Goal: Book appointment/travel/reservation

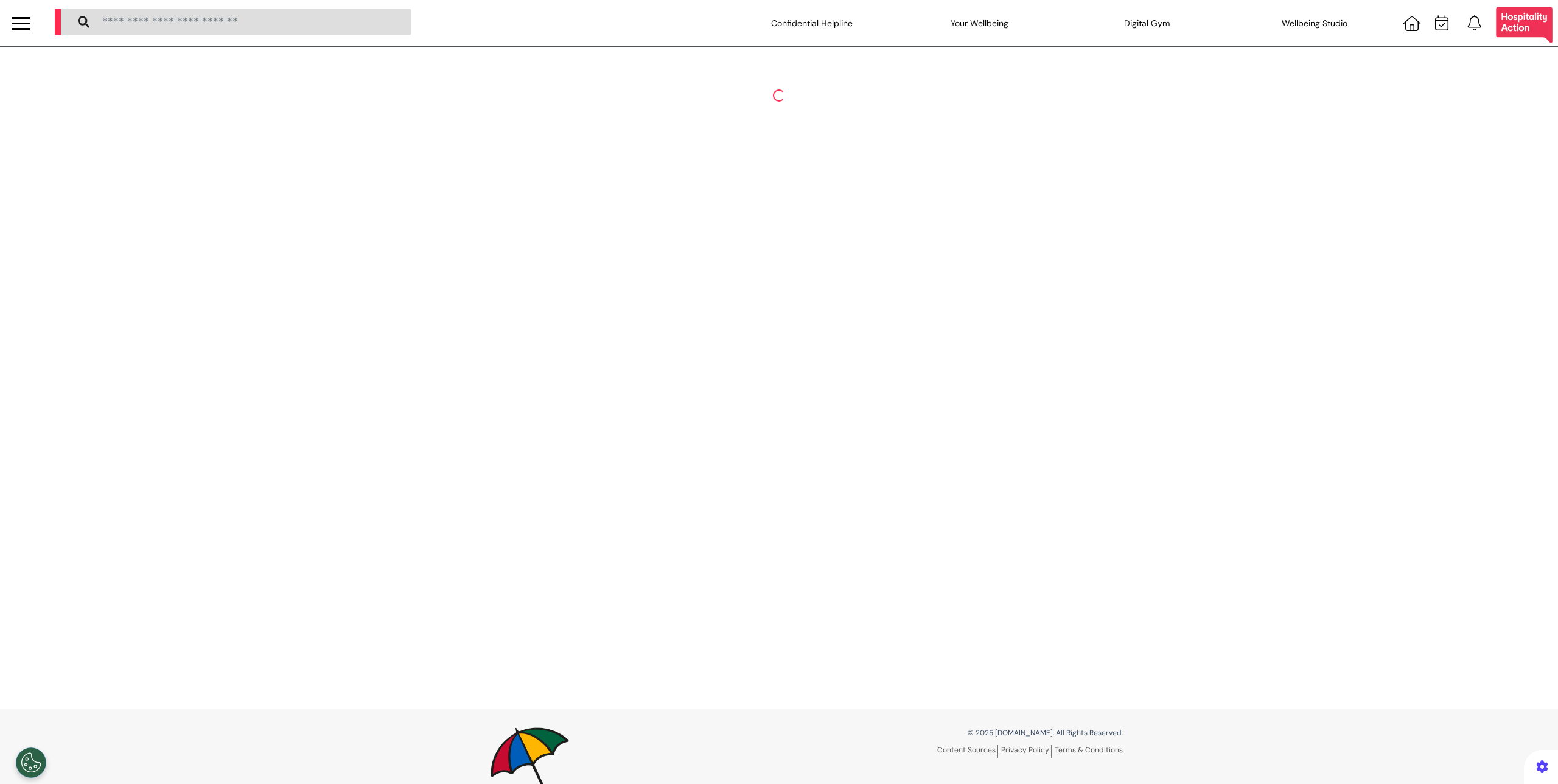
select select "**"
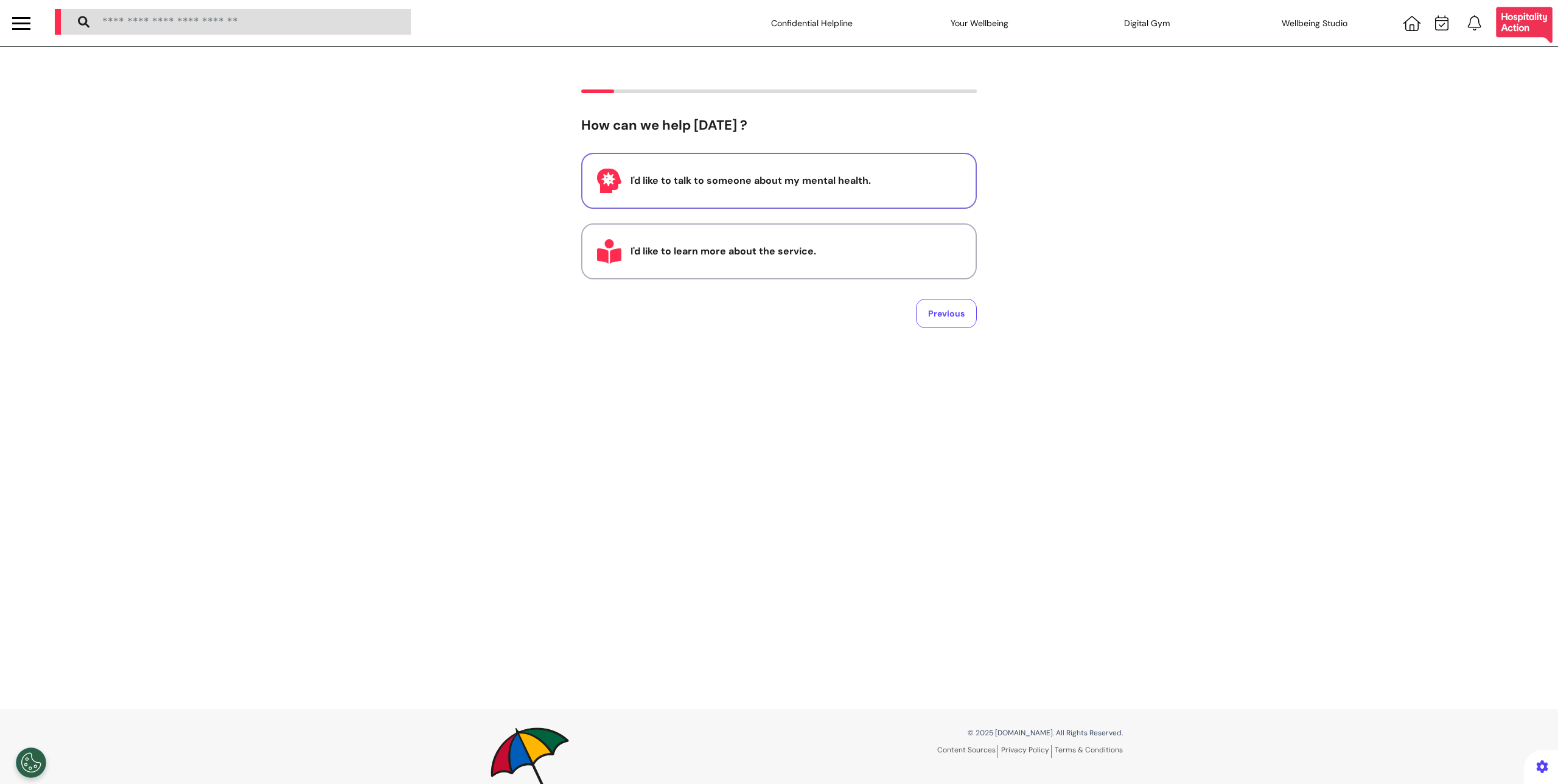
click at [760, 173] on div "I'd like to talk to someone about my mental health." at bounding box center [796, 180] width 331 height 15
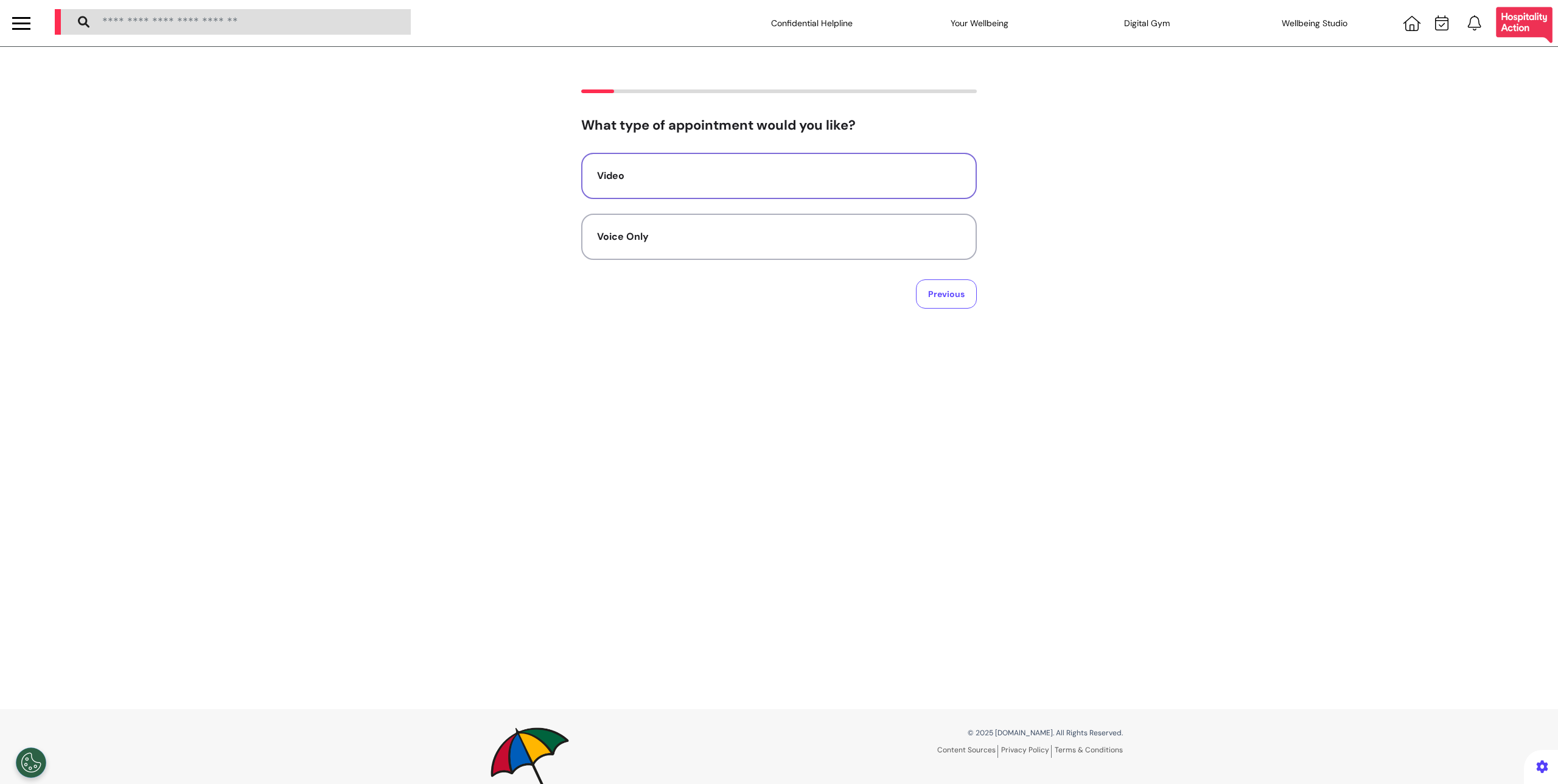
click at [706, 193] on button "Video" at bounding box center [779, 176] width 396 height 46
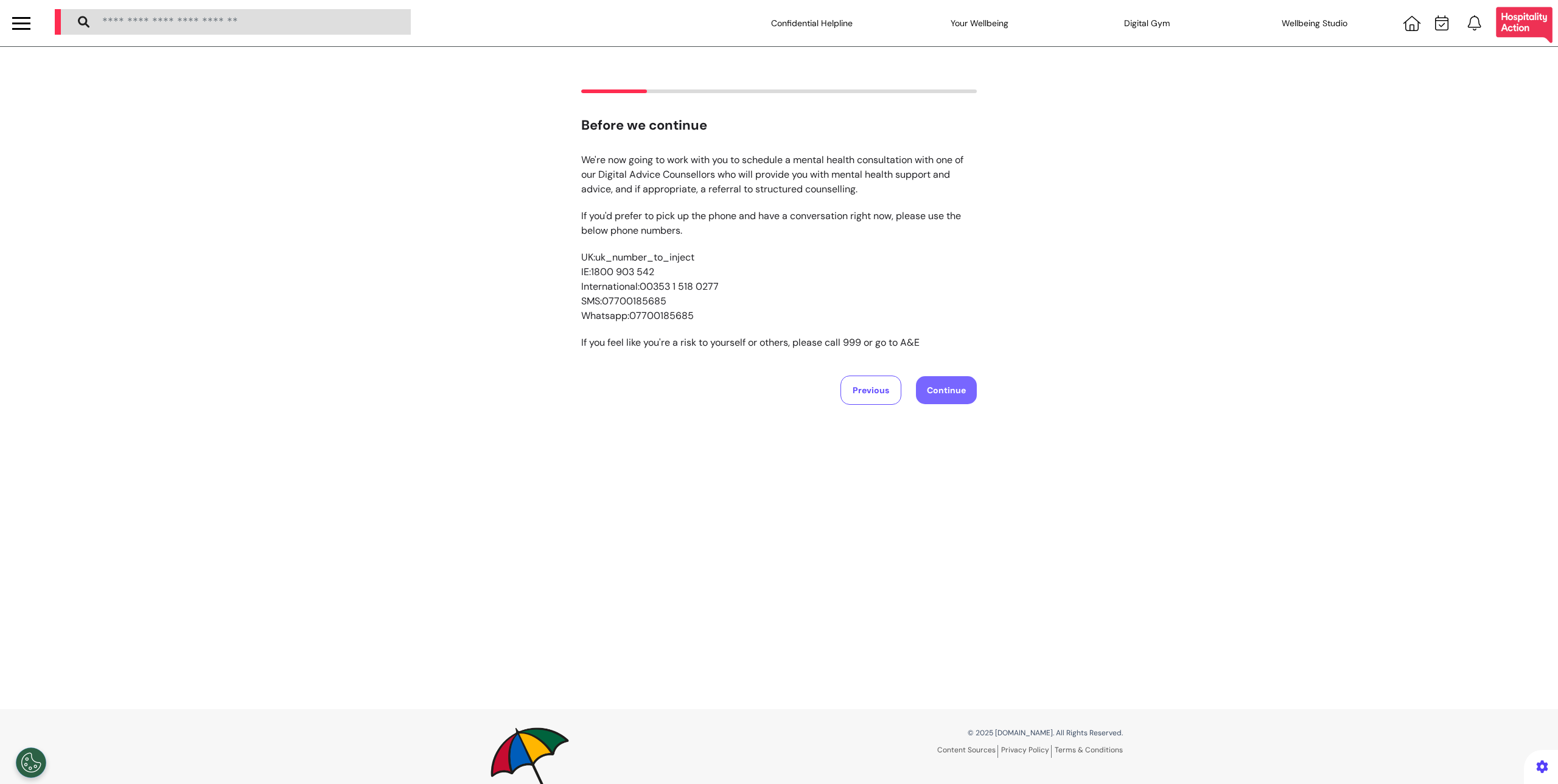
click at [943, 394] on button "Continue" at bounding box center [947, 390] width 61 height 28
select select "****"
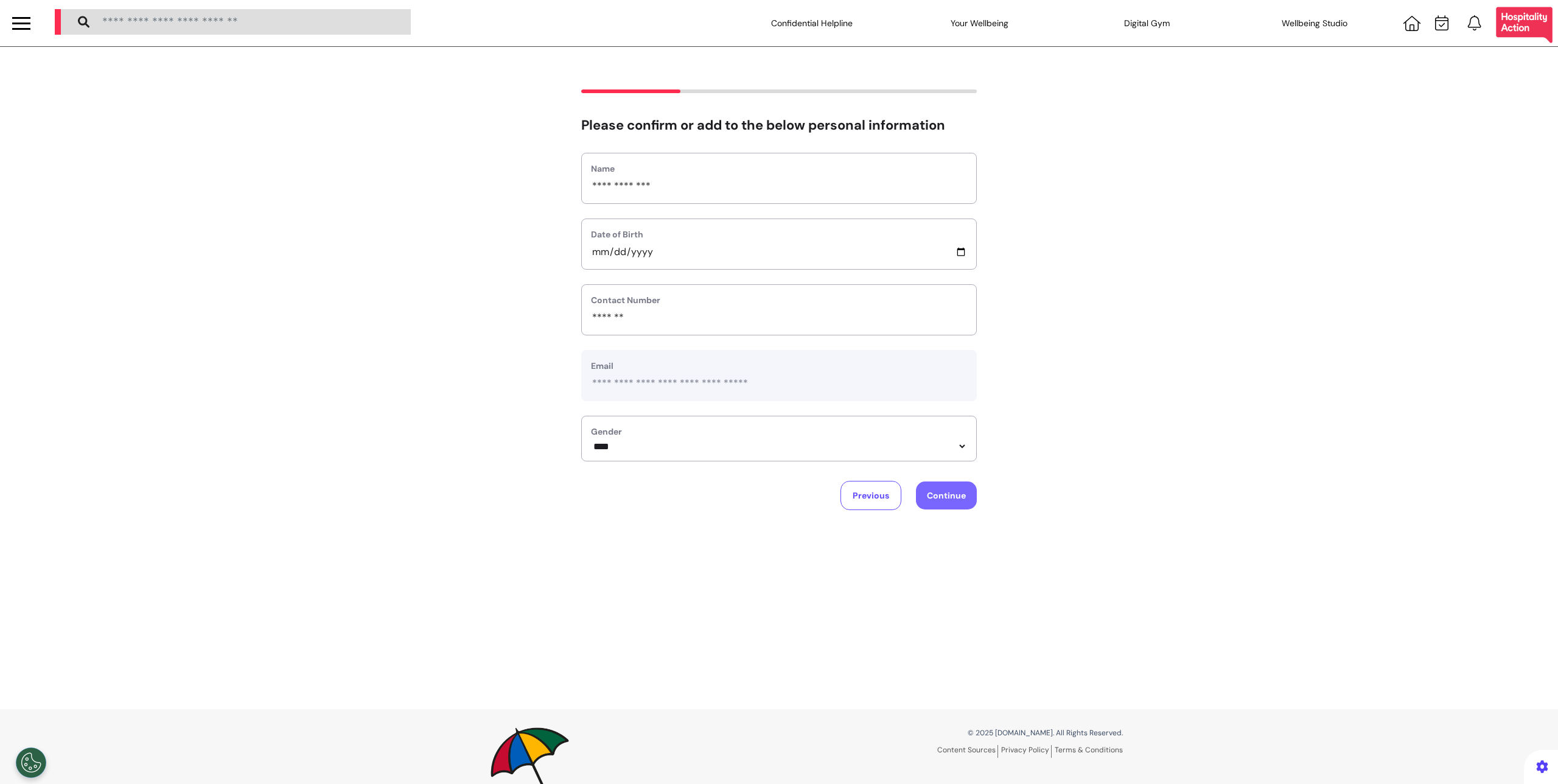
click at [960, 503] on button "Continue" at bounding box center [947, 495] width 61 height 28
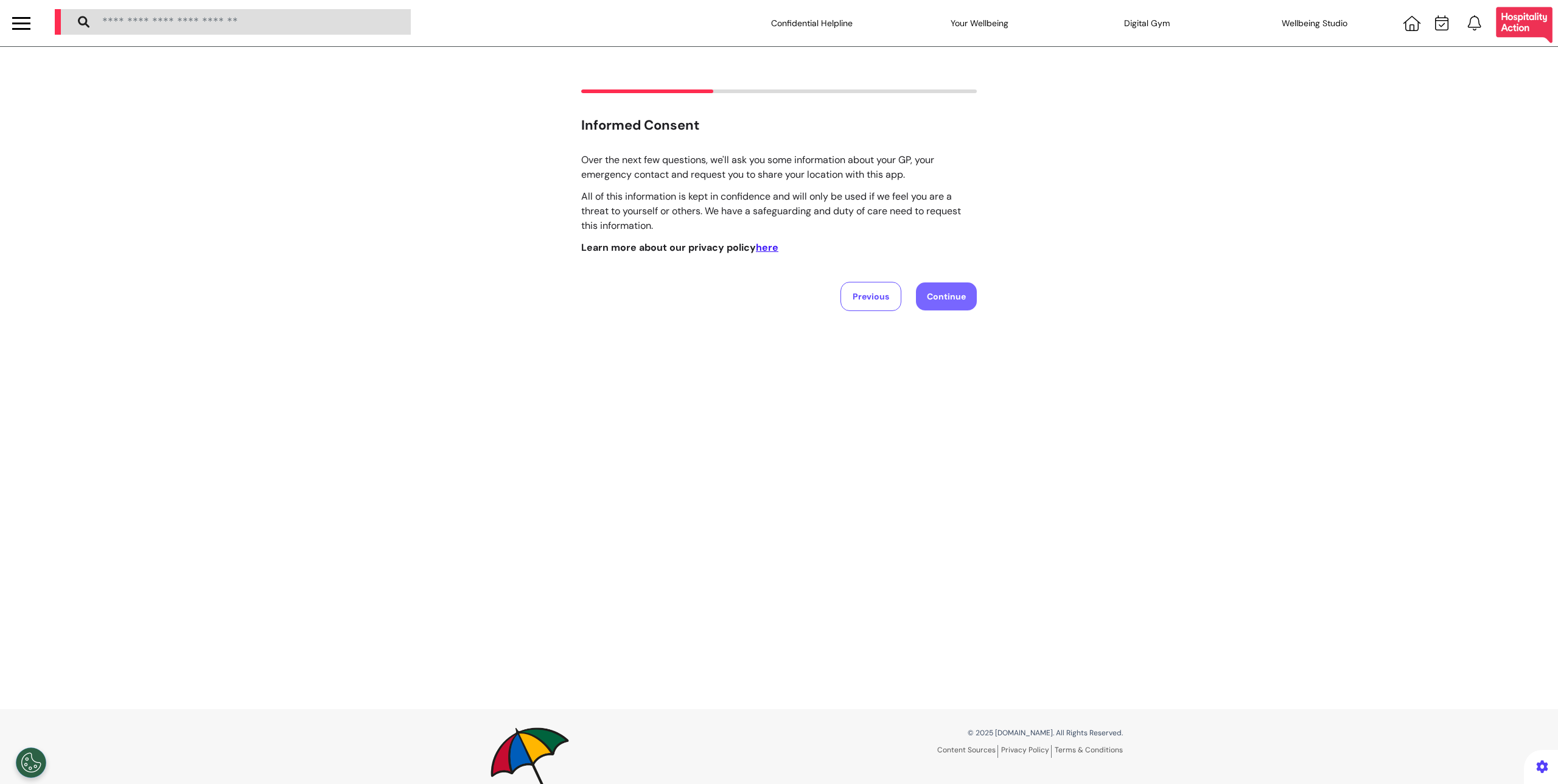
click at [935, 297] on button "Continue" at bounding box center [947, 296] width 61 height 28
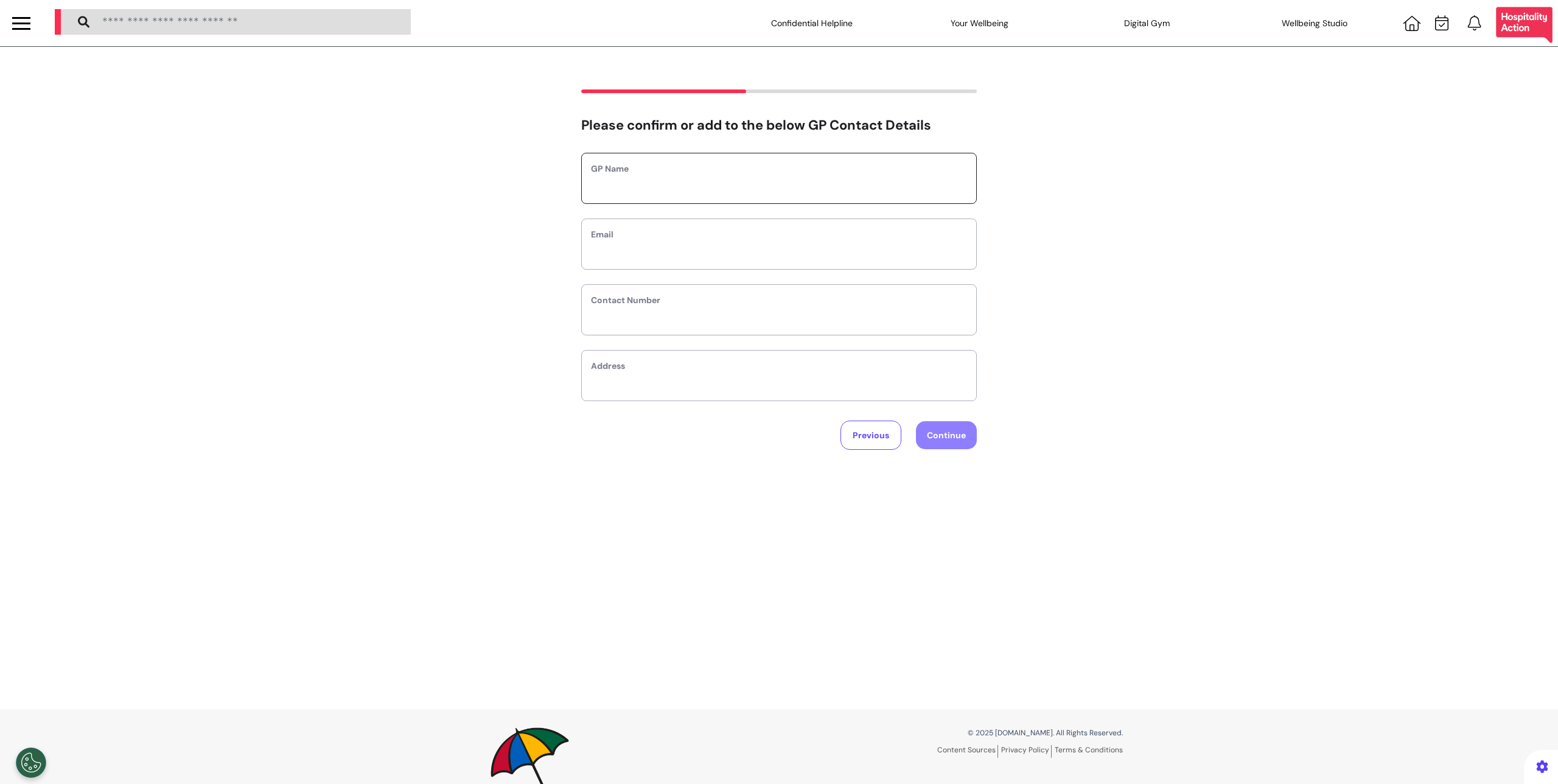
click at [733, 188] on input "text" at bounding box center [779, 186] width 376 height 16
type input "*"
click at [627, 272] on div "GP Name * Email Contact Number Address" at bounding box center [779, 276] width 396 height 248
click at [630, 259] on input "text" at bounding box center [779, 252] width 376 height 16
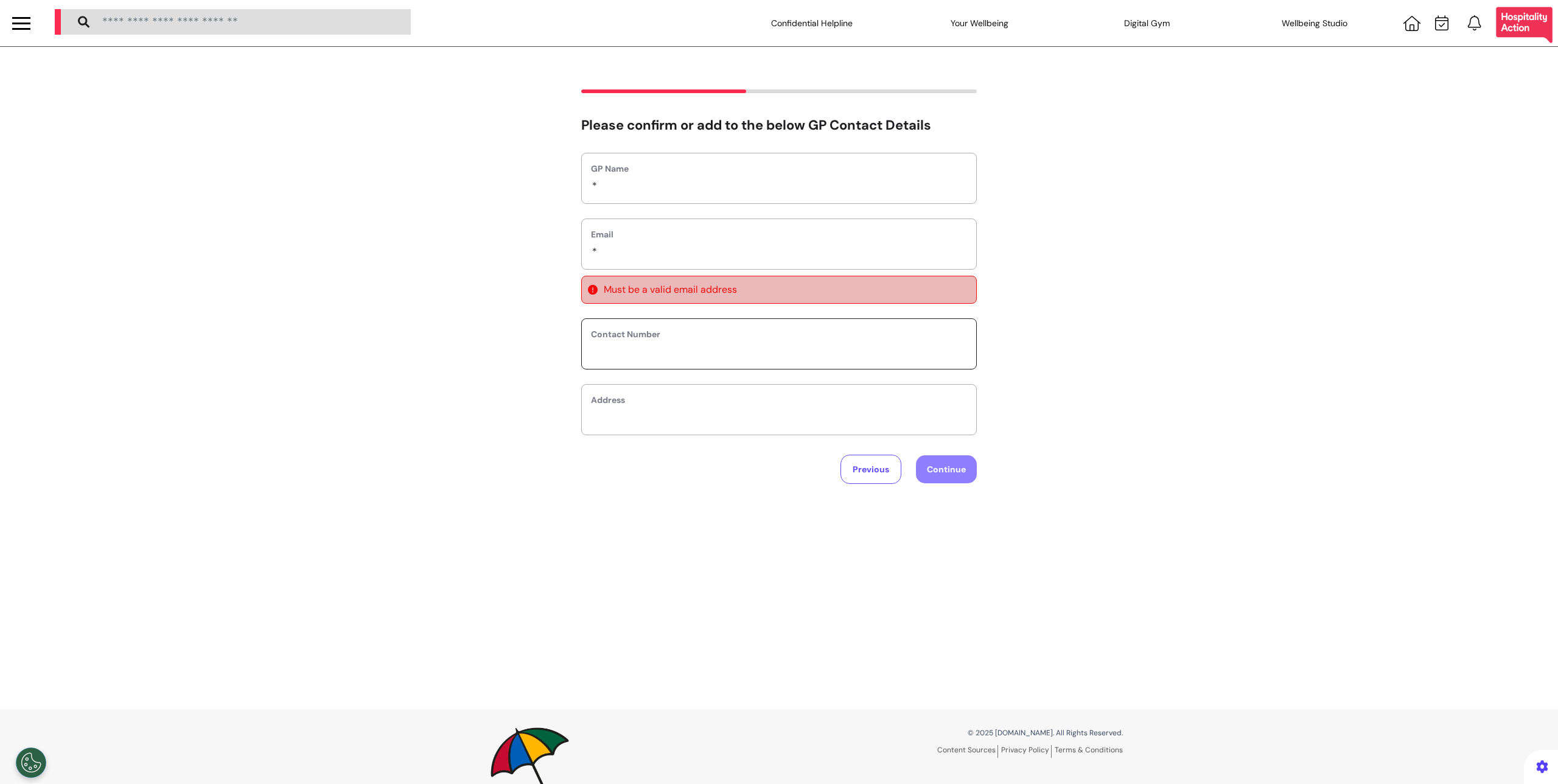
click at [631, 344] on input "phone" at bounding box center [779, 352] width 376 height 16
click at [635, 249] on input "*" at bounding box center [779, 252] width 376 height 16
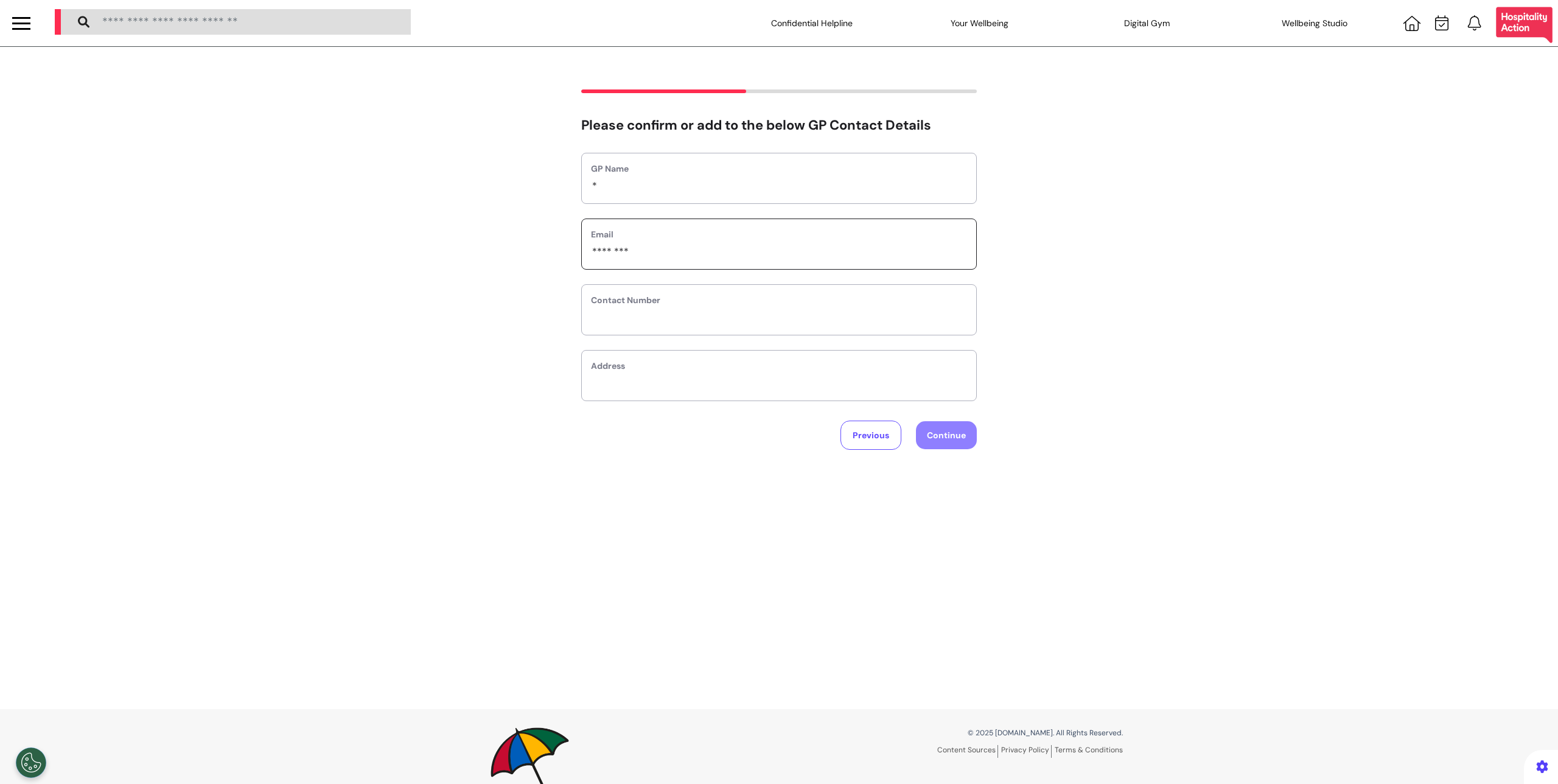
type input "********"
click at [694, 314] on input "phone" at bounding box center [779, 318] width 376 height 16
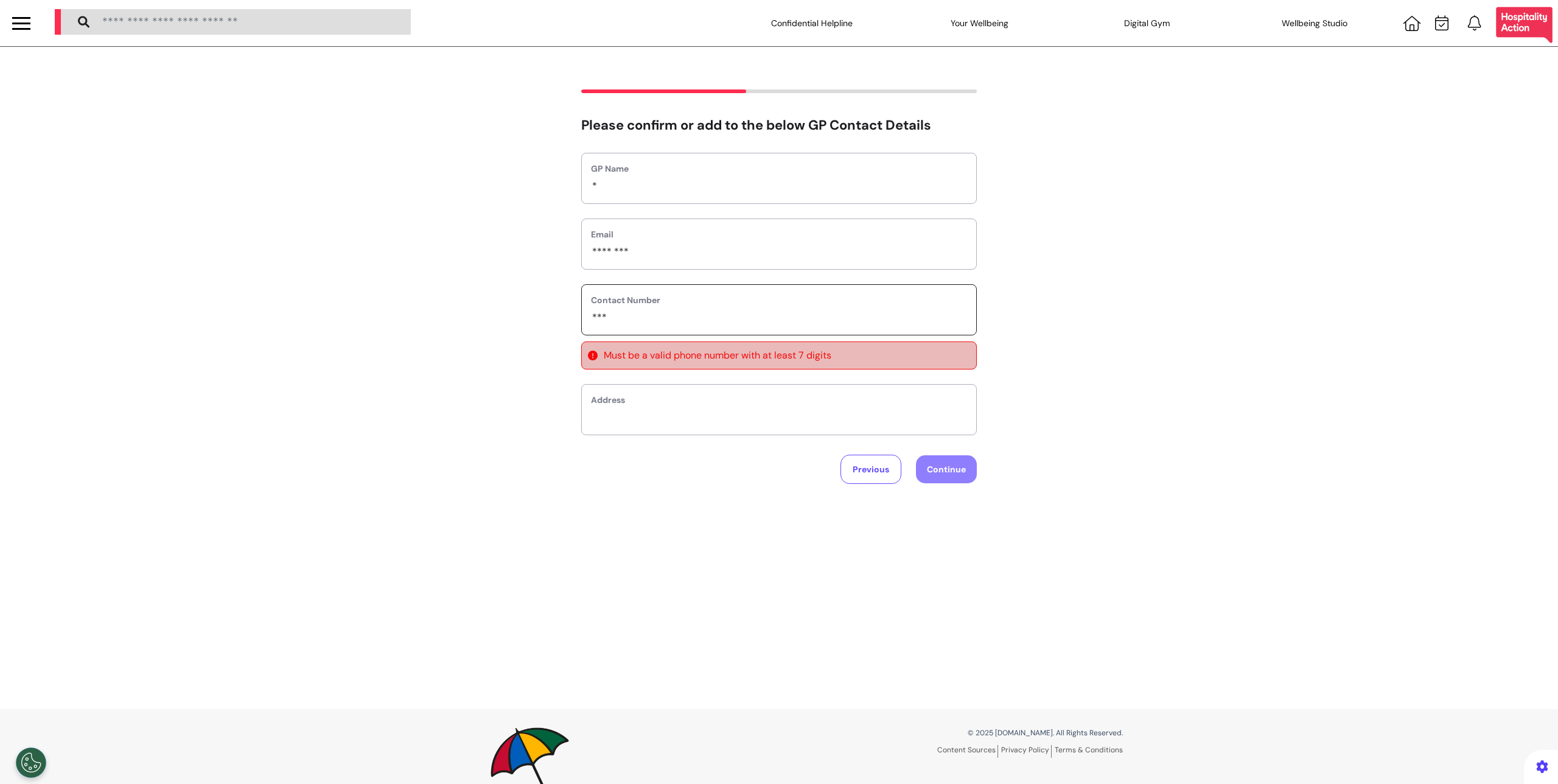
click at [617, 323] on input "phone" at bounding box center [779, 318] width 376 height 16
click at [617, 323] on input "phone" at bounding box center [779, 318] width 376 height 16
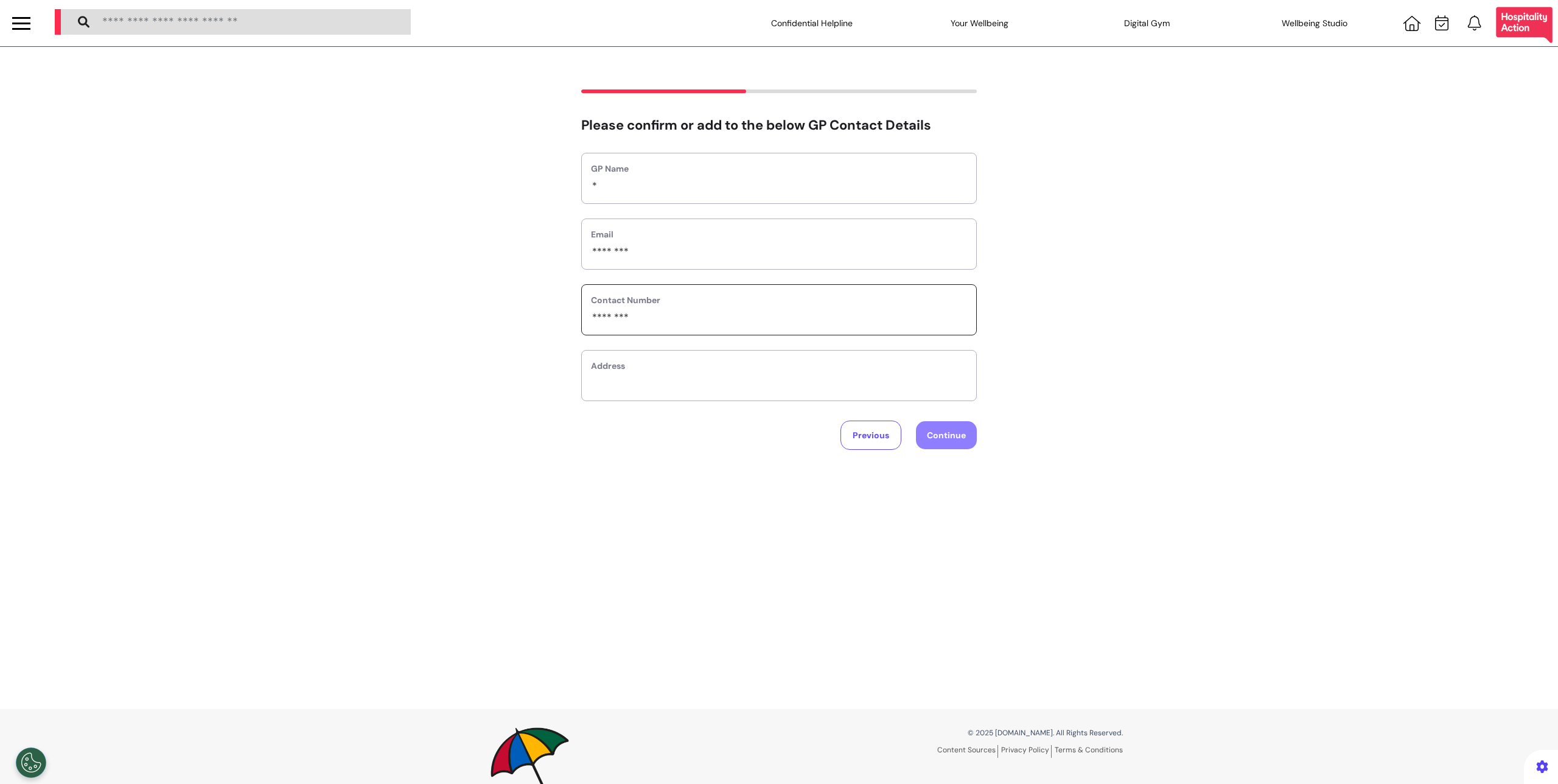
type input "********"
click at [626, 361] on label "Address" at bounding box center [779, 366] width 376 height 13
click at [633, 370] on label "Address" at bounding box center [779, 366] width 376 height 13
click at [642, 379] on input "text" at bounding box center [779, 383] width 376 height 16
type input "***"
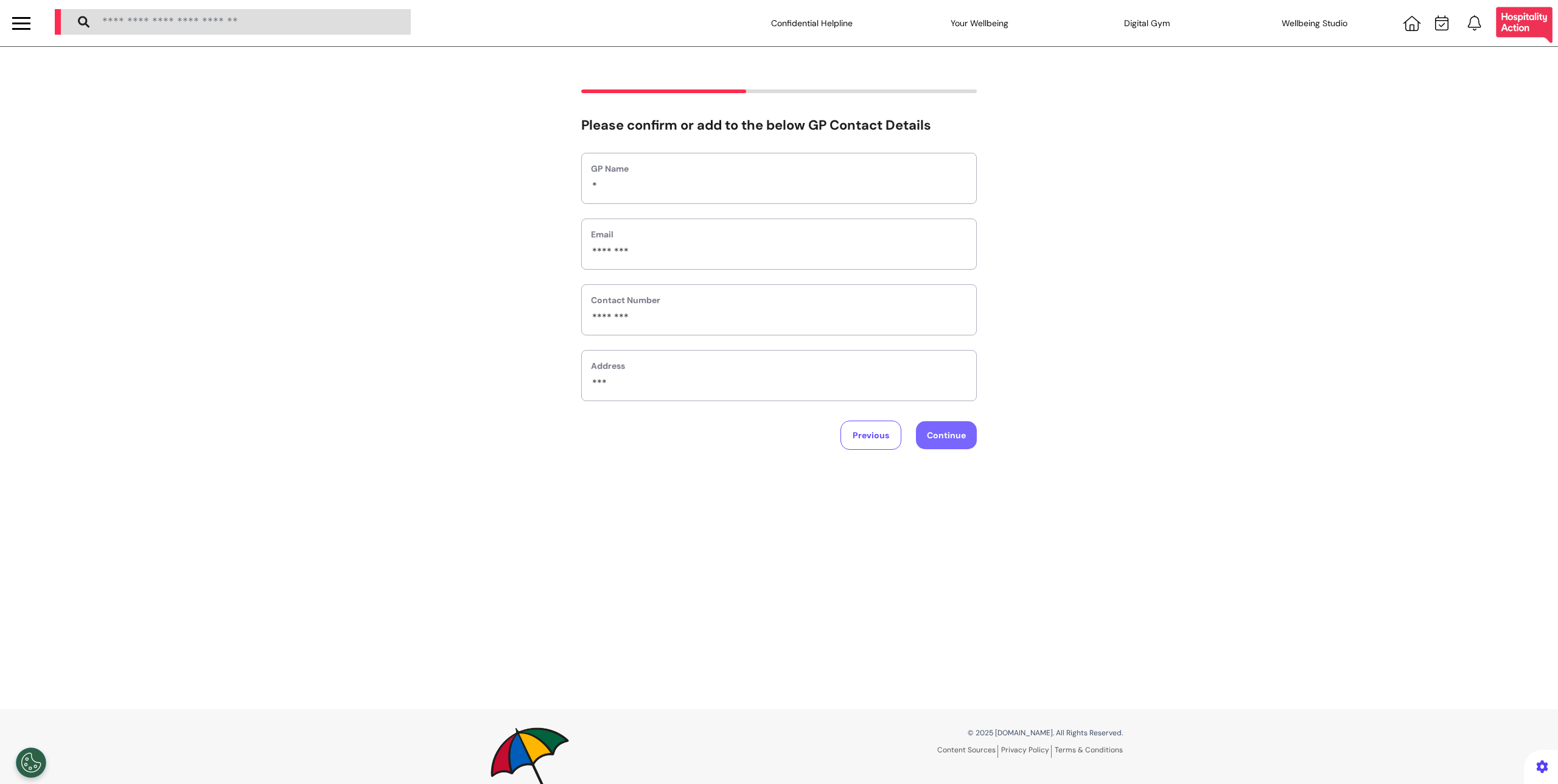
click at [923, 426] on button "Continue" at bounding box center [947, 435] width 61 height 28
click at [674, 192] on div "Name" at bounding box center [779, 195] width 396 height 51
click at [669, 200] on input "text" at bounding box center [779, 202] width 376 height 16
type input "***"
drag, startPoint x: 662, startPoint y: 249, endPoint x: 662, endPoint y: 266, distance: 17.0
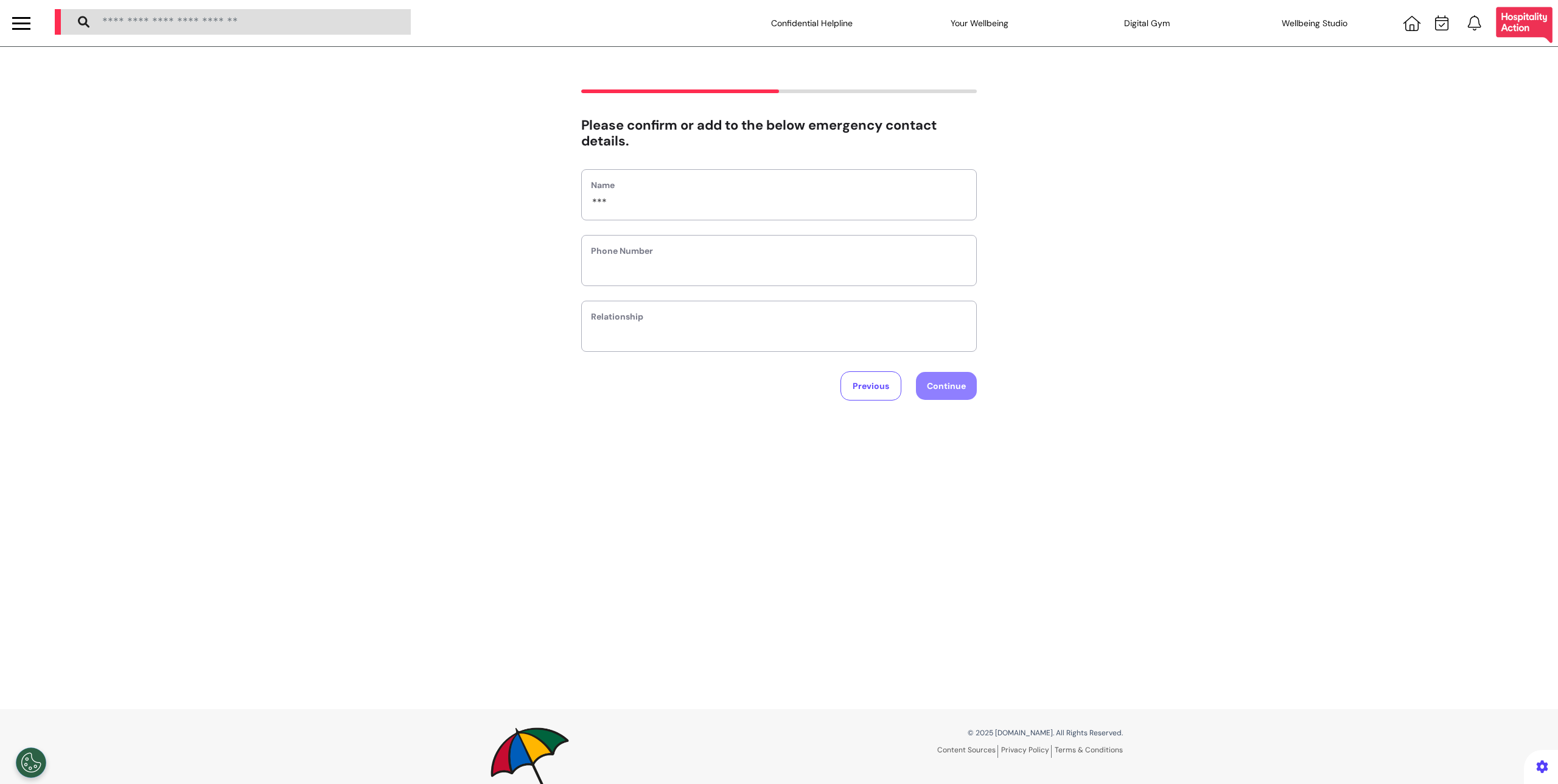
click at [661, 252] on label "Phone Number" at bounding box center [779, 251] width 376 height 13
click at [662, 267] on input "phone" at bounding box center [779, 268] width 376 height 16
type input "*******"
click at [651, 340] on input "text" at bounding box center [779, 334] width 376 height 16
type input "***"
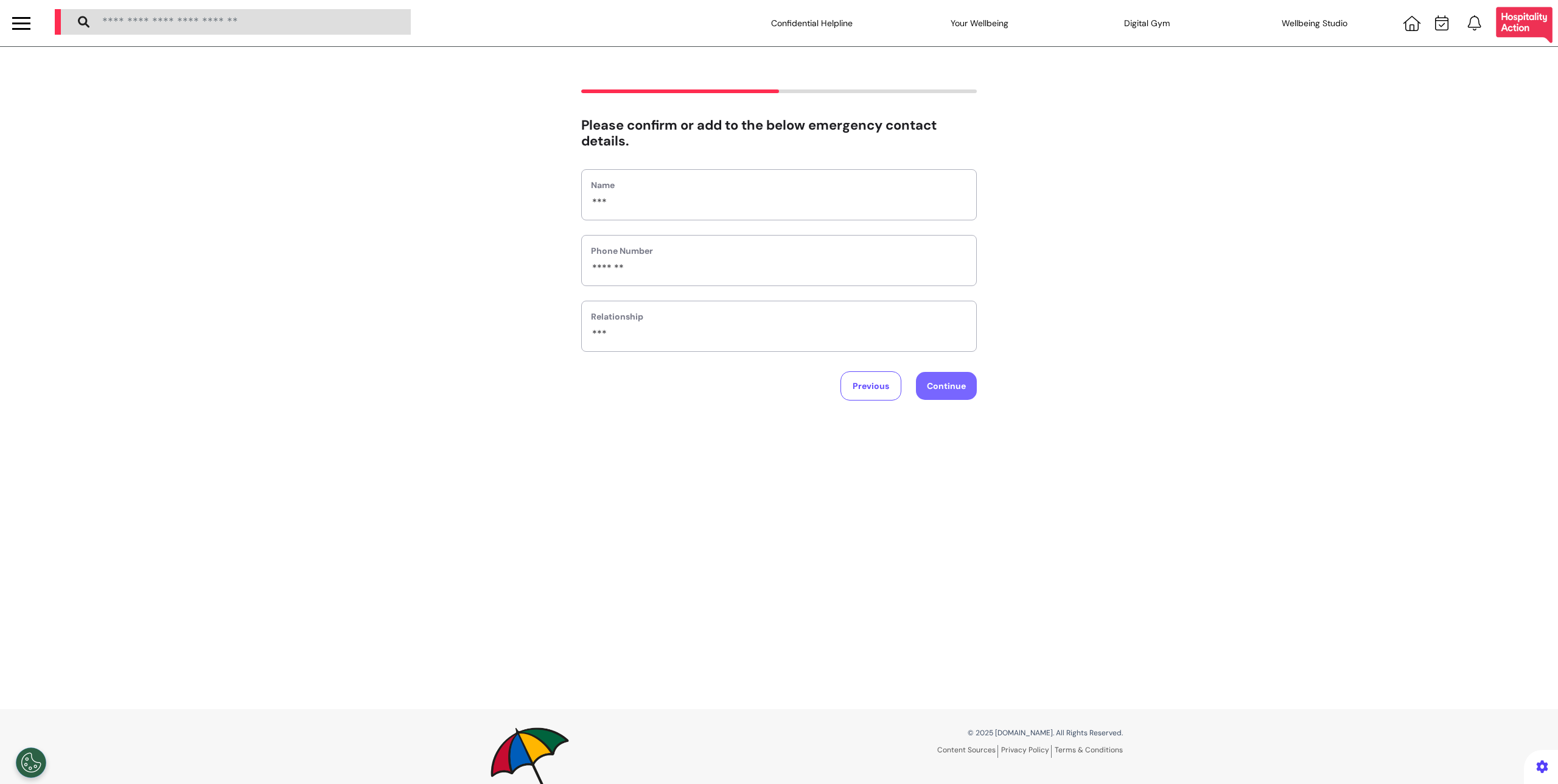
click at [936, 385] on button "Continue" at bounding box center [947, 385] width 61 height 28
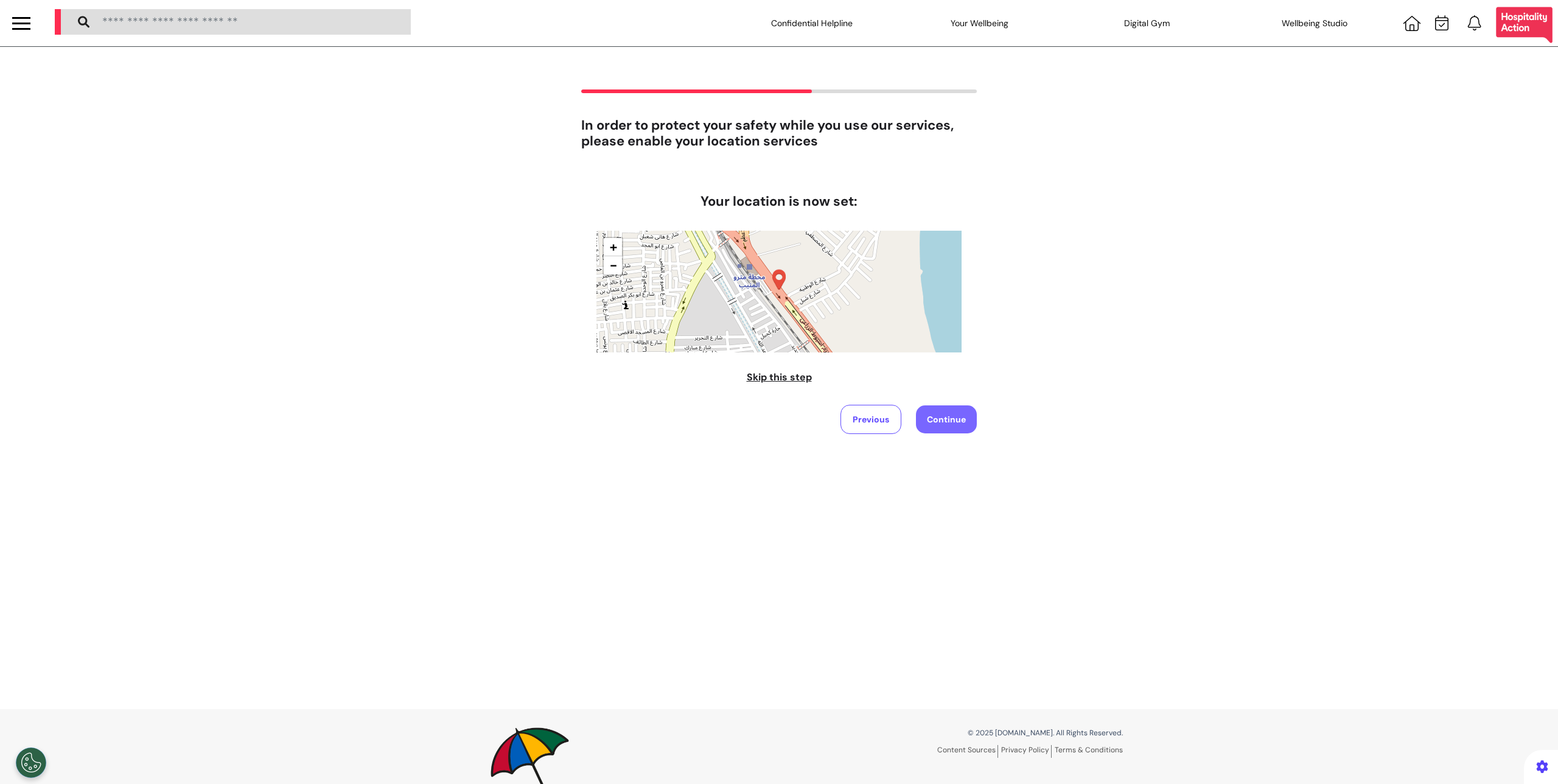
click at [928, 410] on button "Continue" at bounding box center [947, 419] width 61 height 28
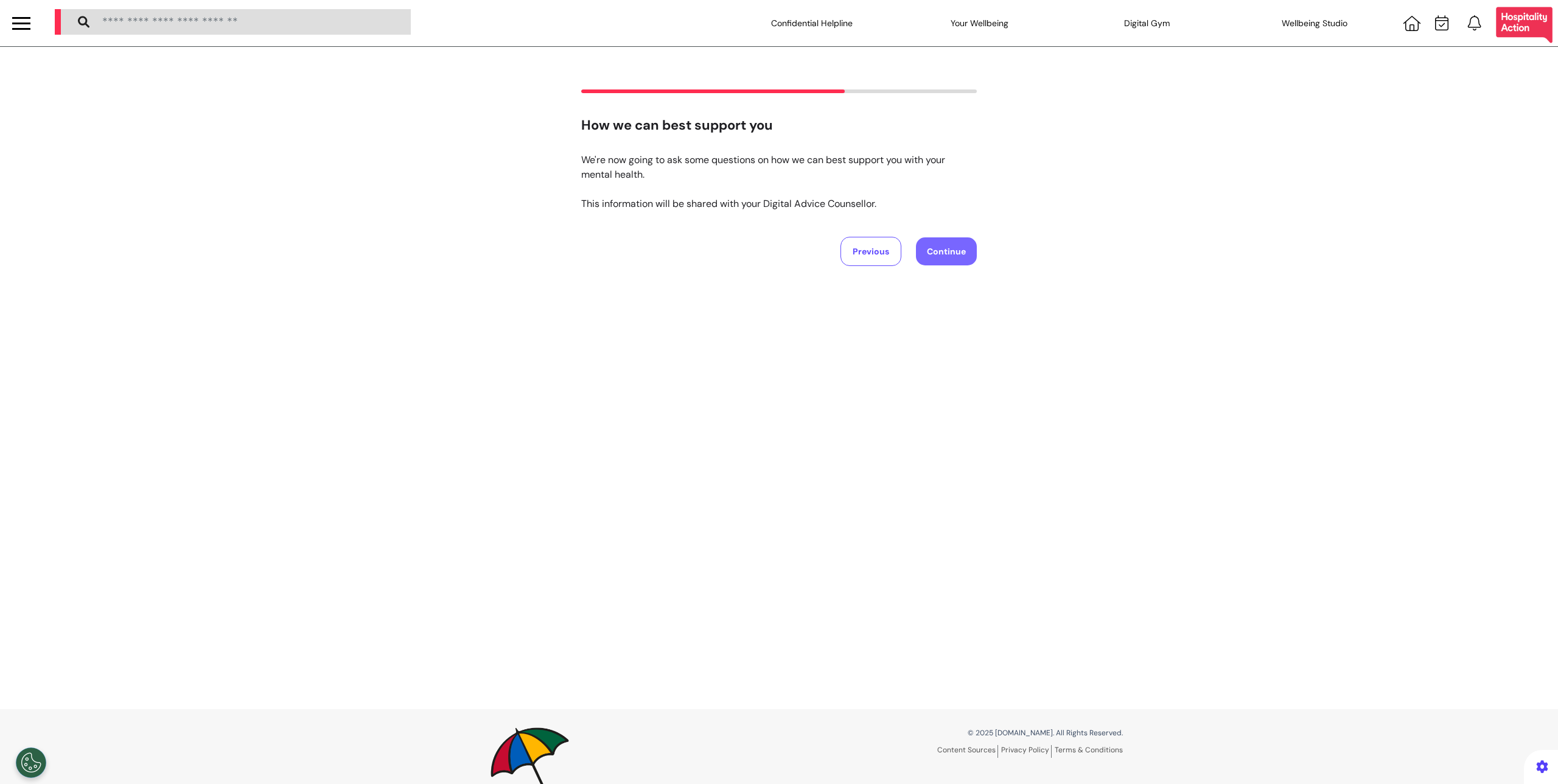
click at [947, 258] on button "Continue" at bounding box center [947, 251] width 61 height 28
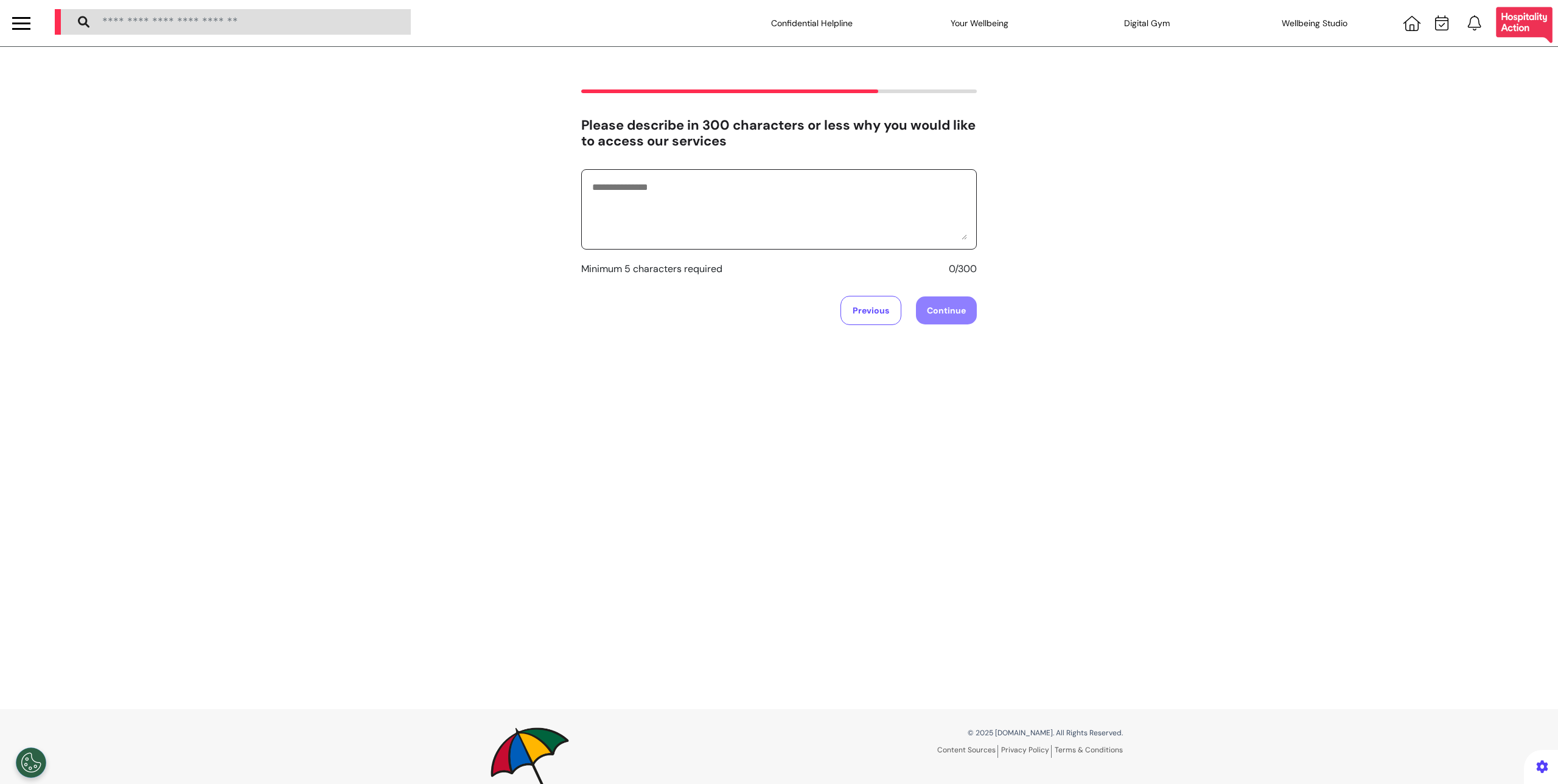
click at [838, 232] on textarea at bounding box center [779, 209] width 376 height 61
click at [887, 233] on textarea "****" at bounding box center [779, 209] width 376 height 61
click at [878, 220] on textarea "****" at bounding box center [779, 209] width 376 height 61
type textarea "*******"
click at [947, 309] on button "Continue" at bounding box center [947, 310] width 61 height 28
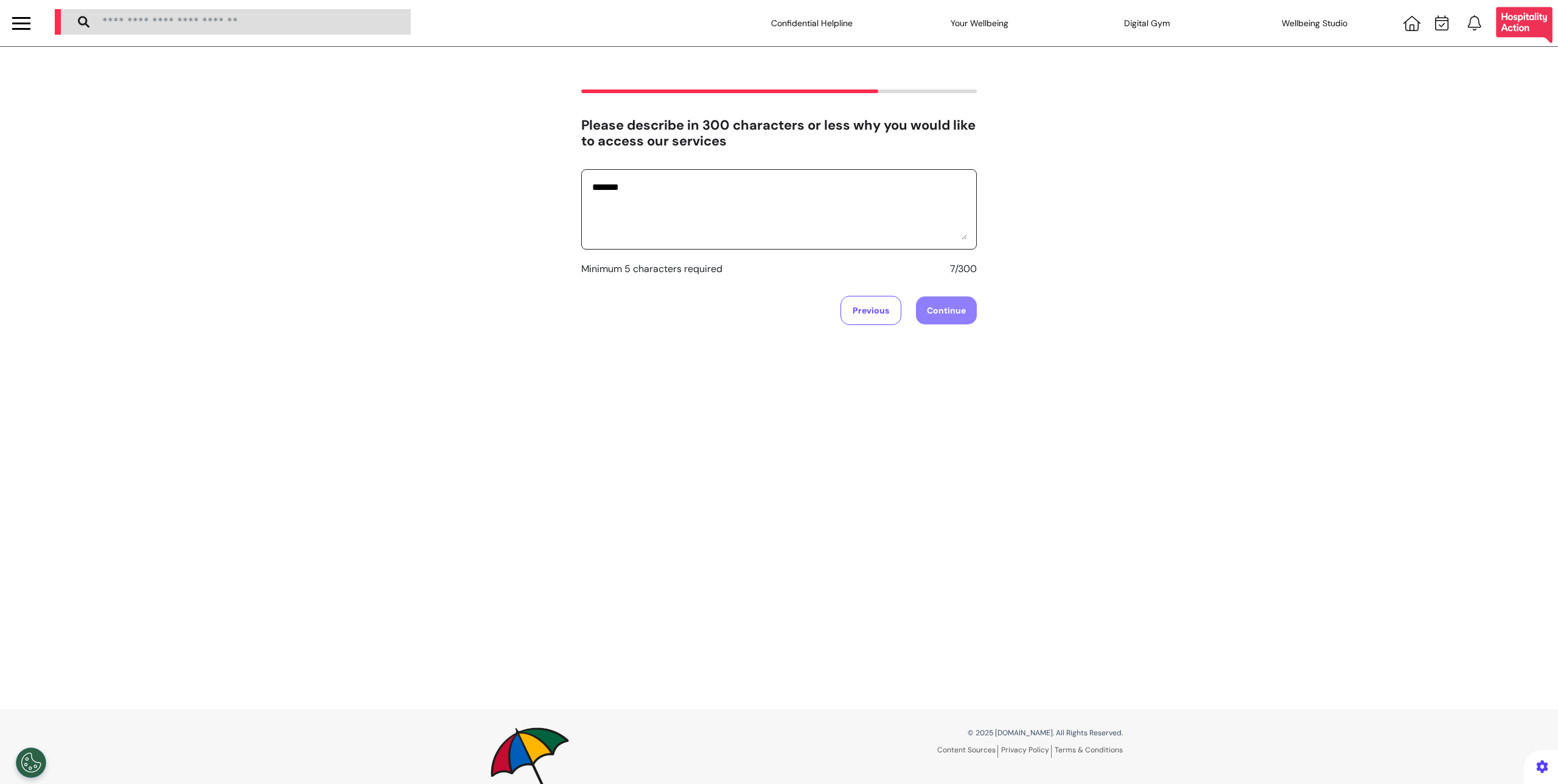
click at [669, 184] on textarea "*******" at bounding box center [779, 209] width 376 height 61
click at [733, 200] on textarea "*******" at bounding box center [779, 209] width 376 height 61
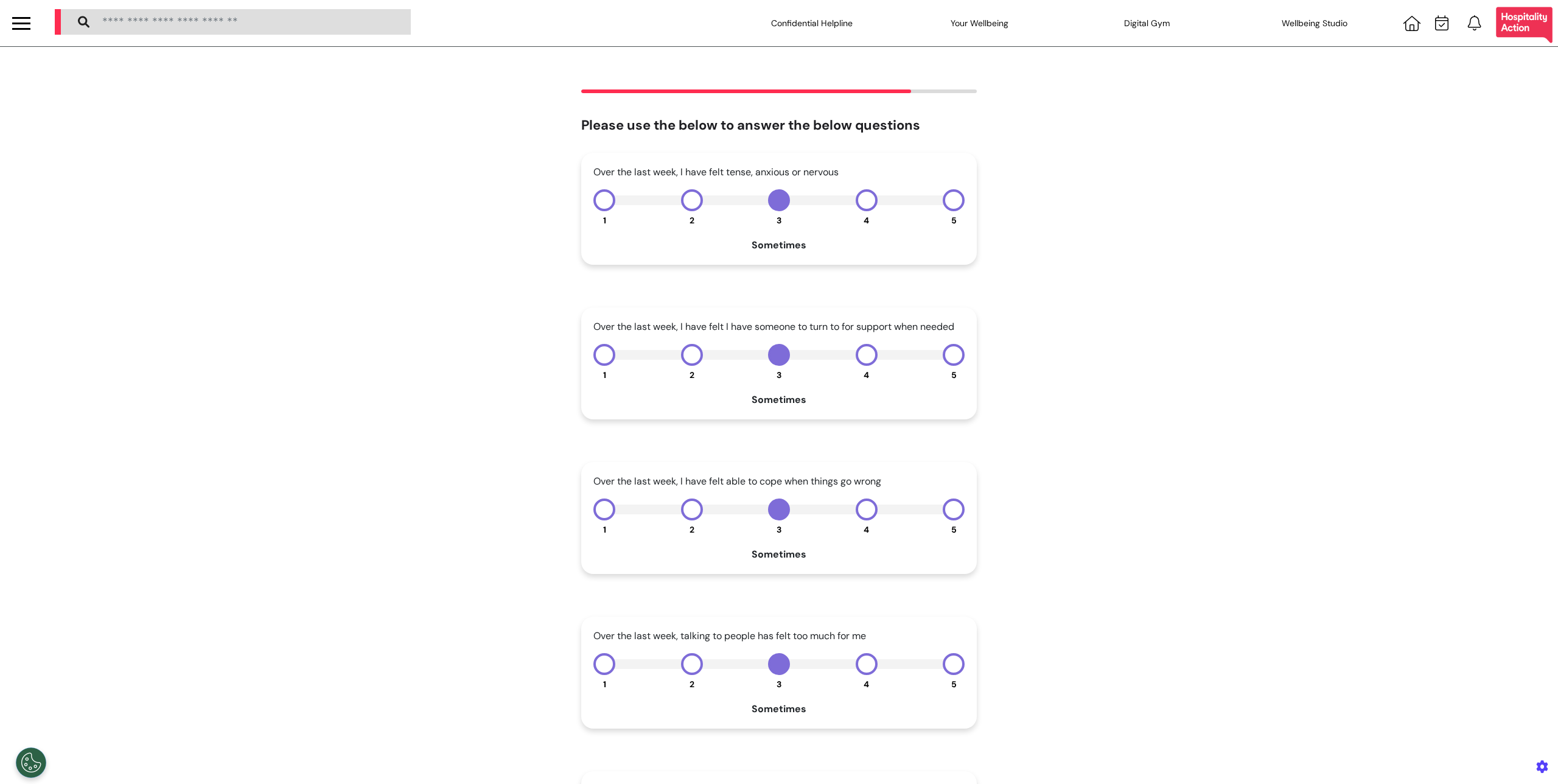
click at [951, 215] on span "5" at bounding box center [954, 220] width 6 height 11
click at [956, 211] on div "1 2 3 4 5" at bounding box center [779, 200] width 371 height 22
click at [949, 356] on button "5" at bounding box center [954, 355] width 22 height 22
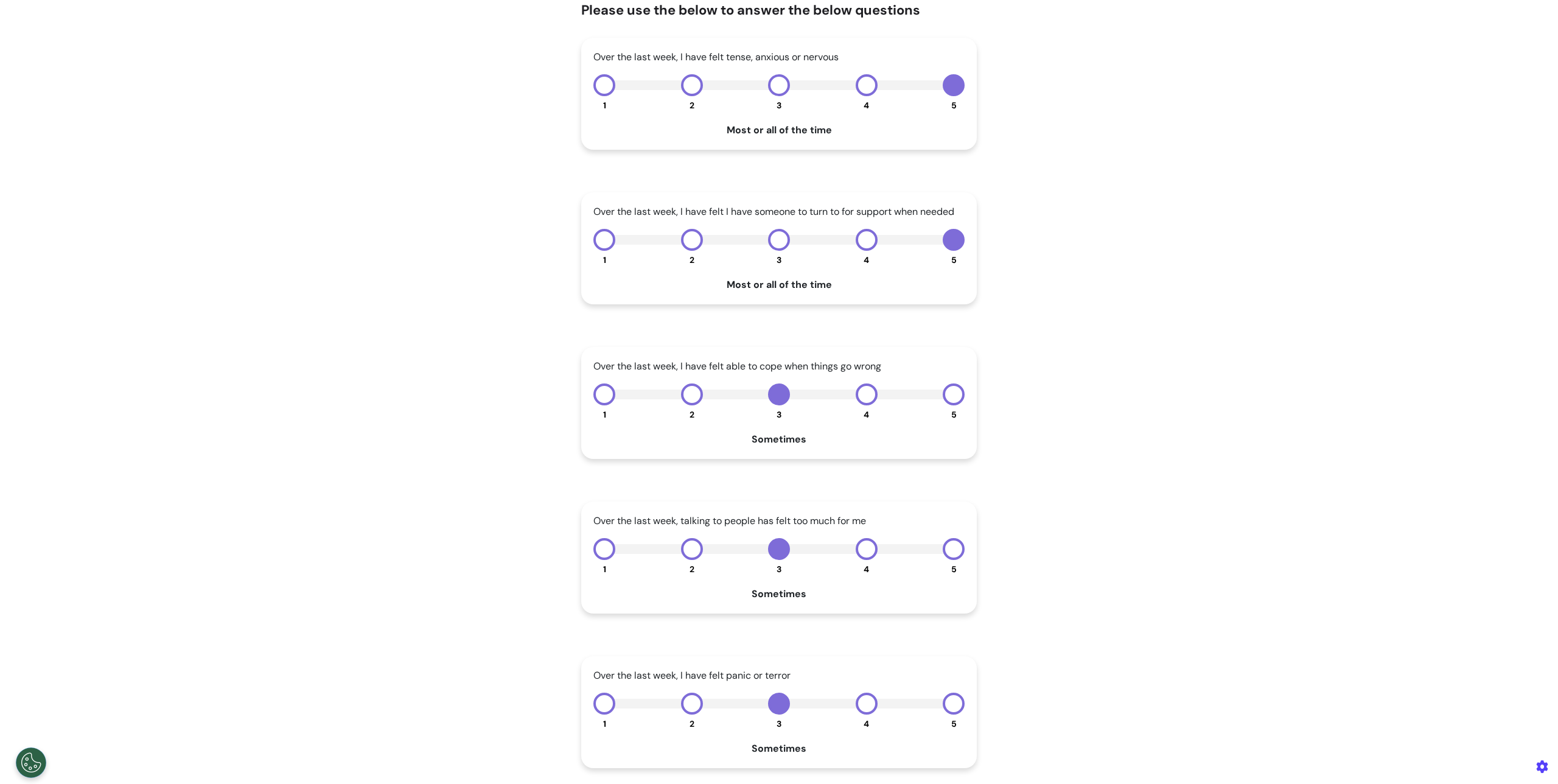
drag, startPoint x: 947, startPoint y: 390, endPoint x: 1003, endPoint y: 489, distance: 113.7
click at [947, 390] on button "5" at bounding box center [954, 394] width 22 height 22
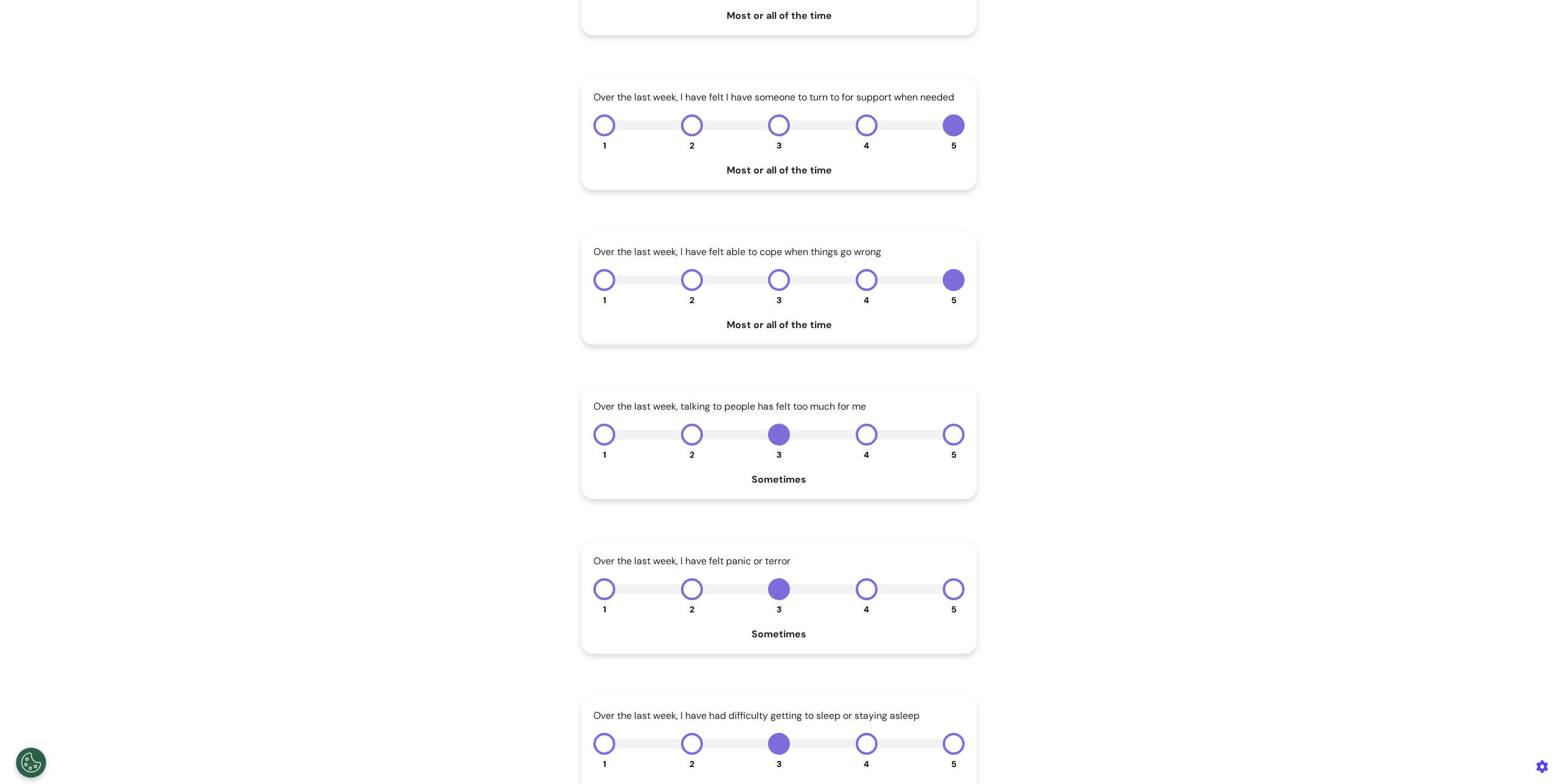
scroll to position [376, 0]
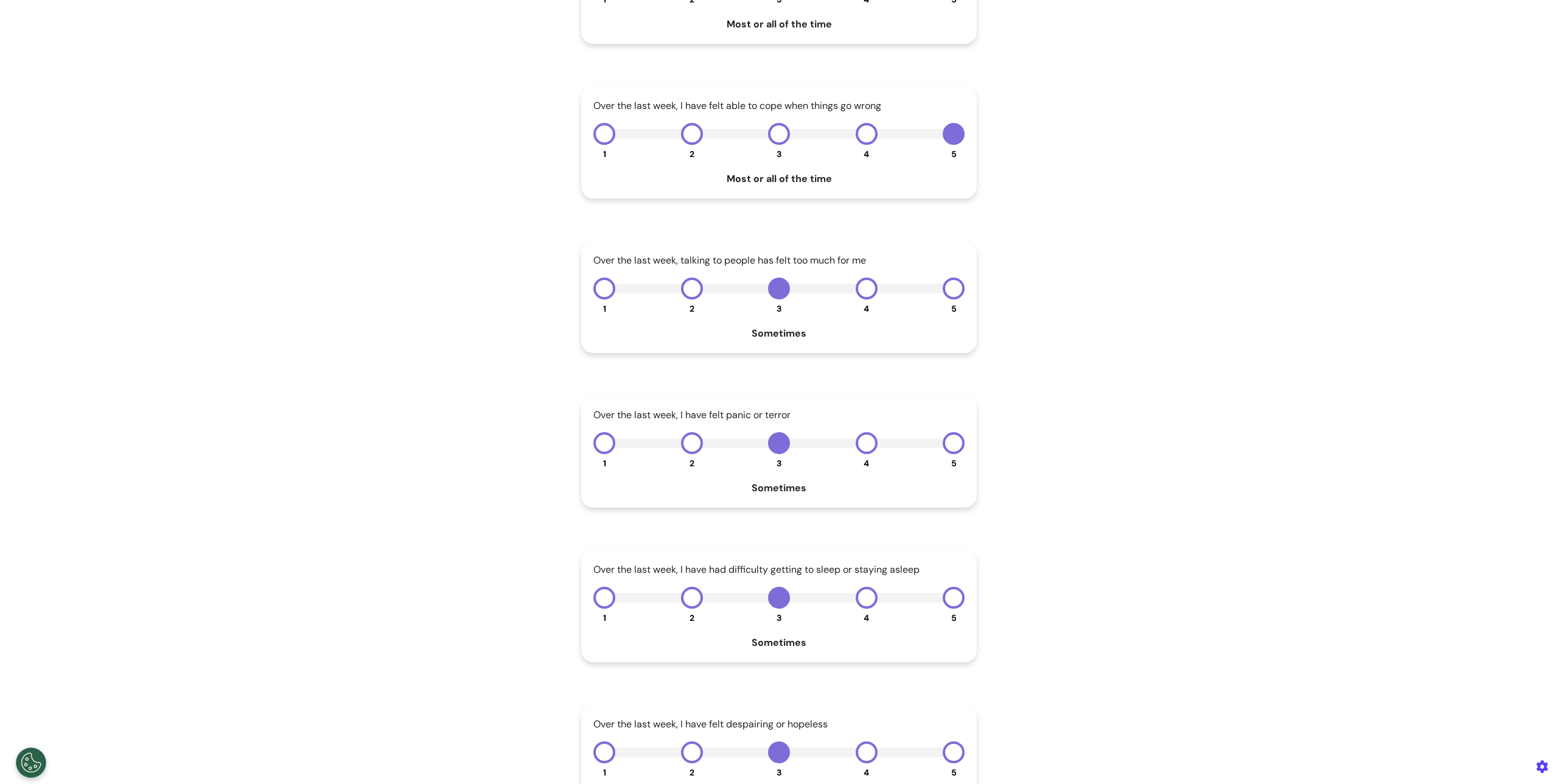
click at [952, 302] on div "Over the last week, talking to people has felt too much for me 1 2 3 4 5 Someti…" at bounding box center [779, 297] width 396 height 112
click at [947, 299] on button "5" at bounding box center [954, 289] width 22 height 22
click at [955, 459] on div "Over the last week, I have felt panic or terror 1 2 3 4 5 Sometimes" at bounding box center [779, 452] width 396 height 112
drag, startPoint x: 954, startPoint y: 446, endPoint x: 956, endPoint y: 453, distance: 7.3
click at [954, 446] on button "5" at bounding box center [954, 443] width 22 height 22
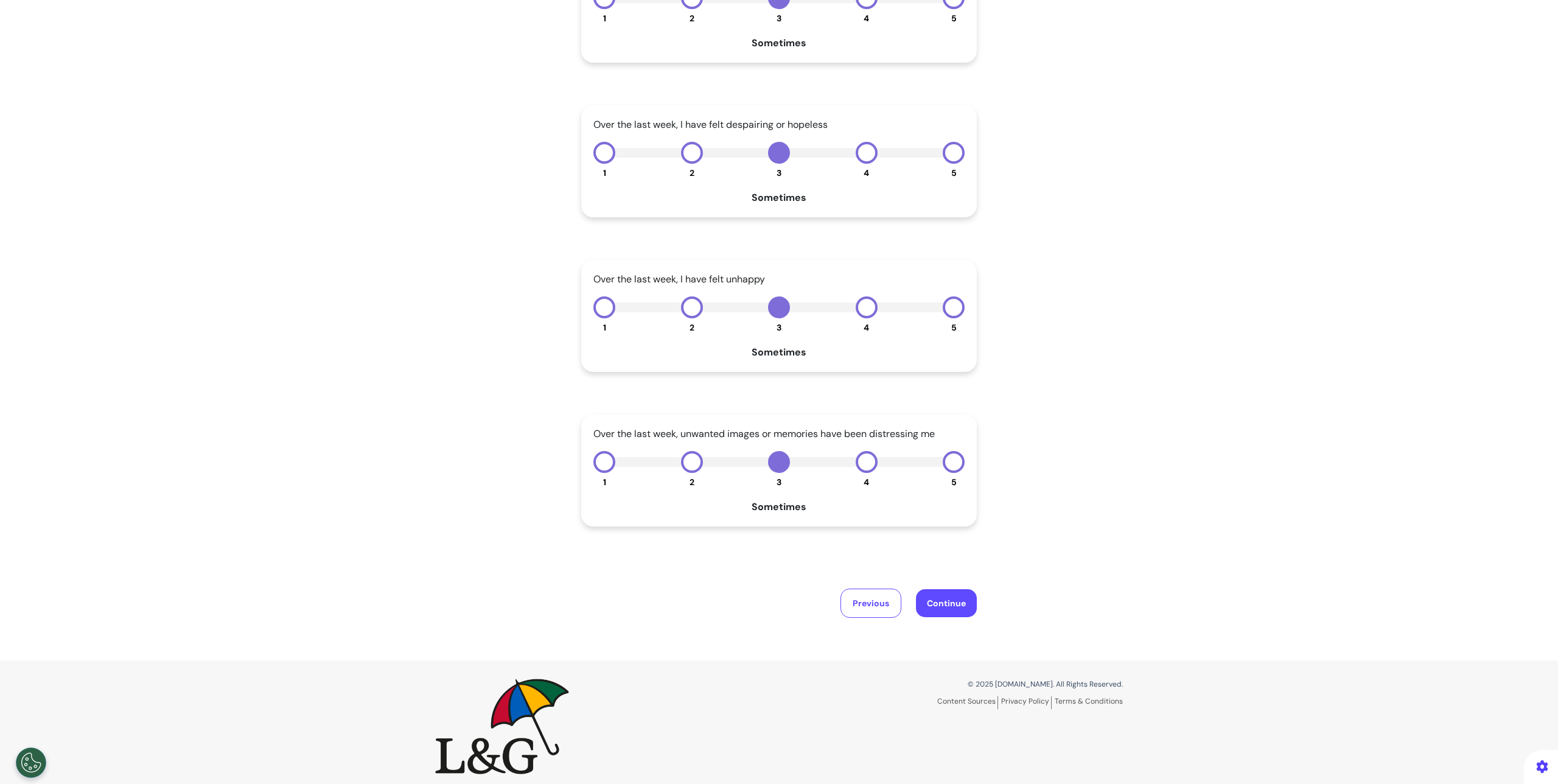
scroll to position [977, 0]
drag, startPoint x: 950, startPoint y: 451, endPoint x: 950, endPoint y: 607, distance: 156.0
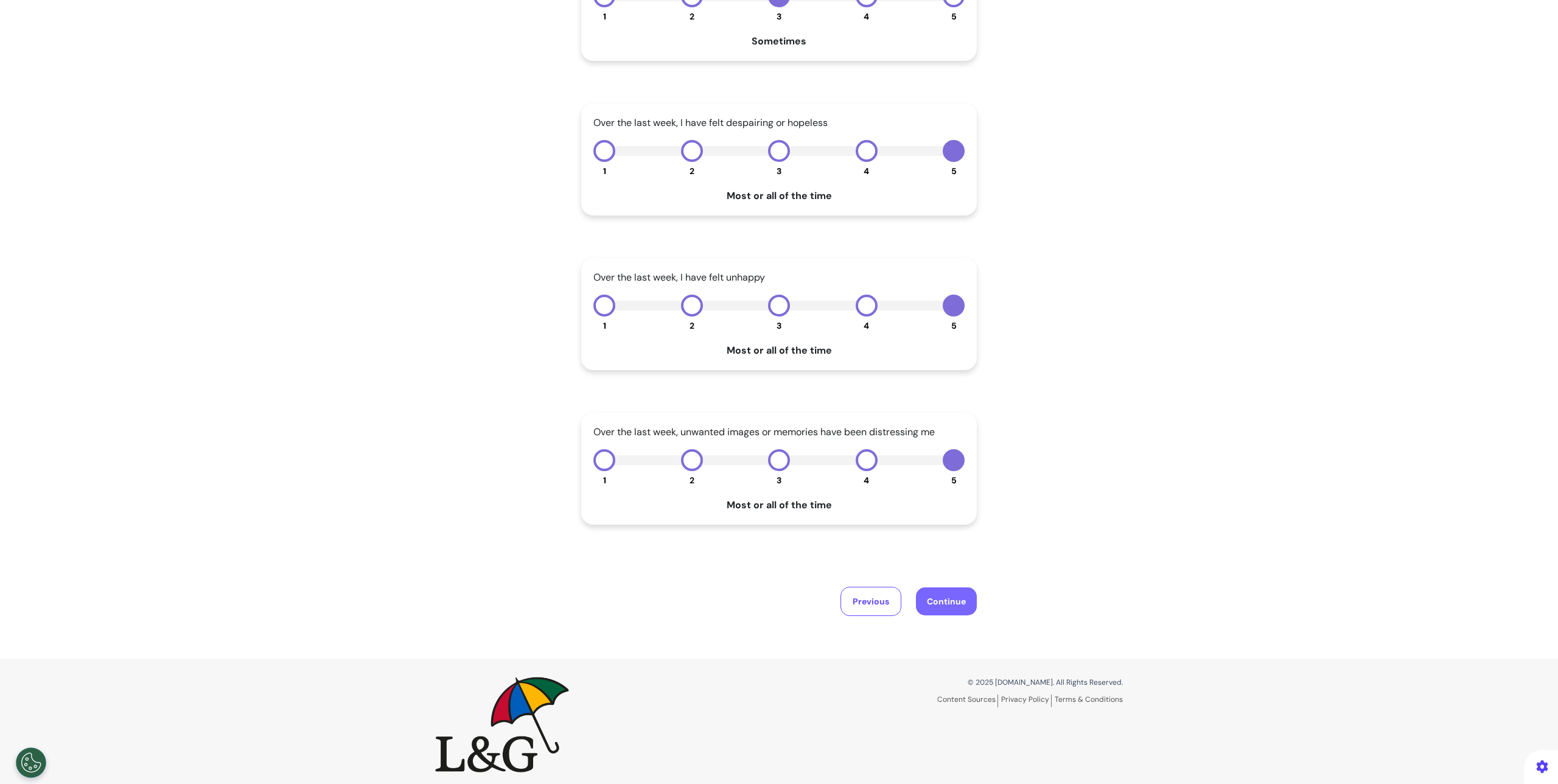
click at [948, 610] on button "Continue" at bounding box center [947, 601] width 61 height 28
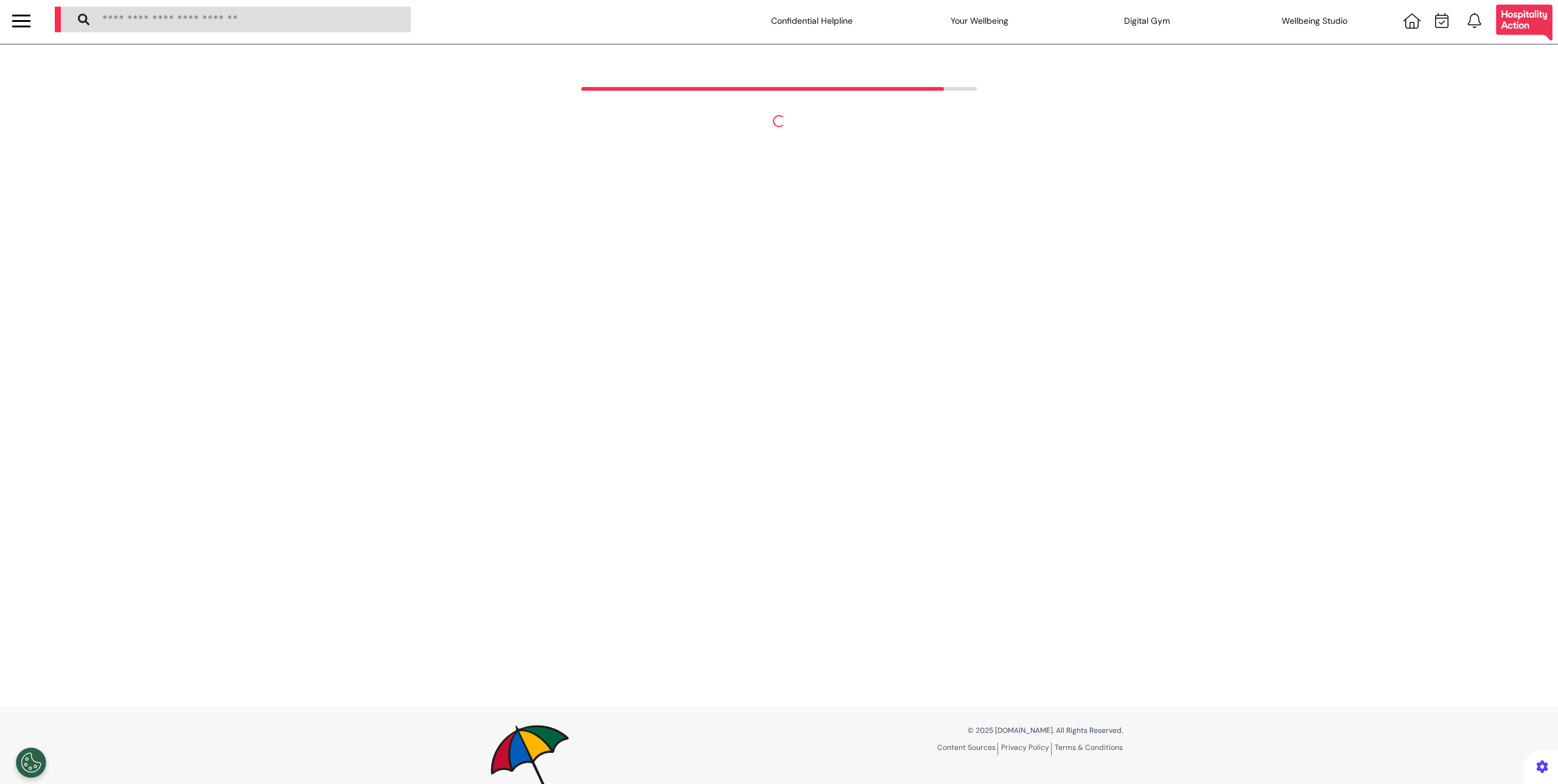
scroll to position [0, 0]
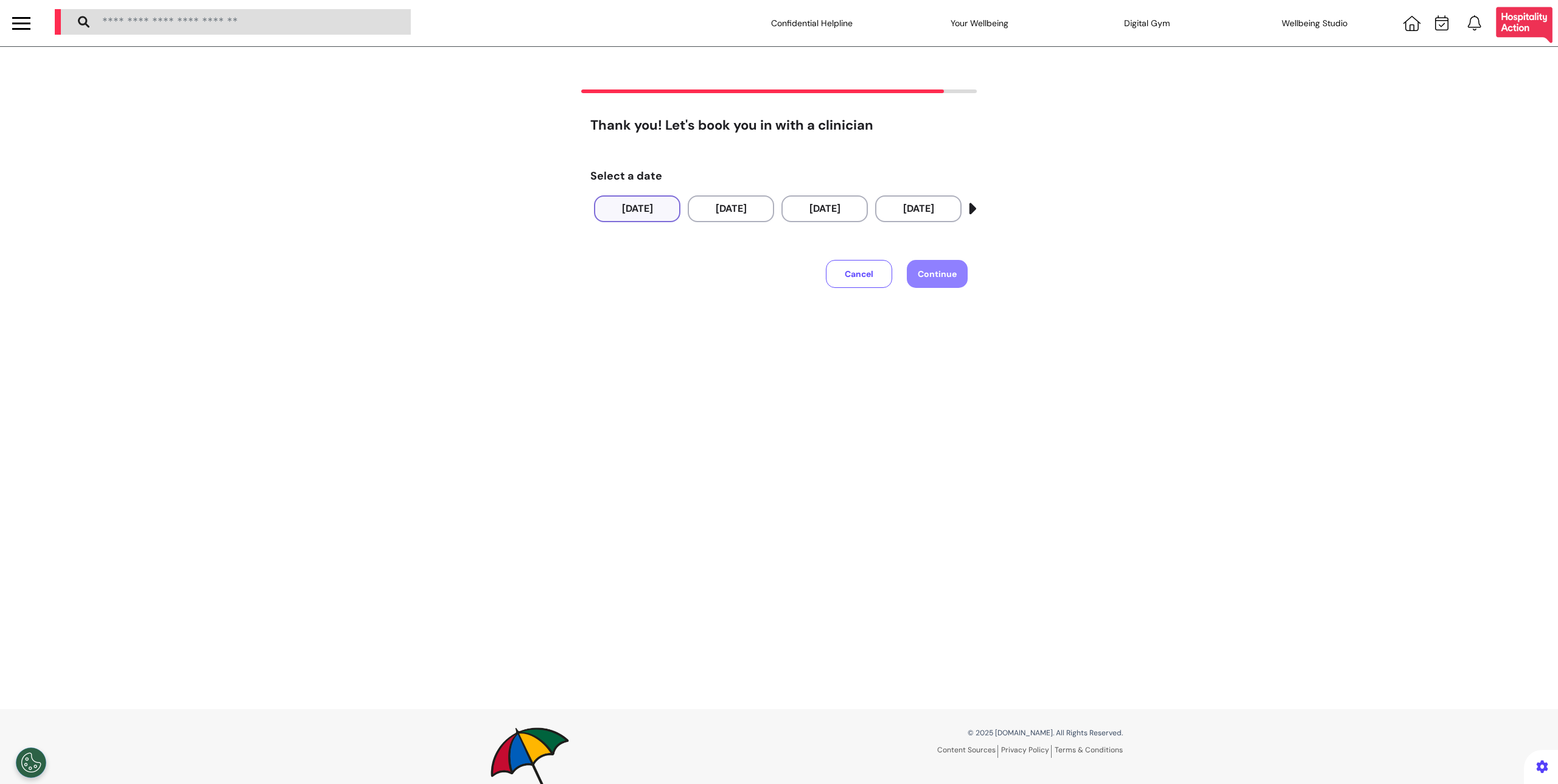
click at [658, 209] on button "01 Sep 2025" at bounding box center [637, 209] width 86 height 27
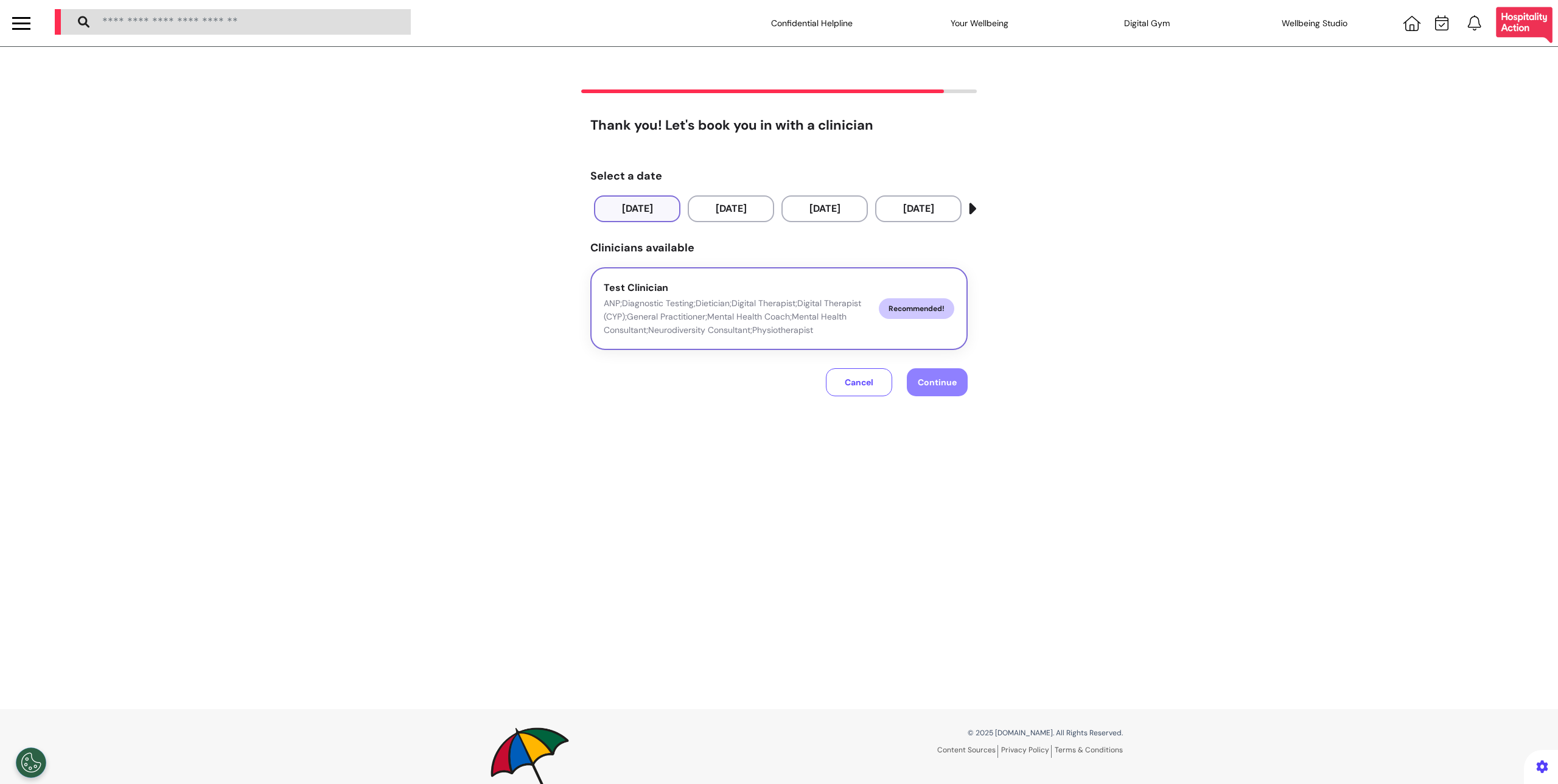
click at [912, 312] on span "Recommended!" at bounding box center [916, 309] width 75 height 21
click at [945, 387] on span "Continue" at bounding box center [937, 382] width 39 height 11
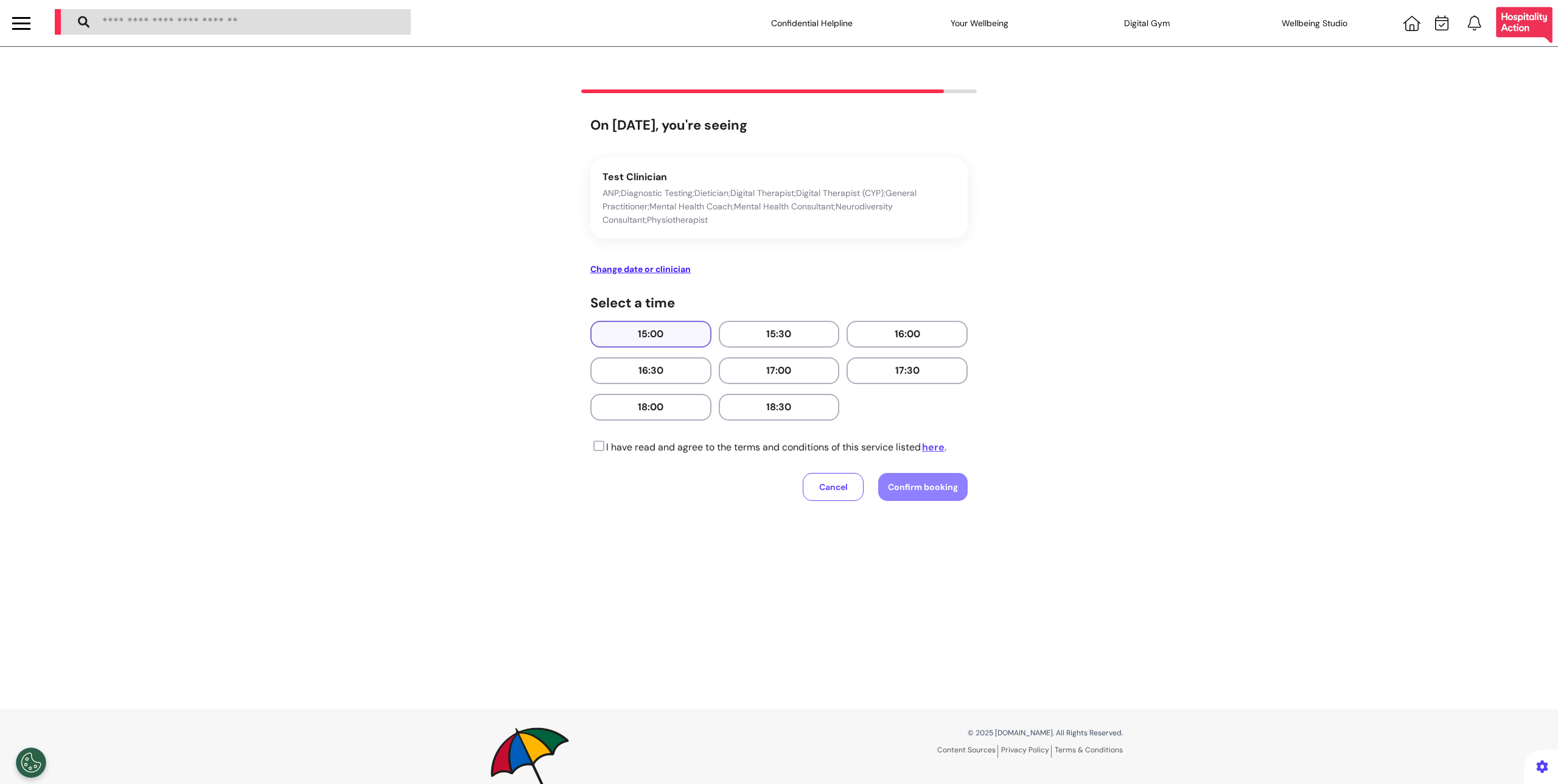
click at [634, 338] on button "15:00" at bounding box center [651, 334] width 121 height 27
click at [591, 443] on icon at bounding box center [597, 446] width 14 height 12
click at [902, 485] on span "Confirm booking" at bounding box center [923, 486] width 70 height 11
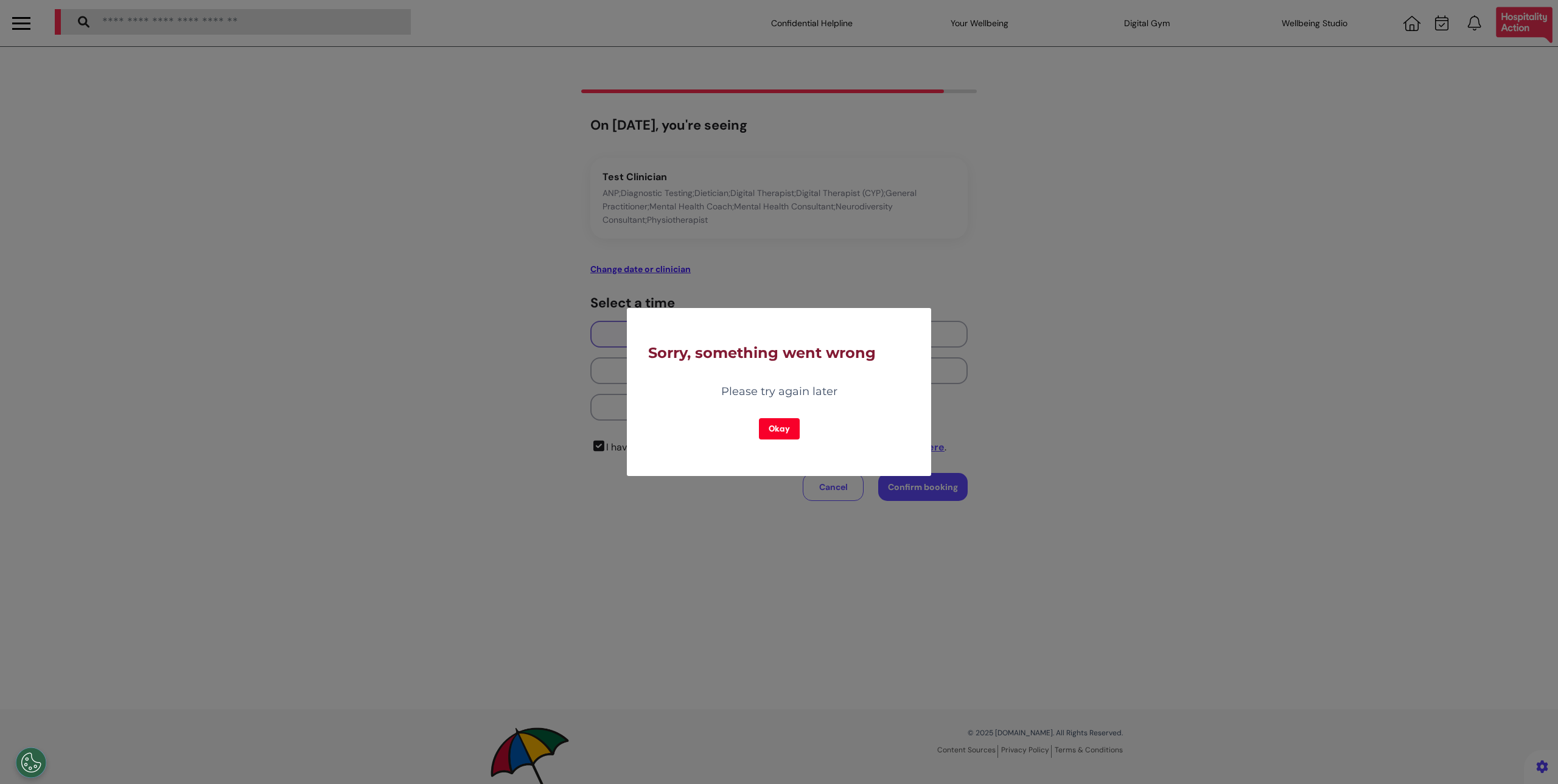
click at [787, 435] on button "Okay" at bounding box center [779, 428] width 41 height 21
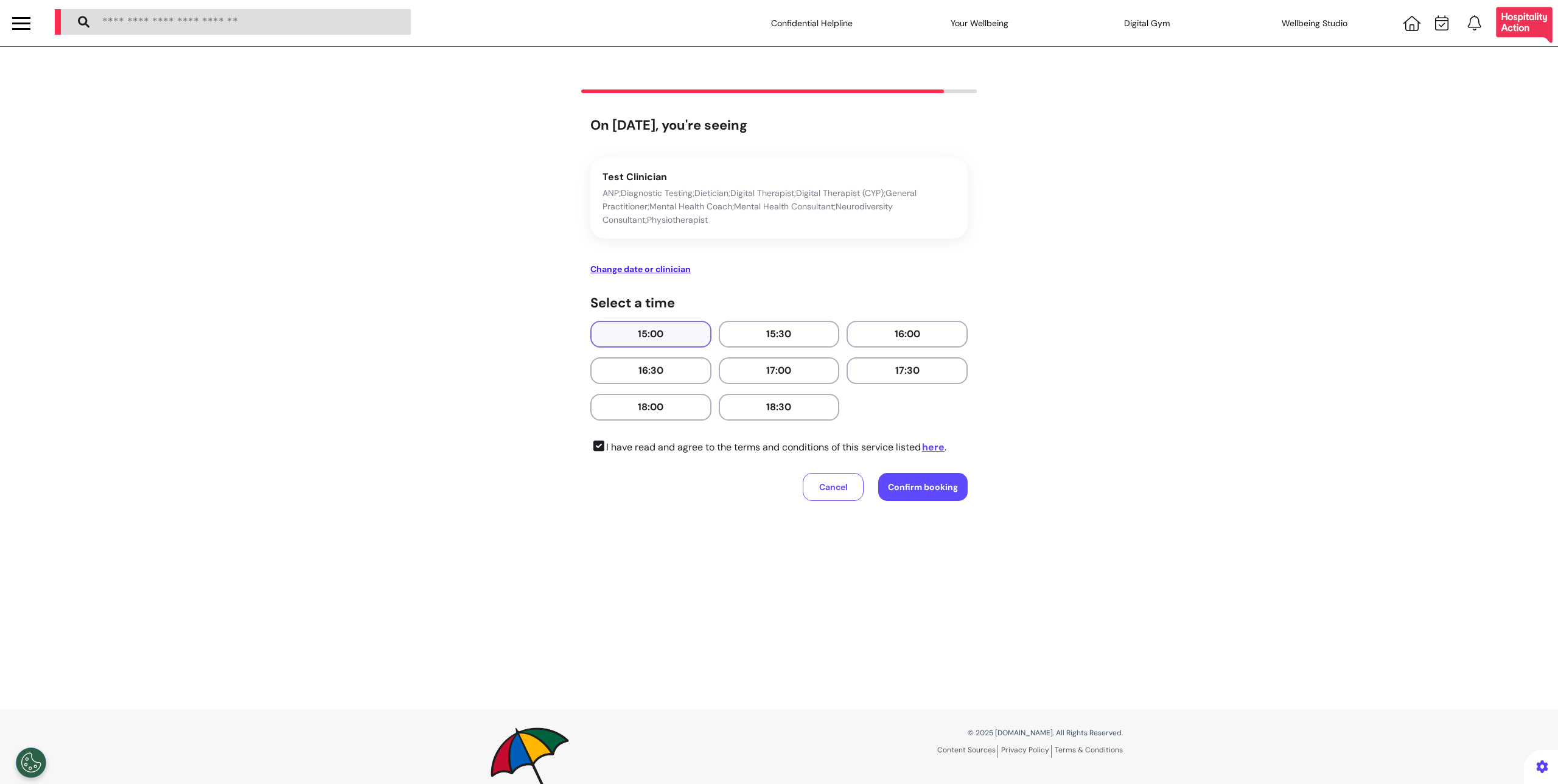
click at [655, 198] on p "ANP;Diagnostic Testing;Dietician;Digital Therapist;Digital Therapist (CYP);Gene…" at bounding box center [779, 206] width 353 height 40
click at [914, 486] on span "Confirm booking" at bounding box center [923, 486] width 70 height 11
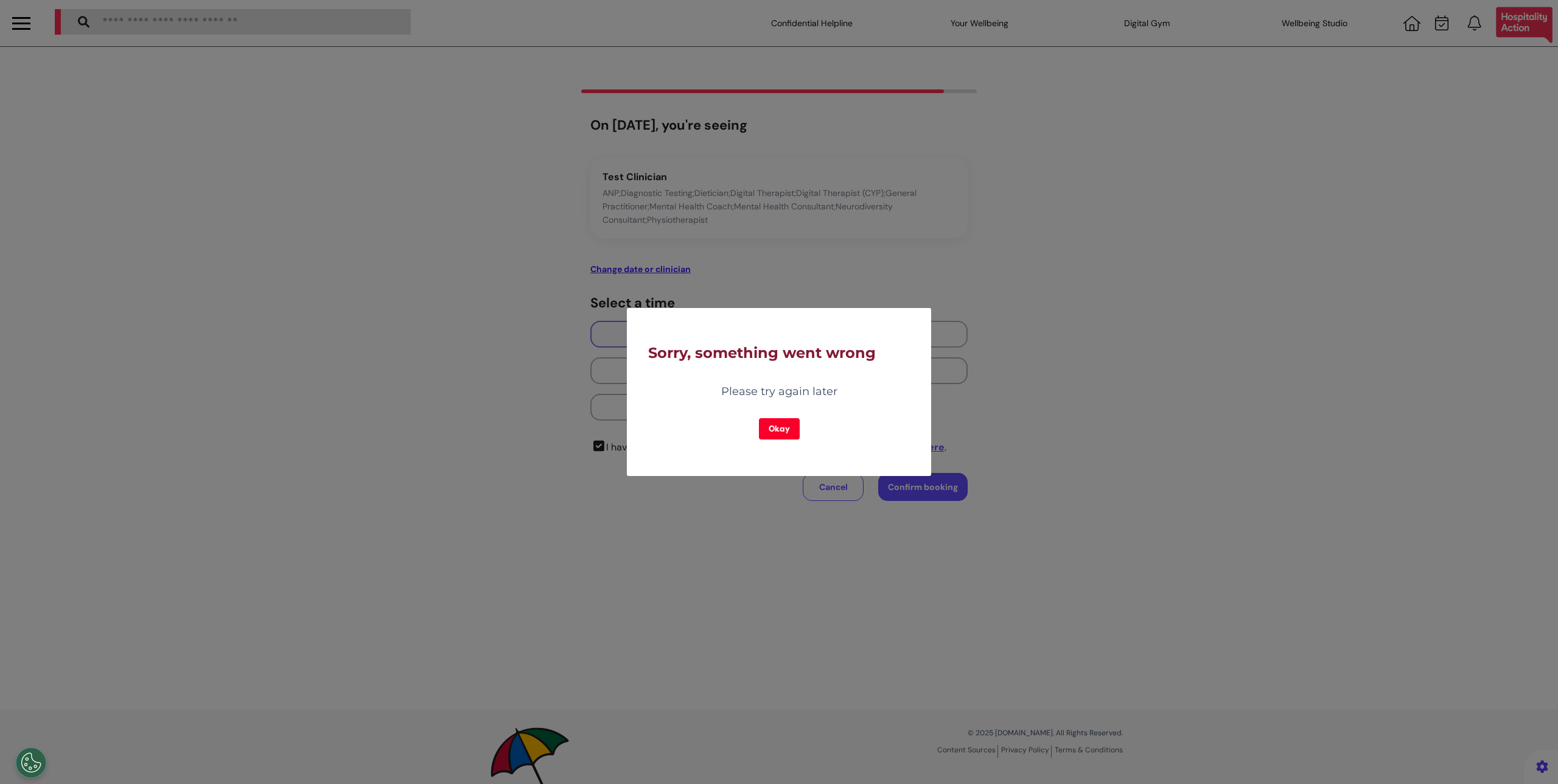
click at [786, 439] on button "Okay" at bounding box center [779, 428] width 41 height 21
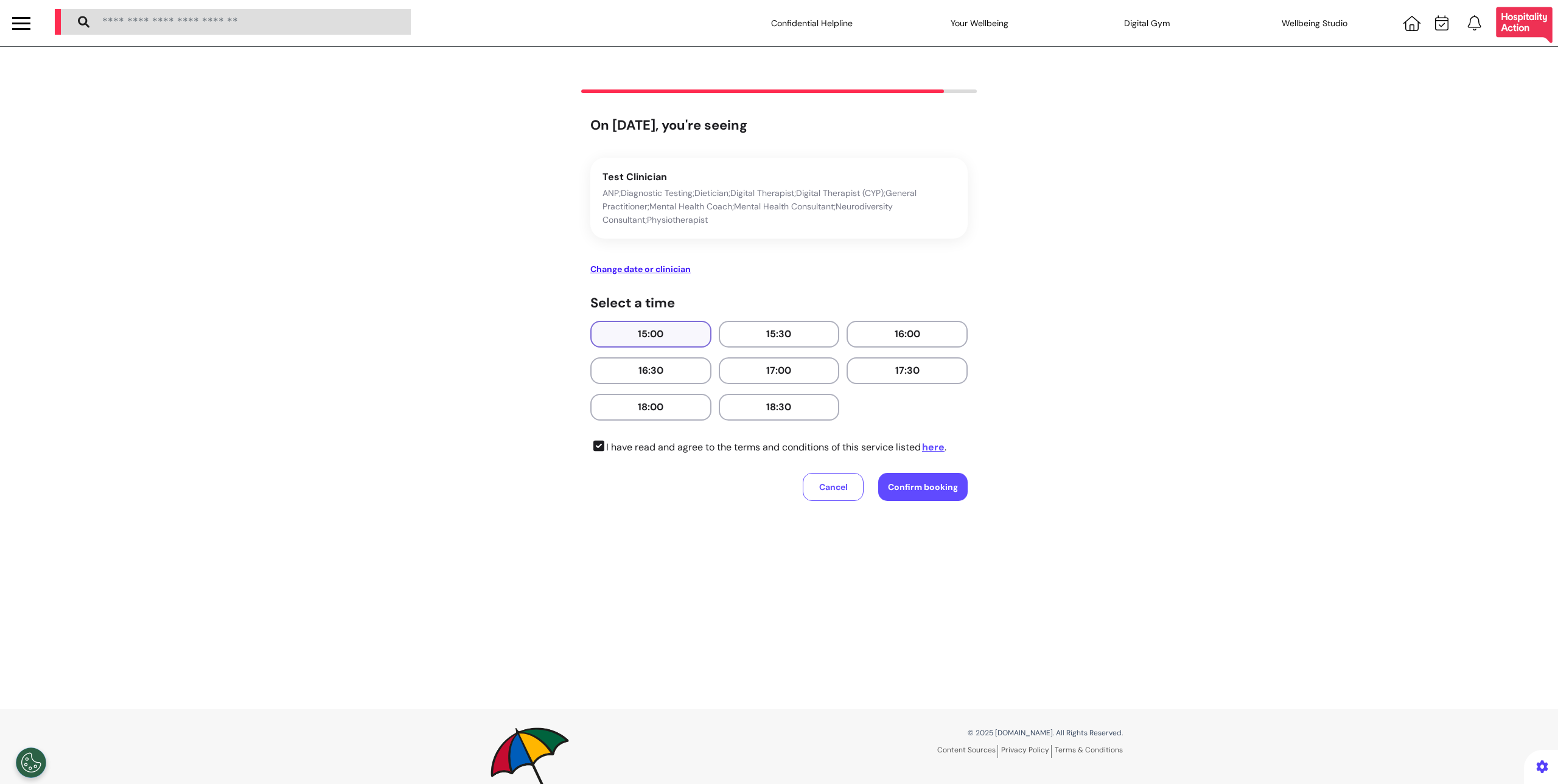
click at [22, 19] on div at bounding box center [21, 23] width 18 height 20
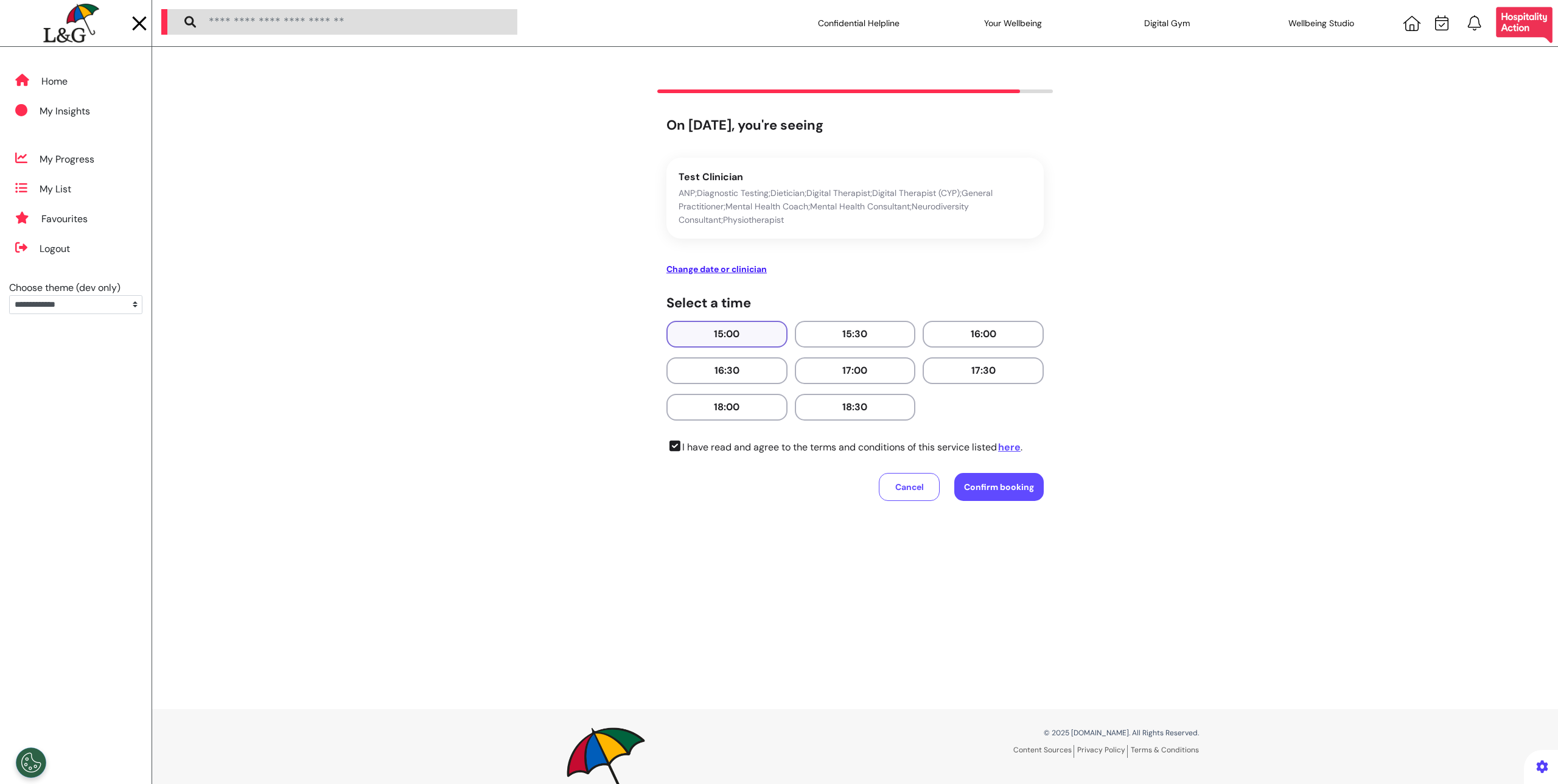
click at [63, 26] on img at bounding box center [71, 23] width 55 height 39
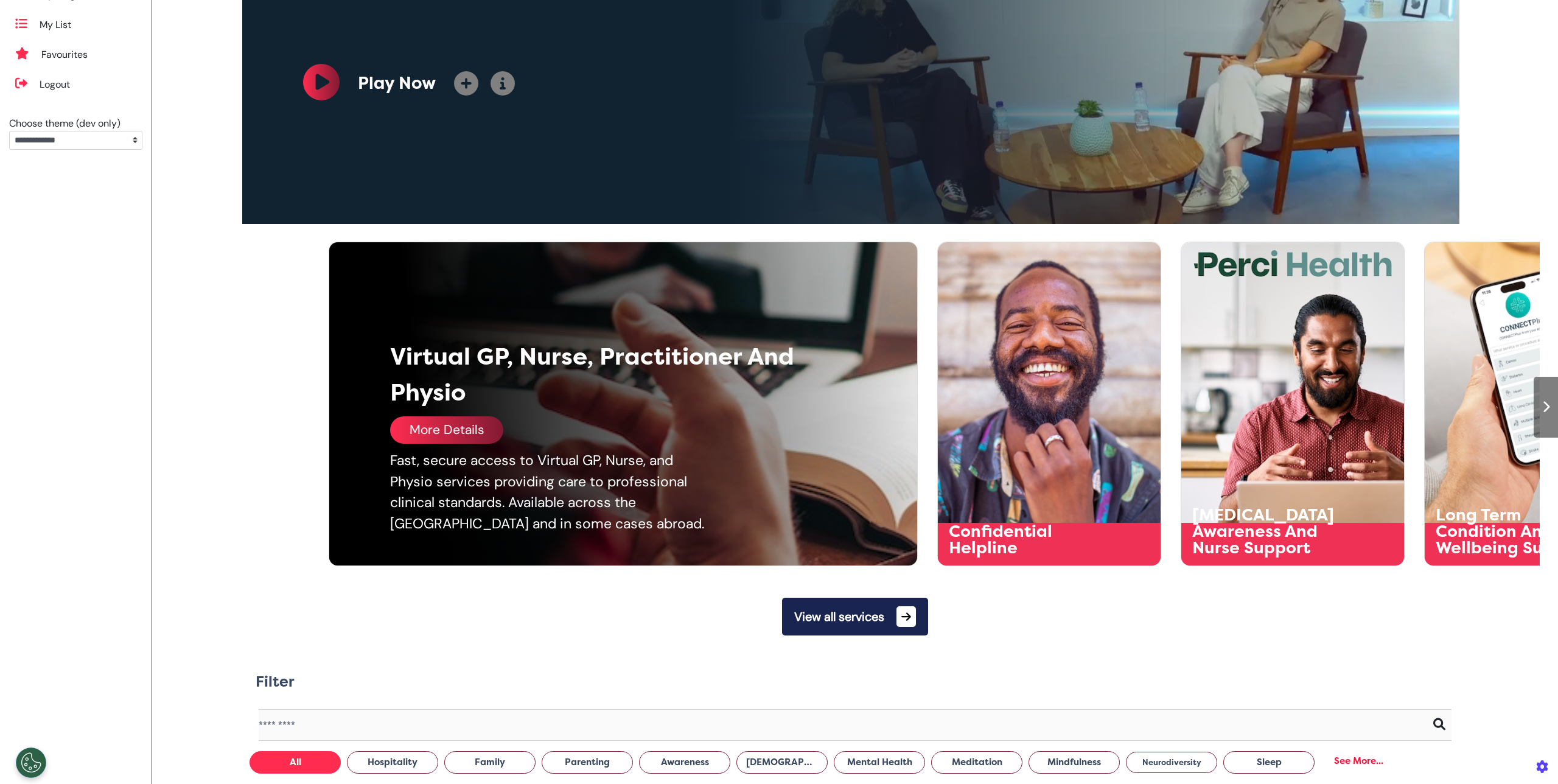
scroll to position [356, 0]
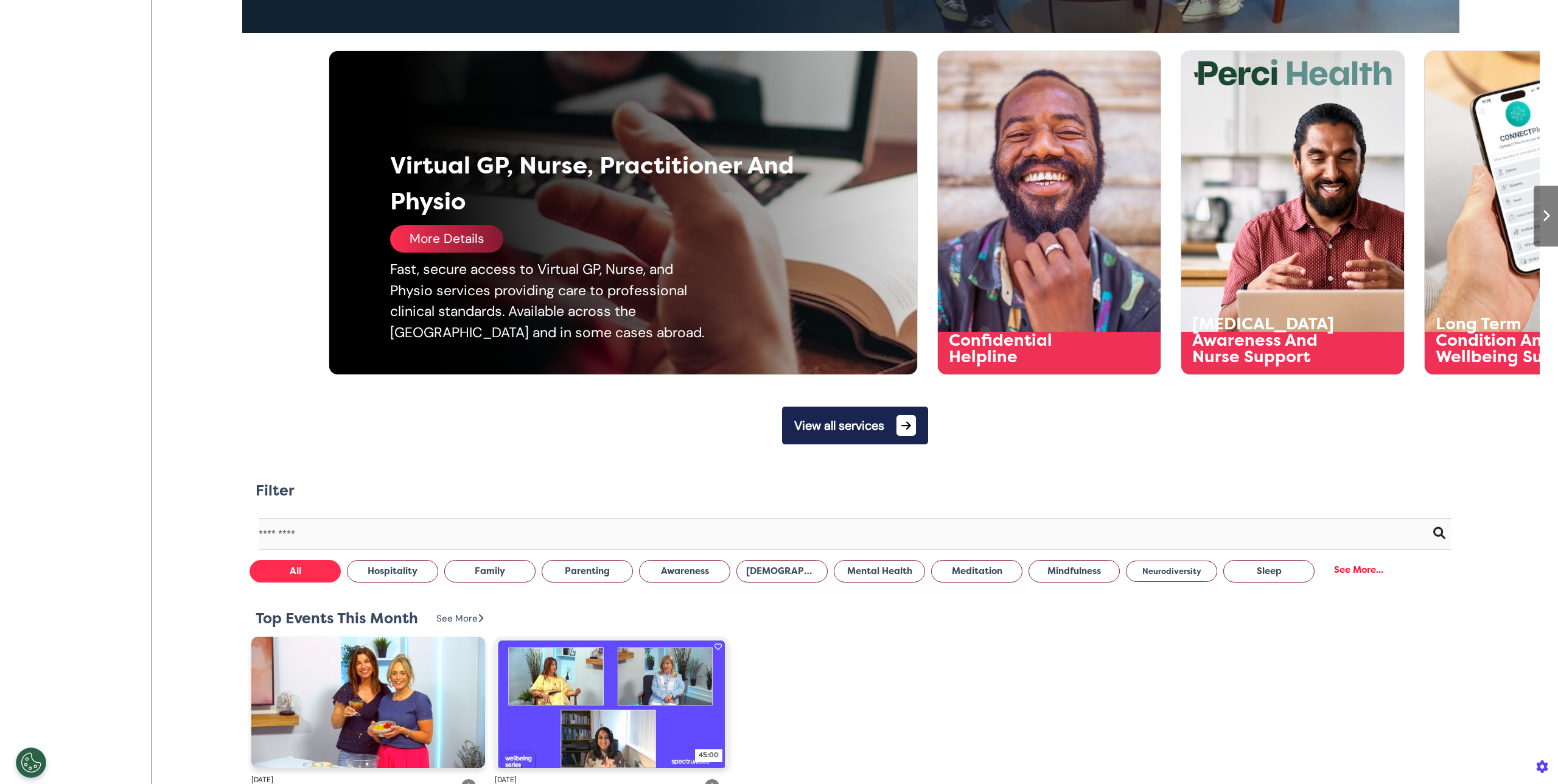
click at [468, 243] on div "More Details" at bounding box center [447, 239] width 113 height 28
click at [401, 316] on div "Fast, secure access to Virtual GP, Nurse, and Physio services providing care to…" at bounding box center [554, 300] width 329 height 84
click at [463, 301] on div "Fast, secure access to Virtual GP, Nurse, and Physio services providing care to…" at bounding box center [554, 300] width 329 height 84
click at [445, 221] on div "Virtual GP, Nurse, Practitioner And Physio More Details Fast, secure access to …" at bounding box center [633, 213] width 609 height 323
click at [443, 245] on div "More Details" at bounding box center [447, 239] width 113 height 28
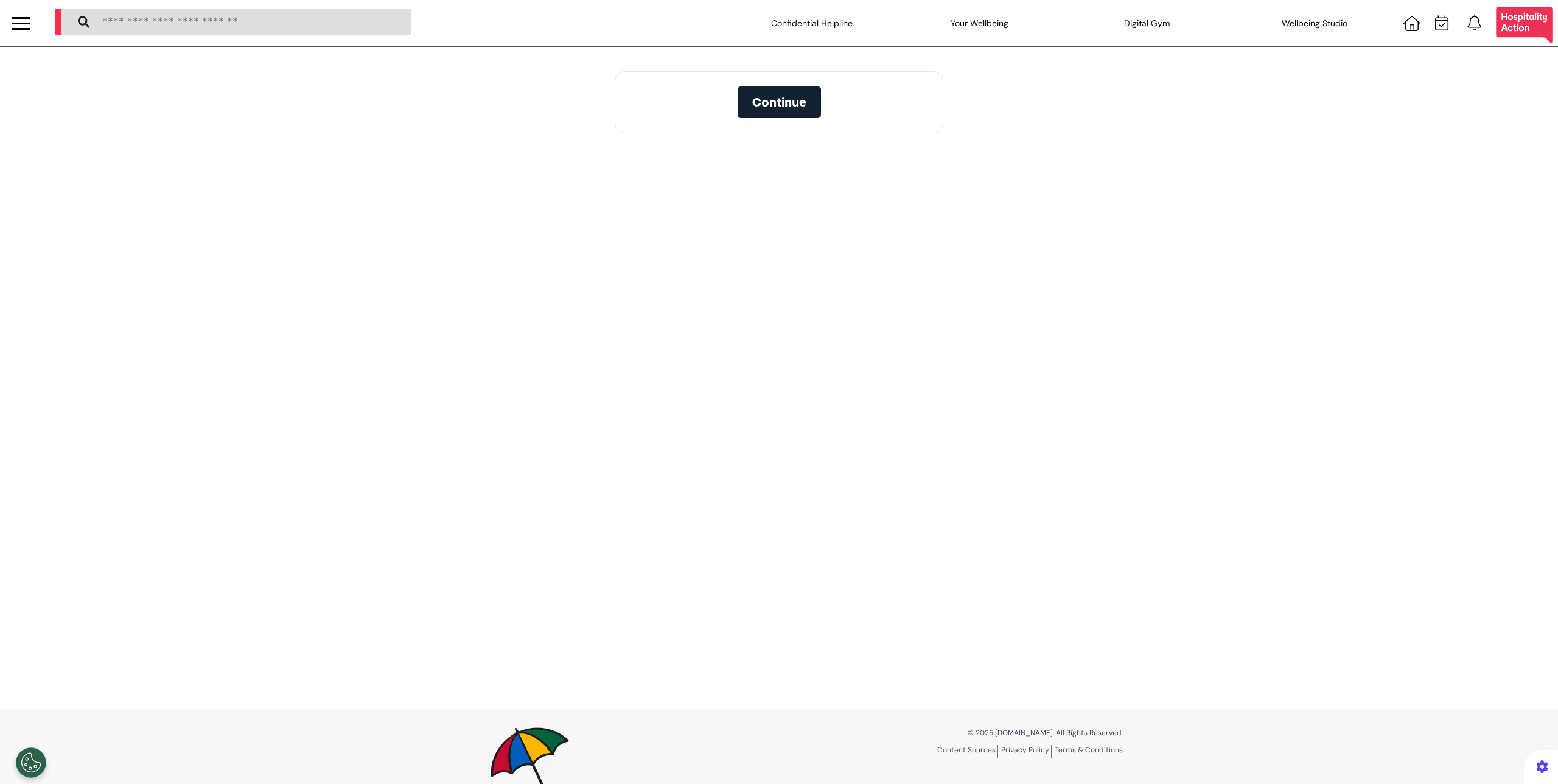
select select "**"
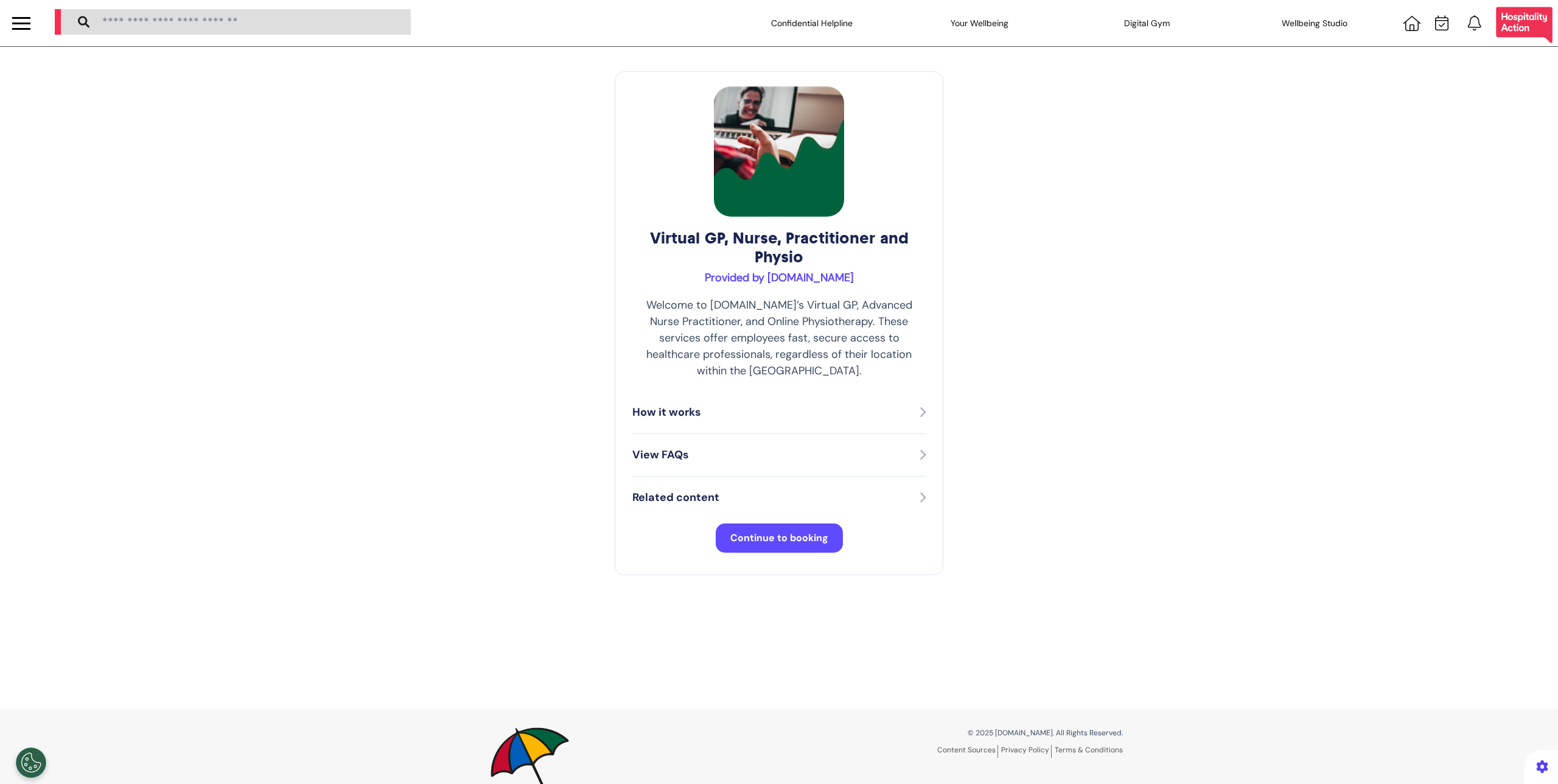
click at [756, 531] on span "Continue to booking" at bounding box center [780, 538] width 98 height 13
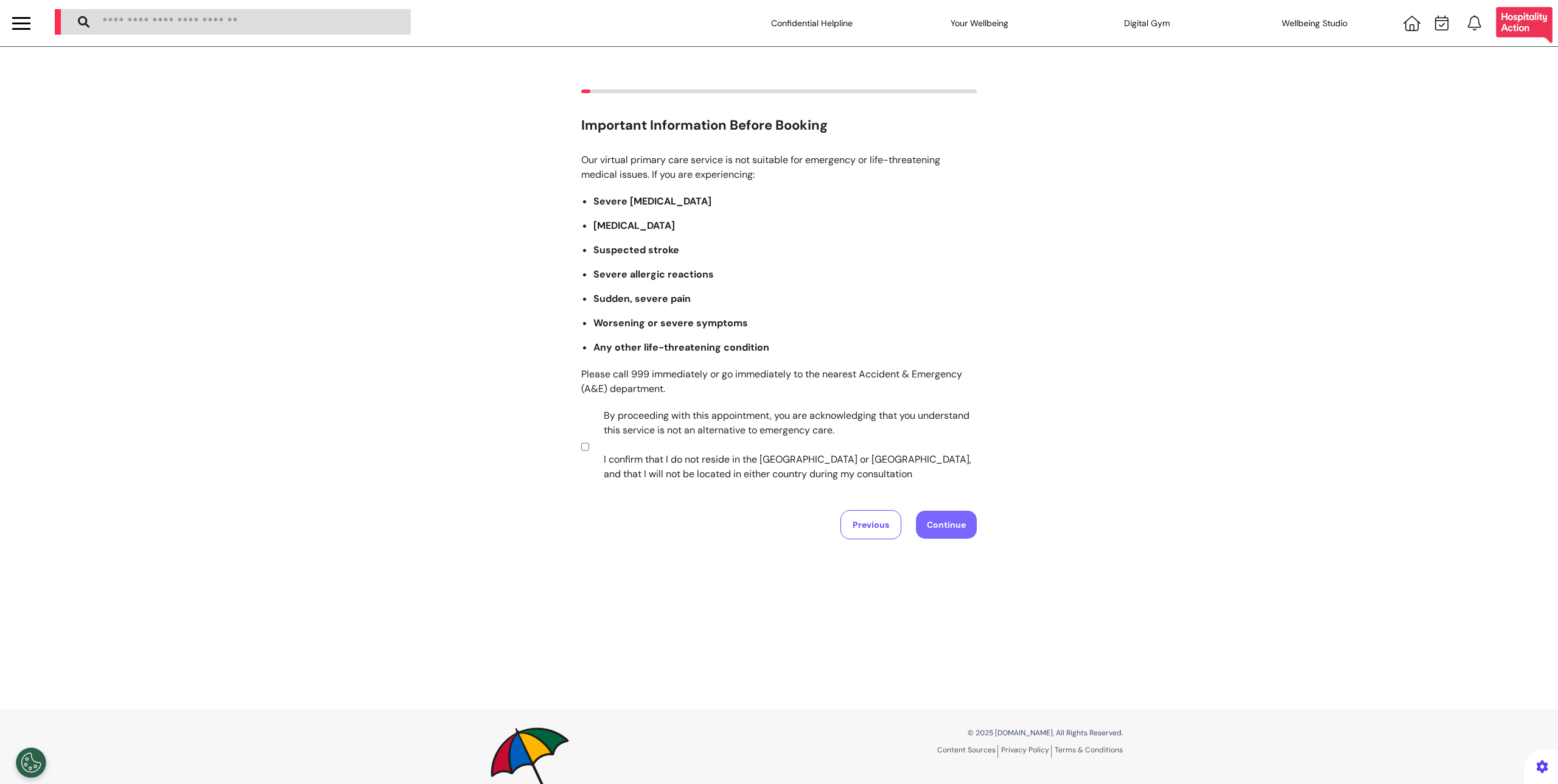
click at [932, 530] on button "Continue" at bounding box center [947, 524] width 61 height 28
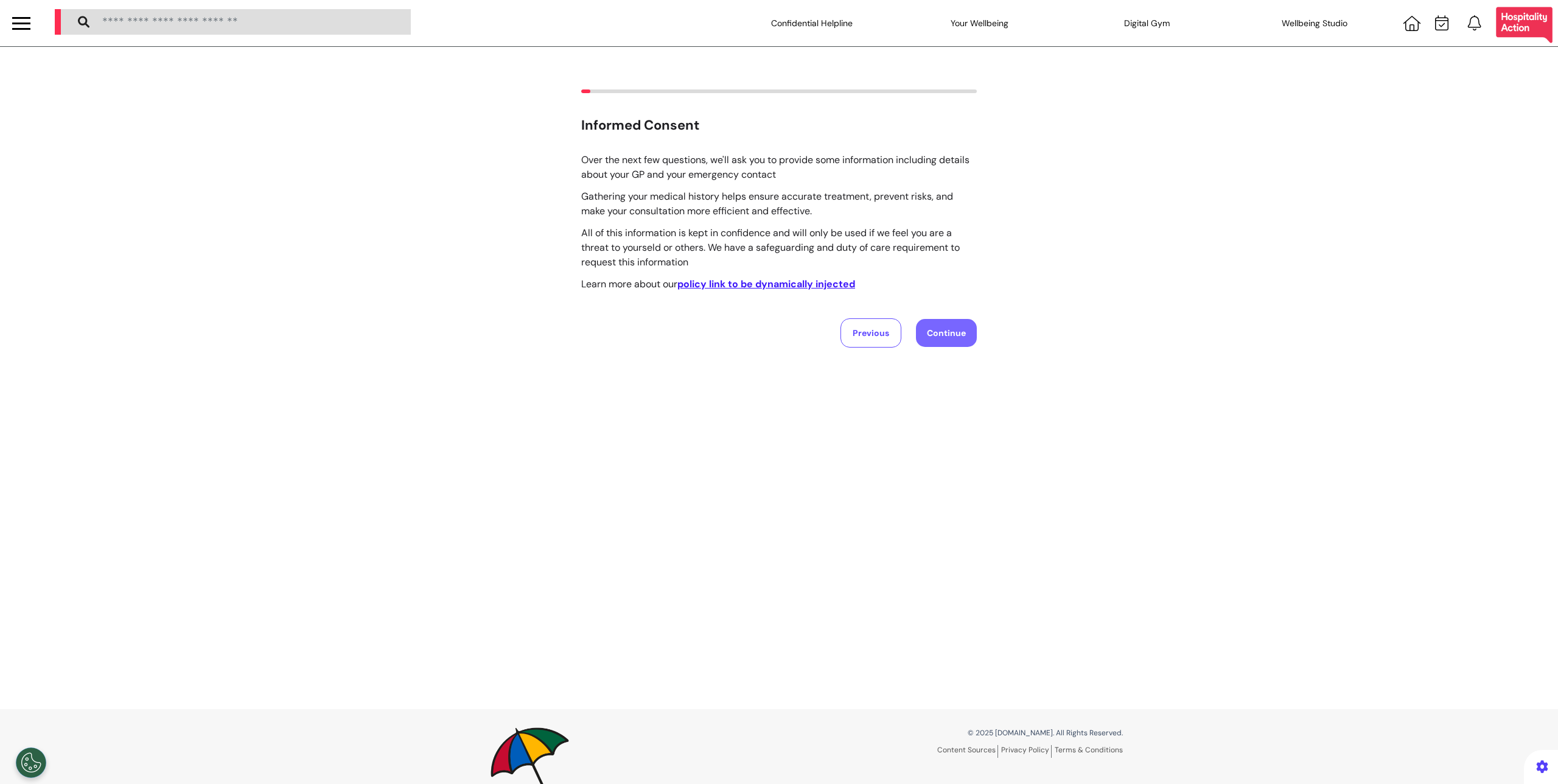
click at [916, 329] on button "Continue" at bounding box center [947, 332] width 61 height 28
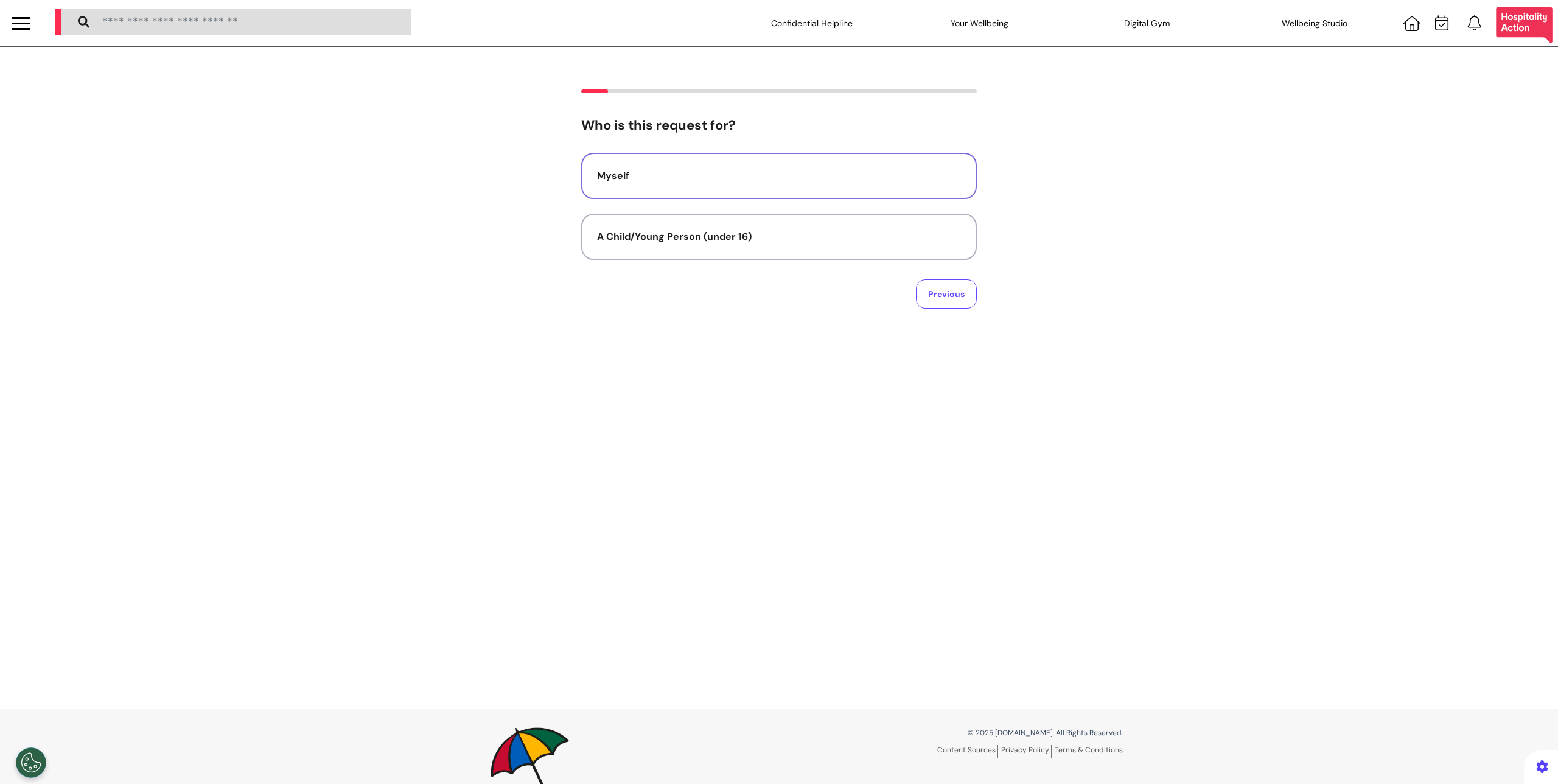
click at [742, 186] on button "Myself" at bounding box center [779, 176] width 396 height 46
select select "****"
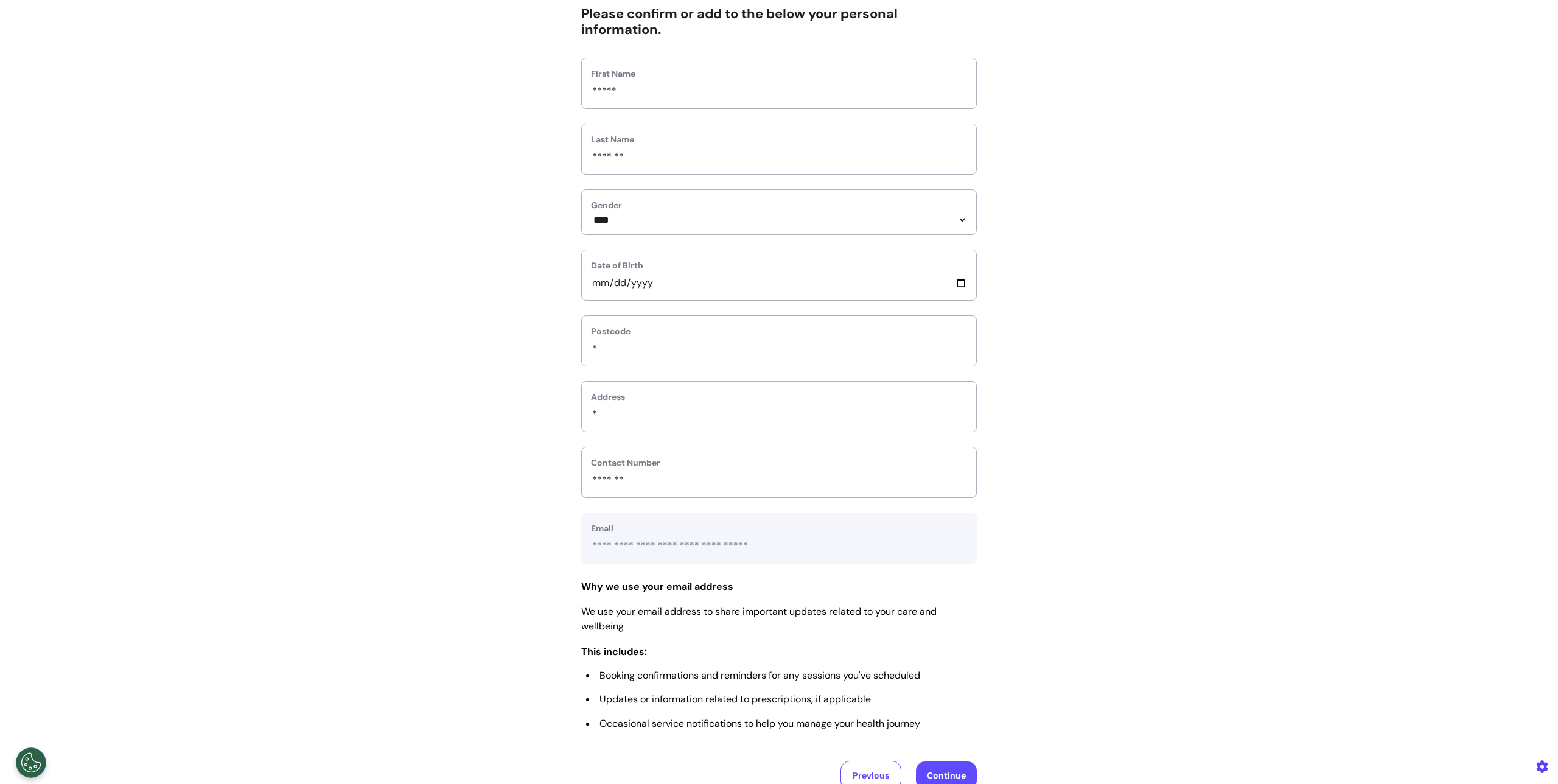
scroll to position [267, 0]
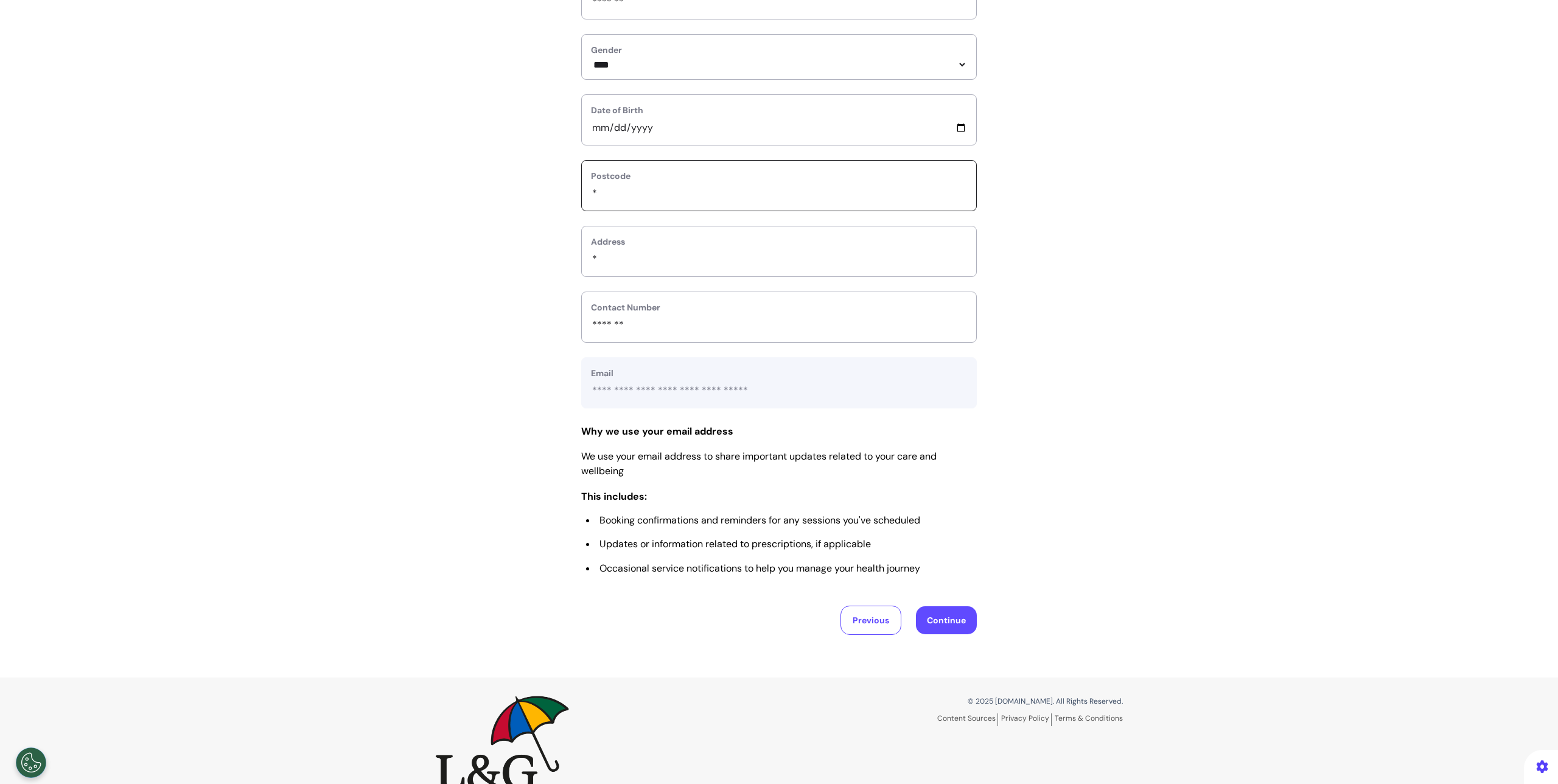
click at [616, 202] on input "*" at bounding box center [779, 193] width 376 height 16
click at [609, 254] on input "text_area" at bounding box center [779, 259] width 376 height 16
type input "**"
click at [595, 511] on h3 "This includes: Booking confirmations and reminders for any sessions you've sche…" at bounding box center [779, 531] width 396 height 83
click at [940, 631] on button "Continue" at bounding box center [947, 620] width 61 height 28
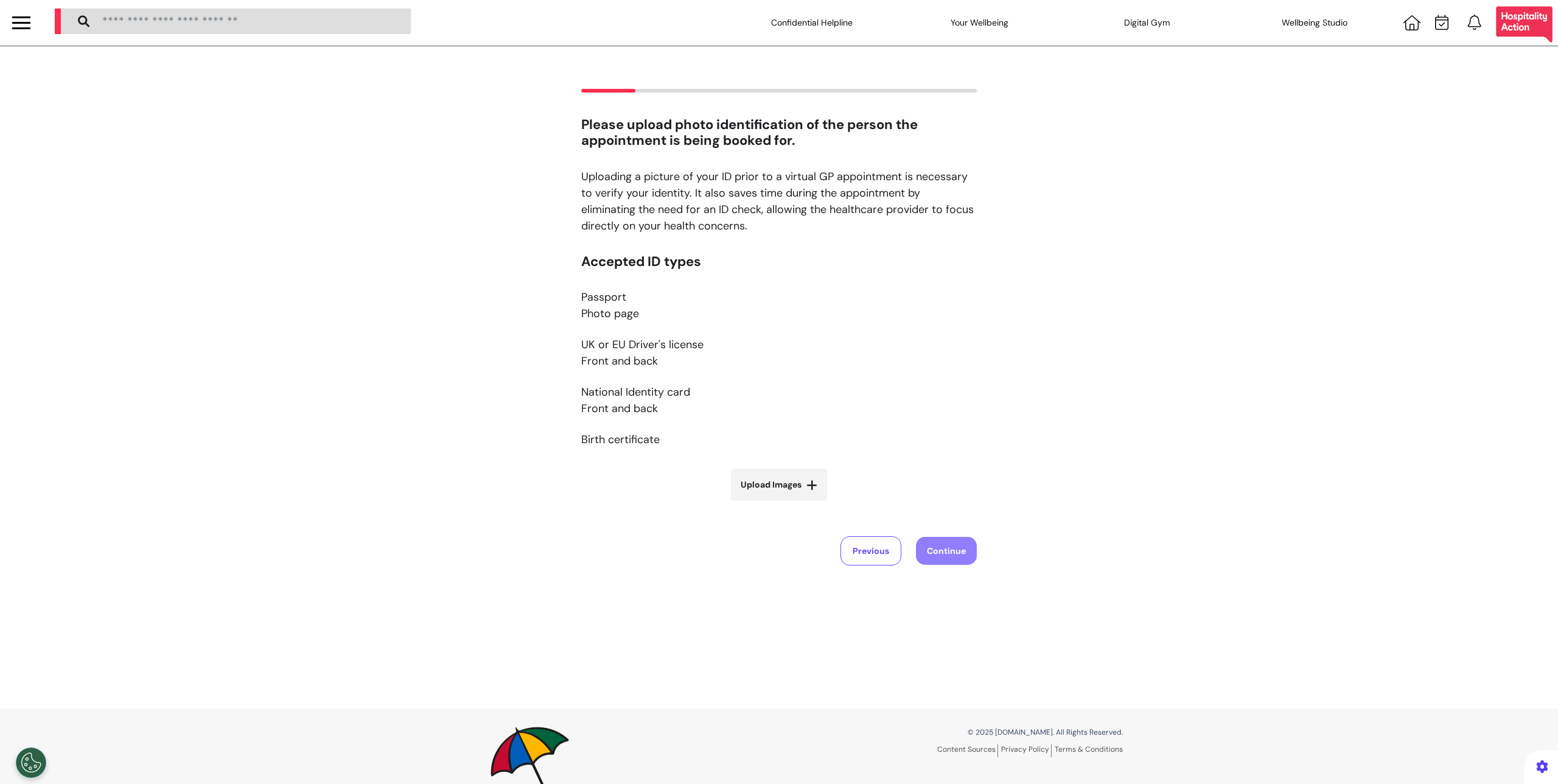
scroll to position [0, 0]
click at [780, 488] on span "Upload Images" at bounding box center [771, 485] width 61 height 13
click at [780, 504] on input "Upload Images" at bounding box center [779, 511] width 145 height 13
drag, startPoint x: 753, startPoint y: 465, endPoint x: 755, endPoint y: 473, distance: 8.2
click at [753, 465] on div "Accepted ID types Passport Photo page UK or EU Driver's license Front and back …" at bounding box center [779, 386] width 396 height 263
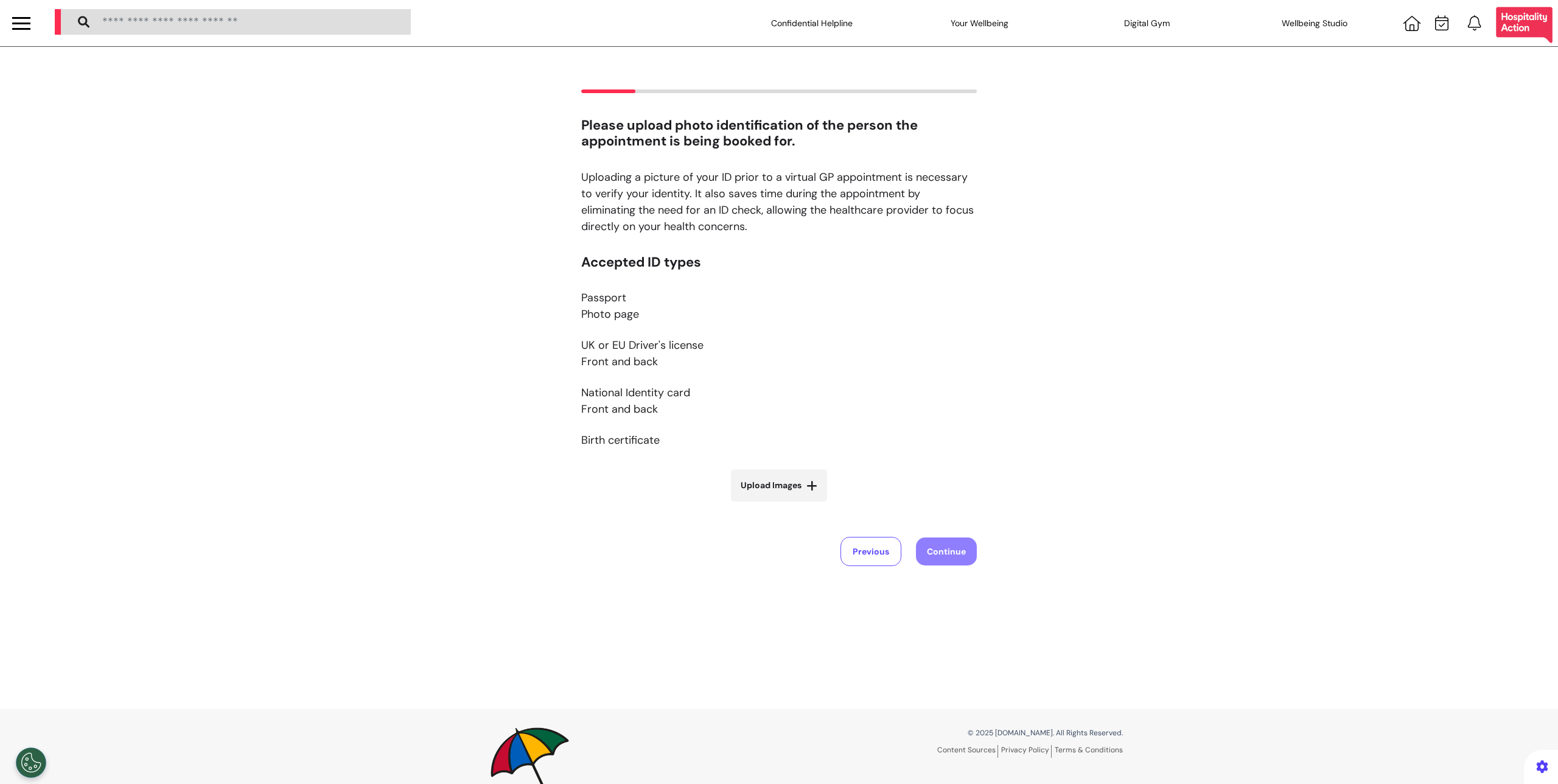
click at [755, 473] on label "Upload Images" at bounding box center [778, 485] width 96 height 32
click at [755, 504] on input "Upload Images" at bounding box center [779, 511] width 145 height 13
click at [807, 492] on label "Upload Images" at bounding box center [778, 485] width 96 height 32
click at [807, 504] on input "Upload Images" at bounding box center [779, 511] width 145 height 13
click at [767, 483] on span "Upload Images" at bounding box center [771, 485] width 61 height 13
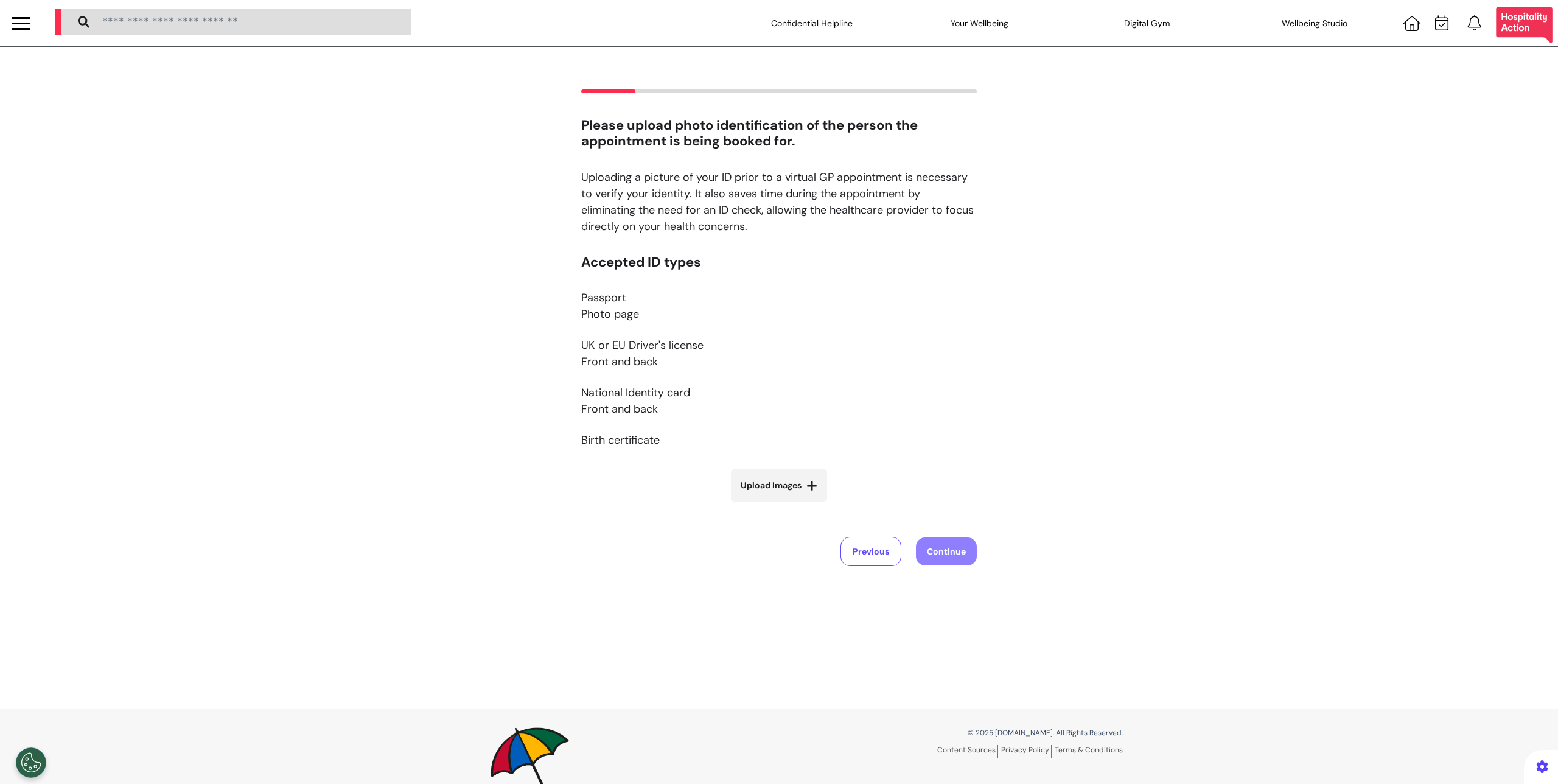
click at [767, 504] on input "Upload Images" at bounding box center [779, 511] width 145 height 13
type input "**********"
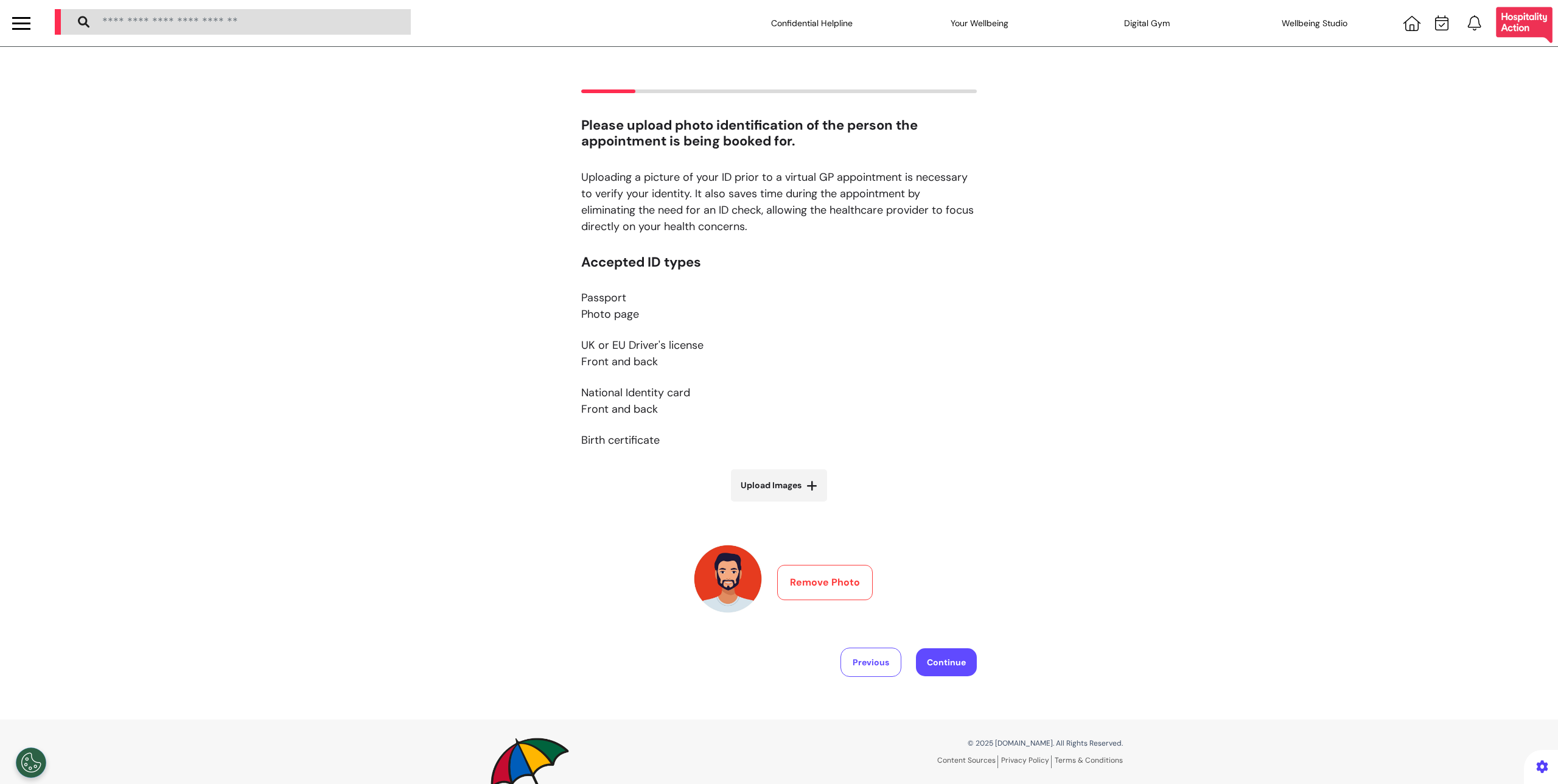
click at [848, 585] on button "Remove Photo" at bounding box center [825, 582] width 95 height 35
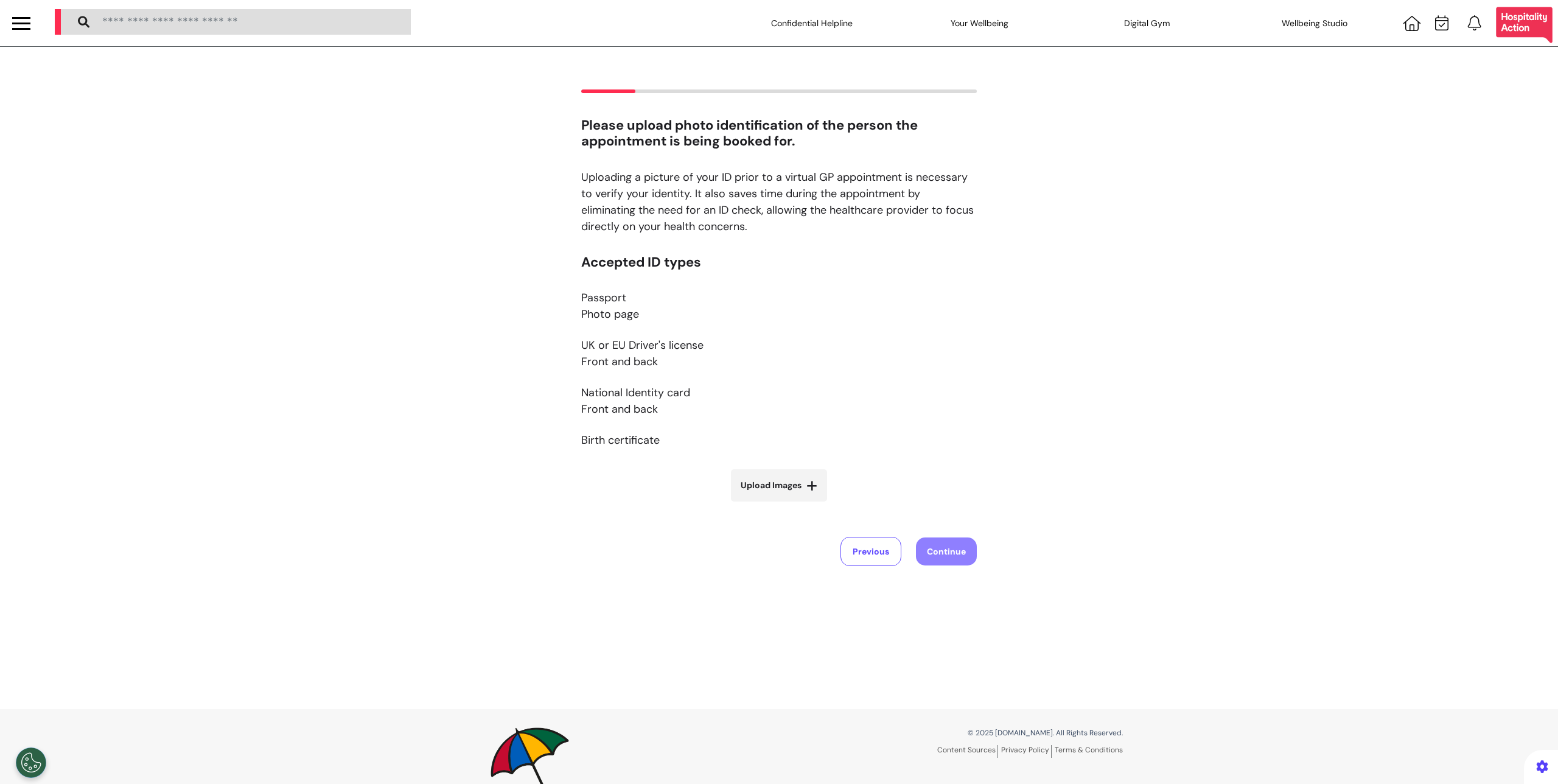
click at [780, 492] on span "Upload Images" at bounding box center [771, 485] width 61 height 13
click at [780, 504] on input "Upload Images" at bounding box center [779, 511] width 145 height 13
type input "**********"
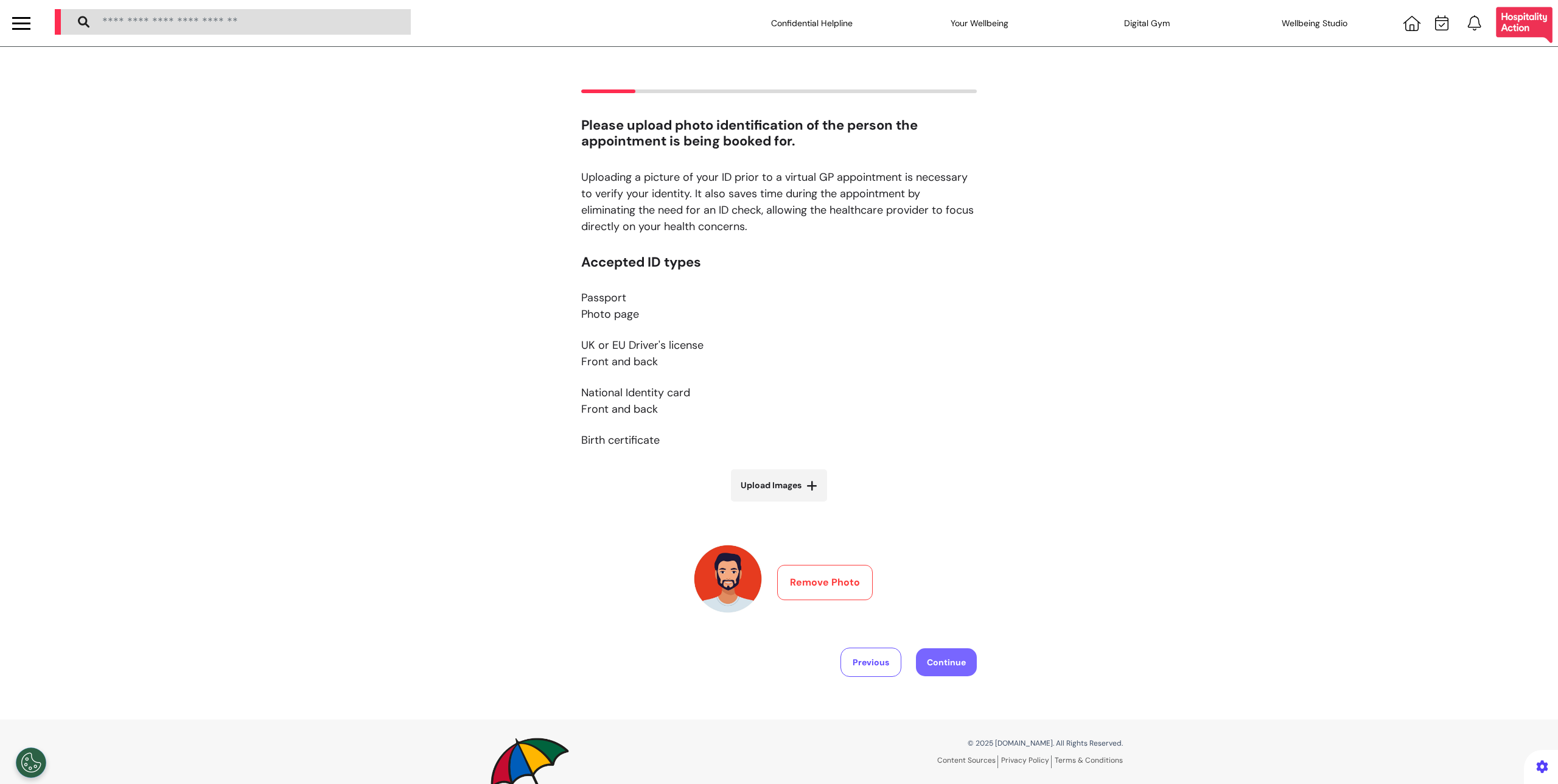
click at [950, 653] on button "Continue" at bounding box center [947, 662] width 61 height 28
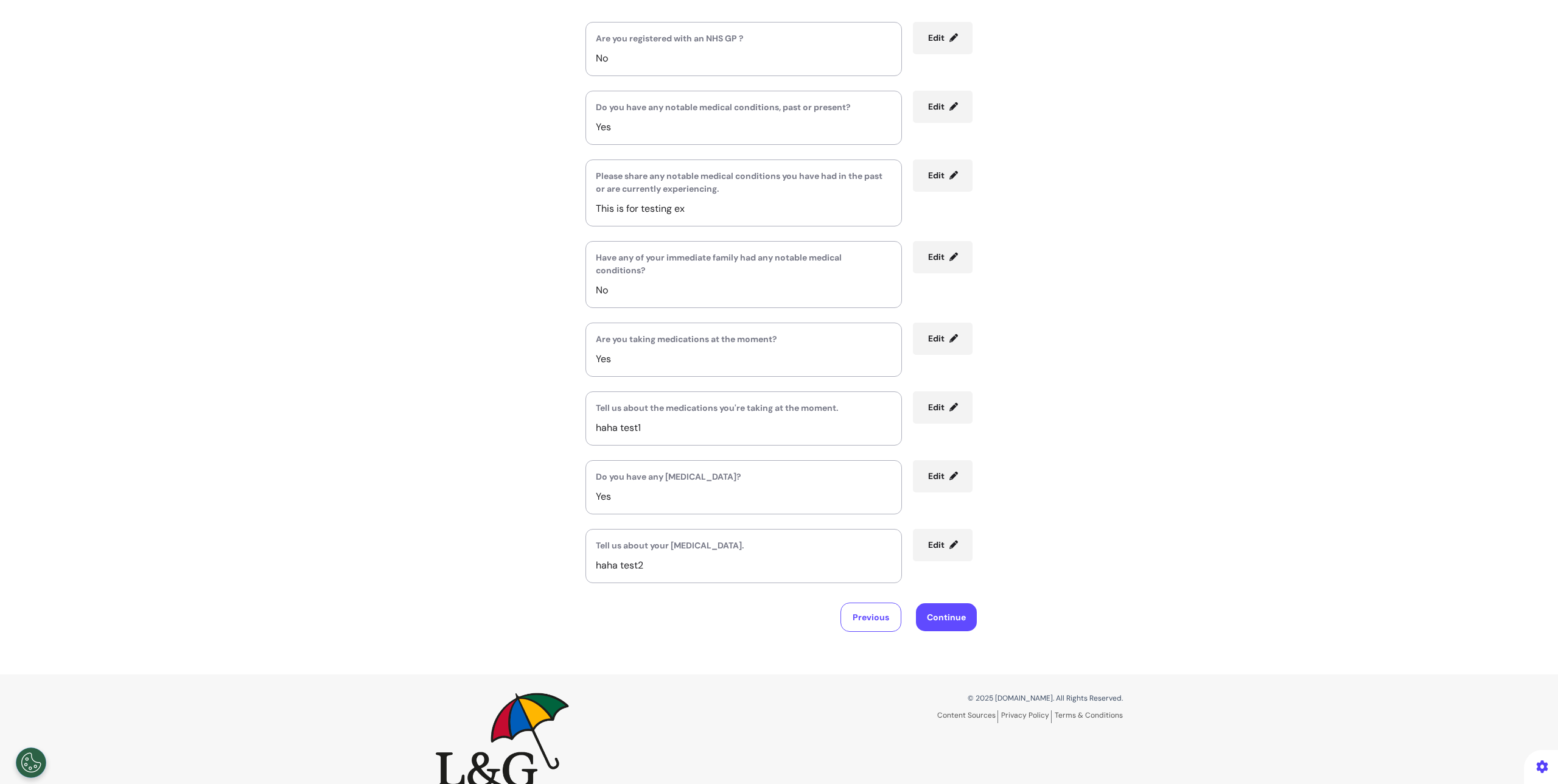
scroll to position [189, 0]
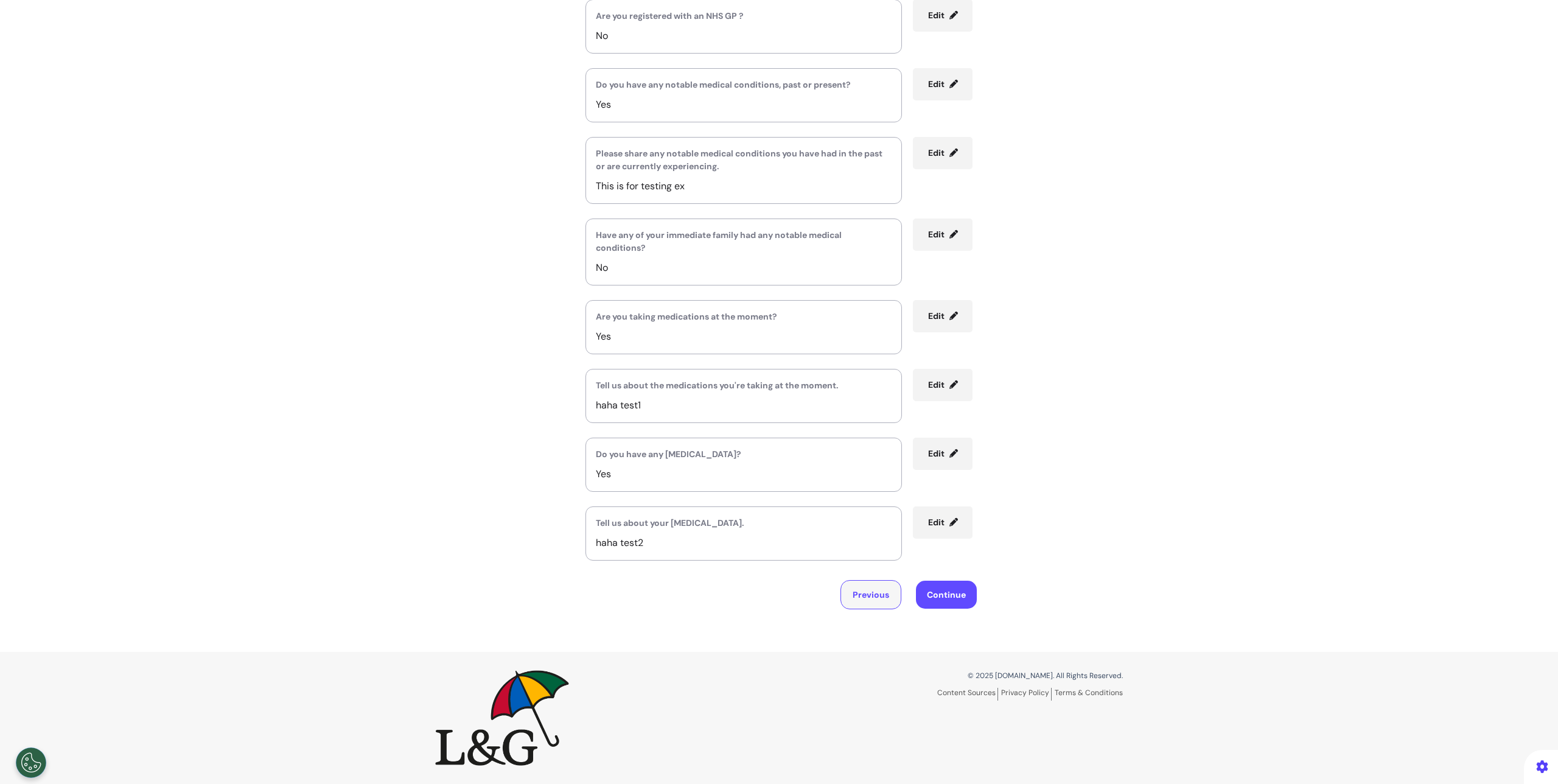
click at [864, 586] on button "Previous" at bounding box center [871, 594] width 61 height 29
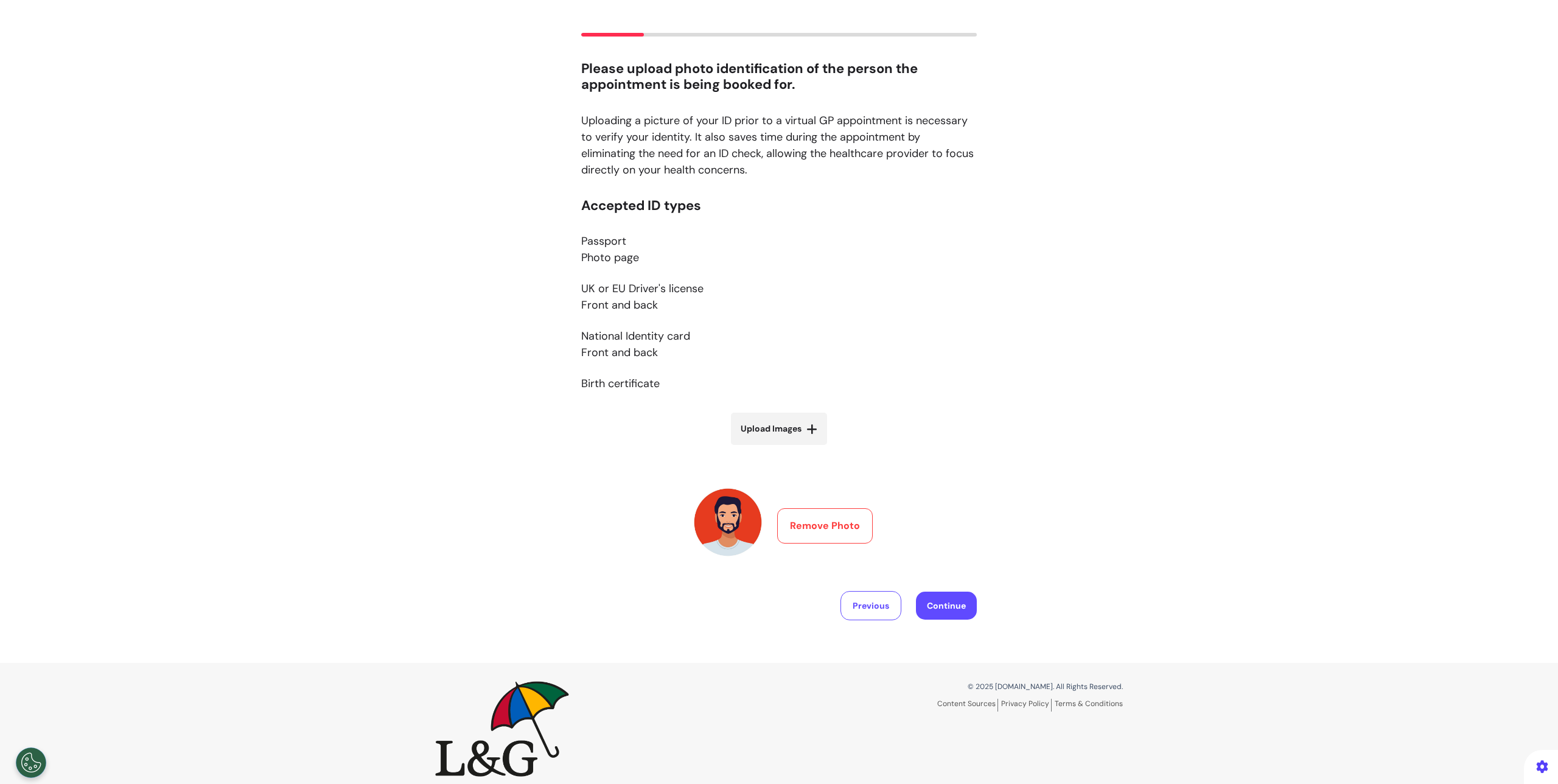
scroll to position [68, 0]
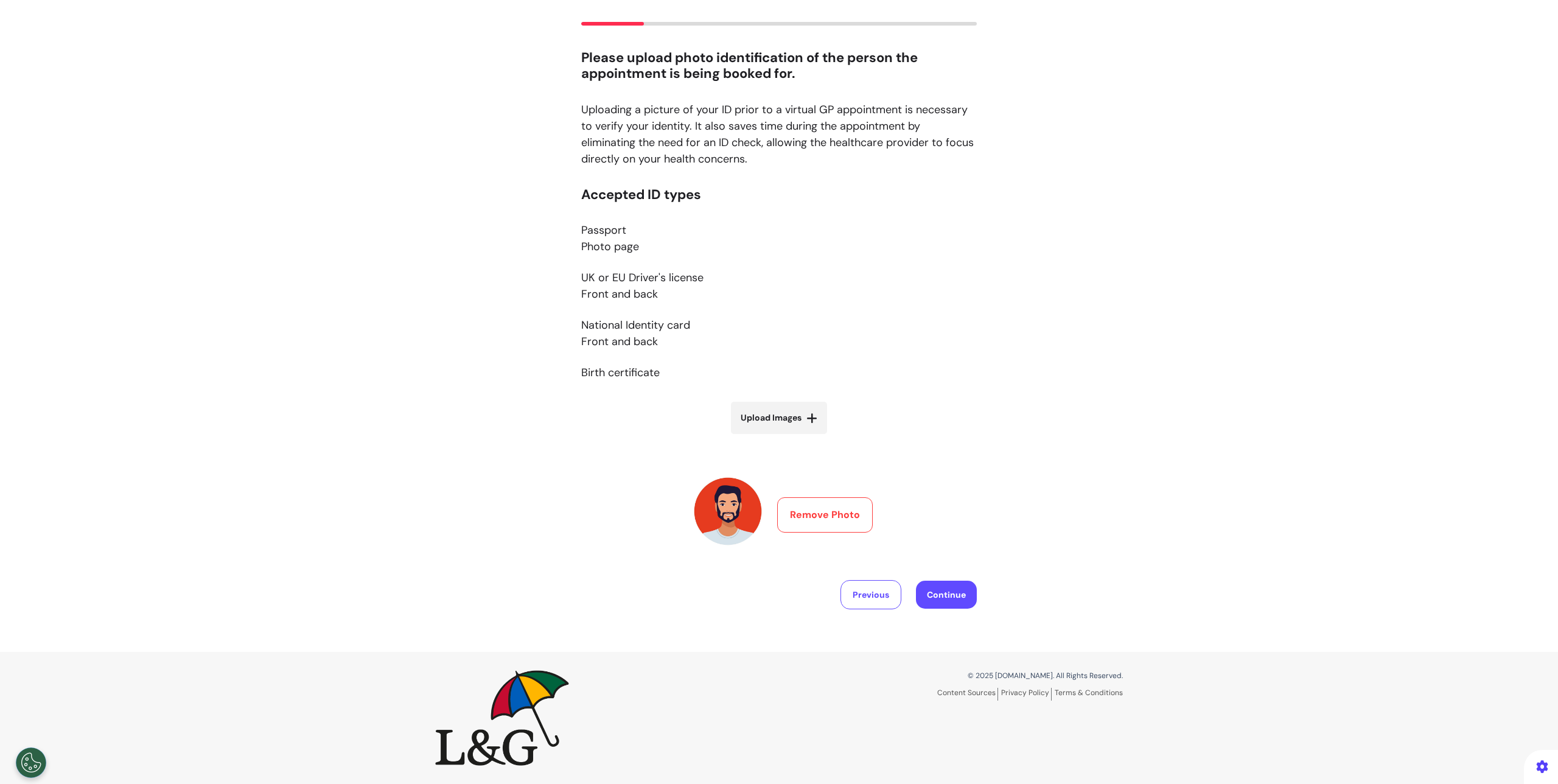
click at [838, 519] on button "Remove Photo" at bounding box center [825, 515] width 95 height 35
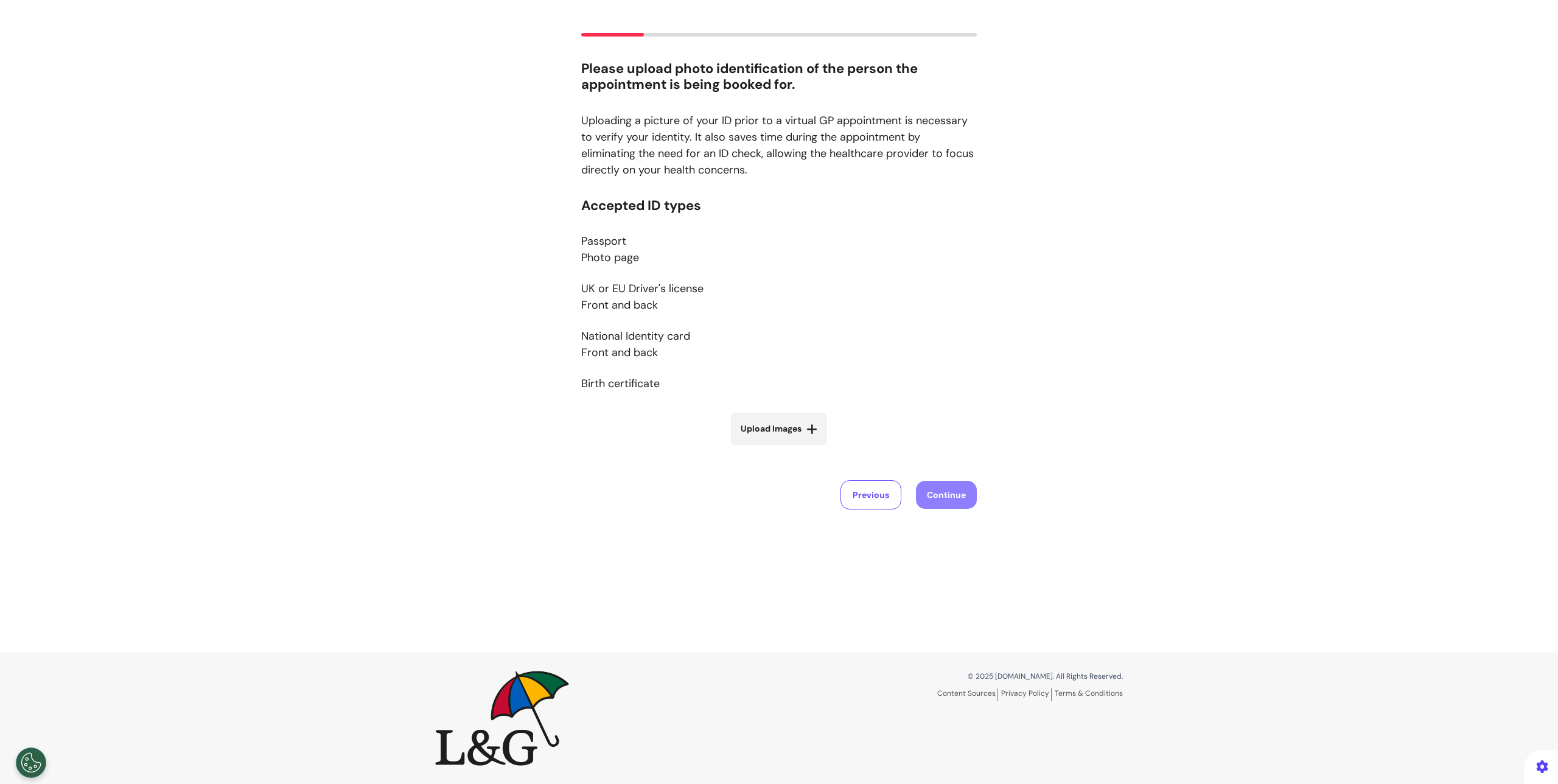
click at [787, 441] on label "Upload Images" at bounding box center [778, 428] width 96 height 32
click at [787, 448] on input "Upload Images" at bounding box center [779, 454] width 145 height 13
click at [753, 416] on label "Upload Images" at bounding box center [778, 428] width 96 height 32
click at [753, 448] on input "Upload Images" at bounding box center [779, 454] width 145 height 13
click at [769, 440] on label "Upload Images" at bounding box center [778, 428] width 96 height 32
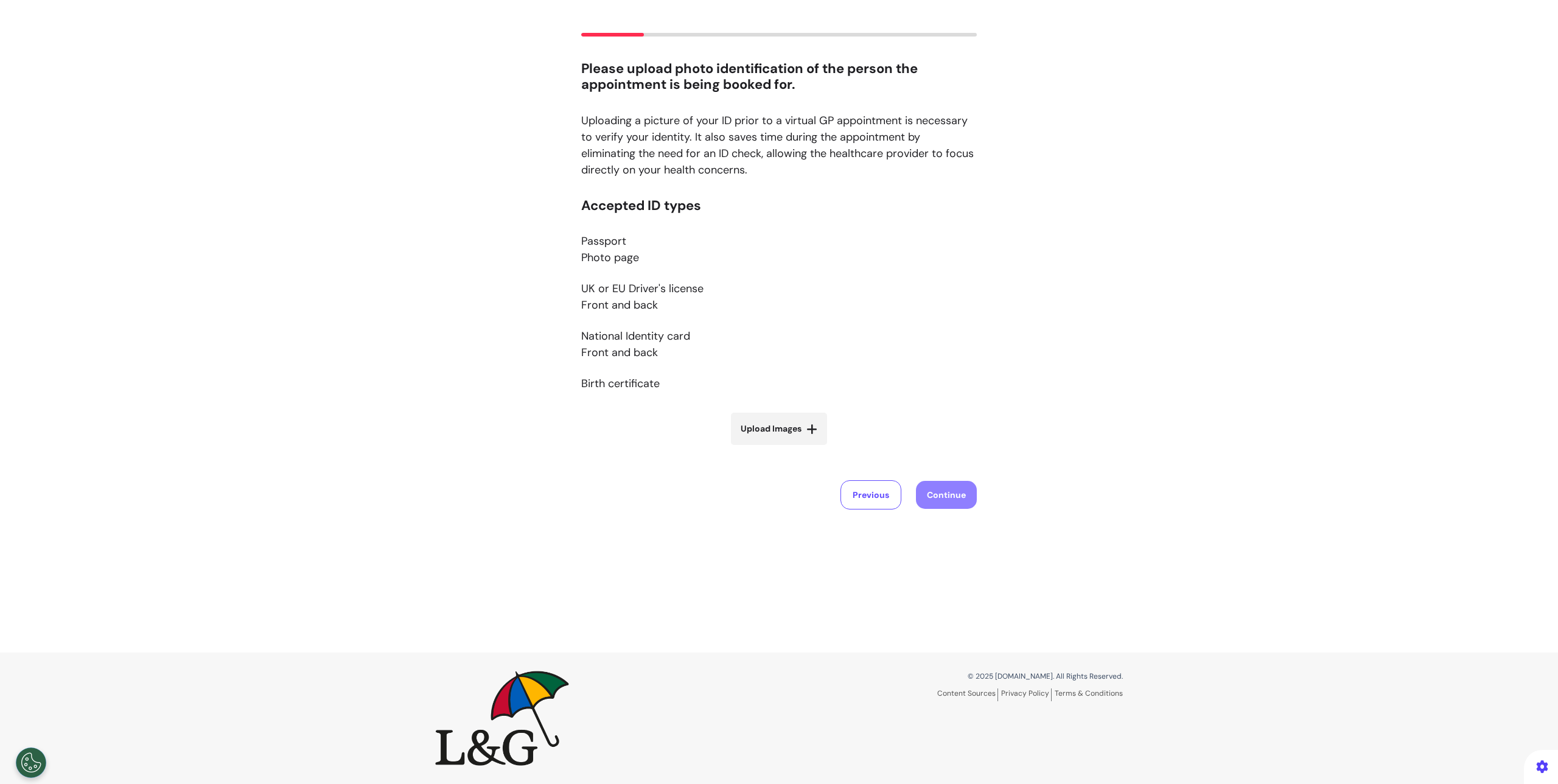
click at [769, 448] on input "Upload Images" at bounding box center [779, 454] width 145 height 13
type input "**********"
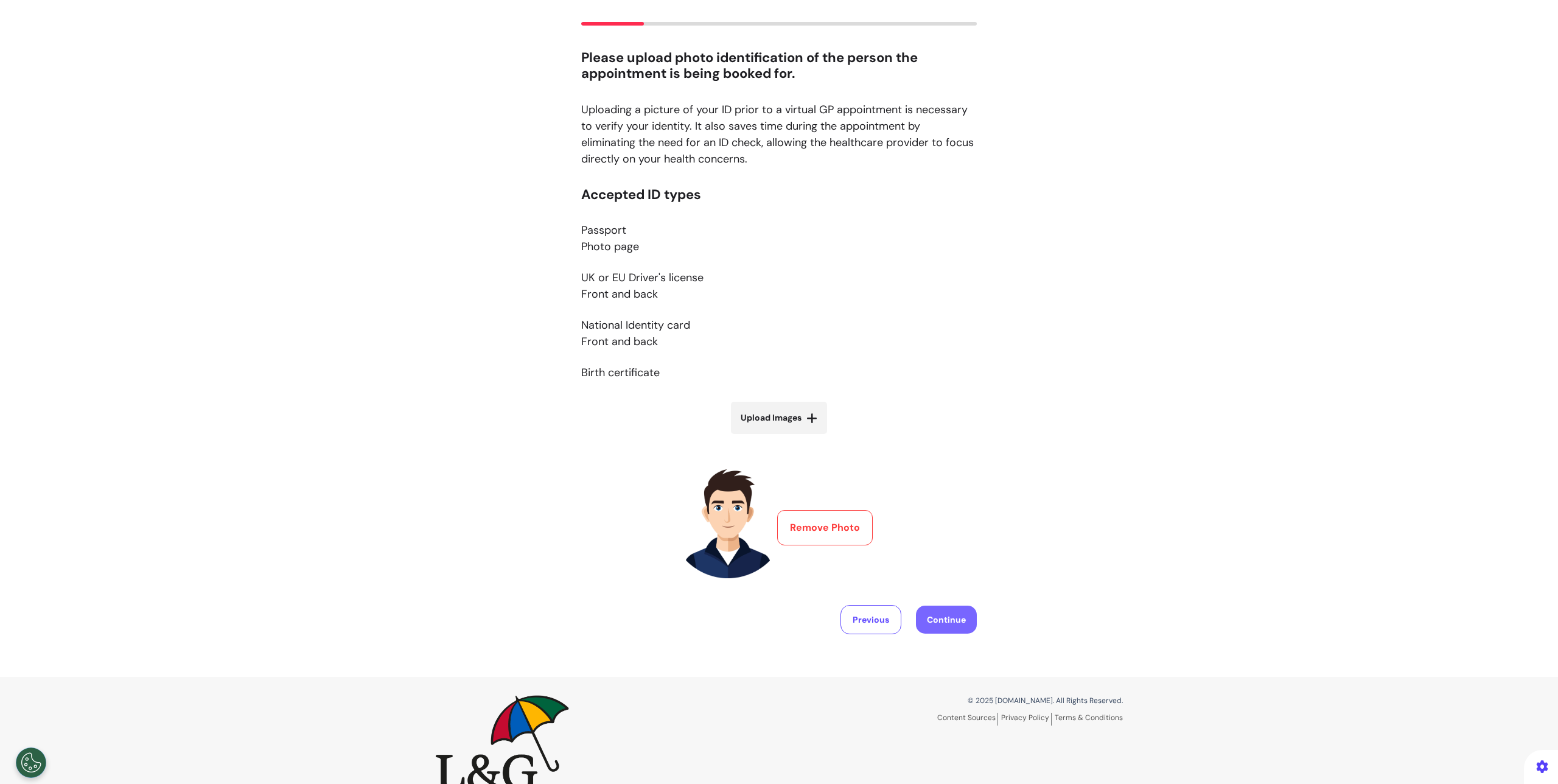
click at [927, 611] on button "Continue" at bounding box center [947, 619] width 61 height 28
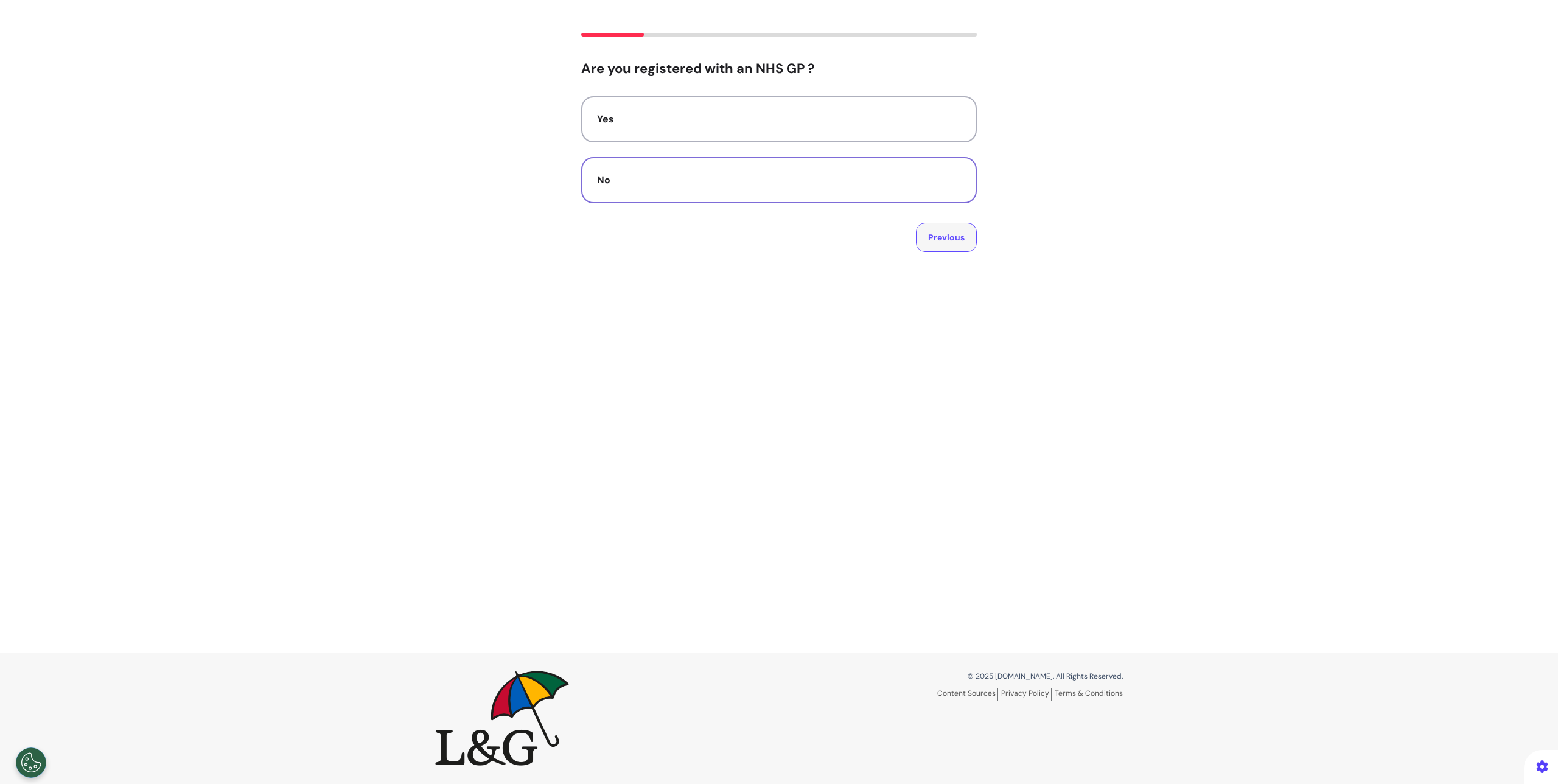
click at [938, 241] on button "Previous" at bounding box center [947, 237] width 61 height 29
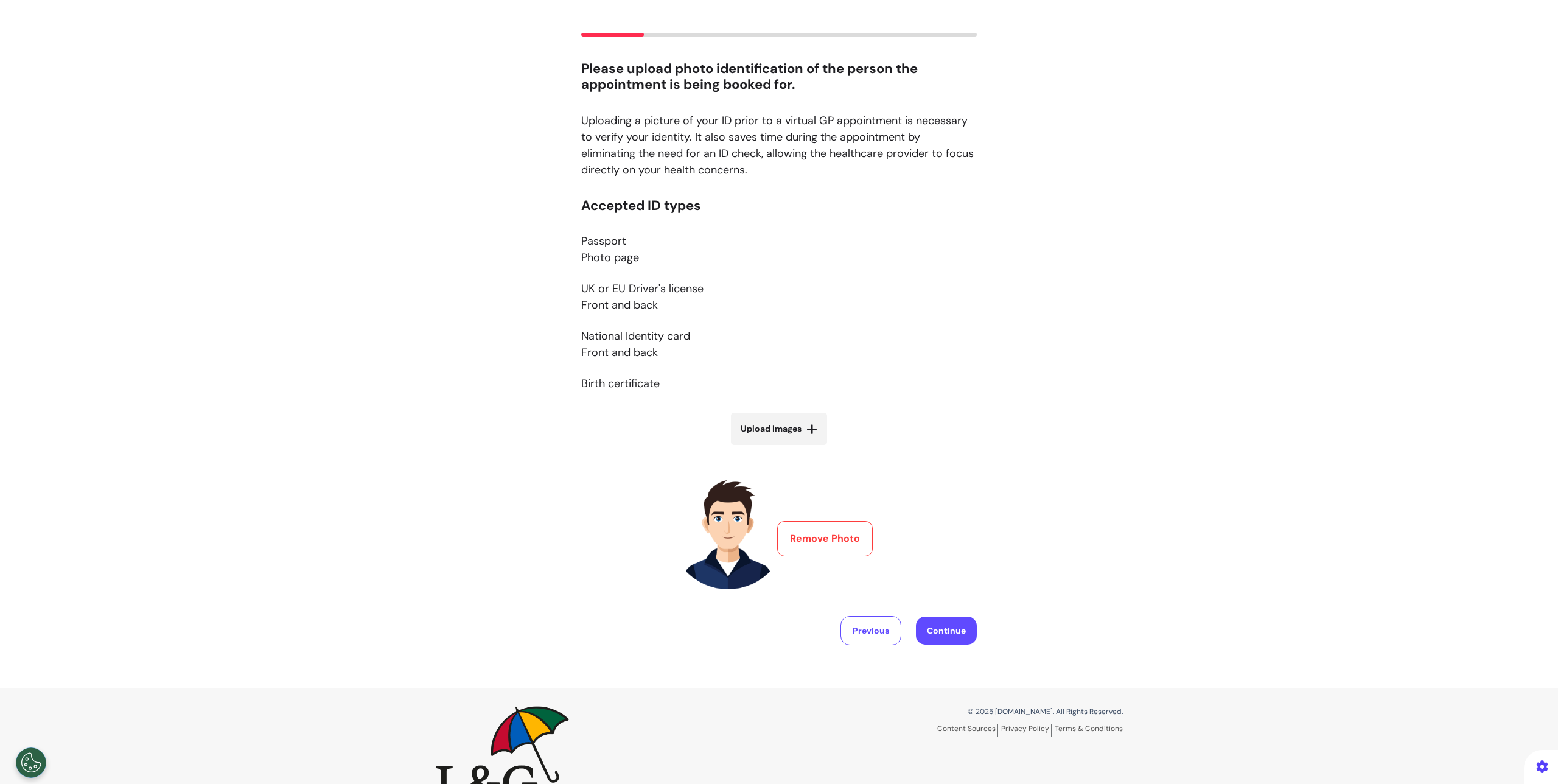
click at [825, 529] on button "Remove Photo" at bounding box center [825, 539] width 95 height 35
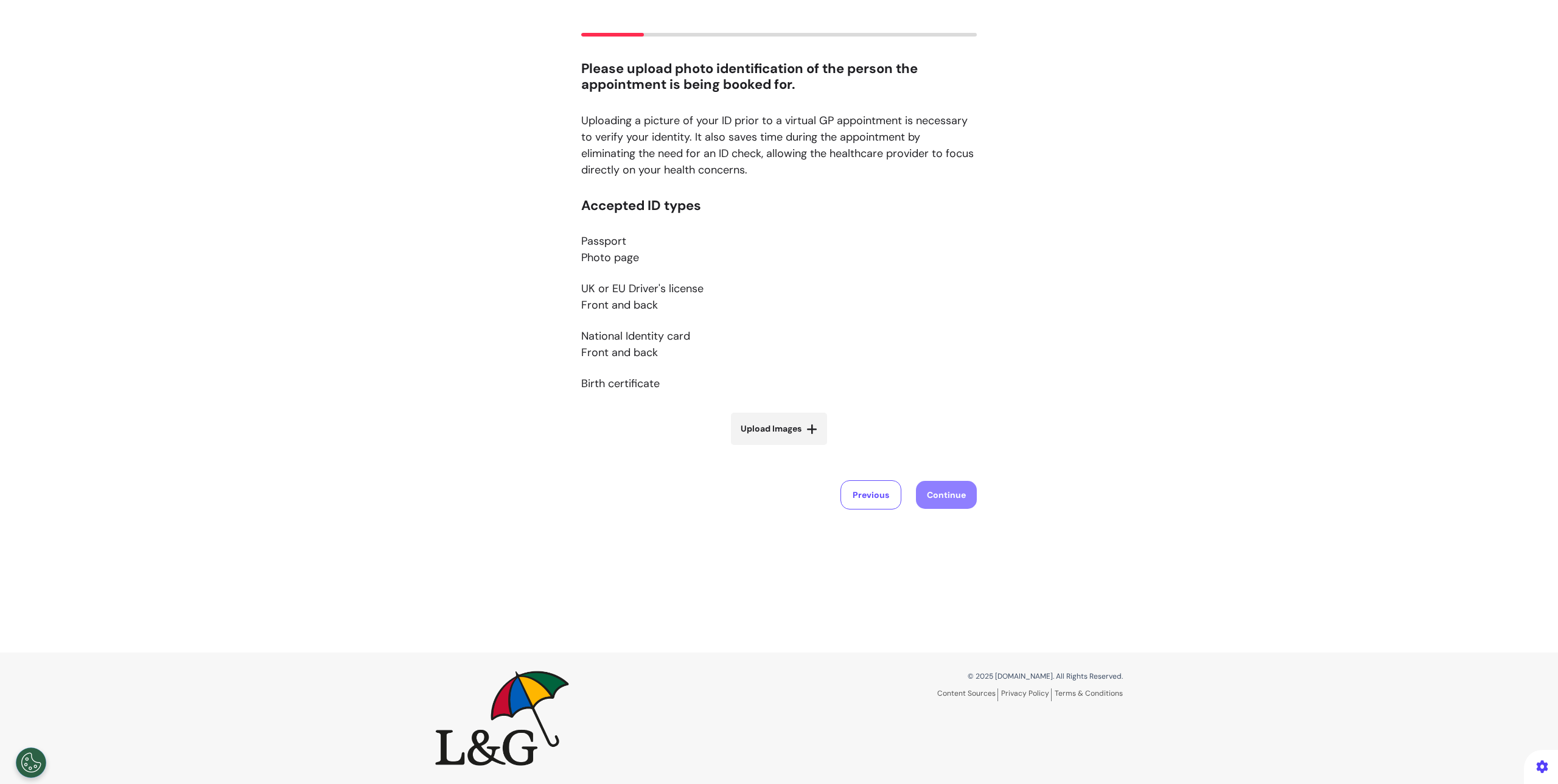
click at [776, 430] on span "Upload Images" at bounding box center [771, 429] width 61 height 13
click at [776, 448] on input "Upload Images" at bounding box center [779, 454] width 145 height 13
click at [814, 435] on label "Upload Images" at bounding box center [778, 428] width 96 height 32
click at [814, 448] on input "Upload Images" at bounding box center [779, 454] width 145 height 13
click at [766, 421] on label "Upload Images" at bounding box center [778, 428] width 96 height 32
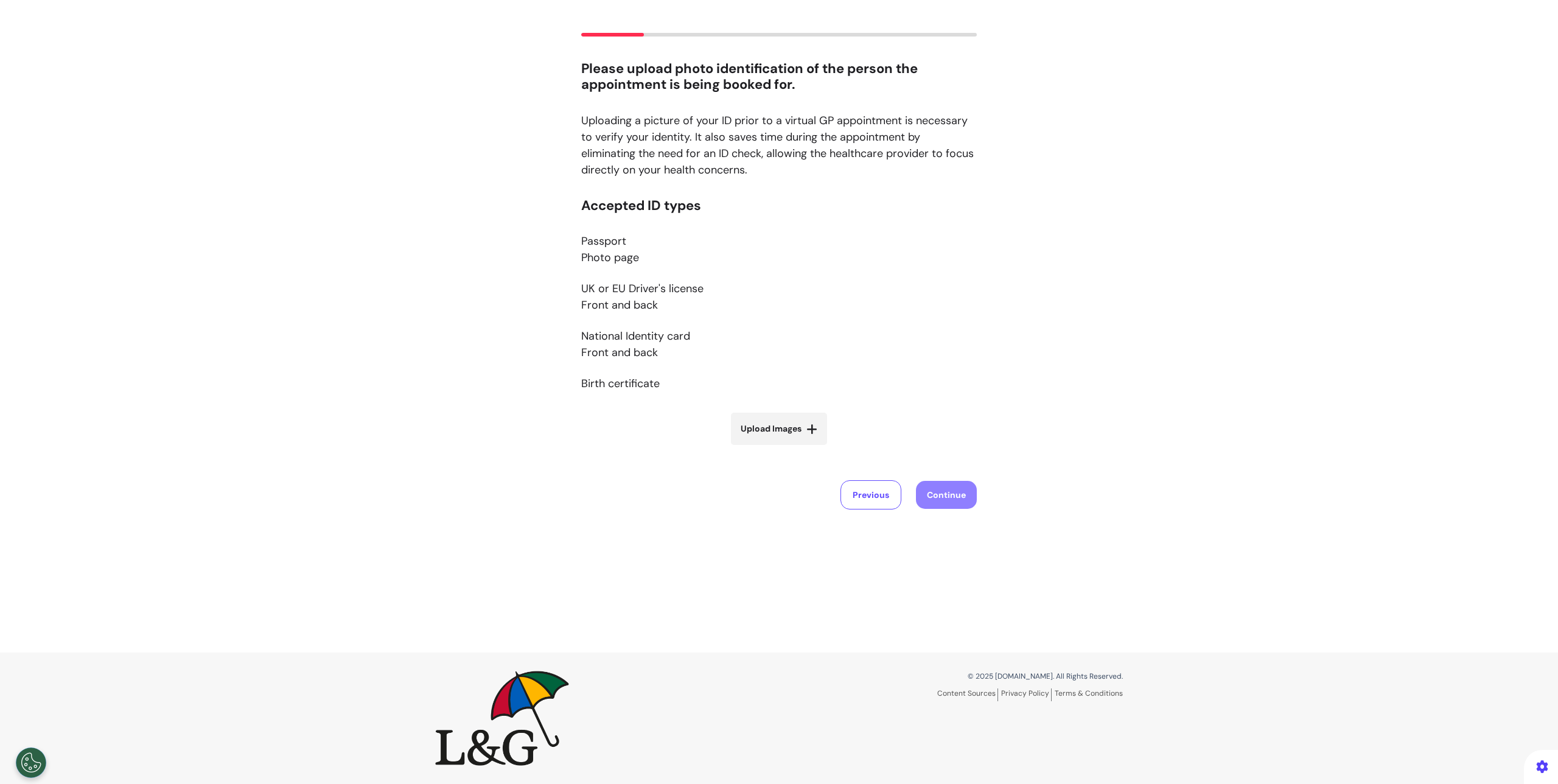
click at [766, 448] on input "Upload Images" at bounding box center [779, 454] width 145 height 13
type input "**********"
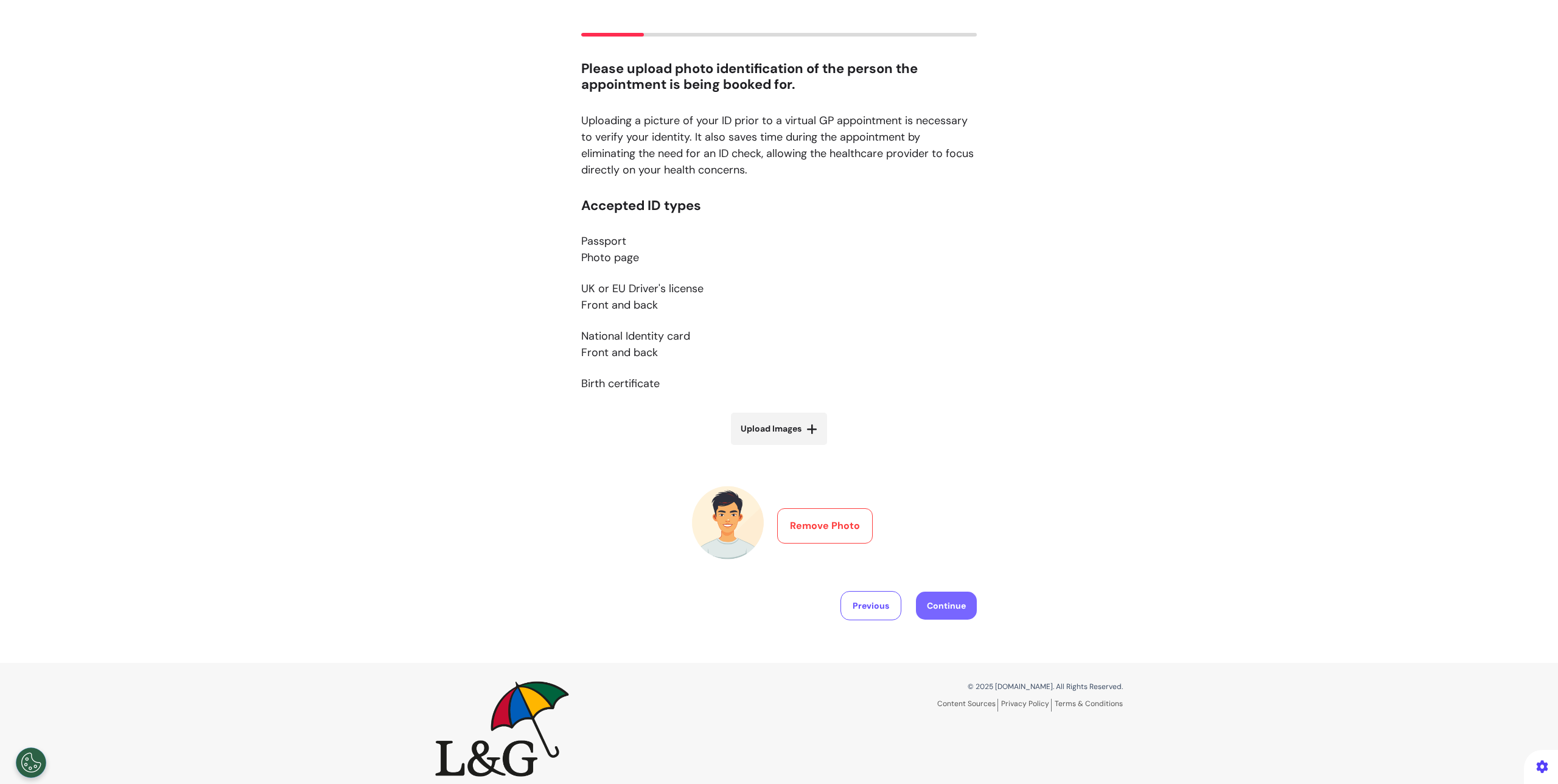
click at [925, 596] on button "Continue" at bounding box center [947, 605] width 61 height 28
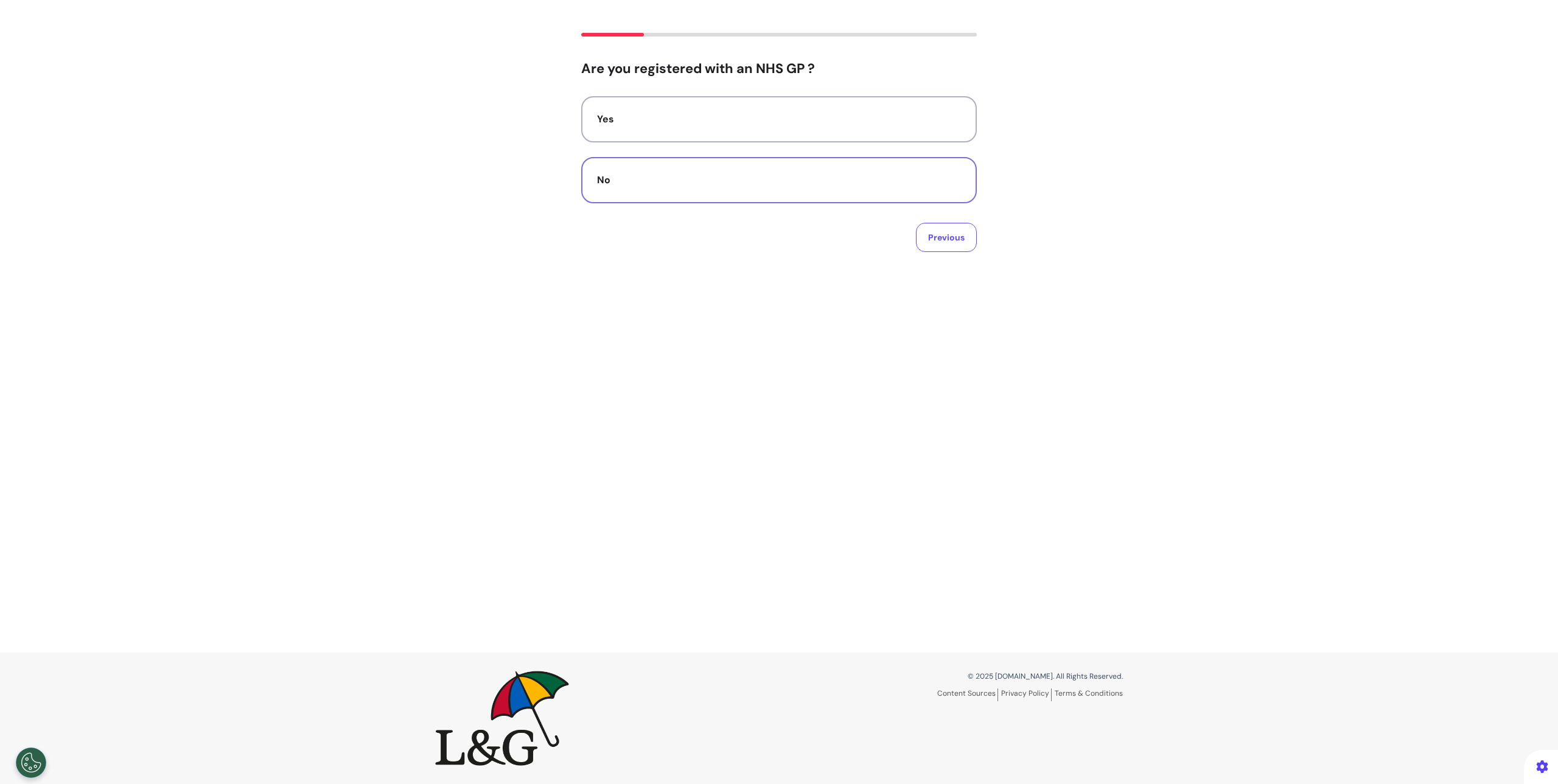
click at [775, 180] on div "No" at bounding box center [779, 180] width 364 height 15
click at [652, 118] on button "Yes" at bounding box center [779, 136] width 396 height 46
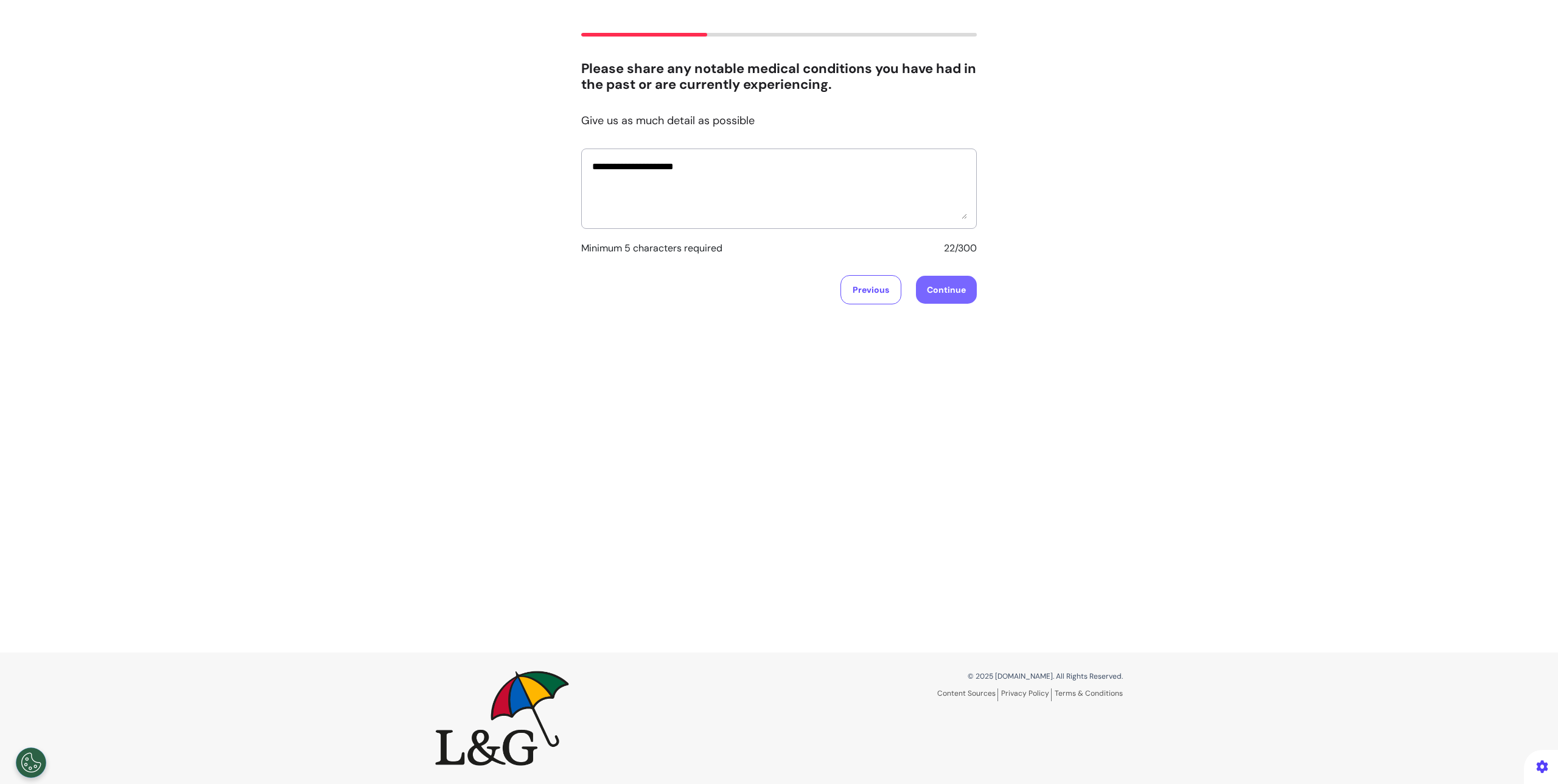
click at [964, 286] on button "Continue" at bounding box center [947, 289] width 61 height 28
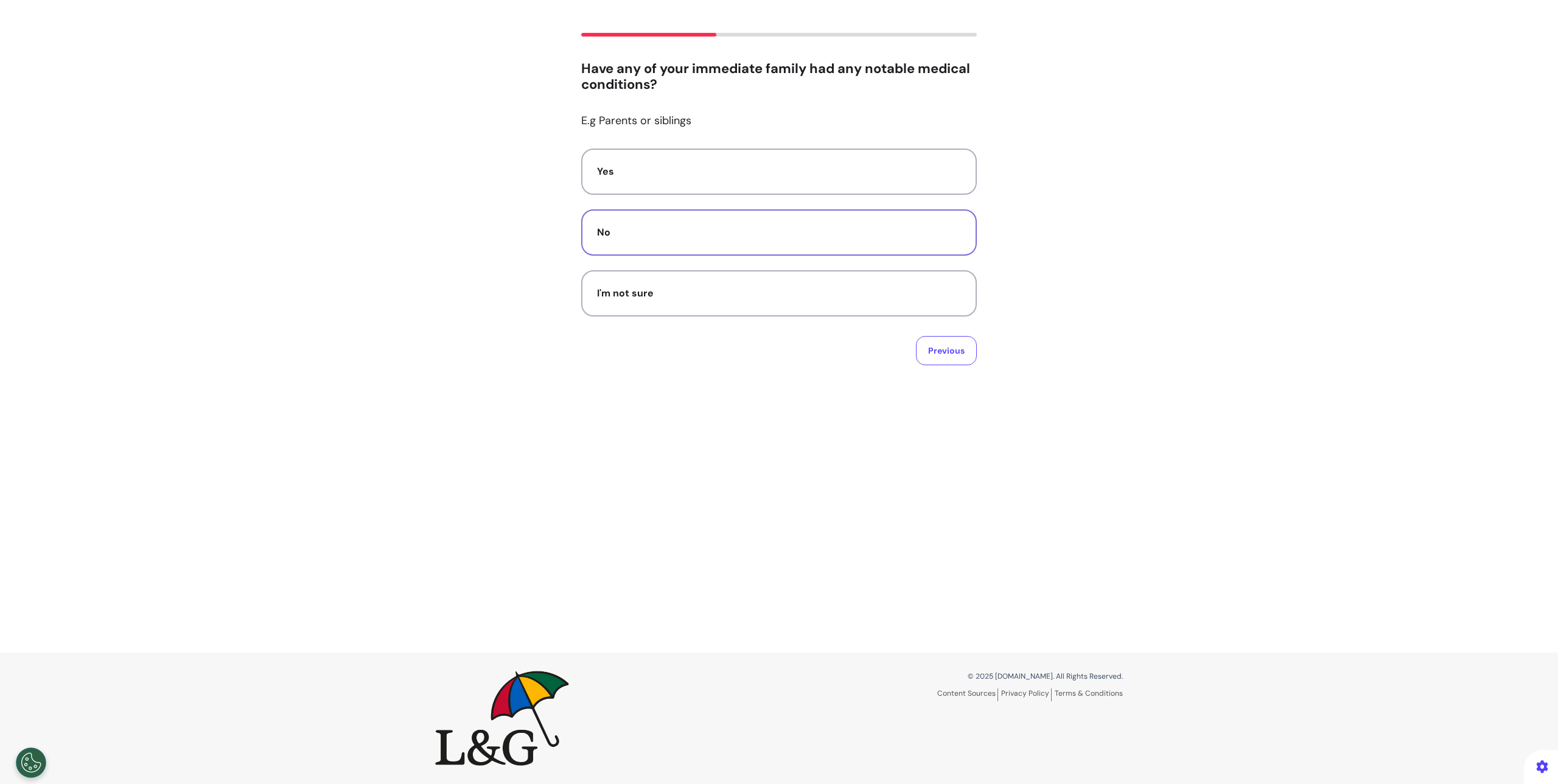
click at [847, 238] on div "No" at bounding box center [779, 233] width 364 height 15
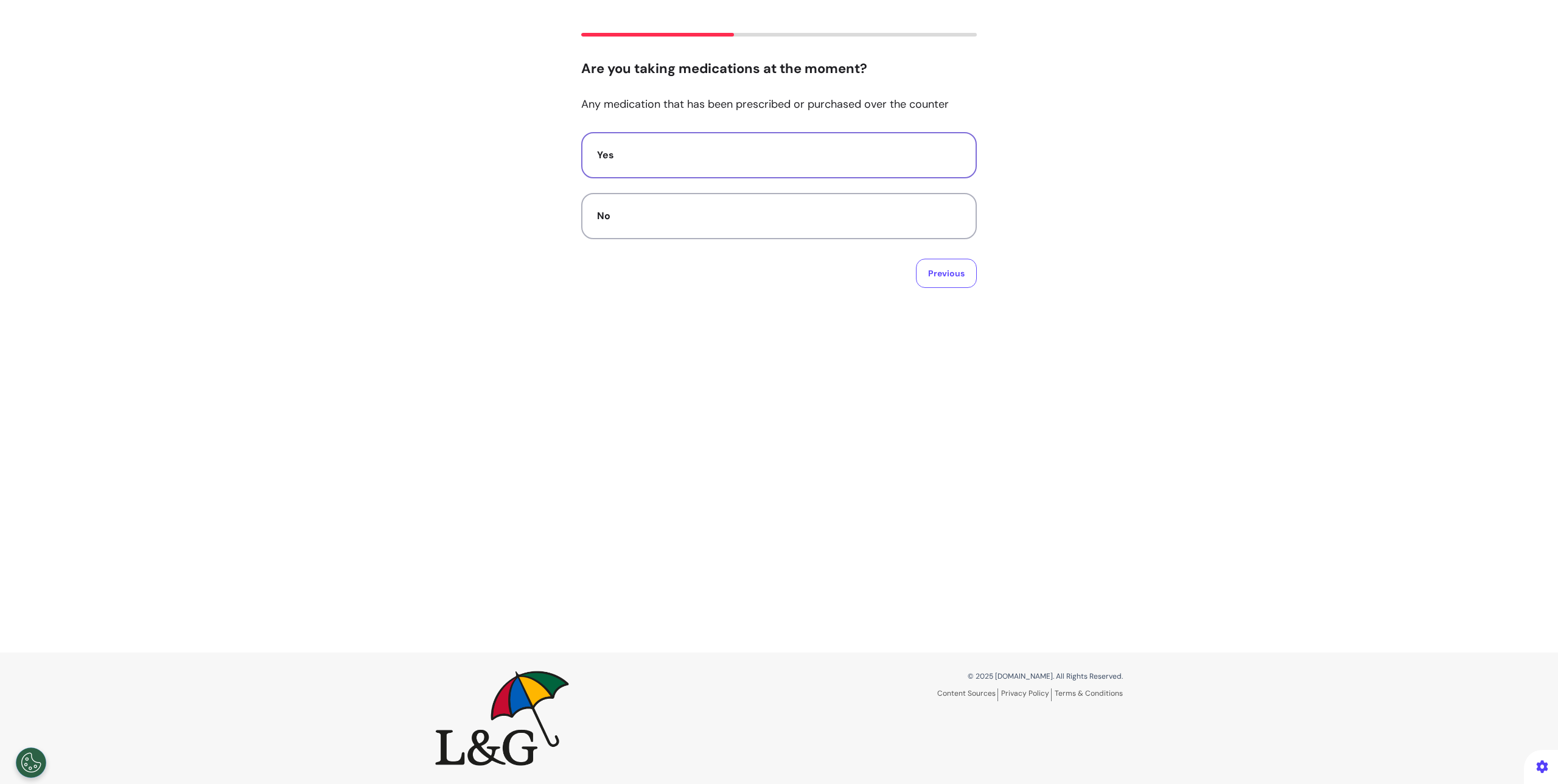
click at [747, 167] on button "Yes" at bounding box center [779, 155] width 396 height 46
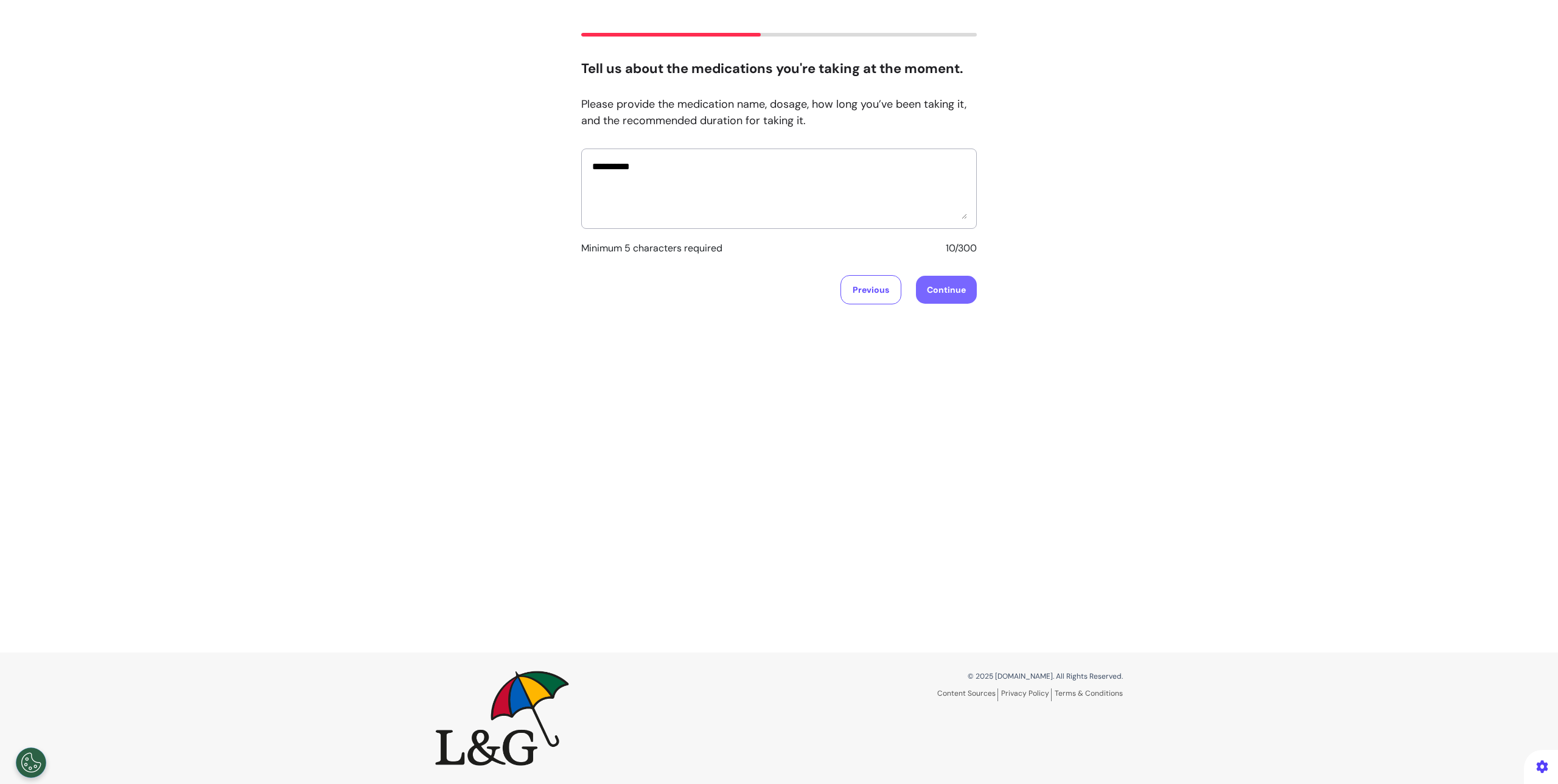
click at [957, 283] on button "Continue" at bounding box center [947, 289] width 61 height 28
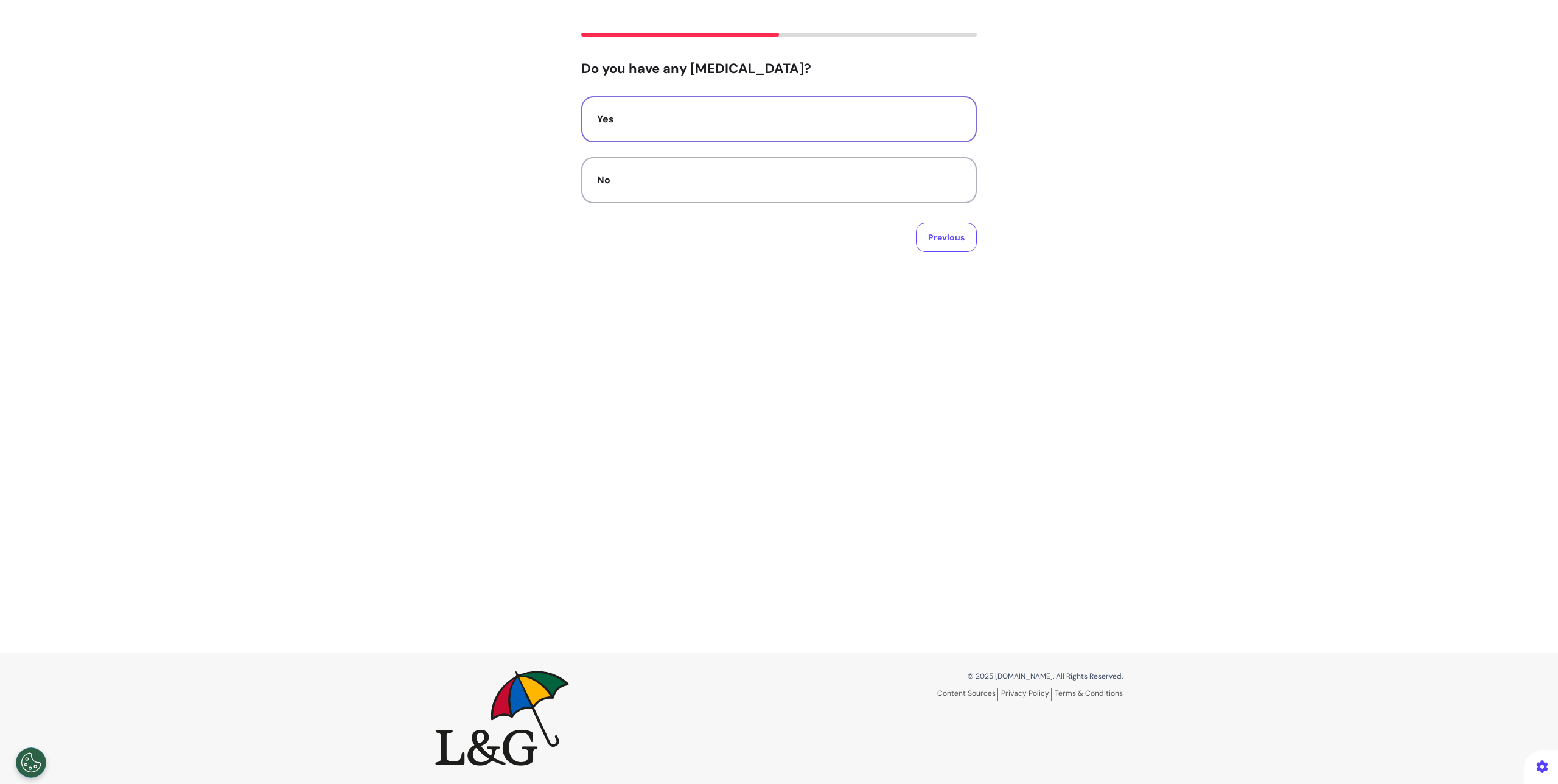
click at [677, 106] on button "Yes" at bounding box center [779, 119] width 396 height 46
click at [932, 235] on button "Continue" at bounding box center [947, 237] width 61 height 28
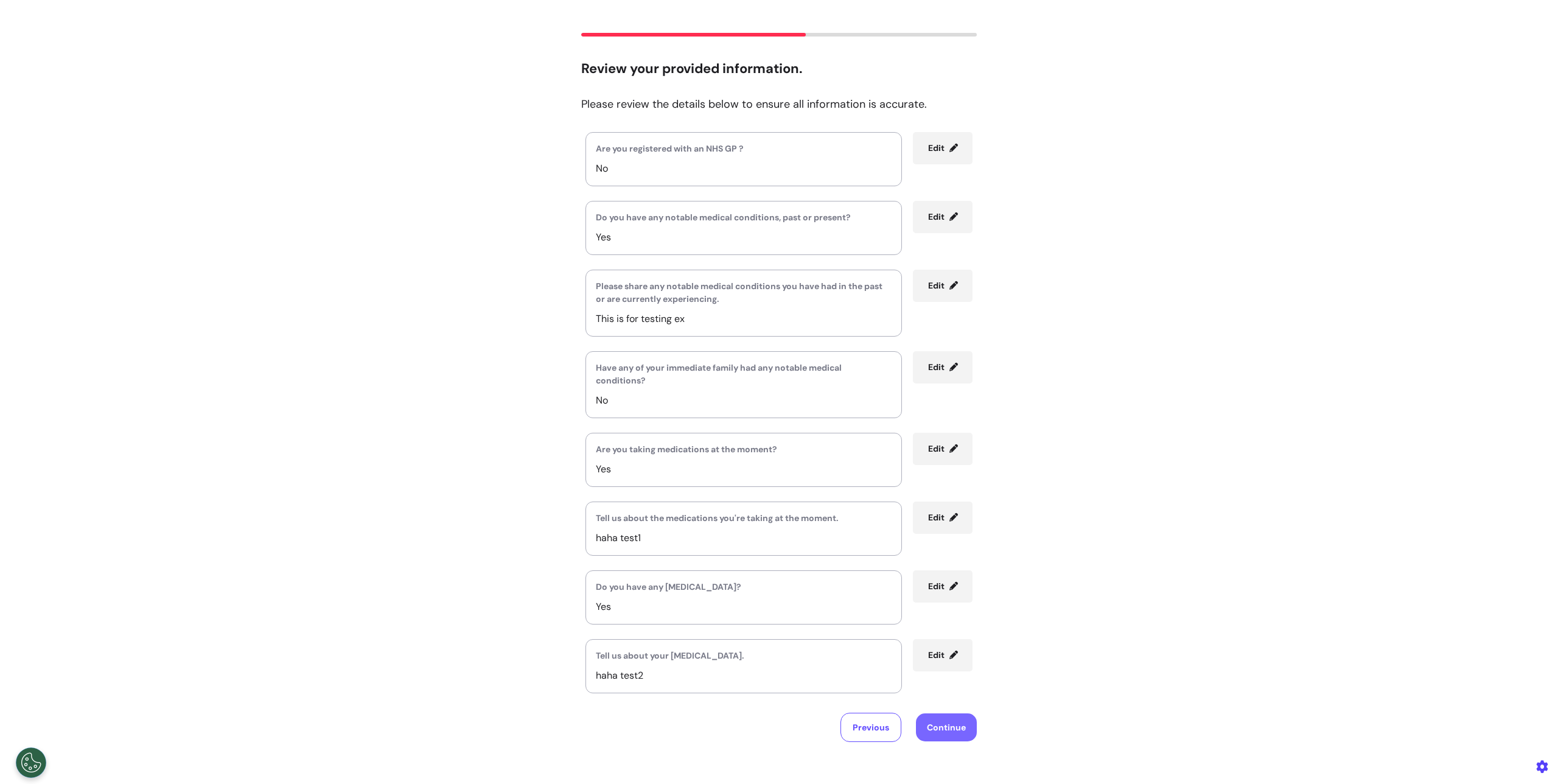
click at [938, 719] on button "Continue" at bounding box center [947, 727] width 61 height 28
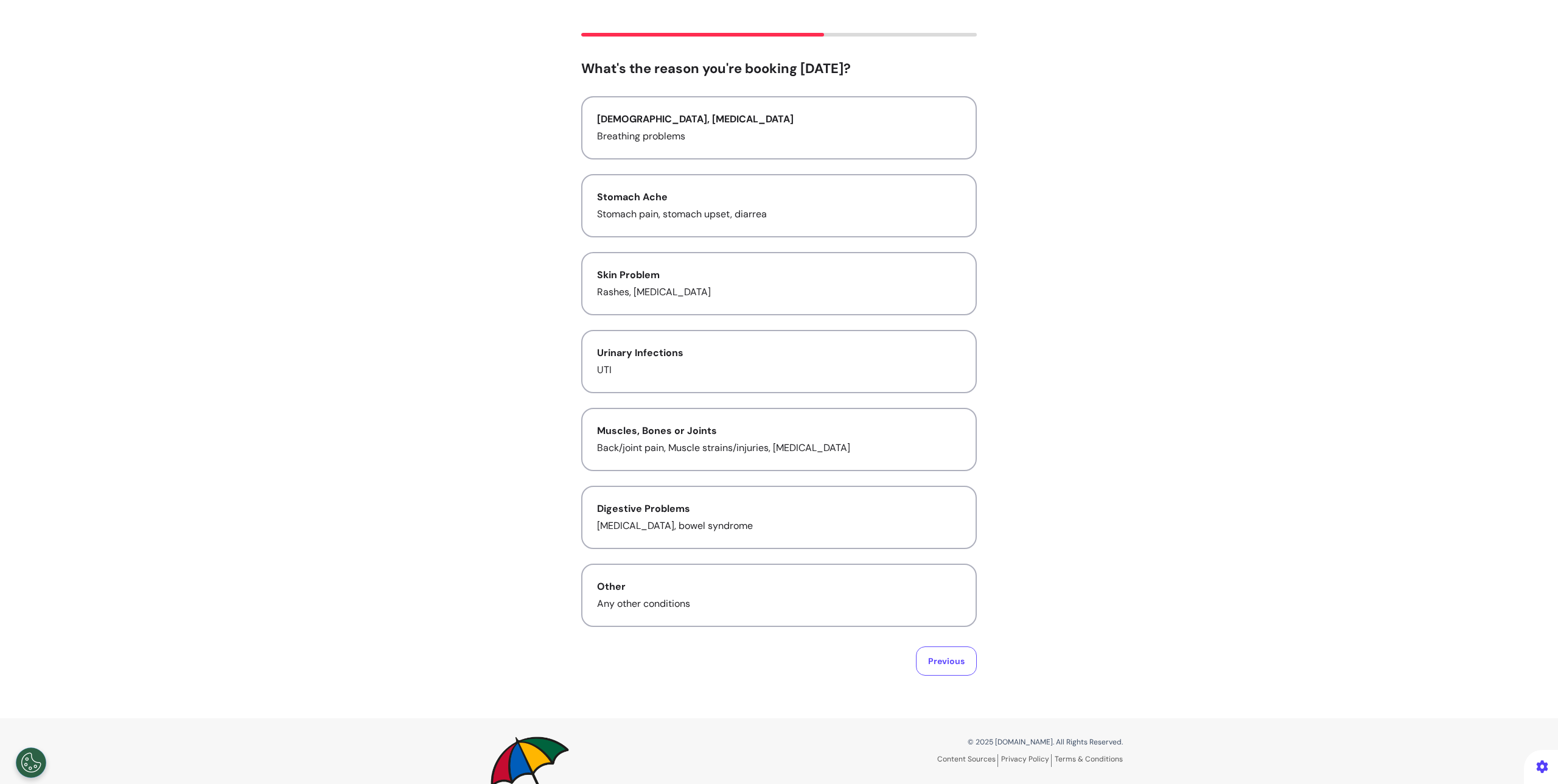
scroll to position [0, 0]
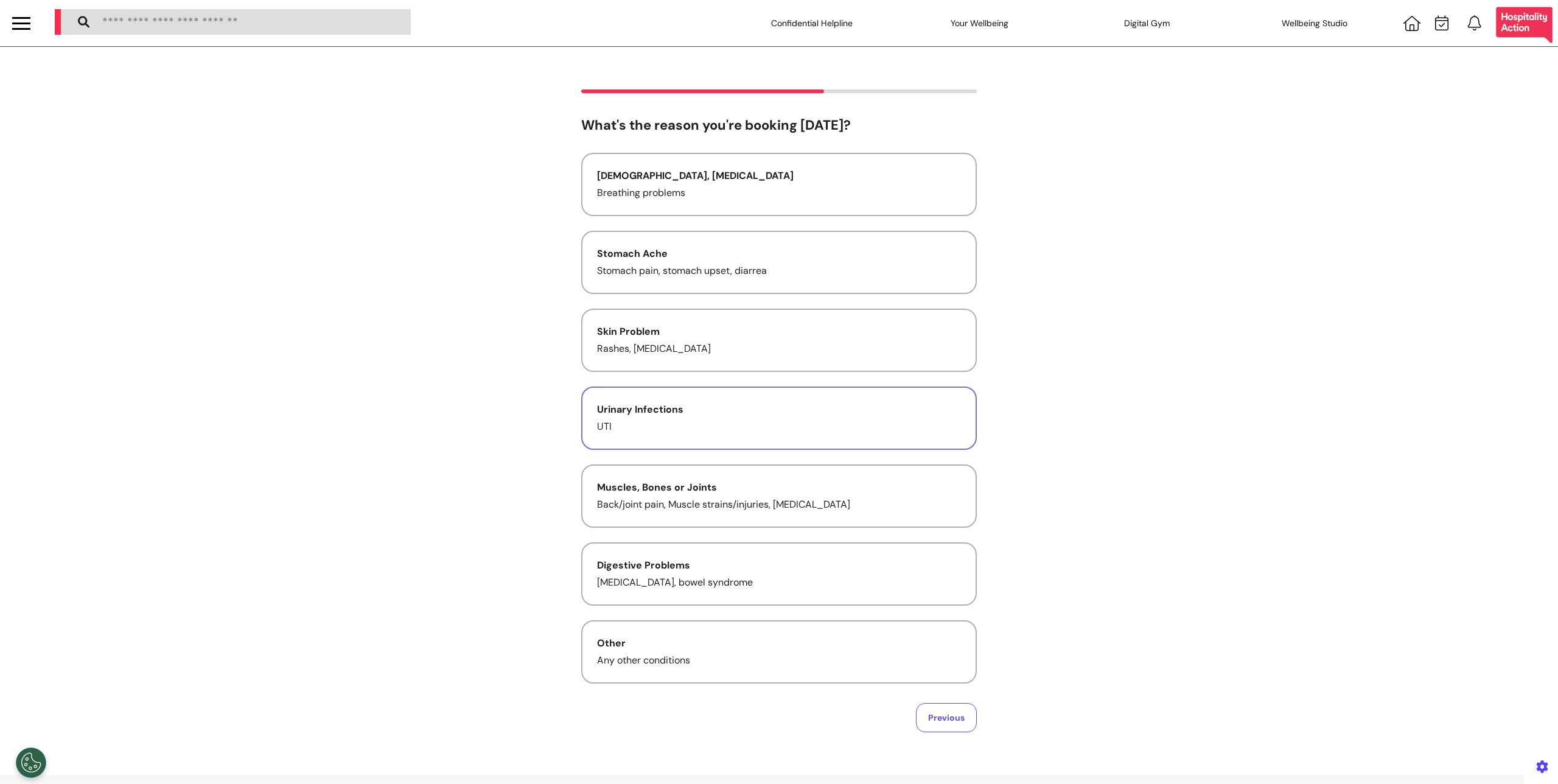
click at [704, 418] on button "Urinary Infections UTI" at bounding box center [779, 418] width 396 height 63
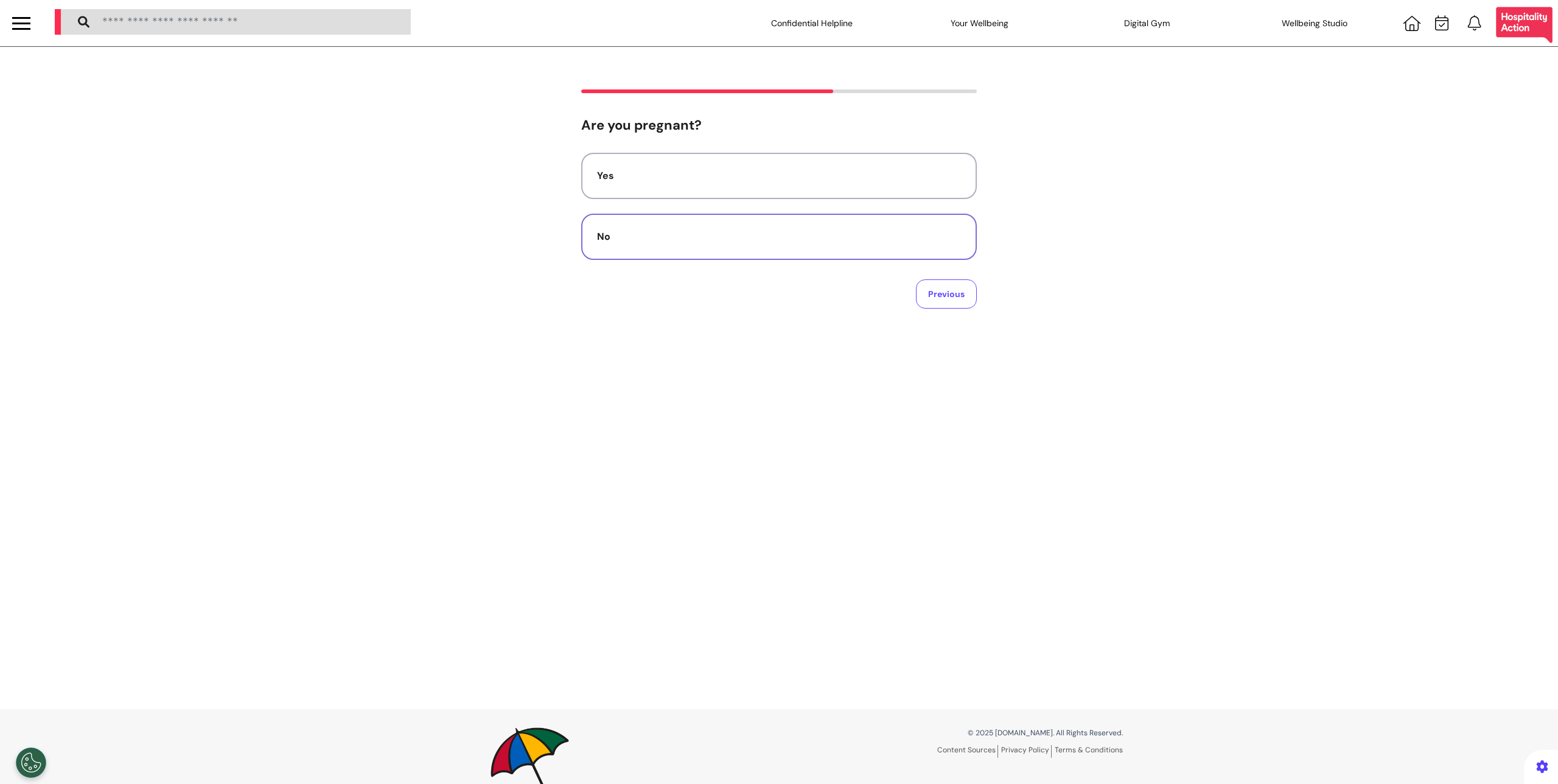
click at [698, 232] on div "No" at bounding box center [779, 236] width 364 height 15
click at [713, 204] on textarea at bounding box center [779, 193] width 376 height 61
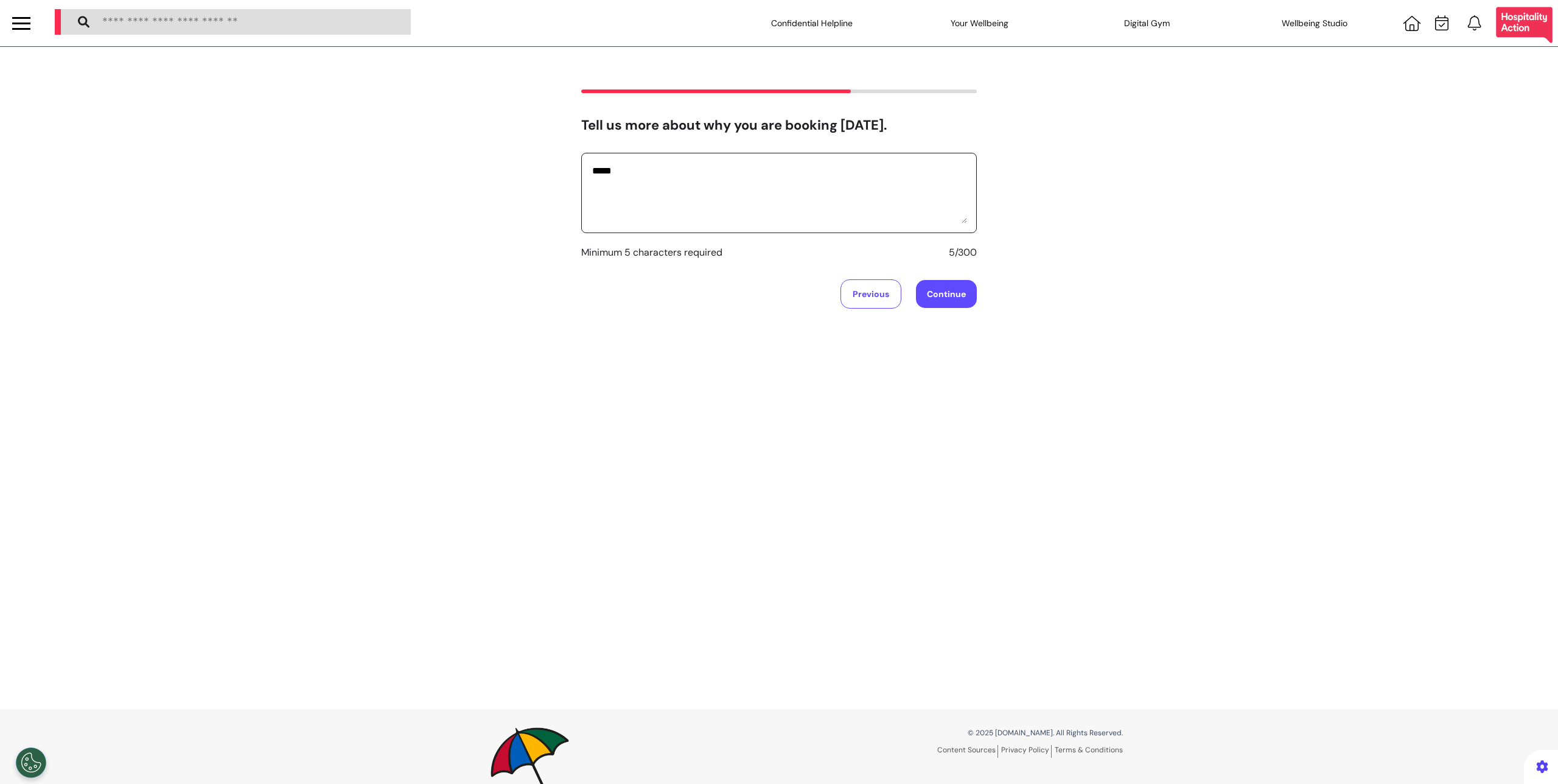
type textarea "*****"
click at [930, 301] on button "Continue" at bounding box center [947, 294] width 61 height 28
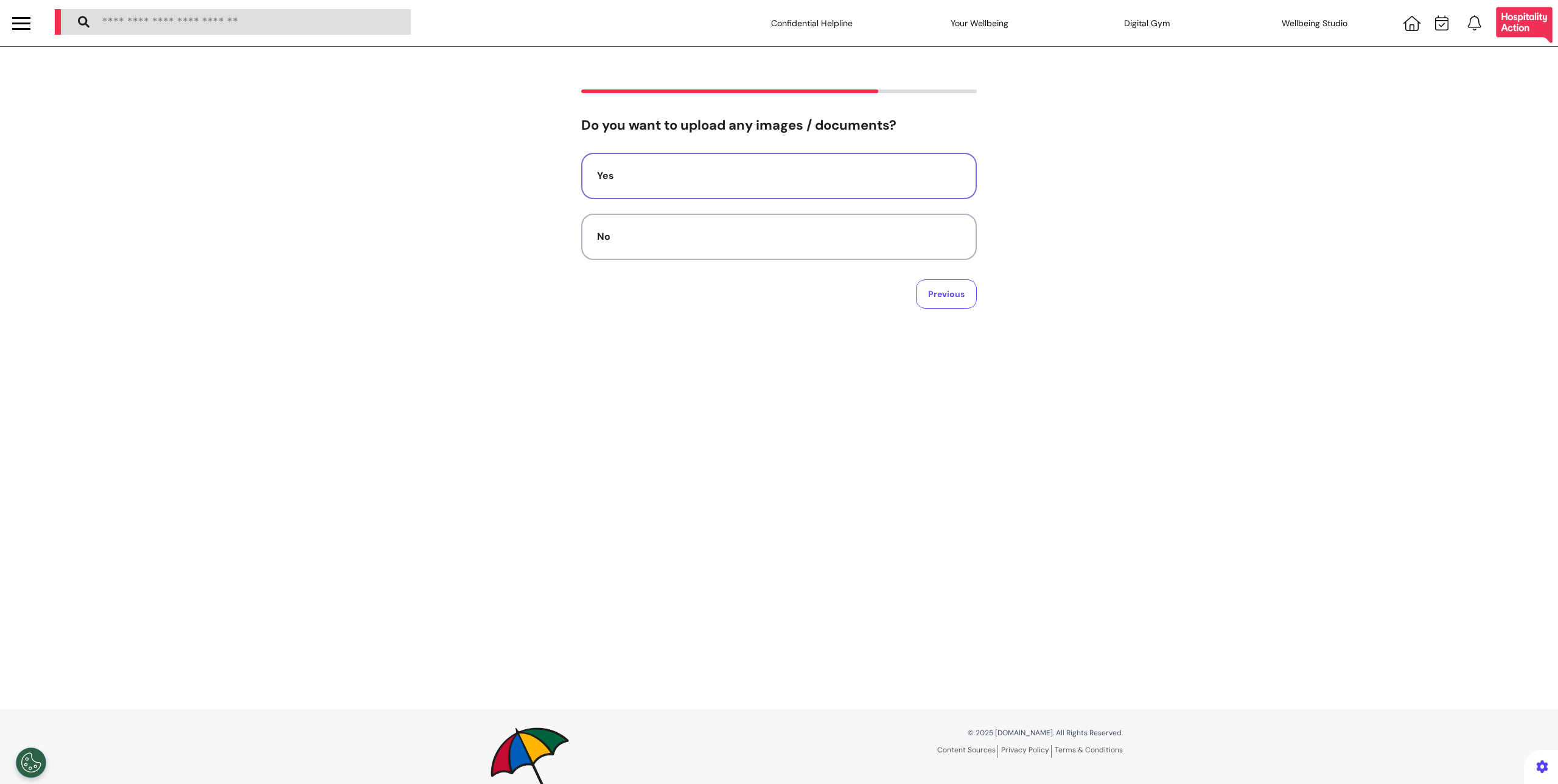
click at [765, 189] on button "Yes" at bounding box center [779, 176] width 396 height 46
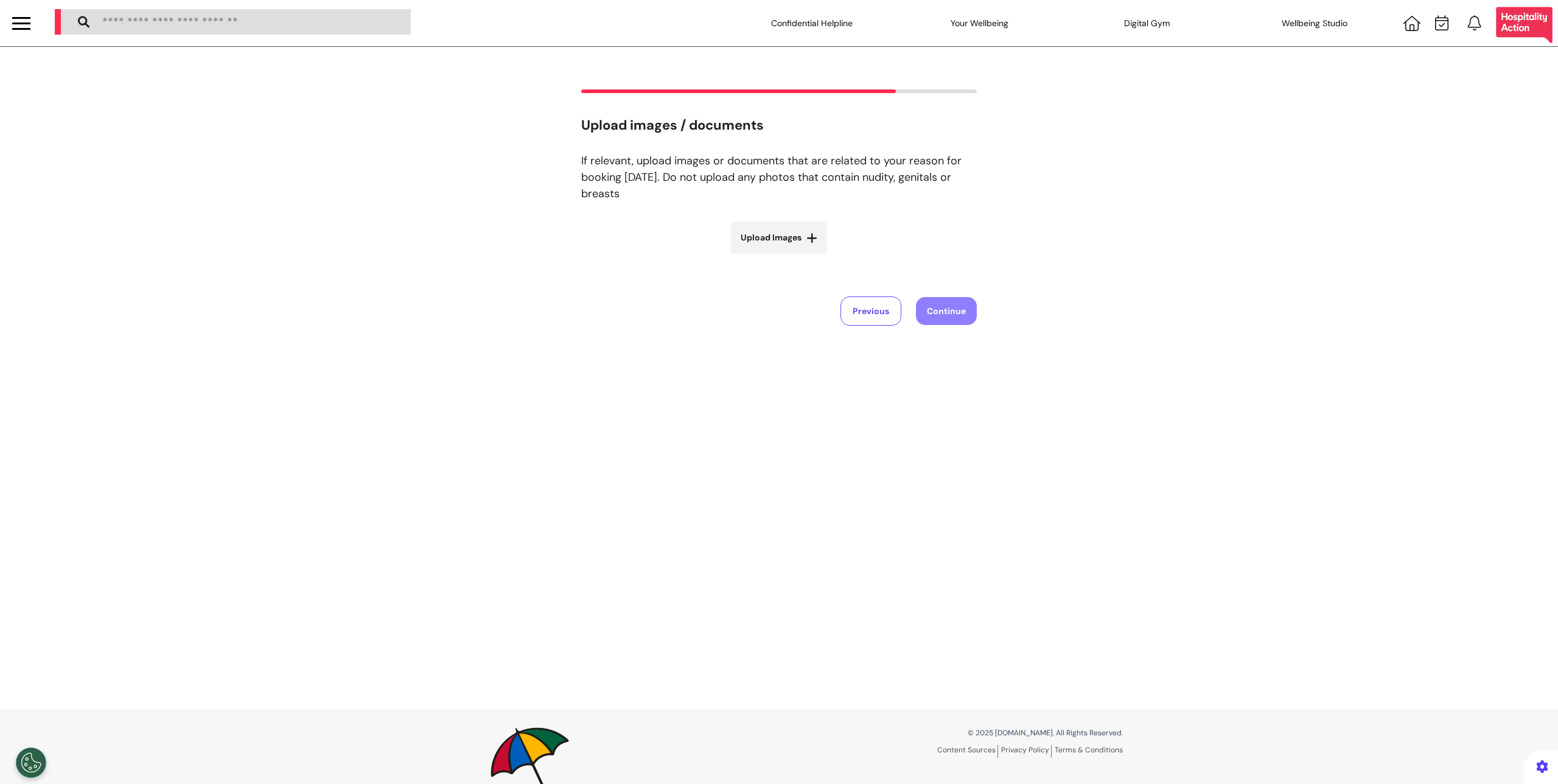
click at [771, 247] on label "Upload Images" at bounding box center [778, 238] width 96 height 32
click at [771, 257] on input "Upload Images" at bounding box center [779, 263] width 145 height 13
click at [788, 231] on label "Upload Images" at bounding box center [778, 238] width 96 height 32
click at [788, 257] on input "Upload Images" at bounding box center [779, 263] width 145 height 13
type input "**********"
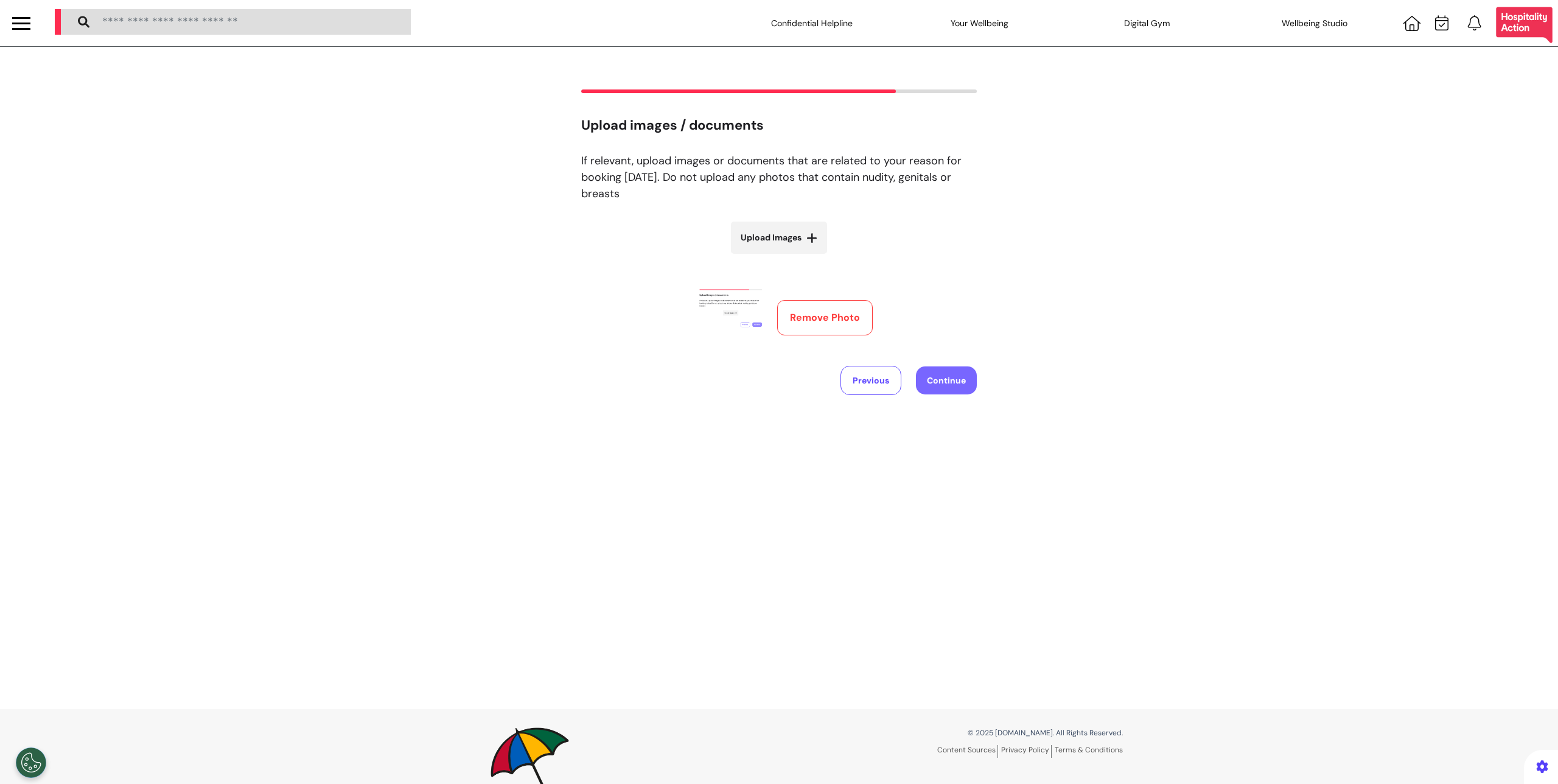
click at [952, 380] on button "Continue" at bounding box center [947, 380] width 61 height 28
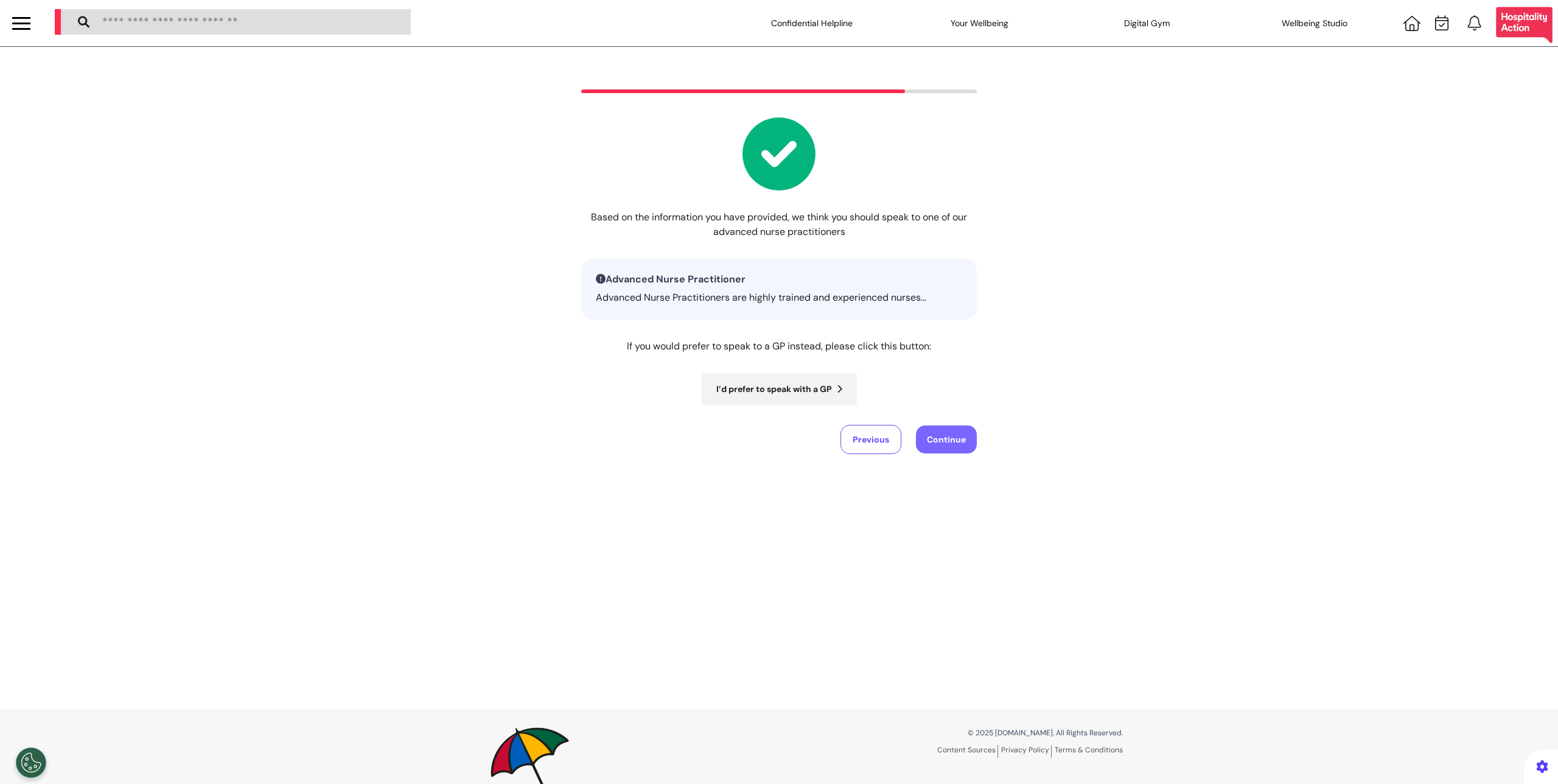
click at [939, 430] on button "Continue" at bounding box center [947, 439] width 61 height 28
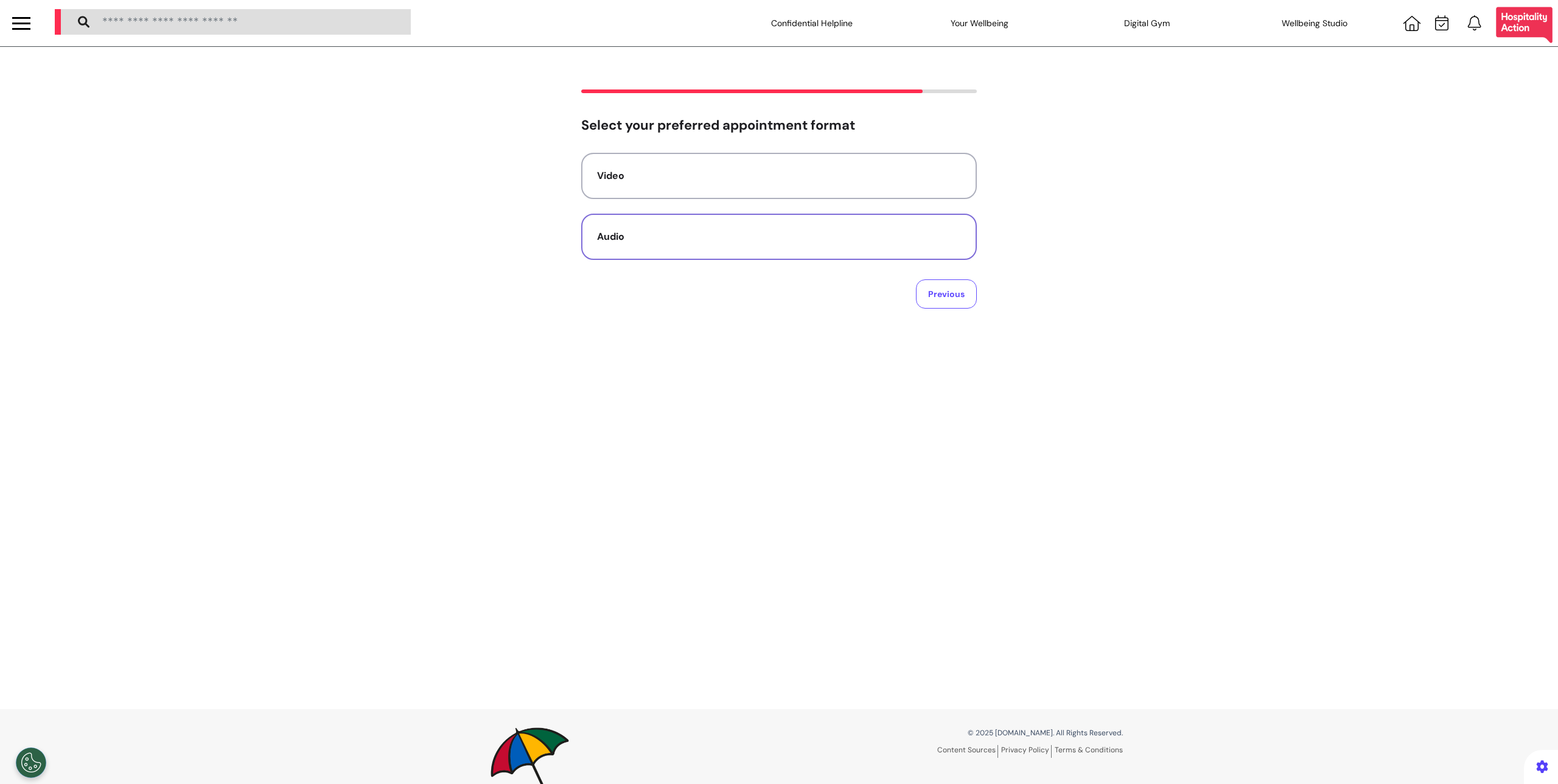
click at [790, 238] on div "Audio" at bounding box center [779, 236] width 364 height 15
click at [832, 183] on button "No preference" at bounding box center [779, 176] width 396 height 46
click at [668, 209] on button "01 Sep 2025" at bounding box center [637, 209] width 86 height 27
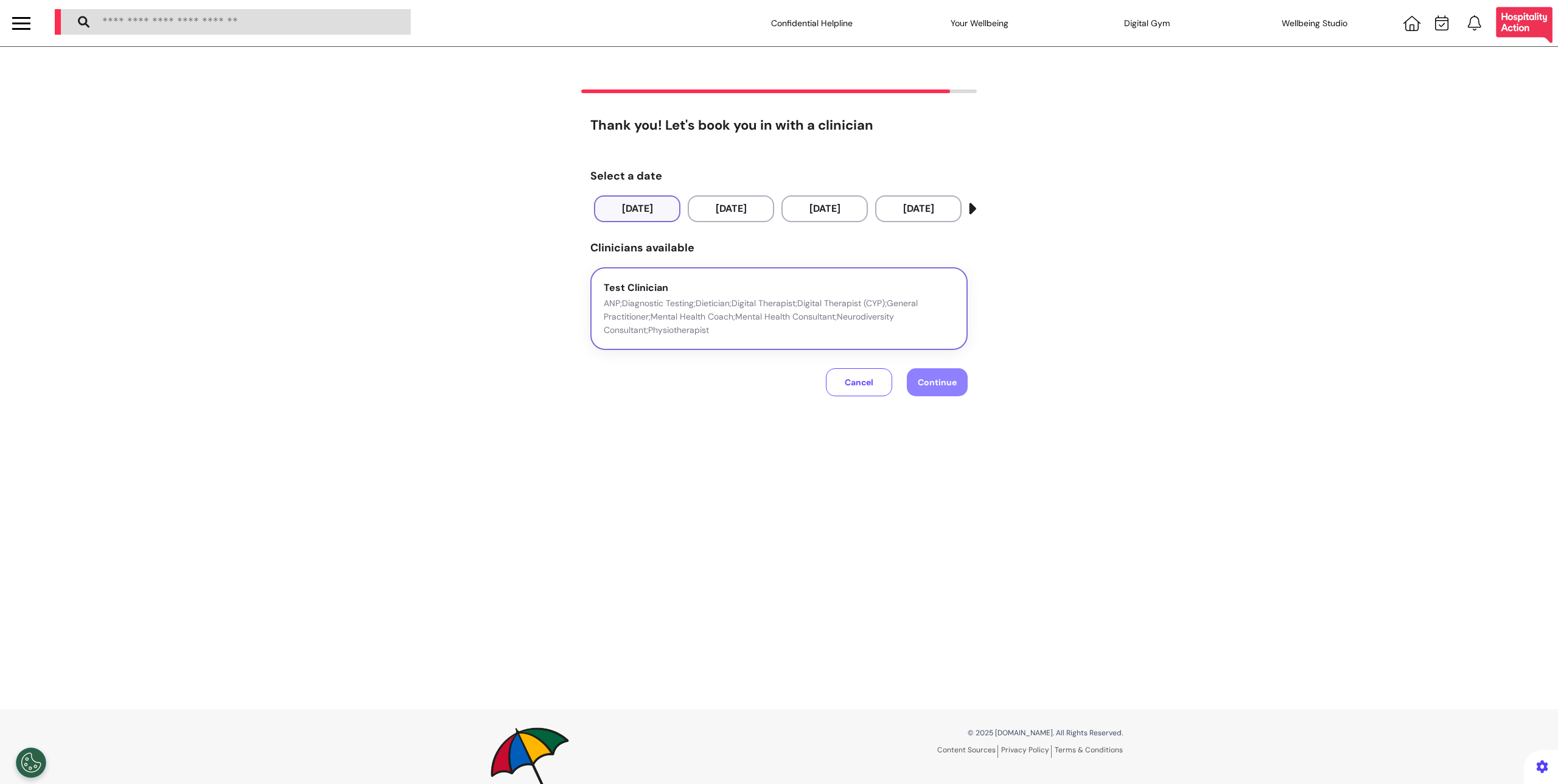
click at [734, 287] on div "Test Clinician ANP;Diagnostic Testing;Dietician;Digital Therapist;Digital Thera…" at bounding box center [779, 309] width 351 height 57
click at [916, 373] on button "Continue" at bounding box center [937, 381] width 61 height 28
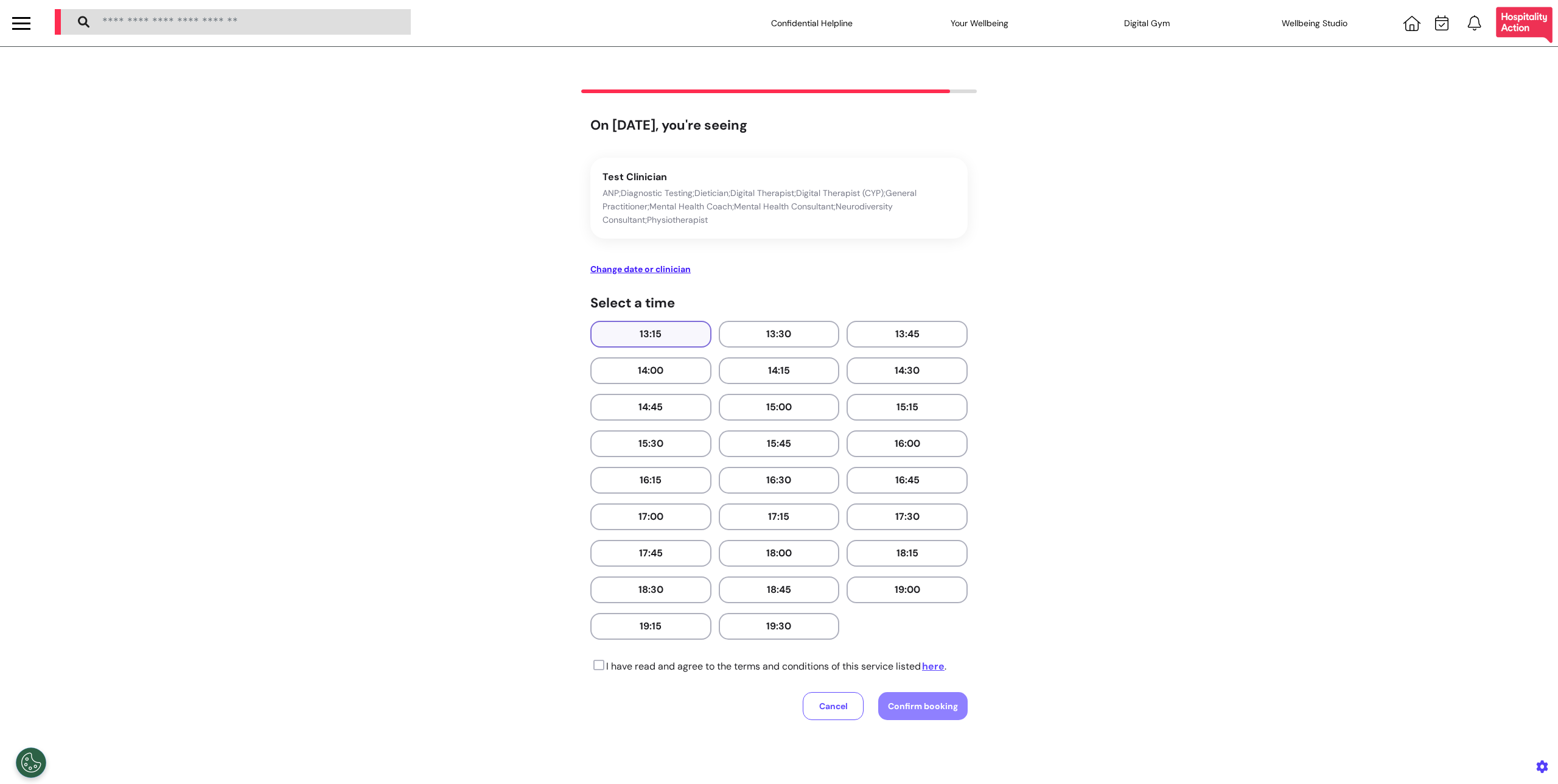
click at [665, 332] on button "13:15" at bounding box center [651, 334] width 121 height 27
click at [597, 665] on icon at bounding box center [597, 665] width 14 height 12
click at [955, 712] on button "Confirm booking" at bounding box center [923, 705] width 90 height 28
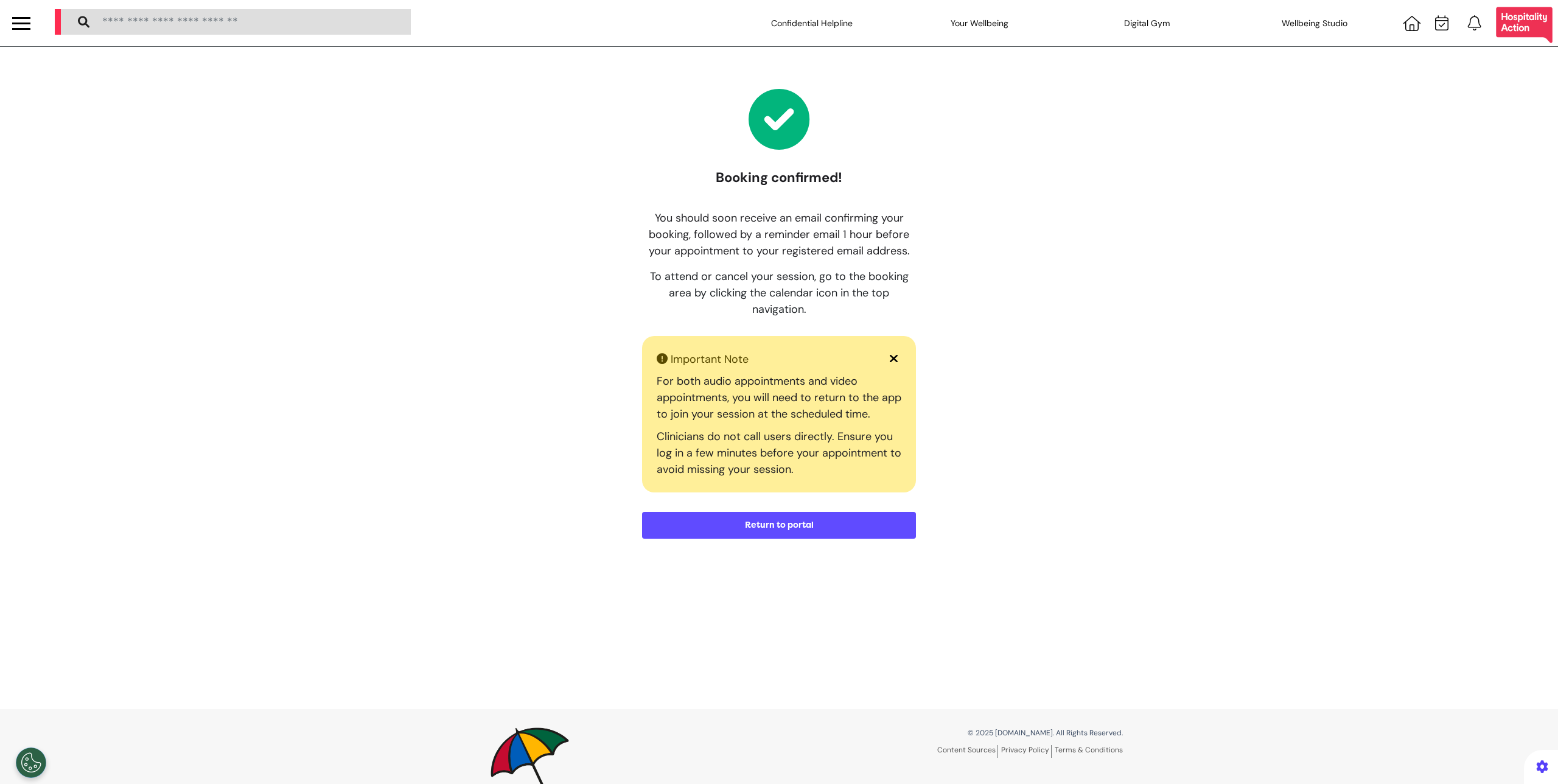
click at [771, 526] on button "Return to portal" at bounding box center [779, 525] width 274 height 27
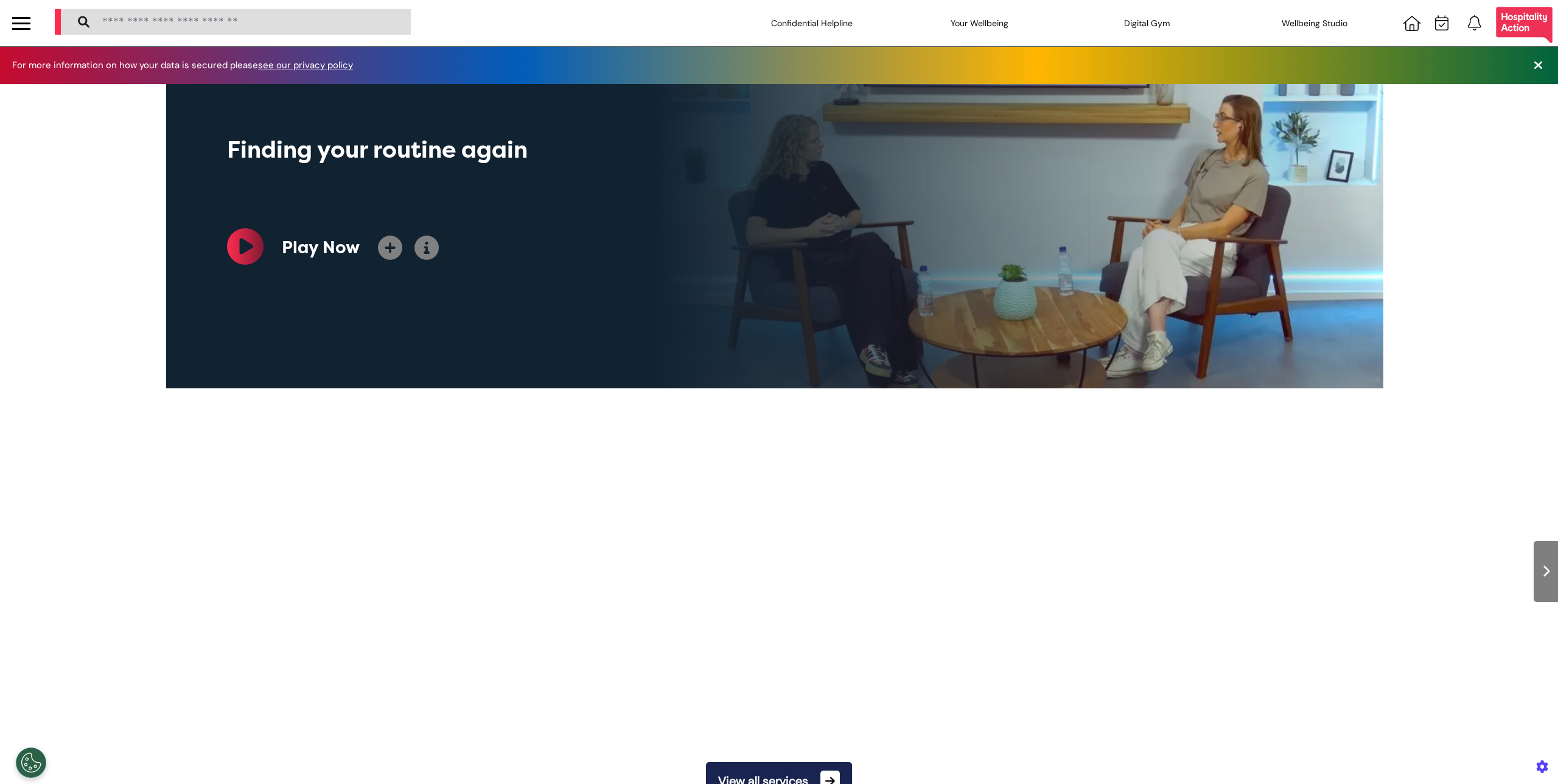
scroll to position [0, 609]
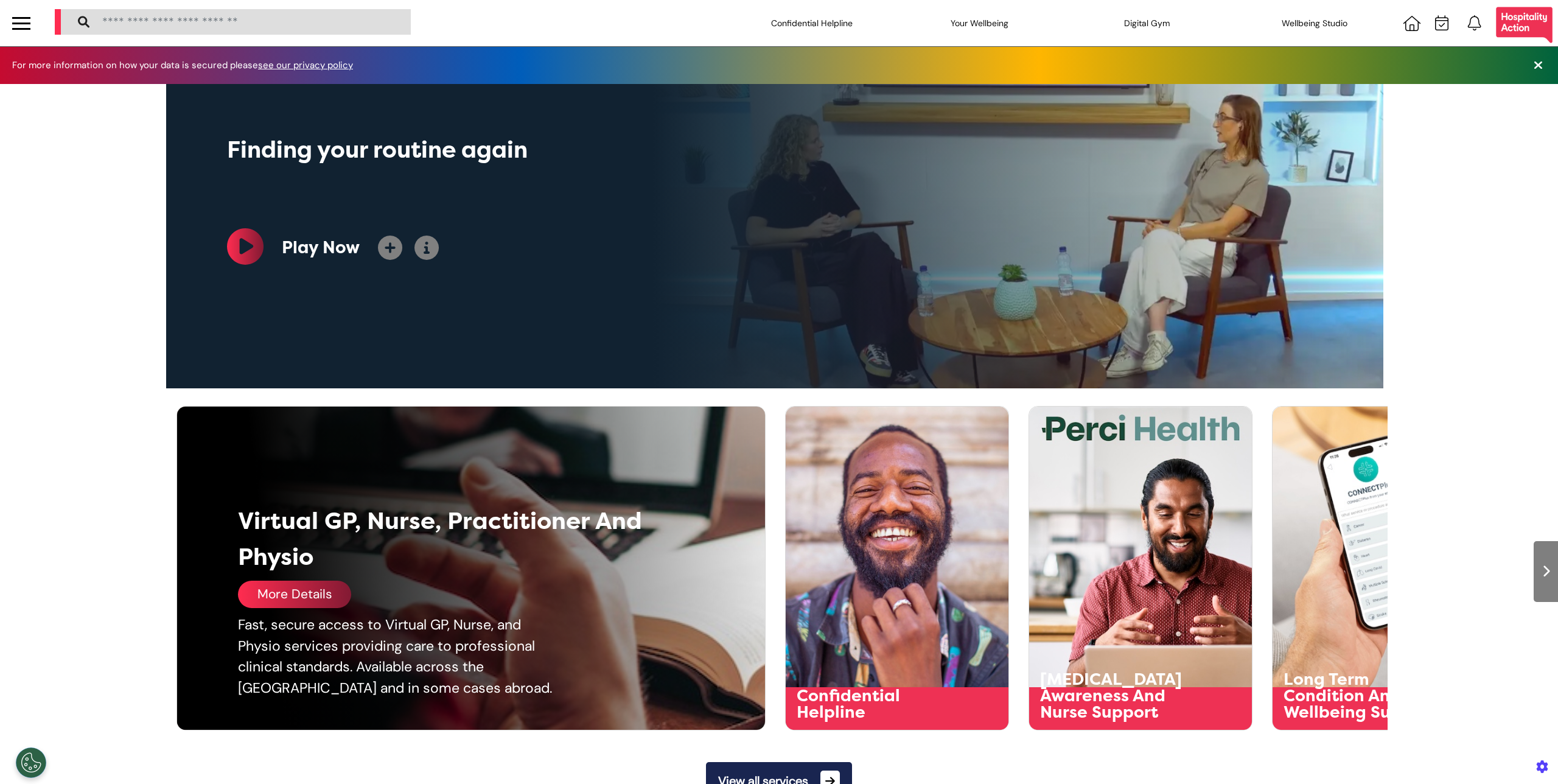
click at [317, 422] on div "Virtual GP, Nurse, Practitioner And Physio More Details Fast, secure access to …" at bounding box center [481, 568] width 609 height 323
click at [128, 608] on div "Virtual GP, Nurse, Practitioner And Physio Virtual GP, Nurse, Practitioner And …" at bounding box center [779, 560] width 1558 height 339
click at [278, 674] on div "Fast, secure access to Virtual GP, Nurse, and Physio services providing care to…" at bounding box center [402, 656] width 329 height 84
click at [307, 601] on div "More Details" at bounding box center [294, 594] width 113 height 28
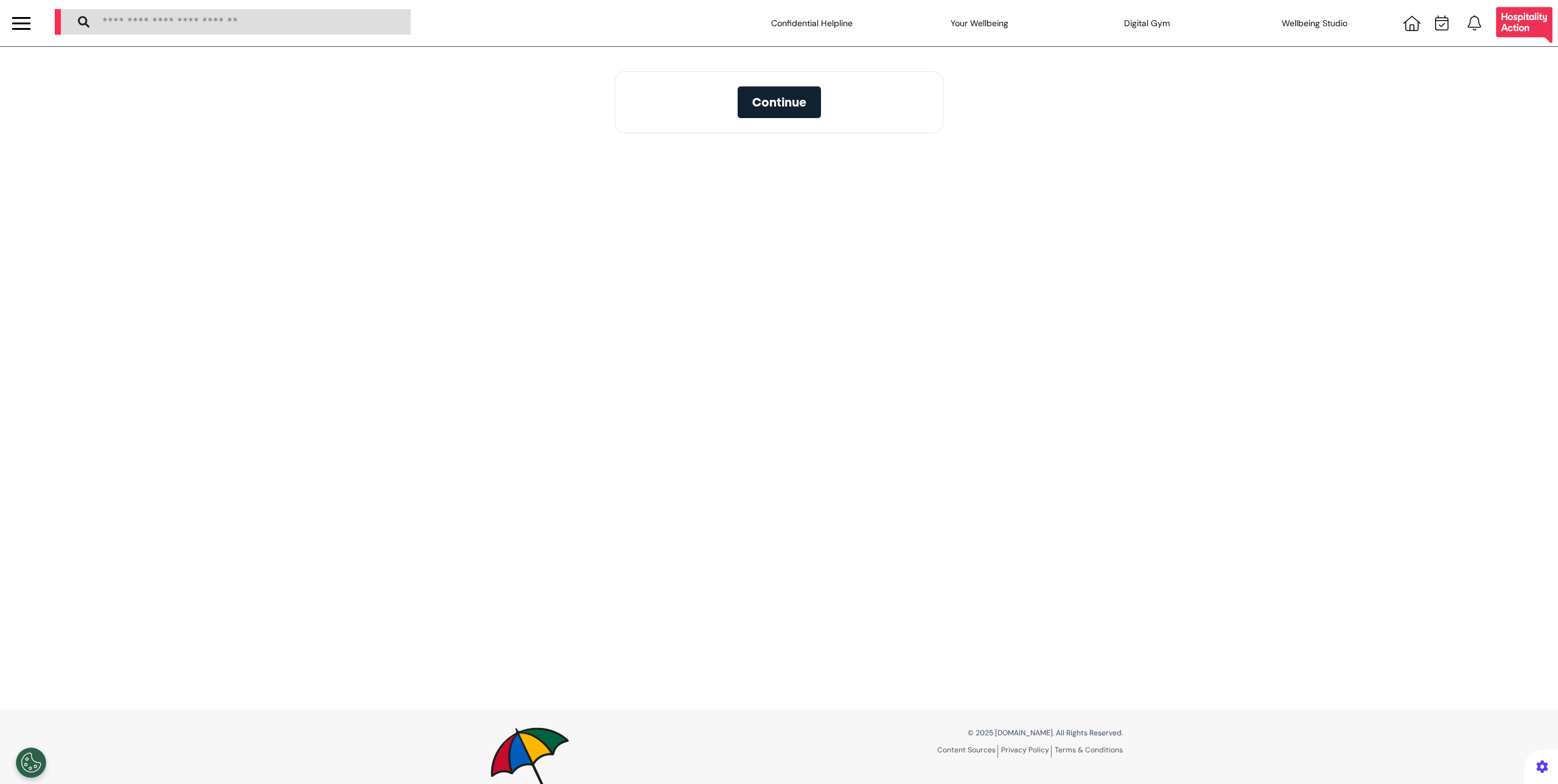
select select "**"
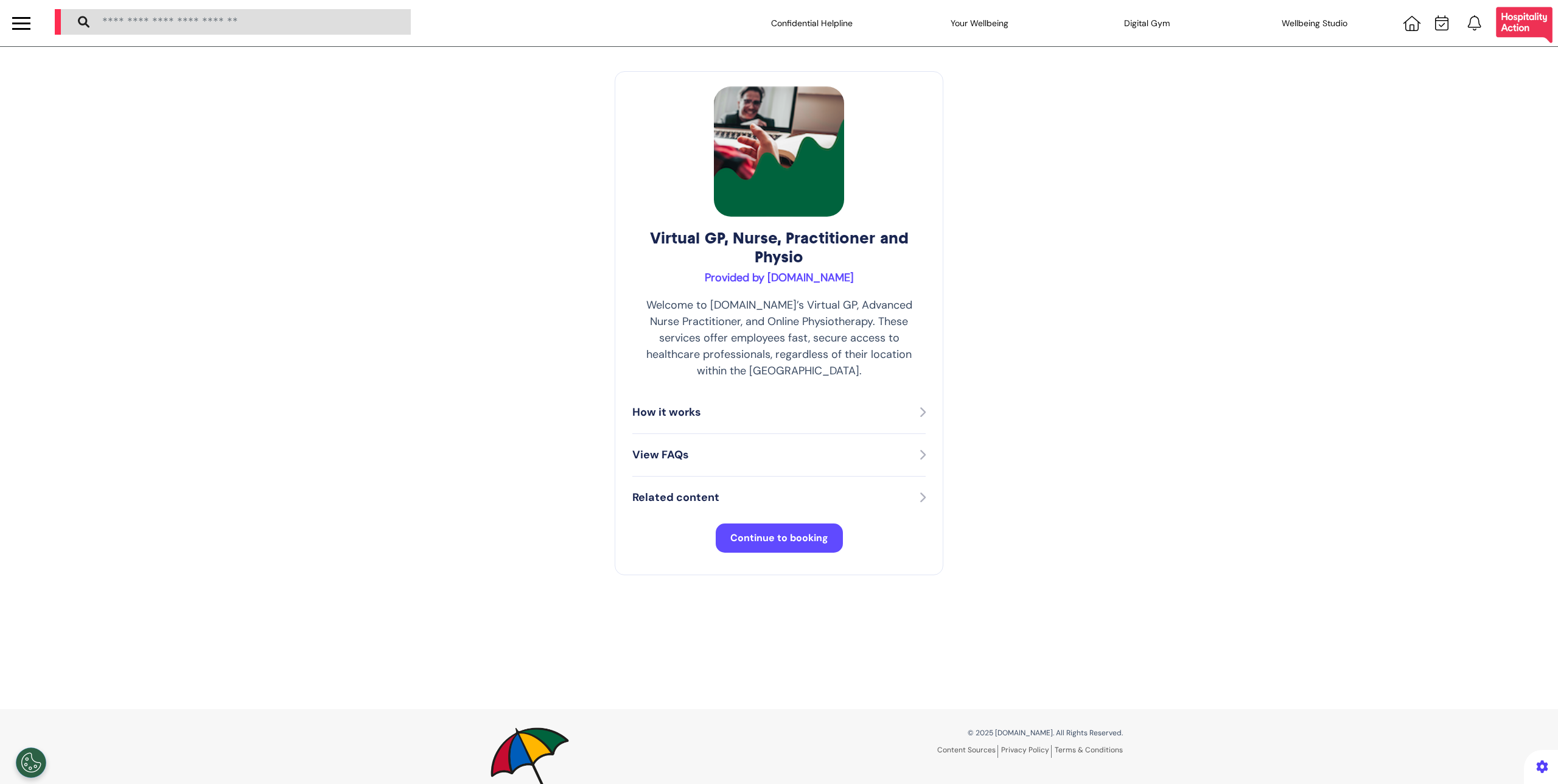
click at [780, 531] on span "Continue to booking" at bounding box center [780, 538] width 98 height 13
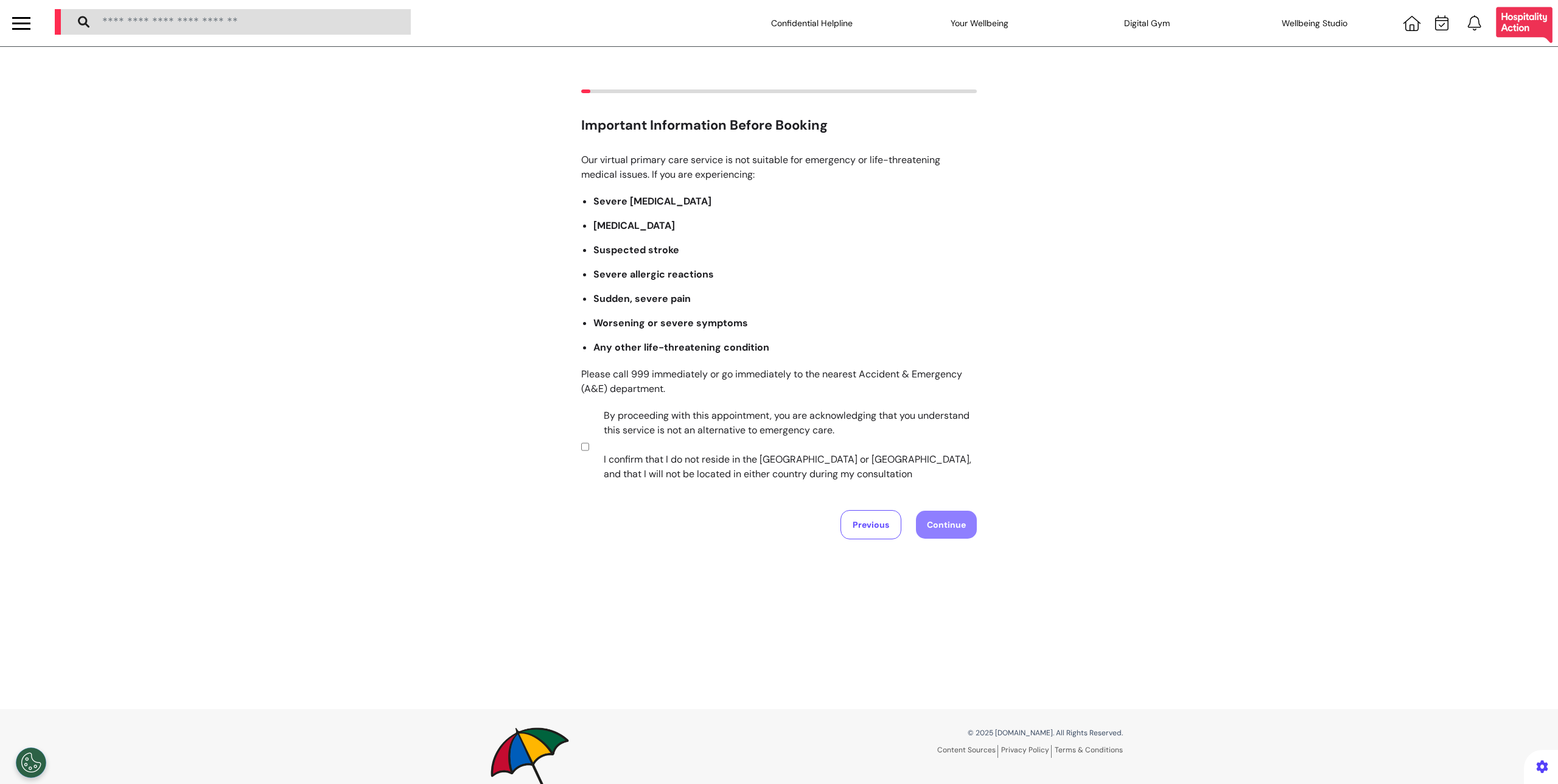
click at [576, 447] on div "Important Information Before Booking Our virtual primary care service is not su…" at bounding box center [779, 314] width 1558 height 450
click at [923, 521] on button "Continue" at bounding box center [947, 524] width 61 height 28
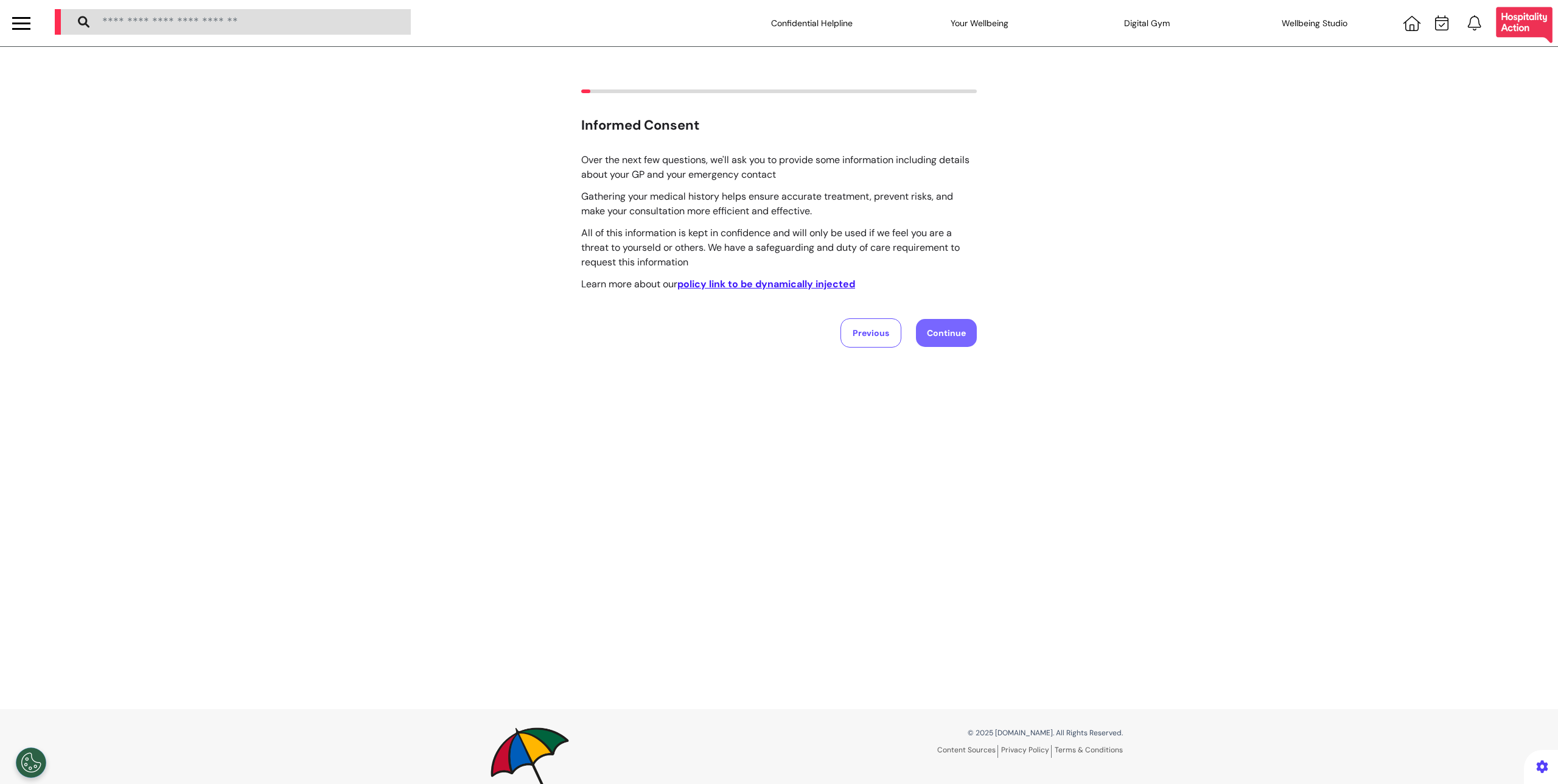
click at [941, 329] on button "Continue" at bounding box center [947, 332] width 61 height 28
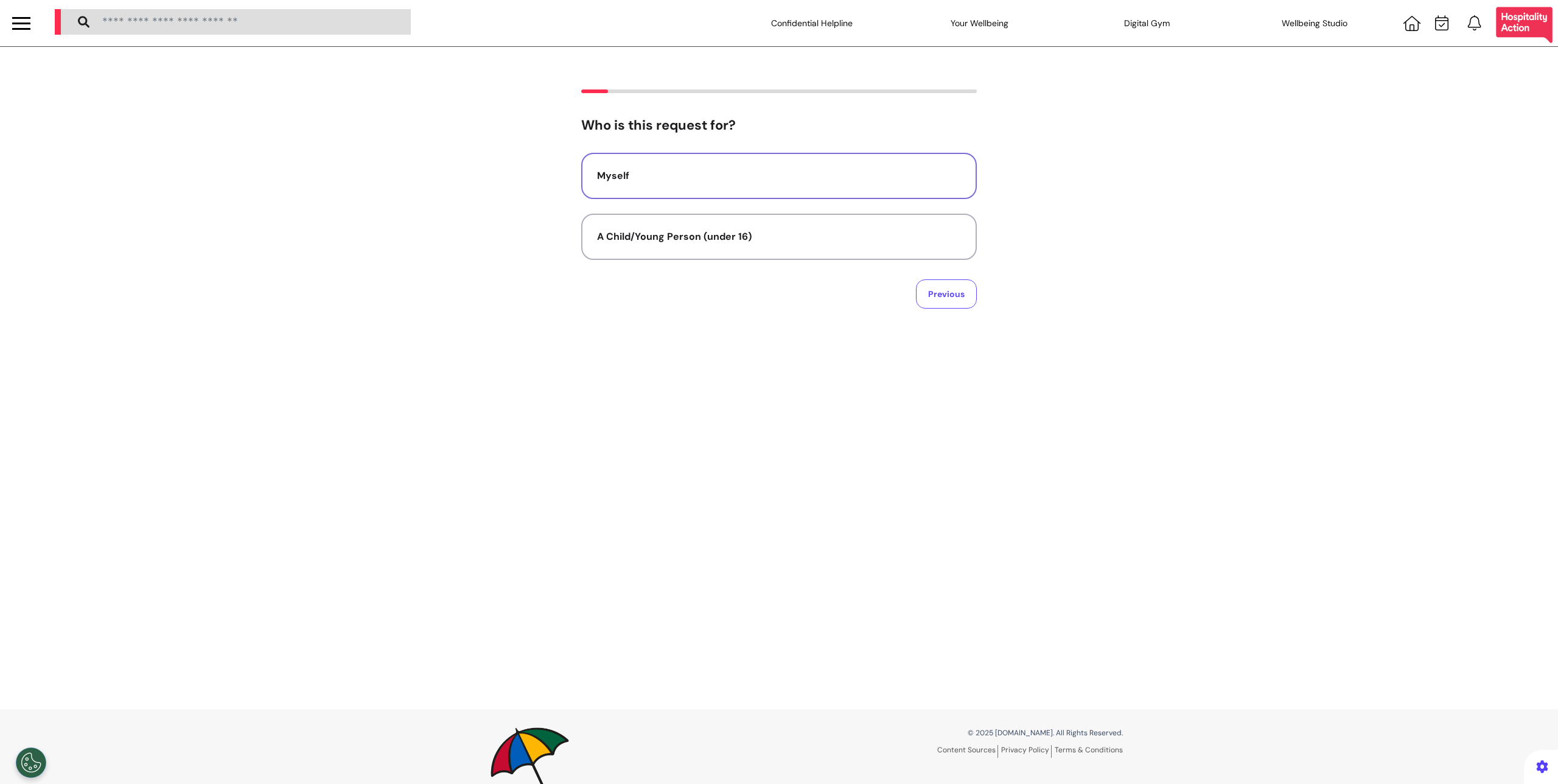
click at [773, 198] on button "Myself" at bounding box center [779, 176] width 396 height 46
select select "****"
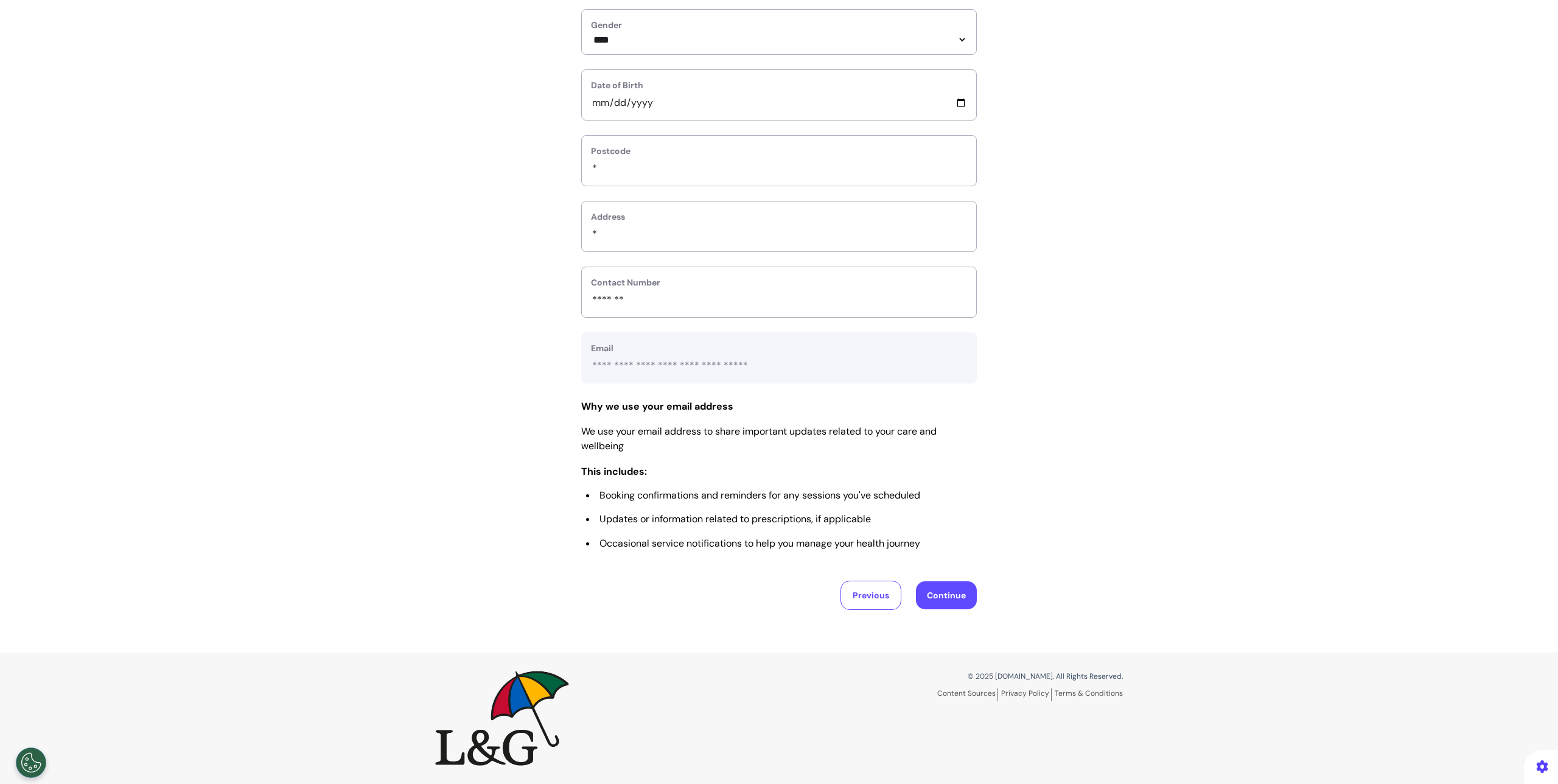
scroll to position [295, 0]
click at [954, 598] on button "Continue" at bounding box center [947, 595] width 61 height 28
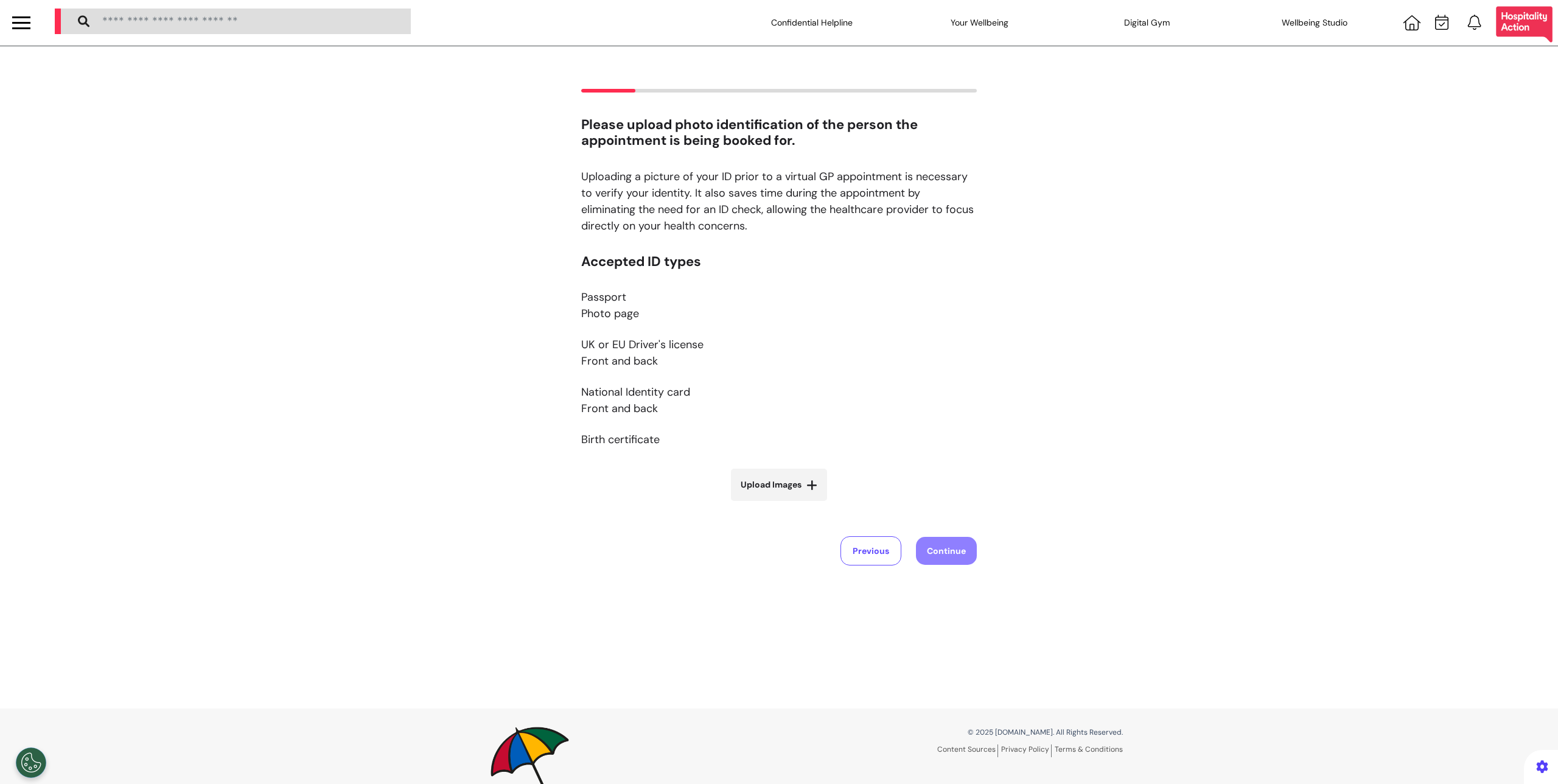
scroll to position [0, 0]
click at [731, 483] on label "Upload Images" at bounding box center [778, 485] width 96 height 32
click at [730, 504] on input "Upload Images" at bounding box center [779, 511] width 145 height 13
click at [785, 493] on label "Upload Images" at bounding box center [778, 485] width 96 height 32
click at [785, 504] on input "Upload Images" at bounding box center [779, 511] width 145 height 13
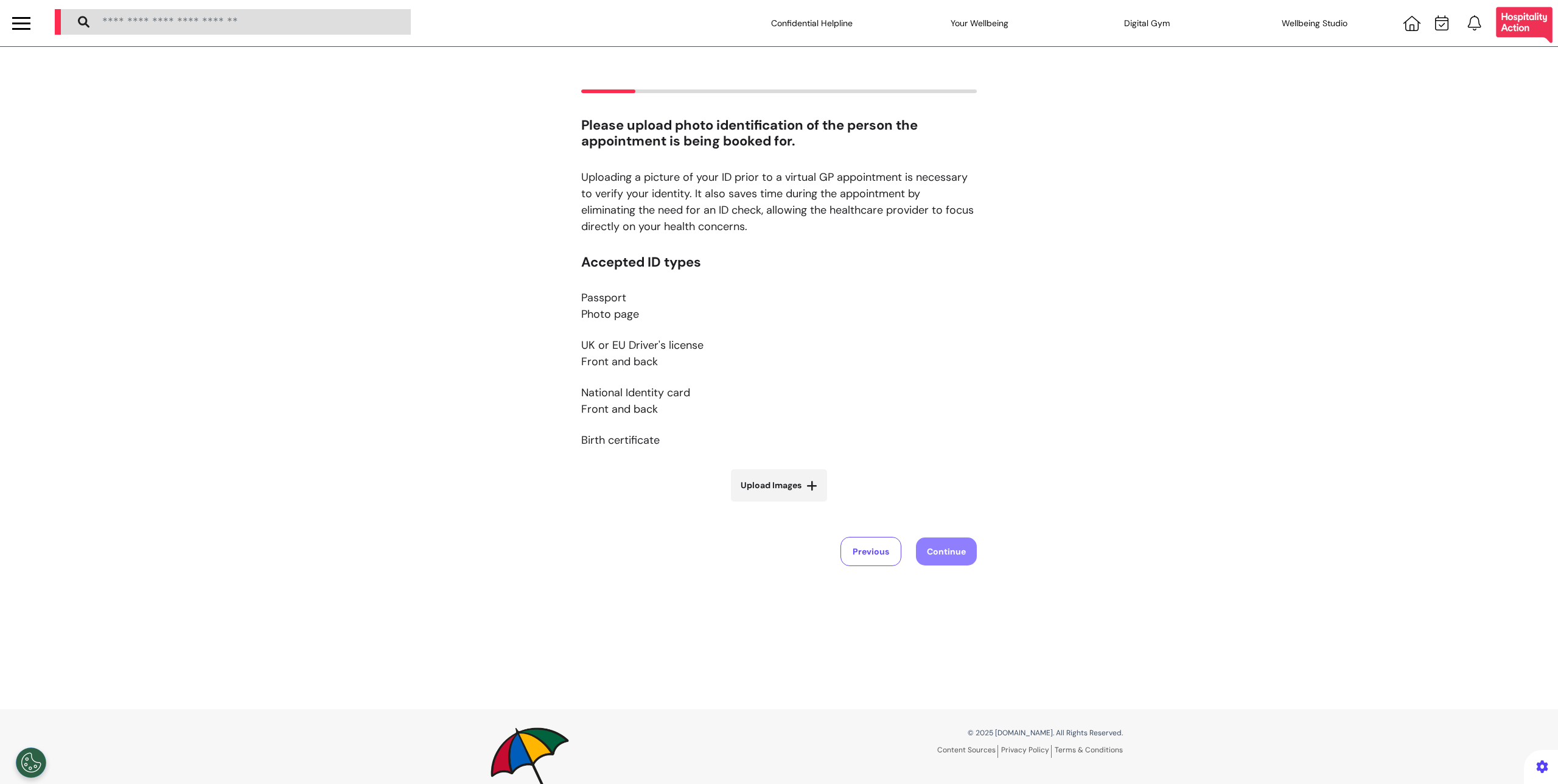
type input "**********"
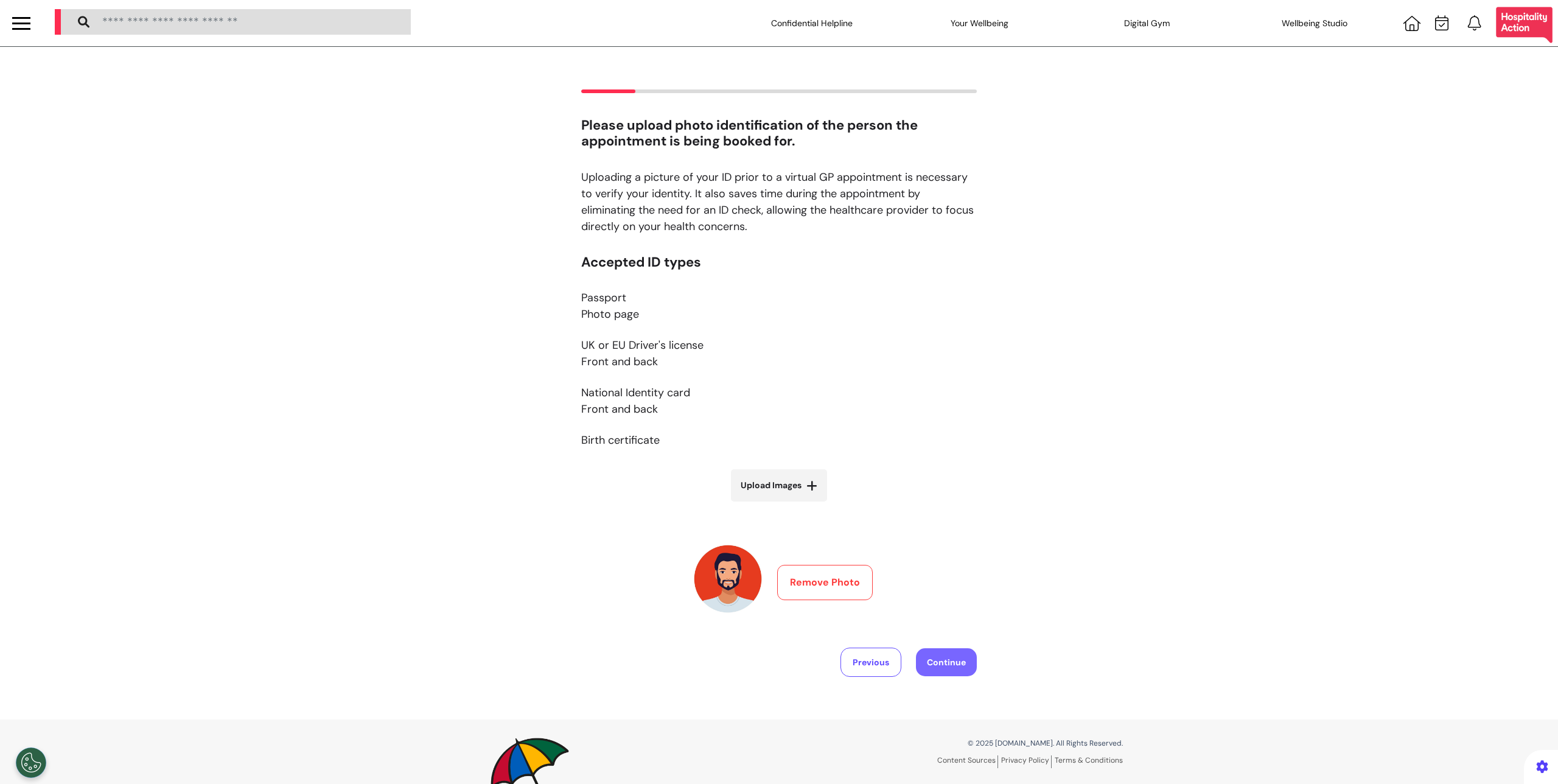
click at [927, 651] on button "Continue" at bounding box center [947, 662] width 61 height 28
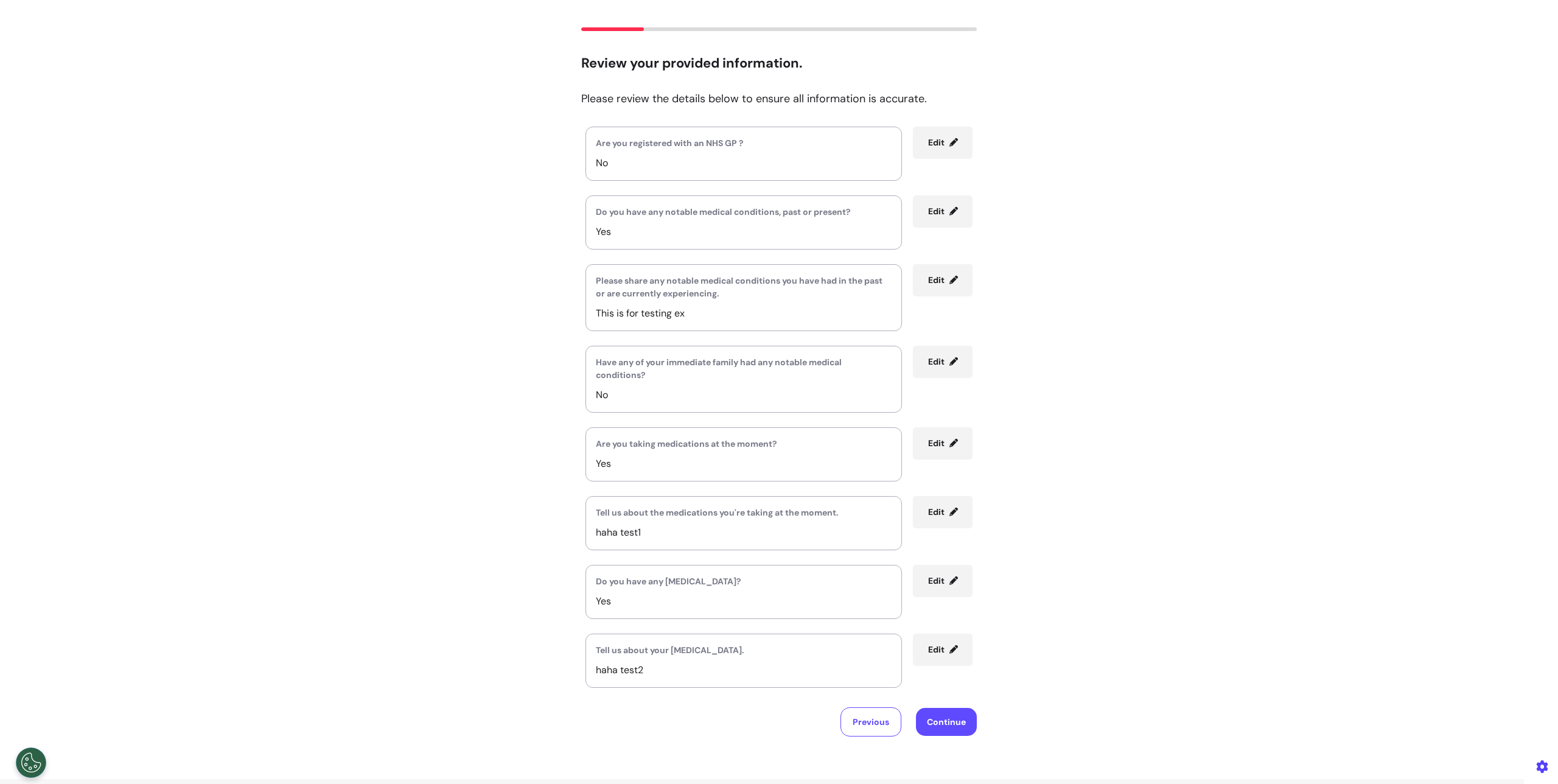
scroll to position [189, 0]
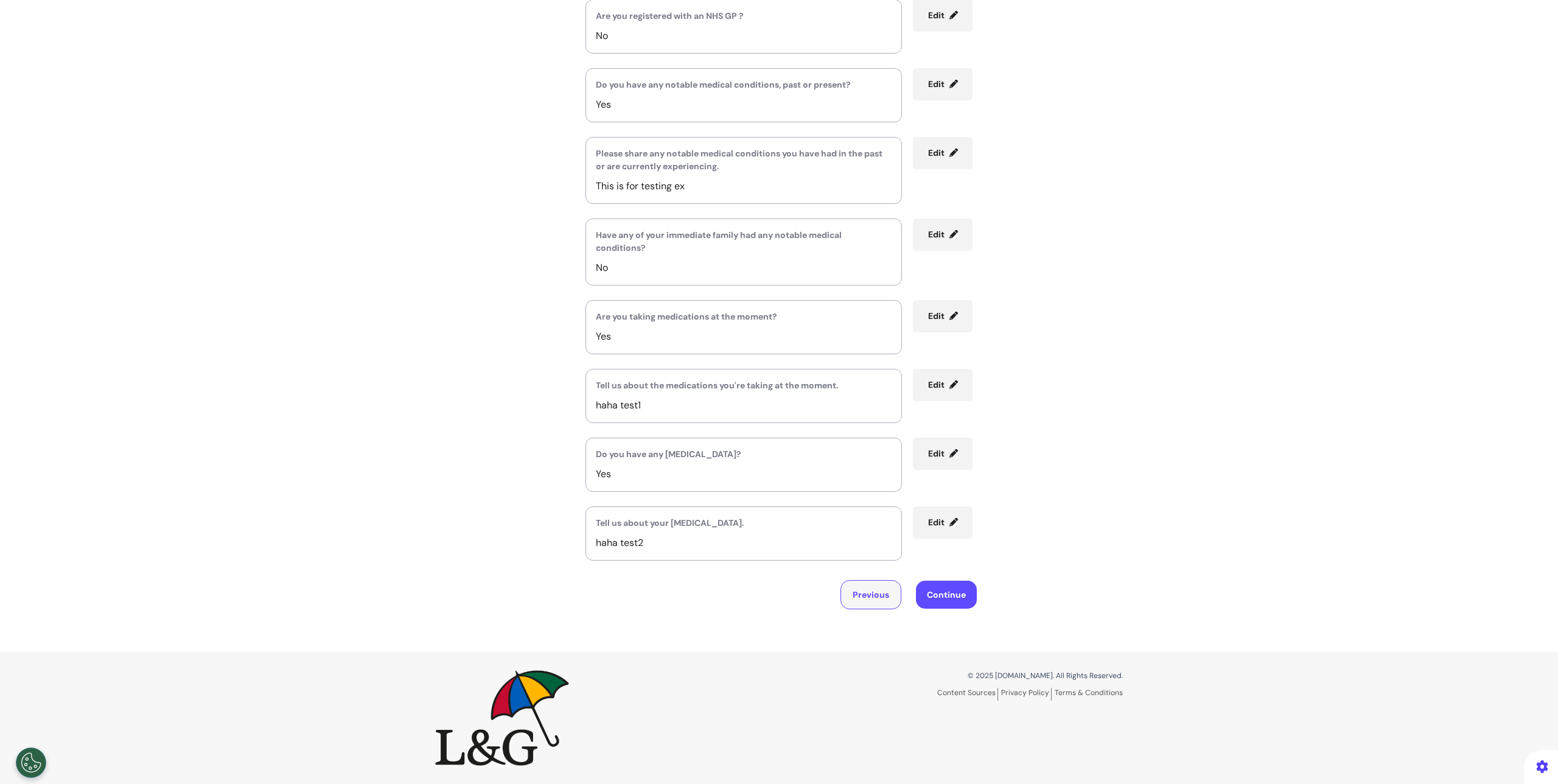
click at [869, 601] on button "Previous" at bounding box center [871, 594] width 61 height 29
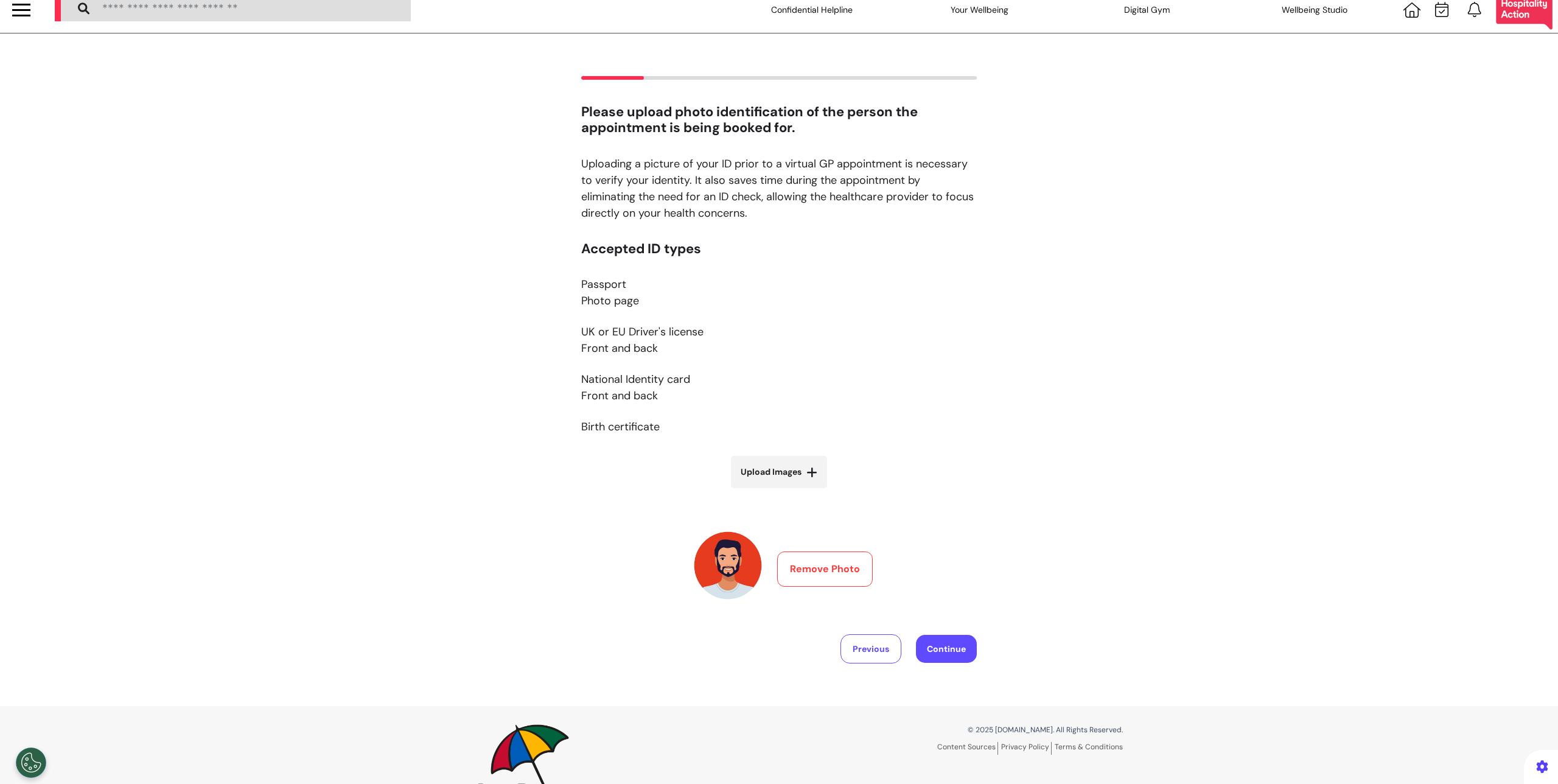
scroll to position [0, 0]
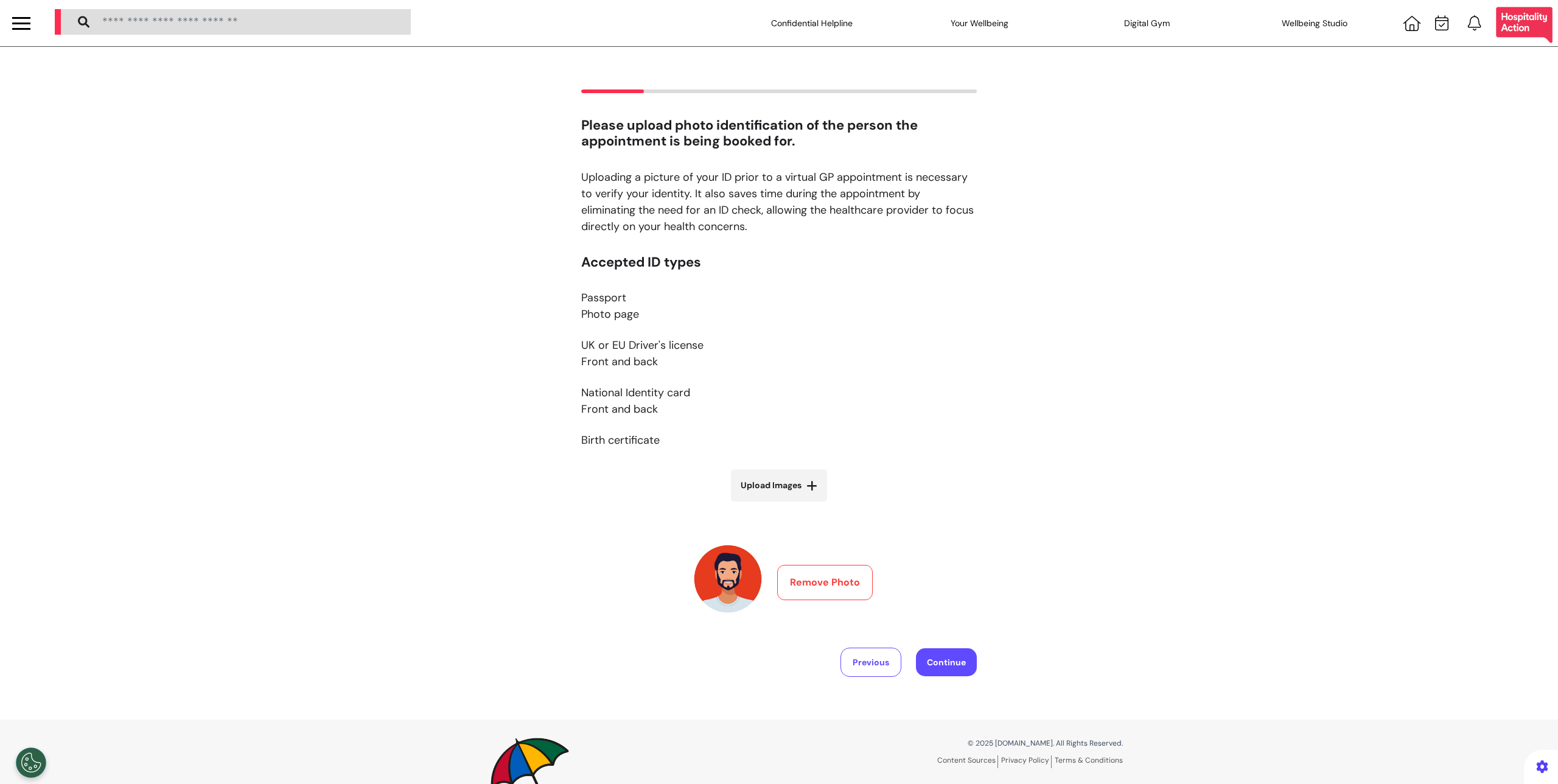
click at [808, 568] on button "Remove Photo" at bounding box center [825, 582] width 95 height 35
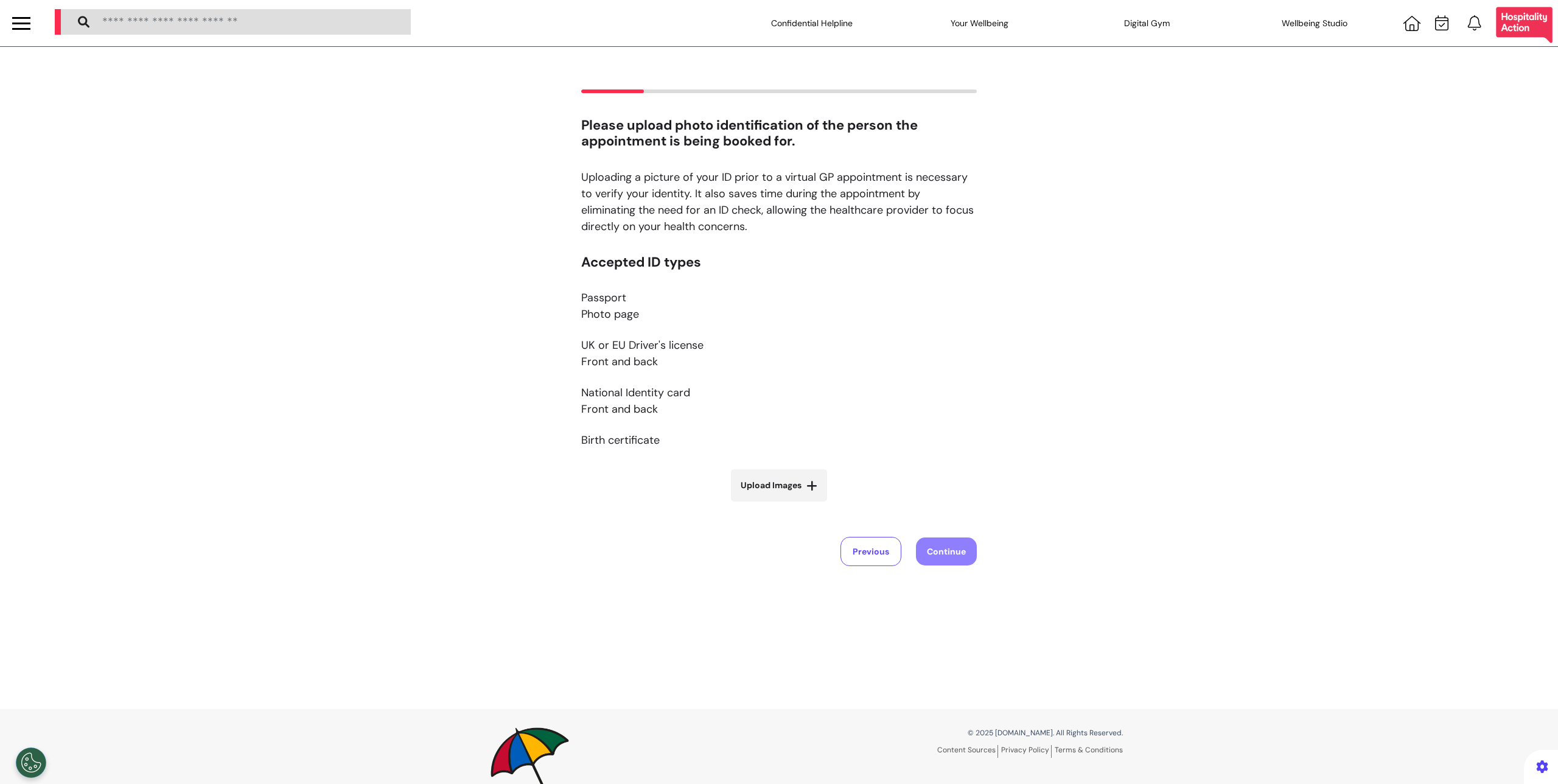
click at [782, 488] on span "Upload Images" at bounding box center [771, 485] width 61 height 13
click at [782, 504] on input "Upload Images" at bounding box center [779, 511] width 145 height 13
type input "**********"
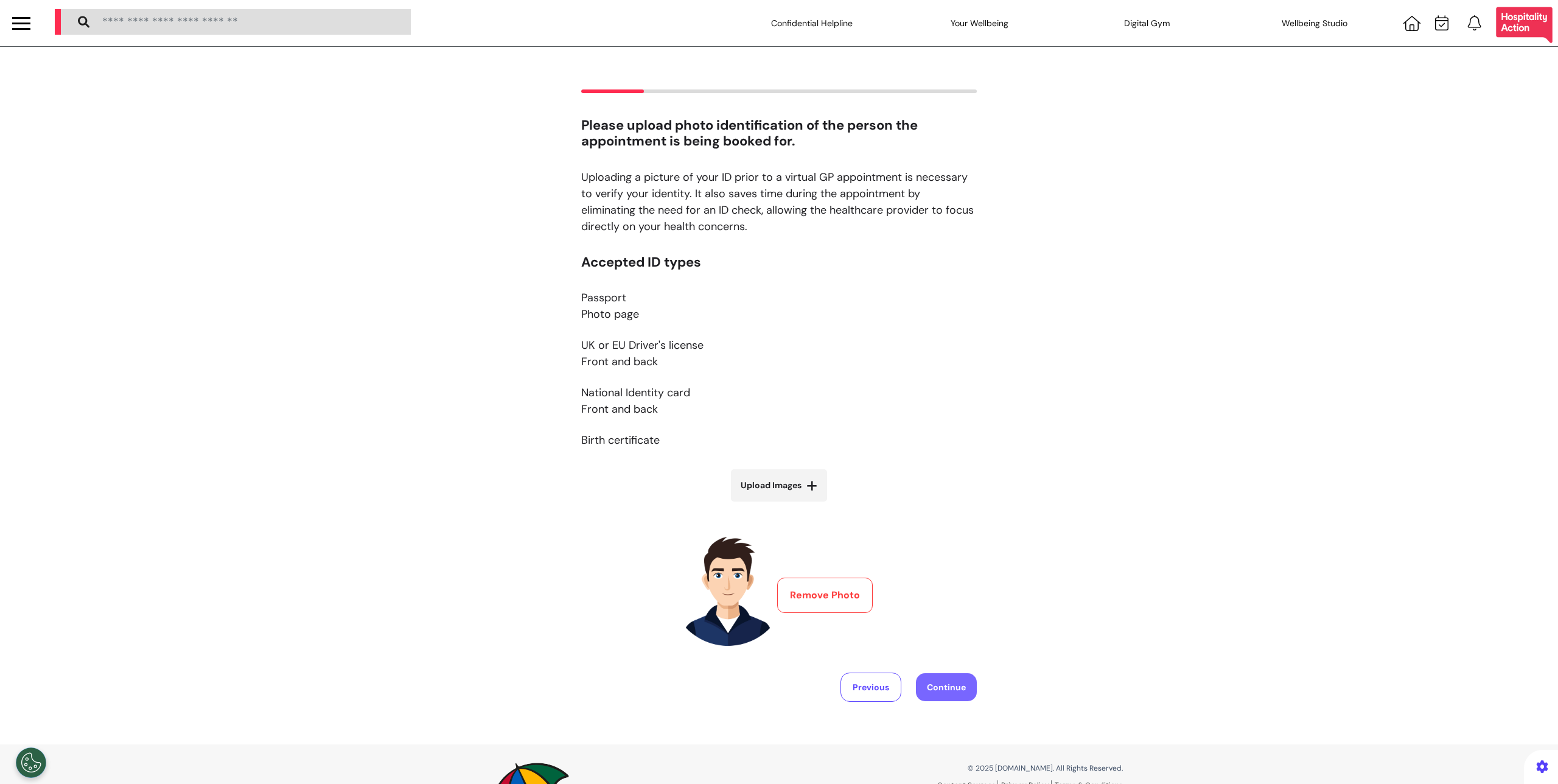
click at [943, 675] on button "Continue" at bounding box center [947, 687] width 61 height 28
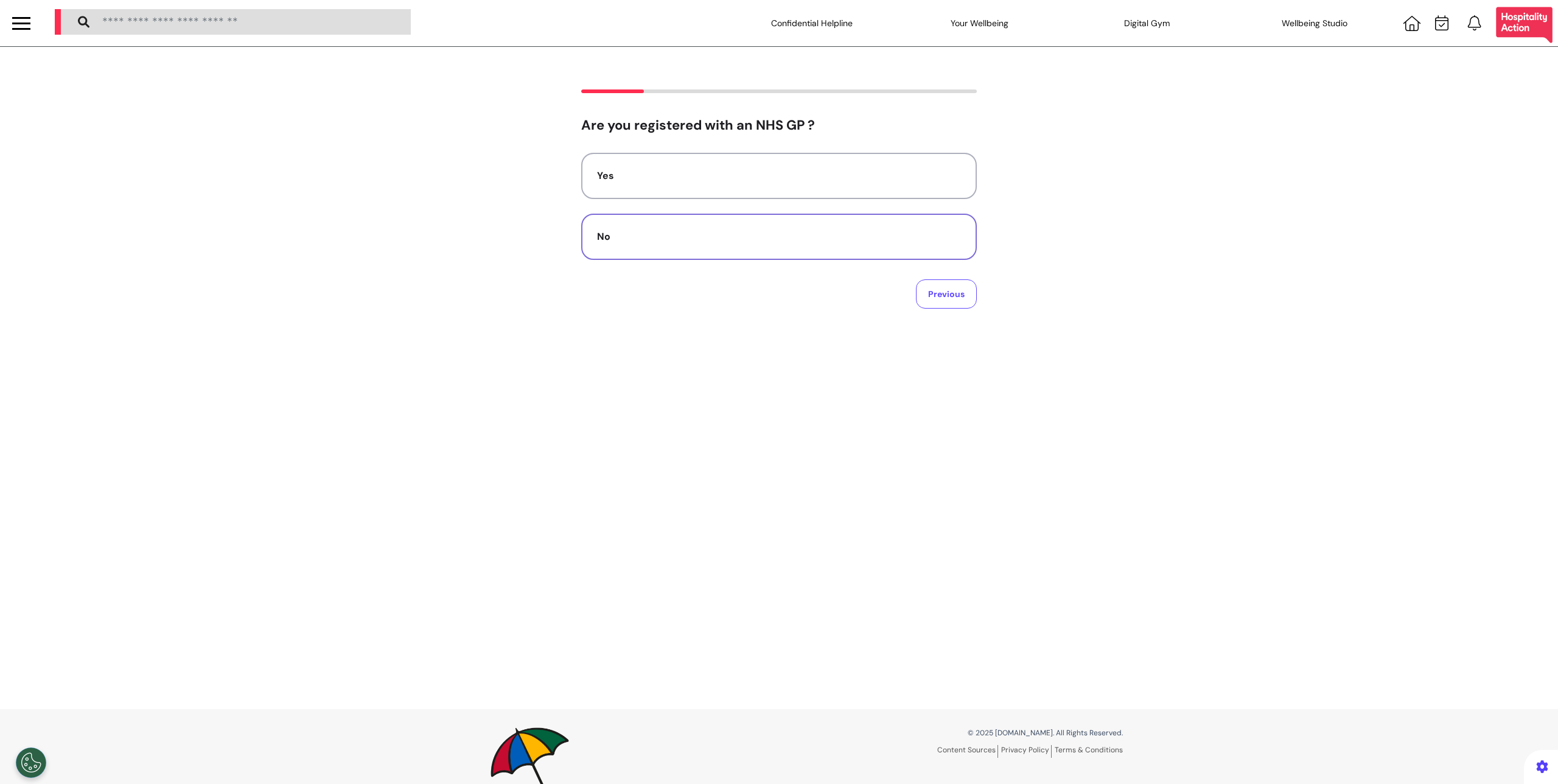
click at [800, 251] on button "No" at bounding box center [779, 237] width 396 height 46
click at [693, 205] on button "Yes" at bounding box center [779, 193] width 396 height 46
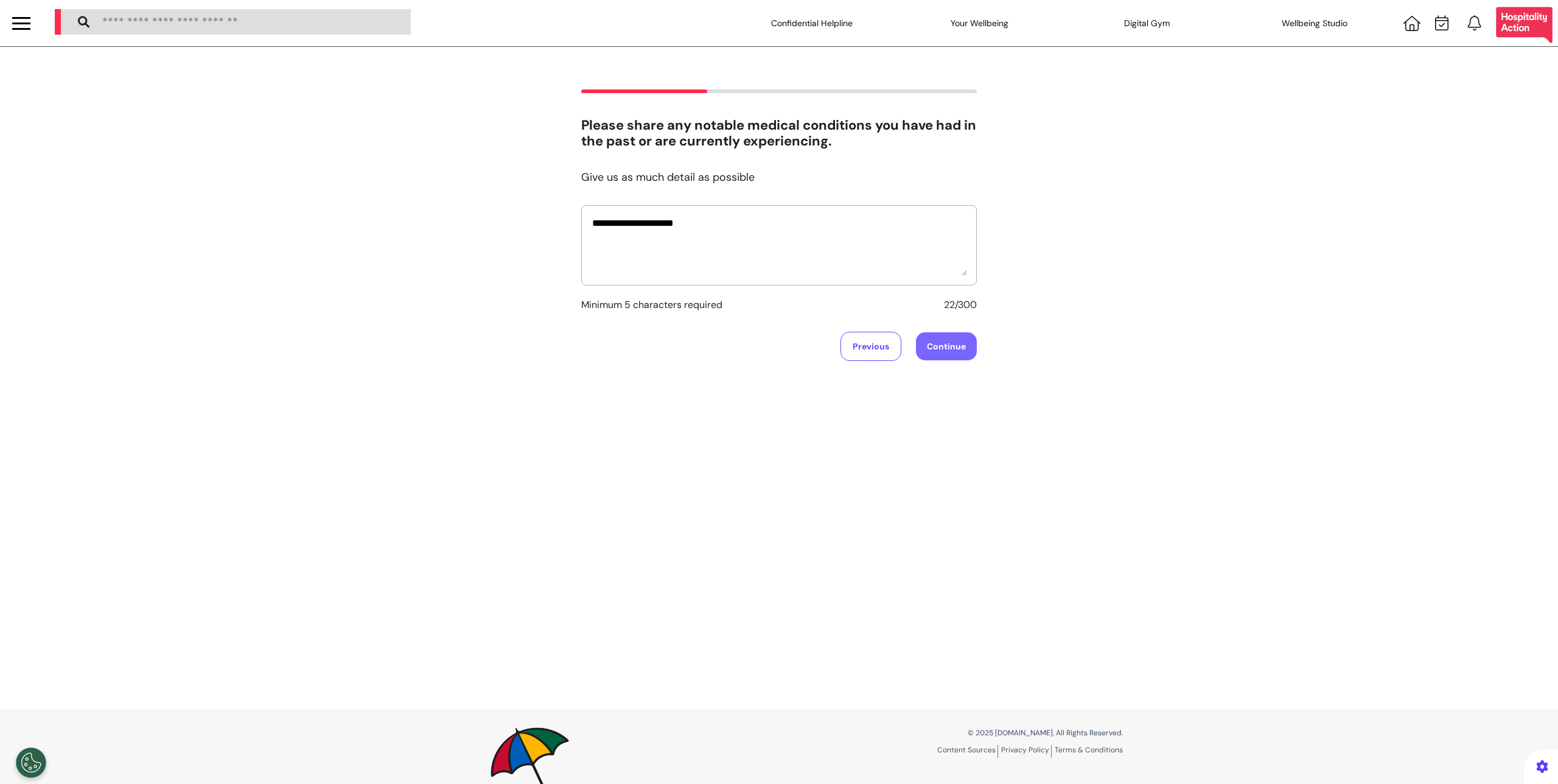
click at [921, 343] on button "Continue" at bounding box center [947, 346] width 61 height 28
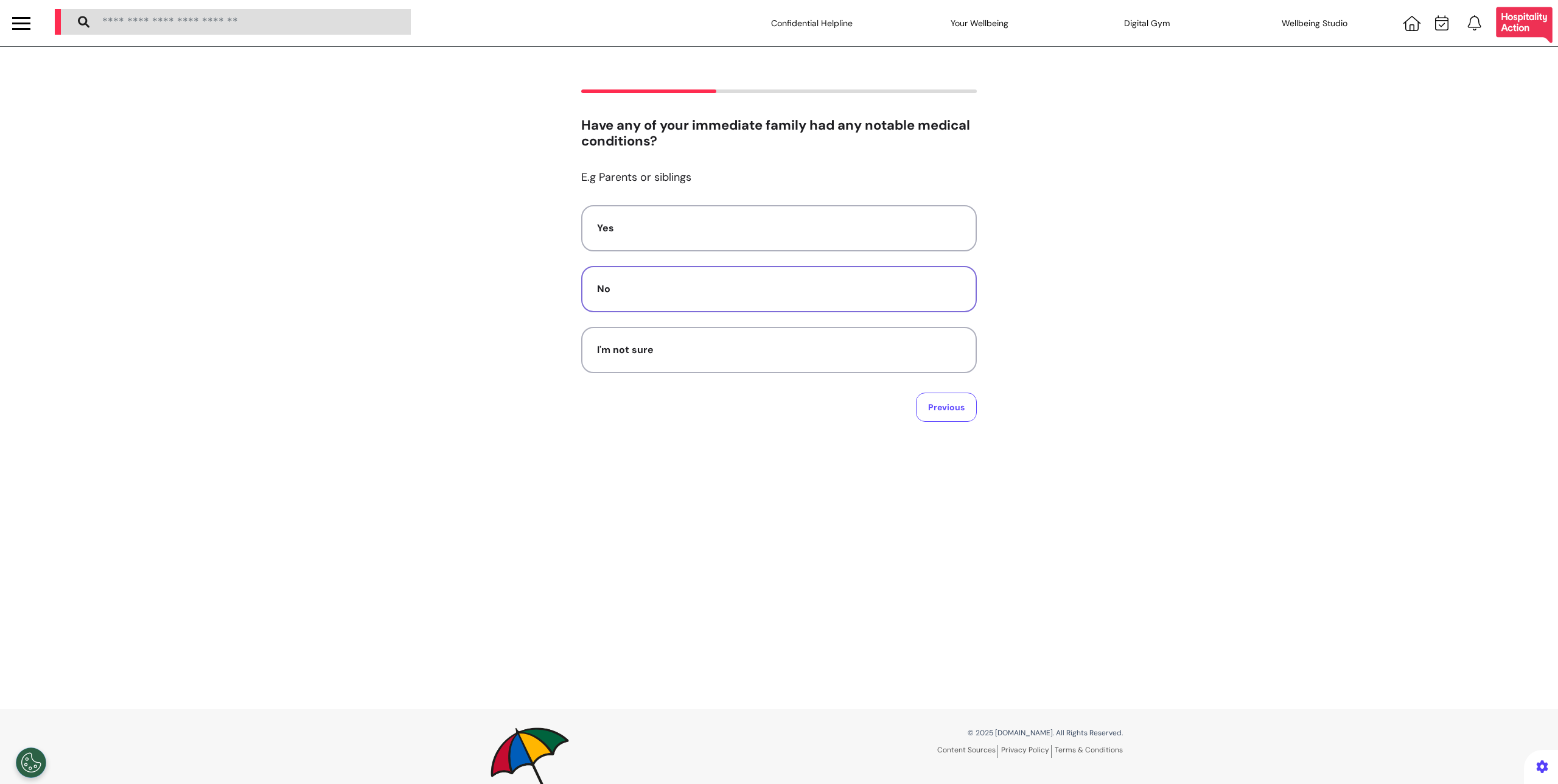
click at [864, 280] on button "No" at bounding box center [779, 289] width 396 height 46
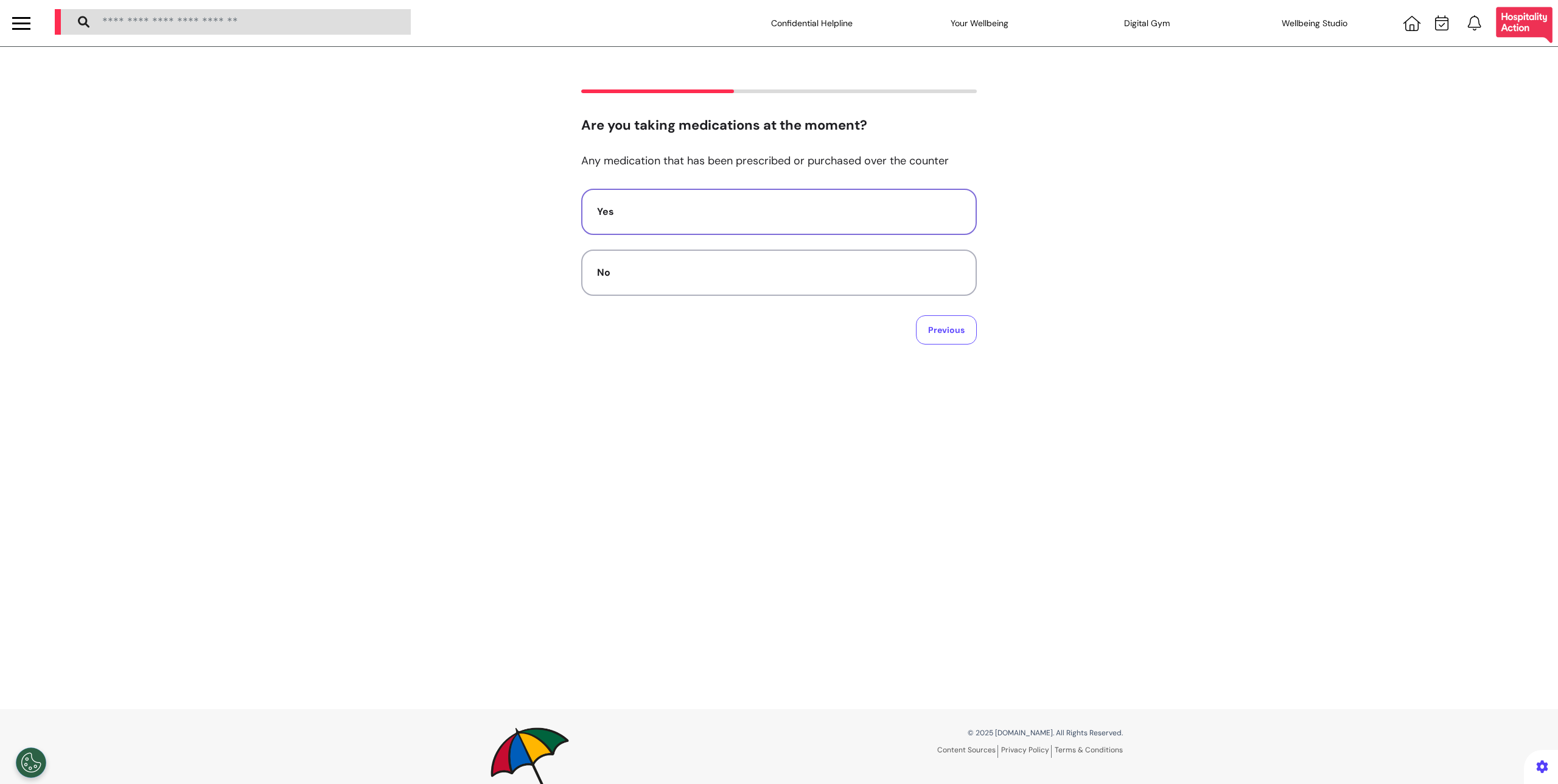
click at [873, 224] on button "Yes" at bounding box center [779, 212] width 396 height 46
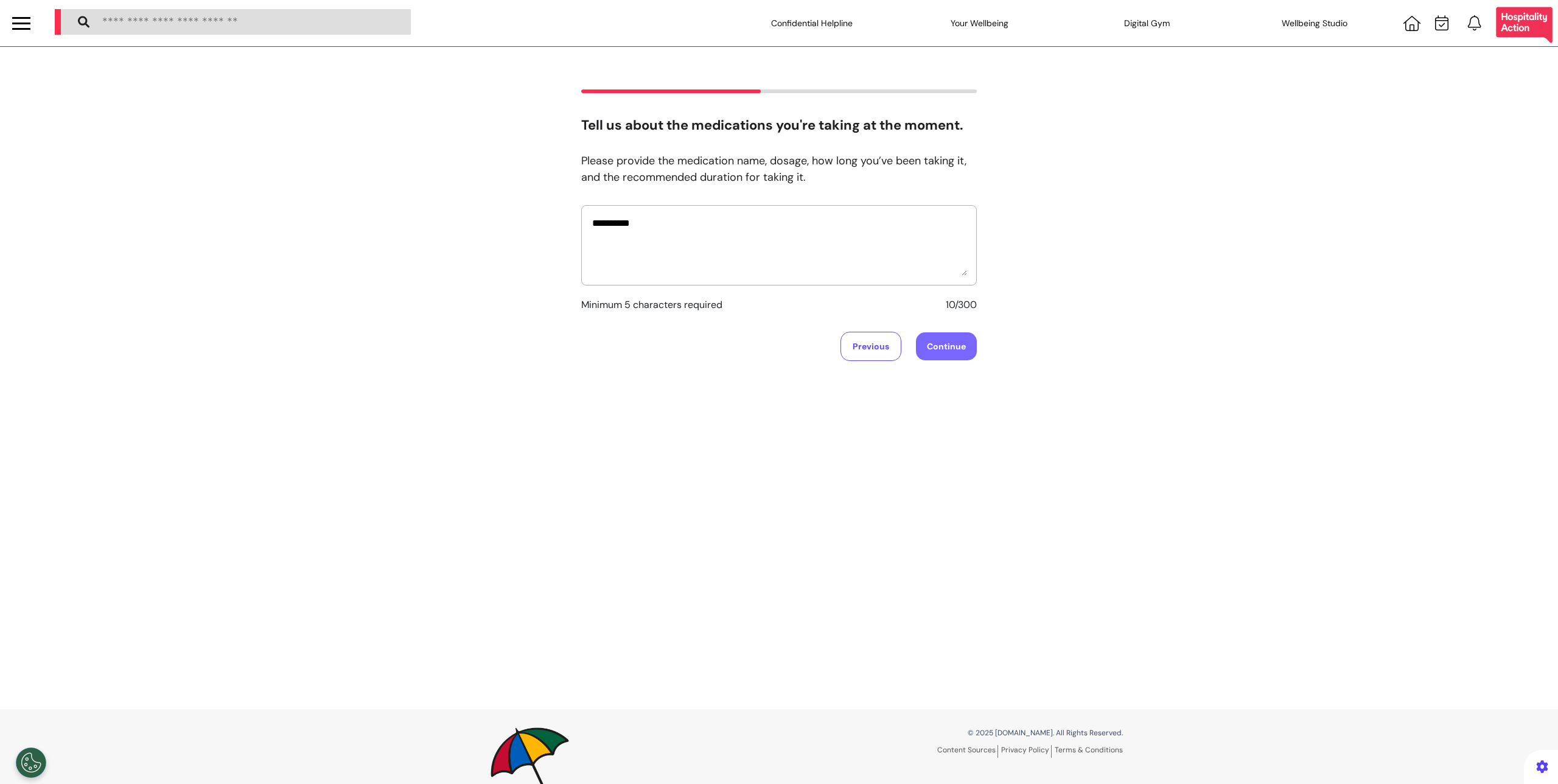
click at [959, 358] on button "Continue" at bounding box center [947, 346] width 61 height 28
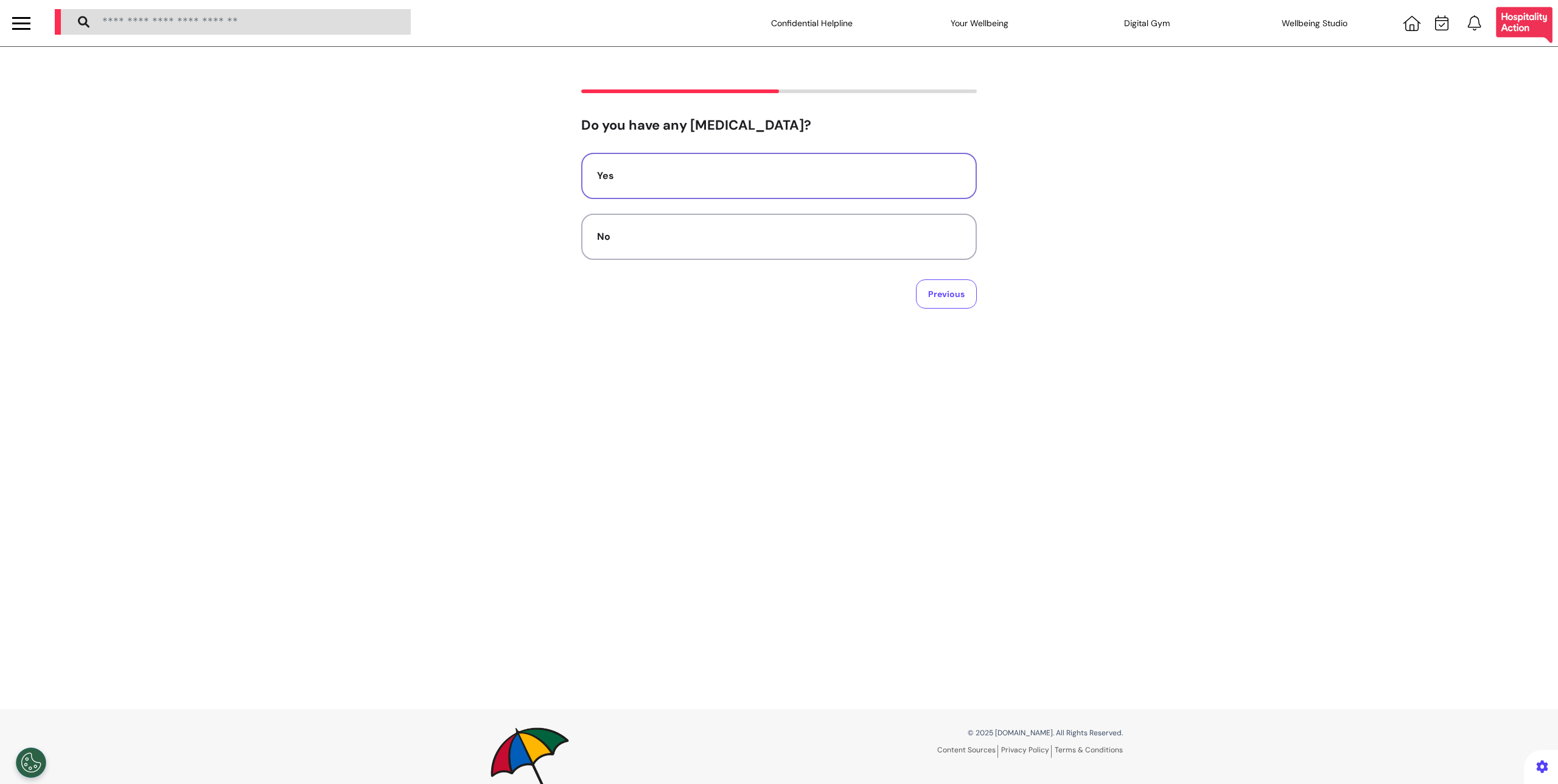
click at [853, 193] on button "Yes" at bounding box center [779, 176] width 396 height 46
click at [948, 287] on button "Continue" at bounding box center [947, 294] width 61 height 28
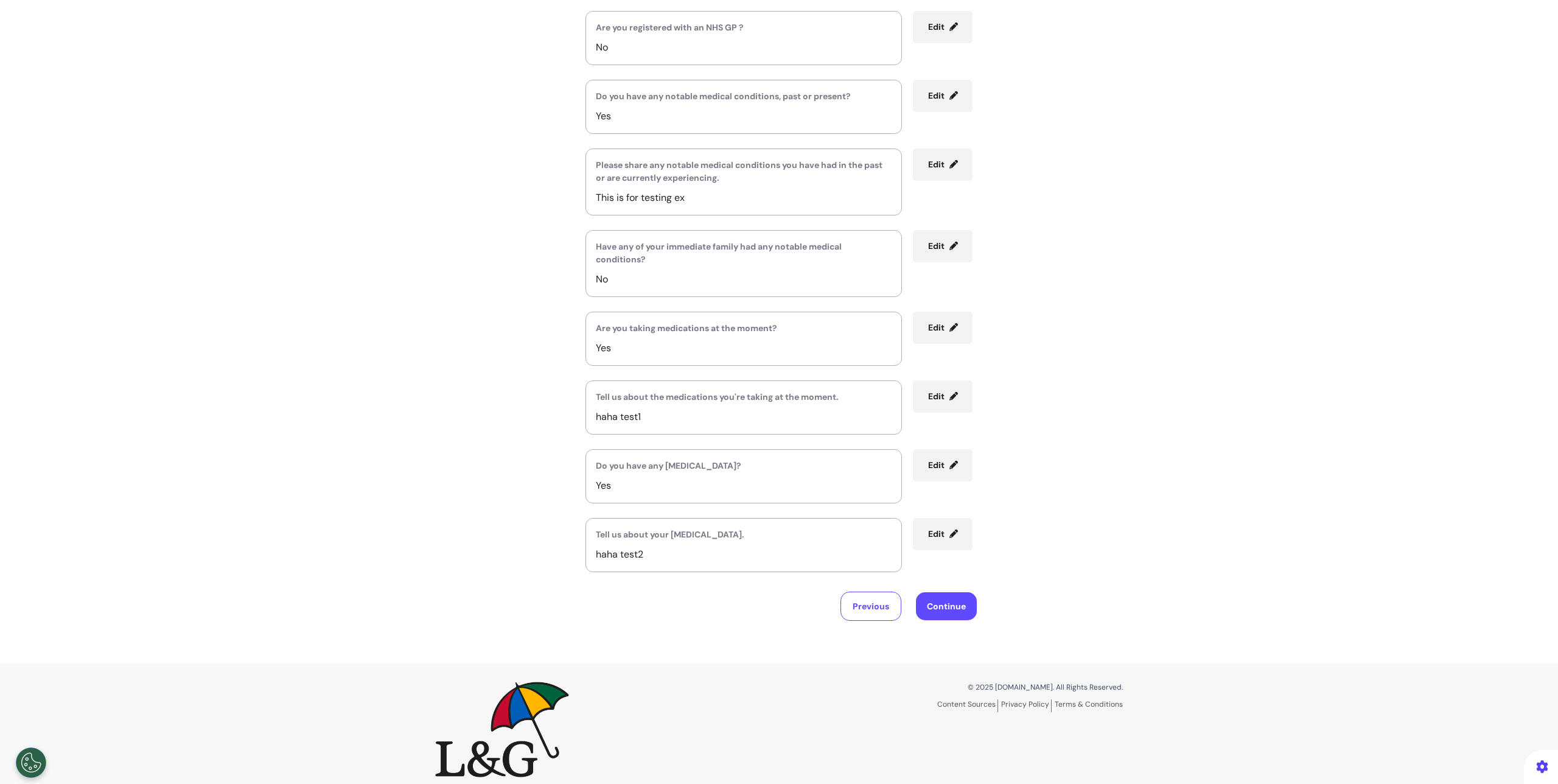
scroll to position [189, 0]
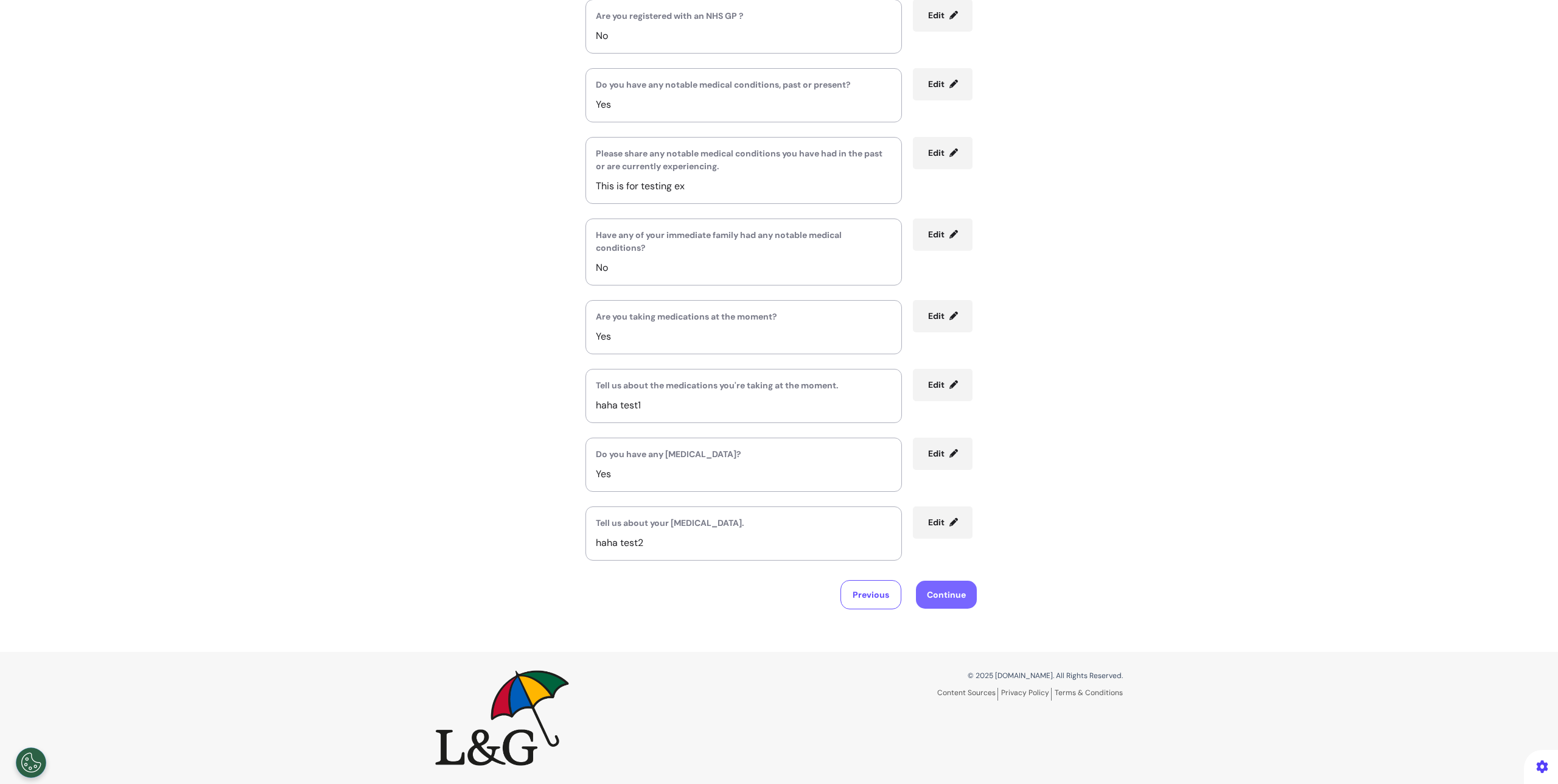
click at [955, 595] on button "Continue" at bounding box center [947, 594] width 61 height 28
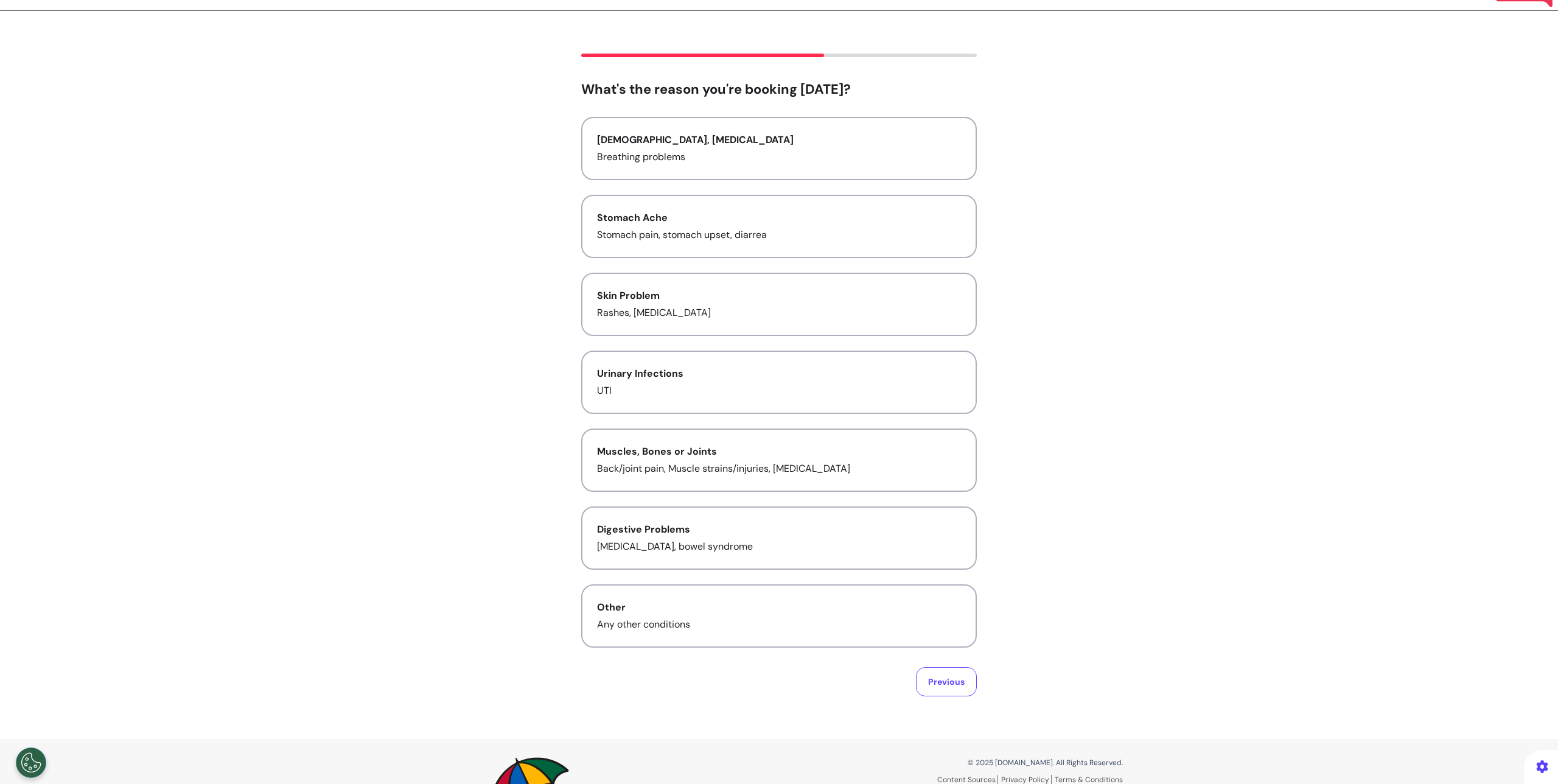
scroll to position [123, 0]
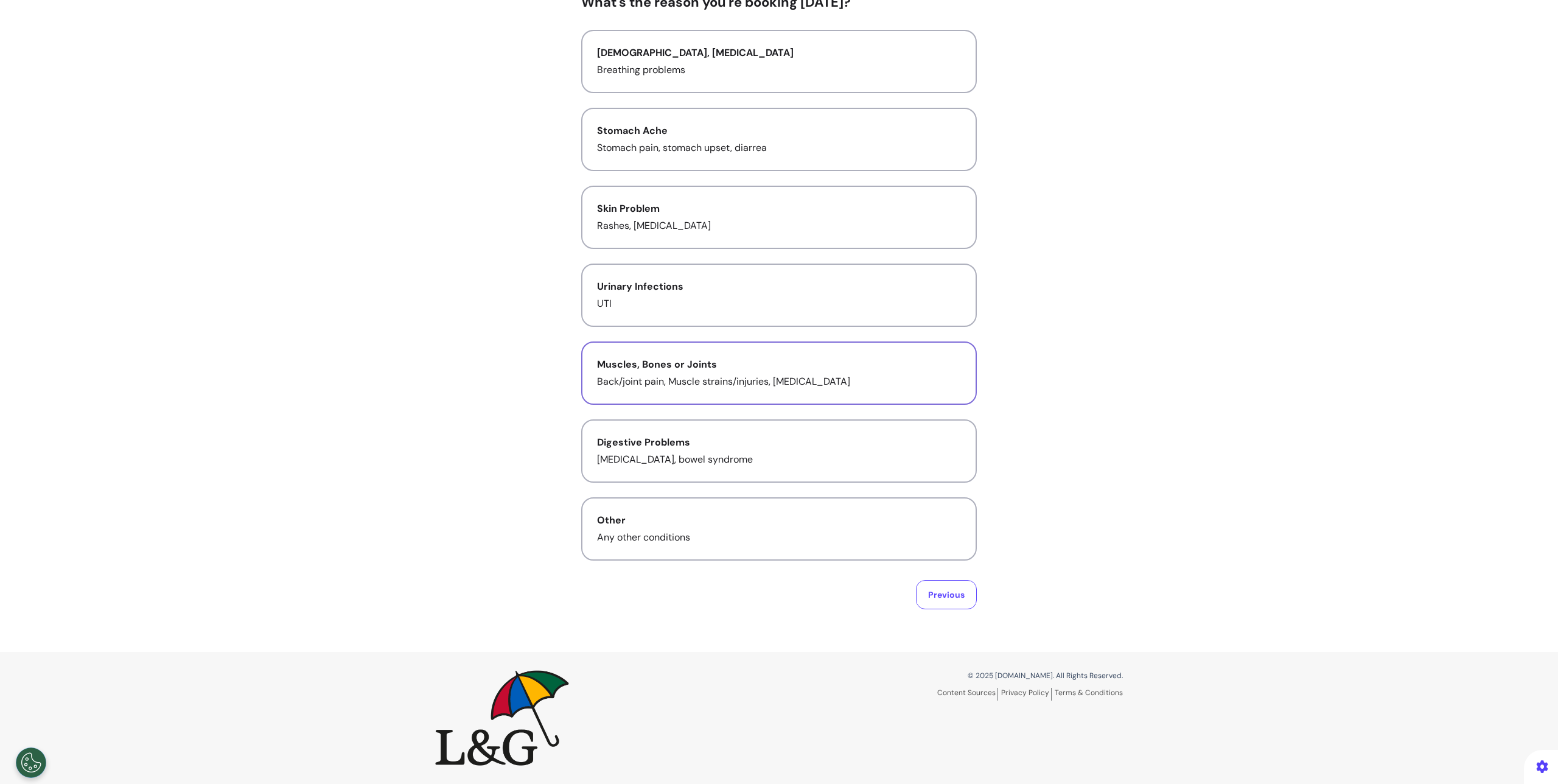
click at [694, 401] on button "Muscles, Bones or Joints Back/joint pain, Muscle strains/injuries, Tendonitis" at bounding box center [779, 373] width 396 height 63
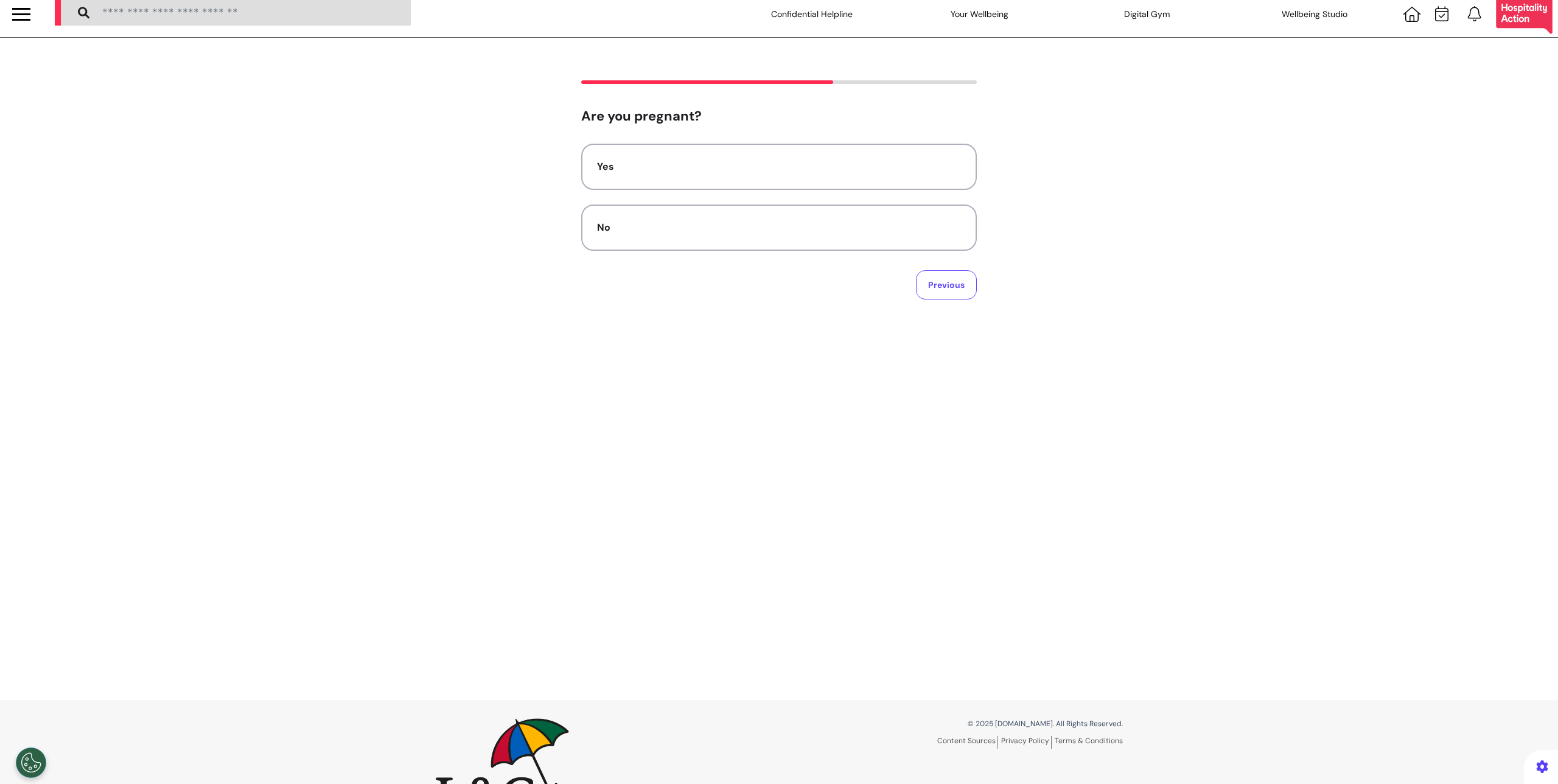
scroll to position [0, 0]
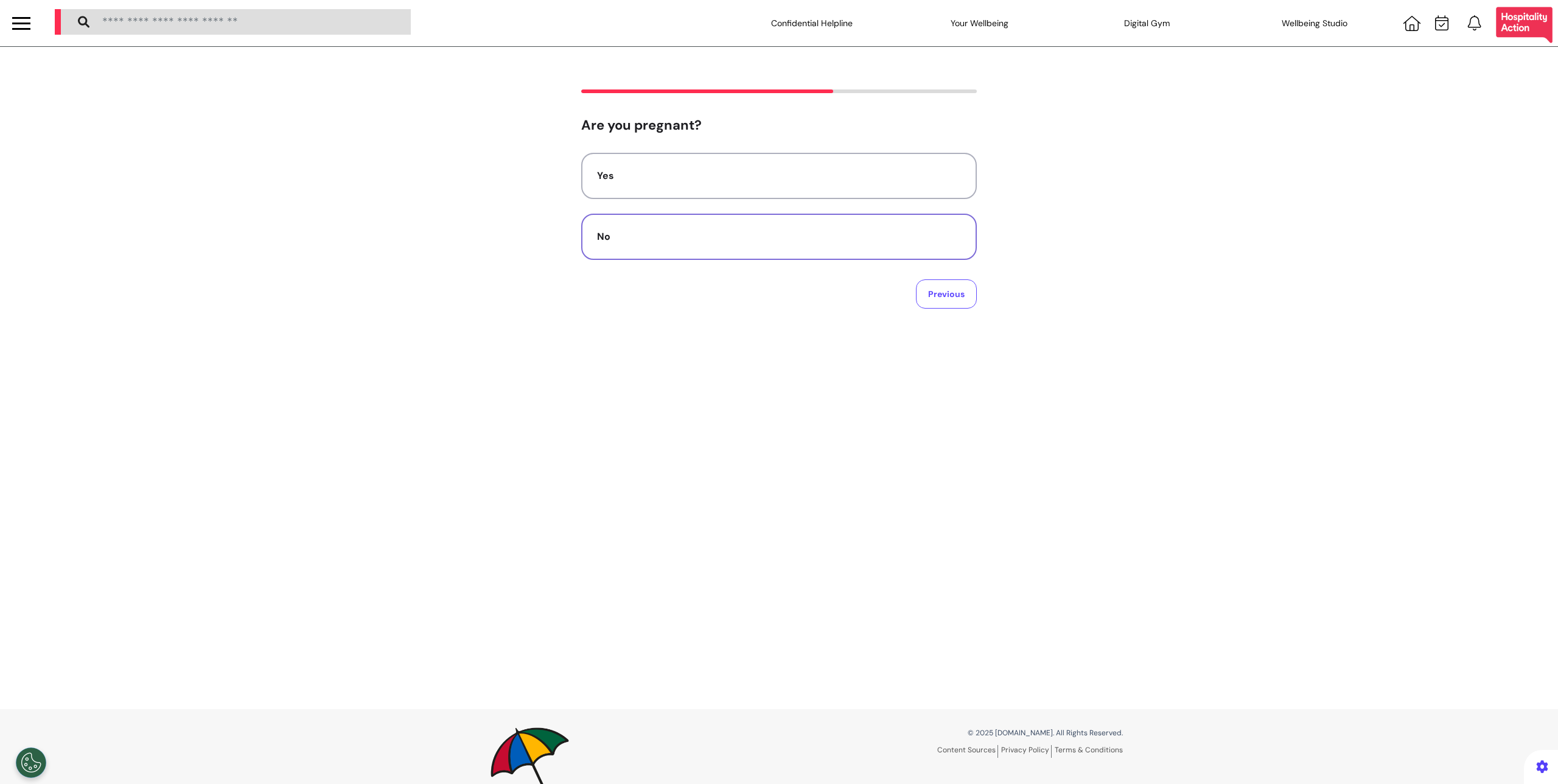
click at [693, 240] on div "No" at bounding box center [779, 236] width 364 height 15
click at [827, 207] on textarea at bounding box center [779, 193] width 376 height 61
click at [751, 144] on div "Tell us more about why you are booking today. ** Minimum 5 characters required …" at bounding box center [779, 213] width 396 height 191
click at [721, 170] on textarea "**" at bounding box center [779, 193] width 376 height 61
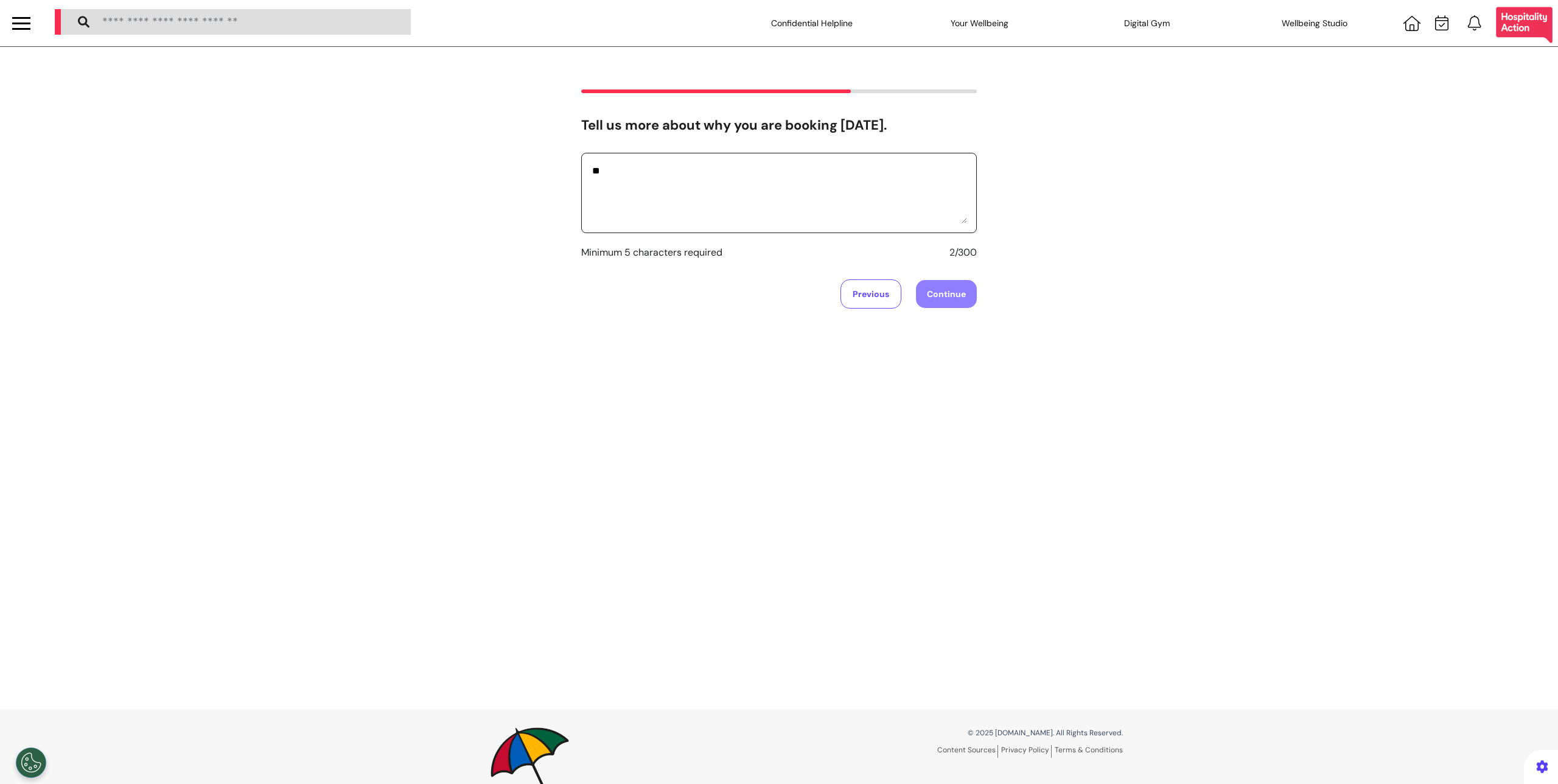
click at [721, 170] on textarea "**" at bounding box center [779, 193] width 376 height 61
type textarea "*"
type textarea "********"
click at [964, 288] on button "Continue" at bounding box center [947, 294] width 61 height 28
click at [807, 176] on div "Yes" at bounding box center [779, 176] width 364 height 15
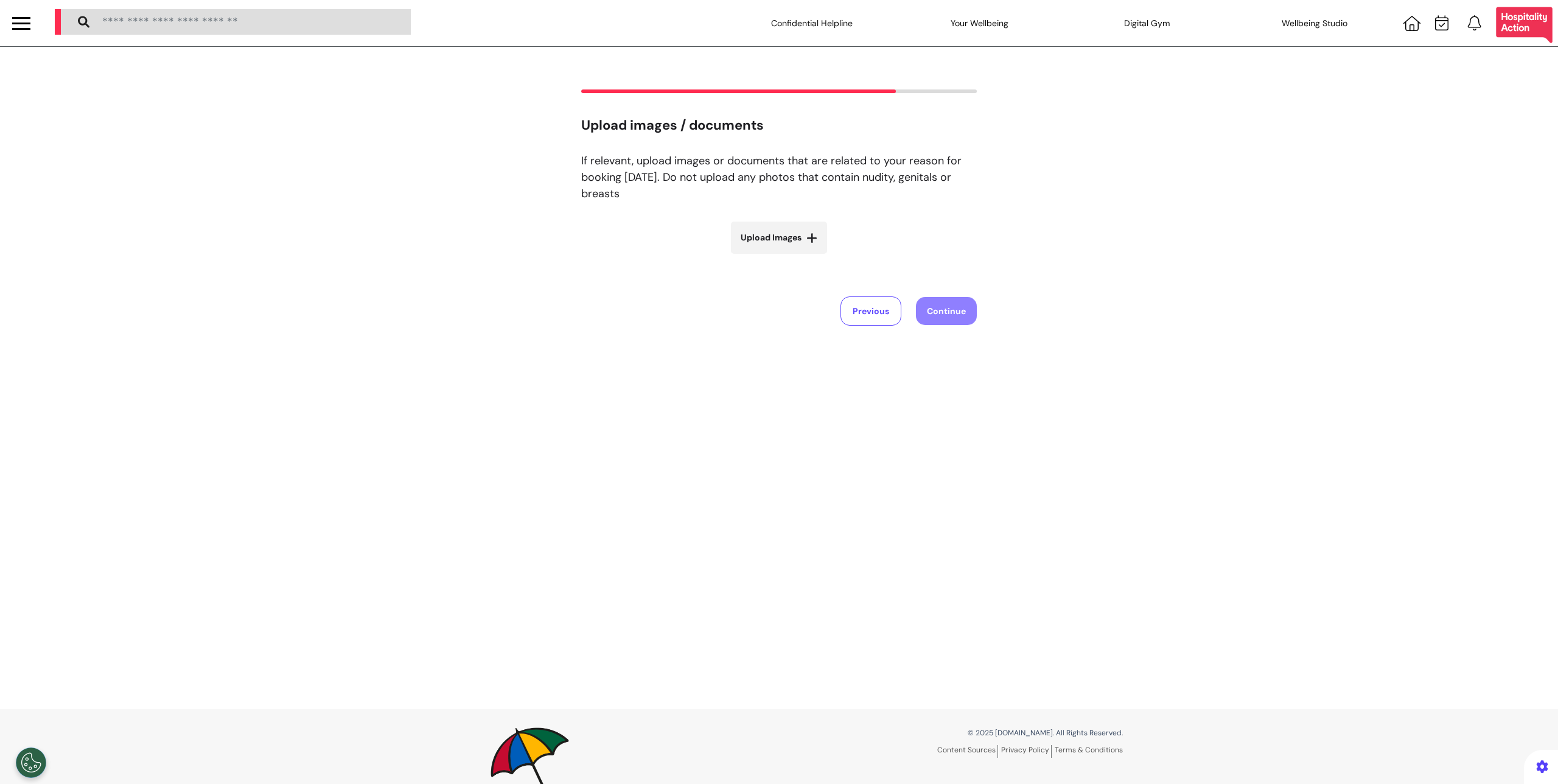
click at [786, 238] on span "Upload Images" at bounding box center [771, 238] width 61 height 13
click at [786, 257] on input "Upload Images" at bounding box center [779, 263] width 145 height 13
type input "**********"
click at [961, 381] on button "Continue" at bounding box center [947, 380] width 61 height 28
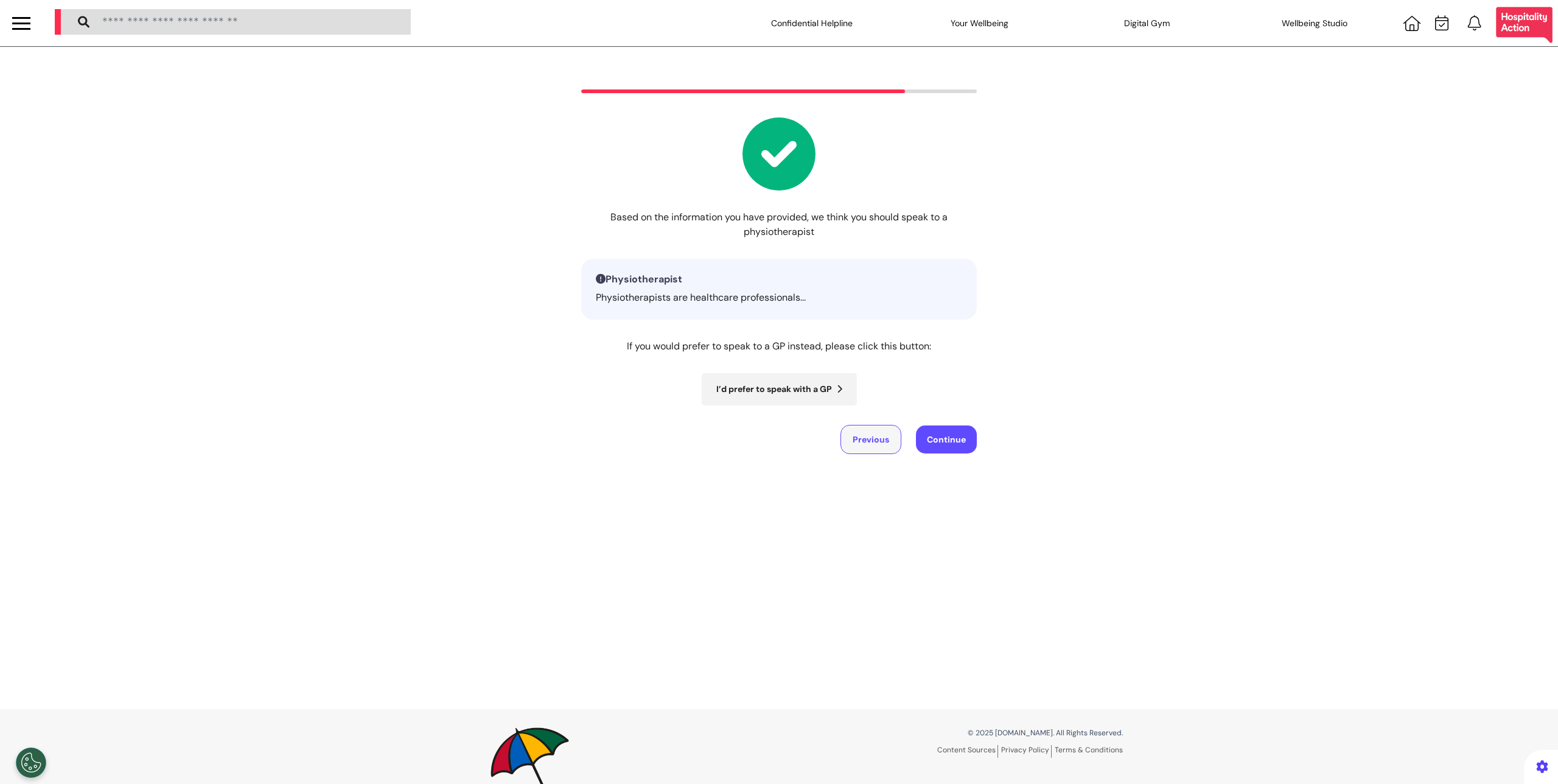
click at [890, 438] on button "Previous" at bounding box center [871, 439] width 61 height 29
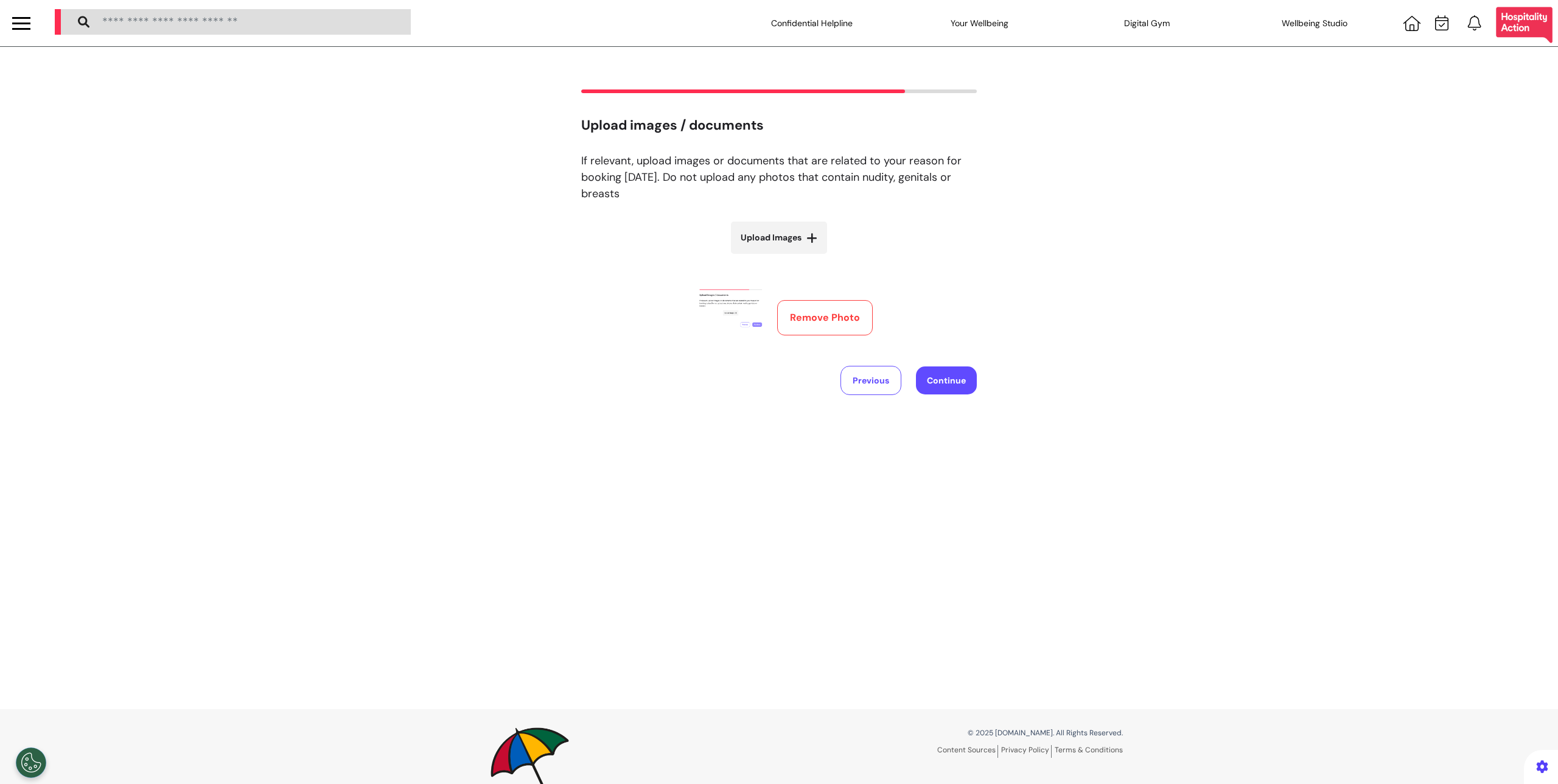
click at [805, 325] on button "Remove Photo" at bounding box center [825, 318] width 95 height 35
click at [797, 247] on label "Upload Images" at bounding box center [778, 238] width 96 height 32
click at [797, 257] on input "Upload Images" at bounding box center [779, 263] width 145 height 13
type input "**********"
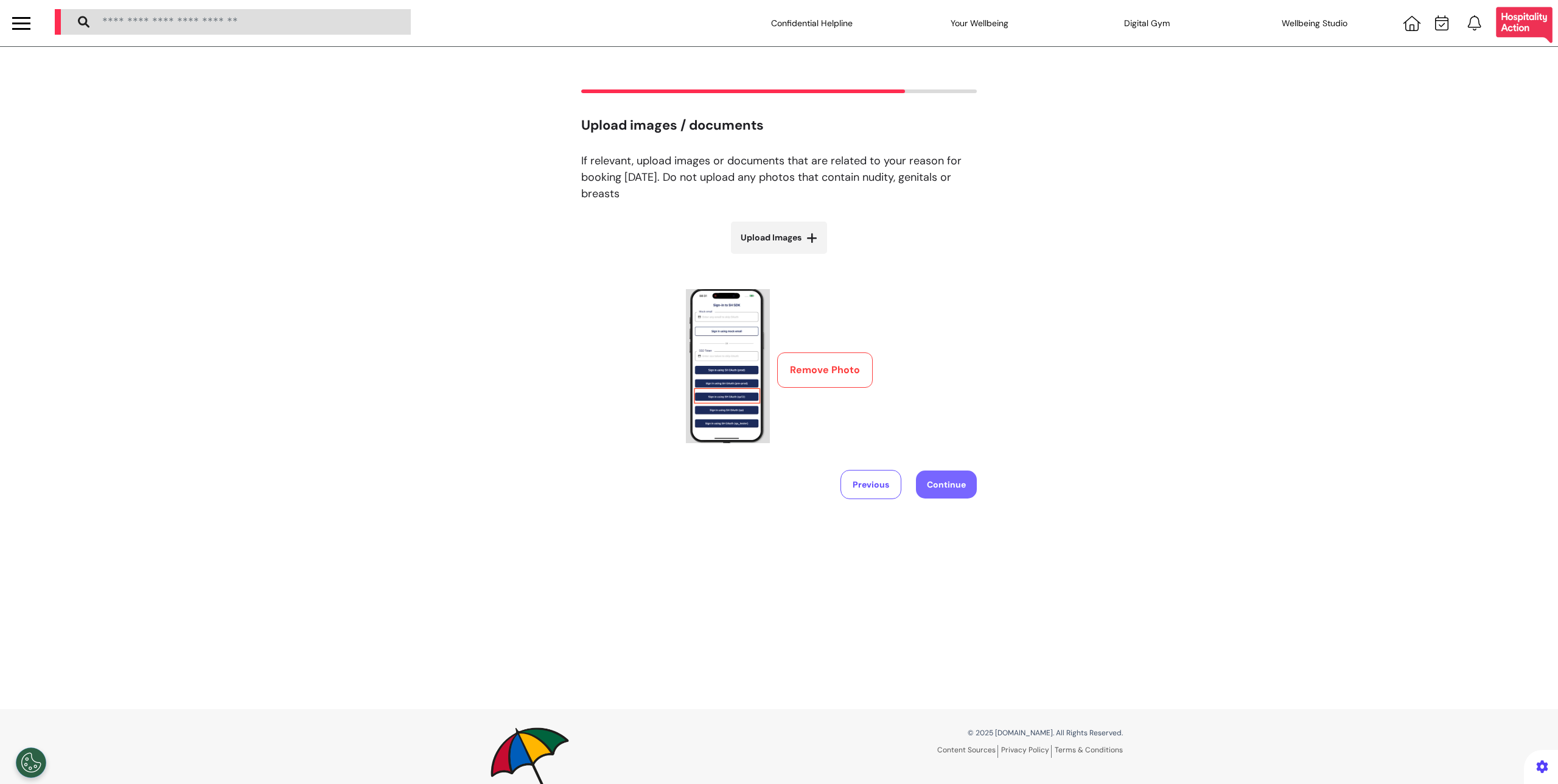
click at [951, 475] on button "Continue" at bounding box center [947, 484] width 61 height 28
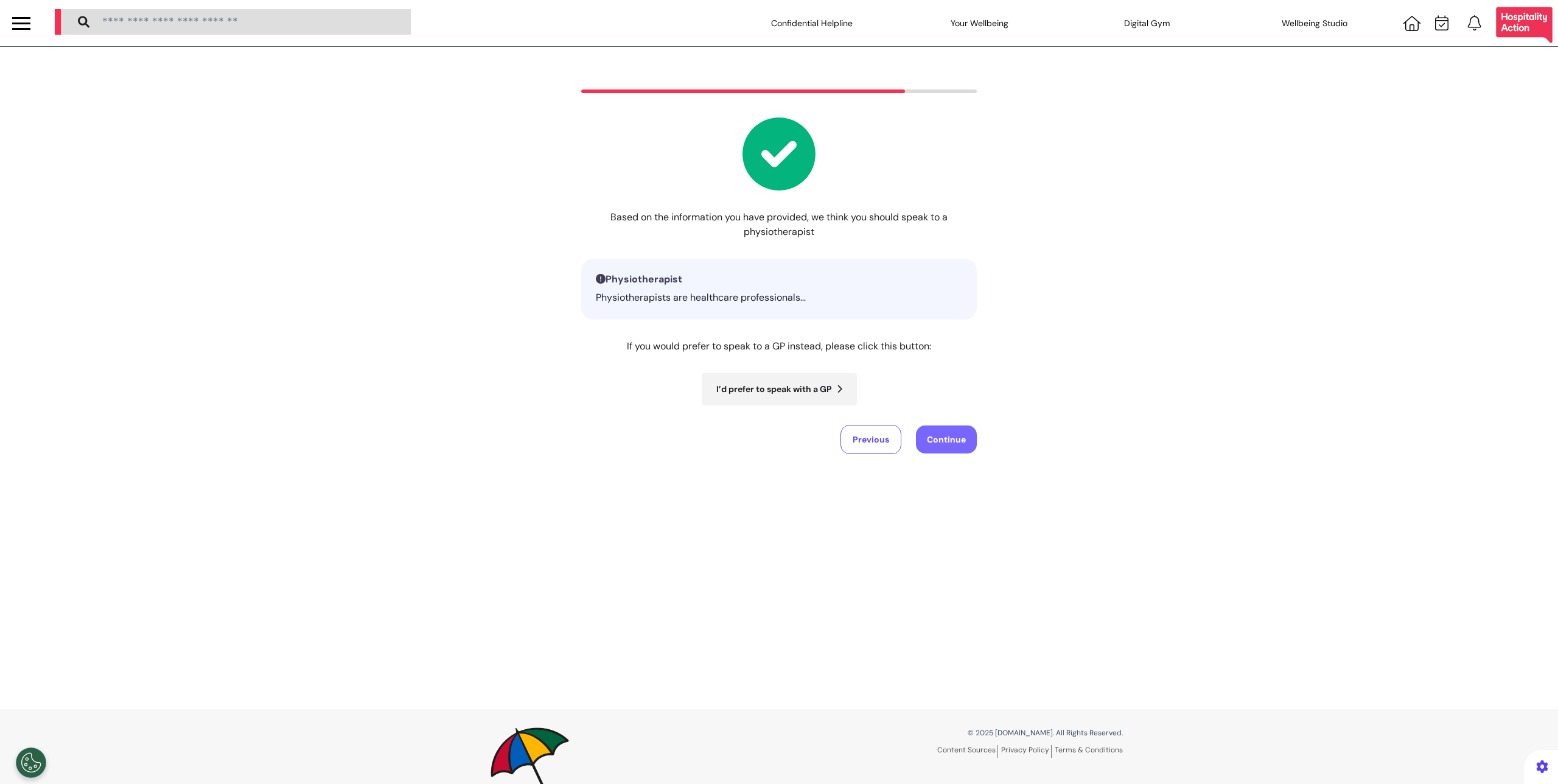
click at [933, 444] on button "Continue" at bounding box center [947, 439] width 61 height 28
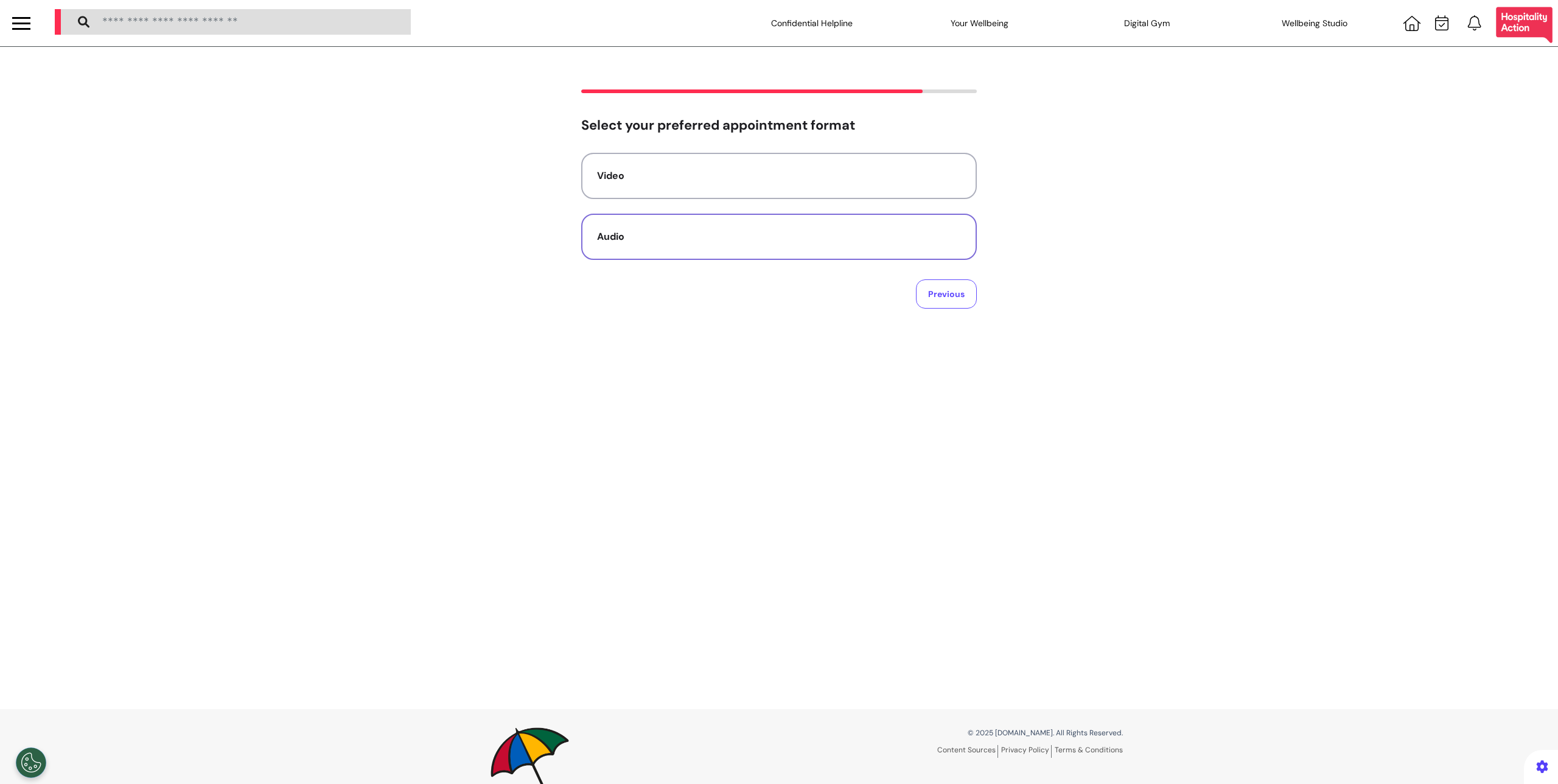
click at [769, 227] on button "Audio" at bounding box center [779, 237] width 396 height 46
click at [771, 164] on button "No preference" at bounding box center [779, 176] width 396 height 46
click at [606, 204] on button "01 Sep 2025" at bounding box center [637, 209] width 86 height 27
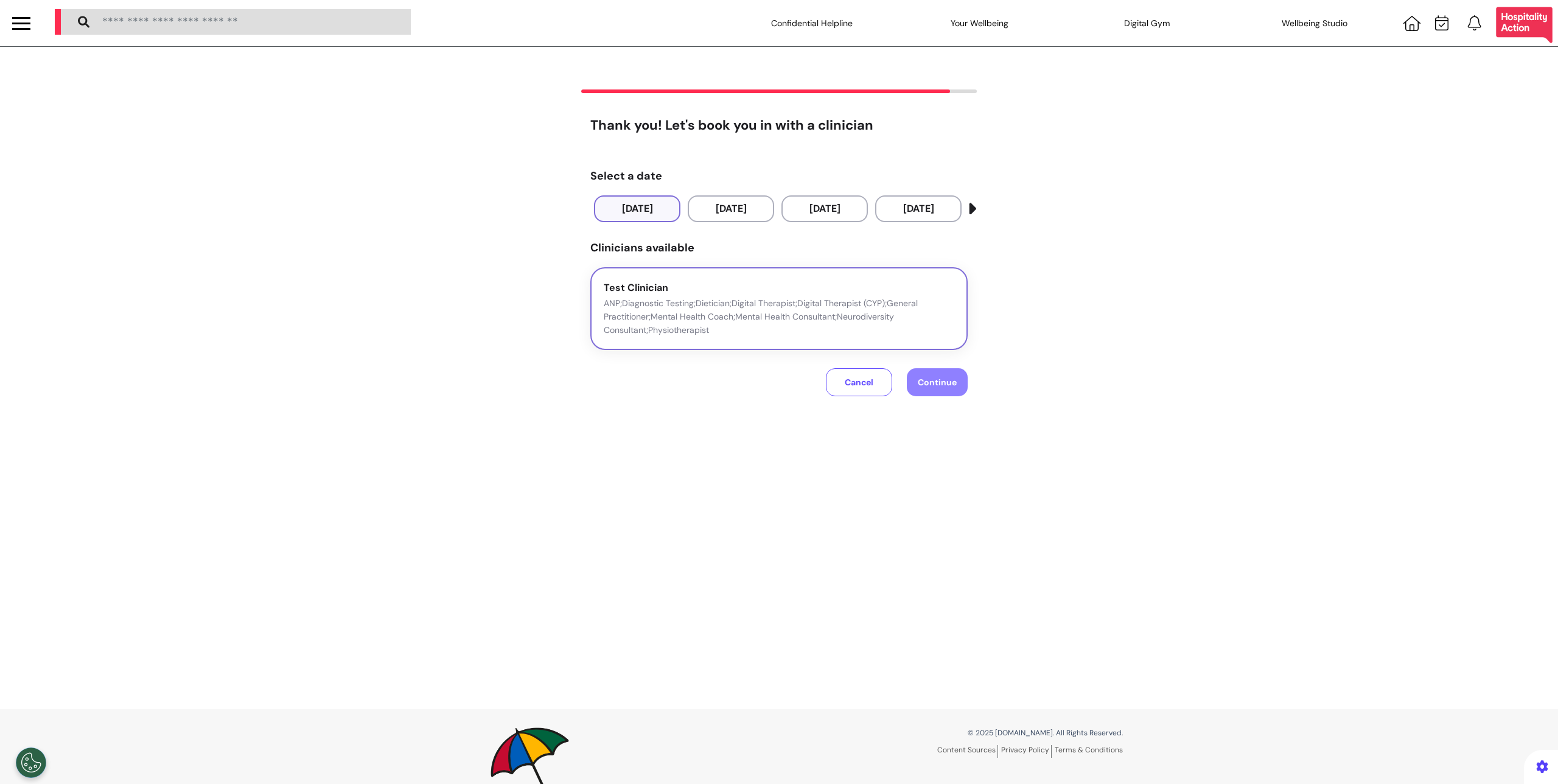
click at [817, 324] on p "ANP;Diagnostic Testing;Dietician;Digital Therapist;Digital Therapist (CYP);Gene…" at bounding box center [779, 316] width 351 height 40
click at [925, 396] on div "Cancel Continue" at bounding box center [897, 376] width 142 height 52
click at [927, 388] on button "Continue" at bounding box center [937, 381] width 61 height 28
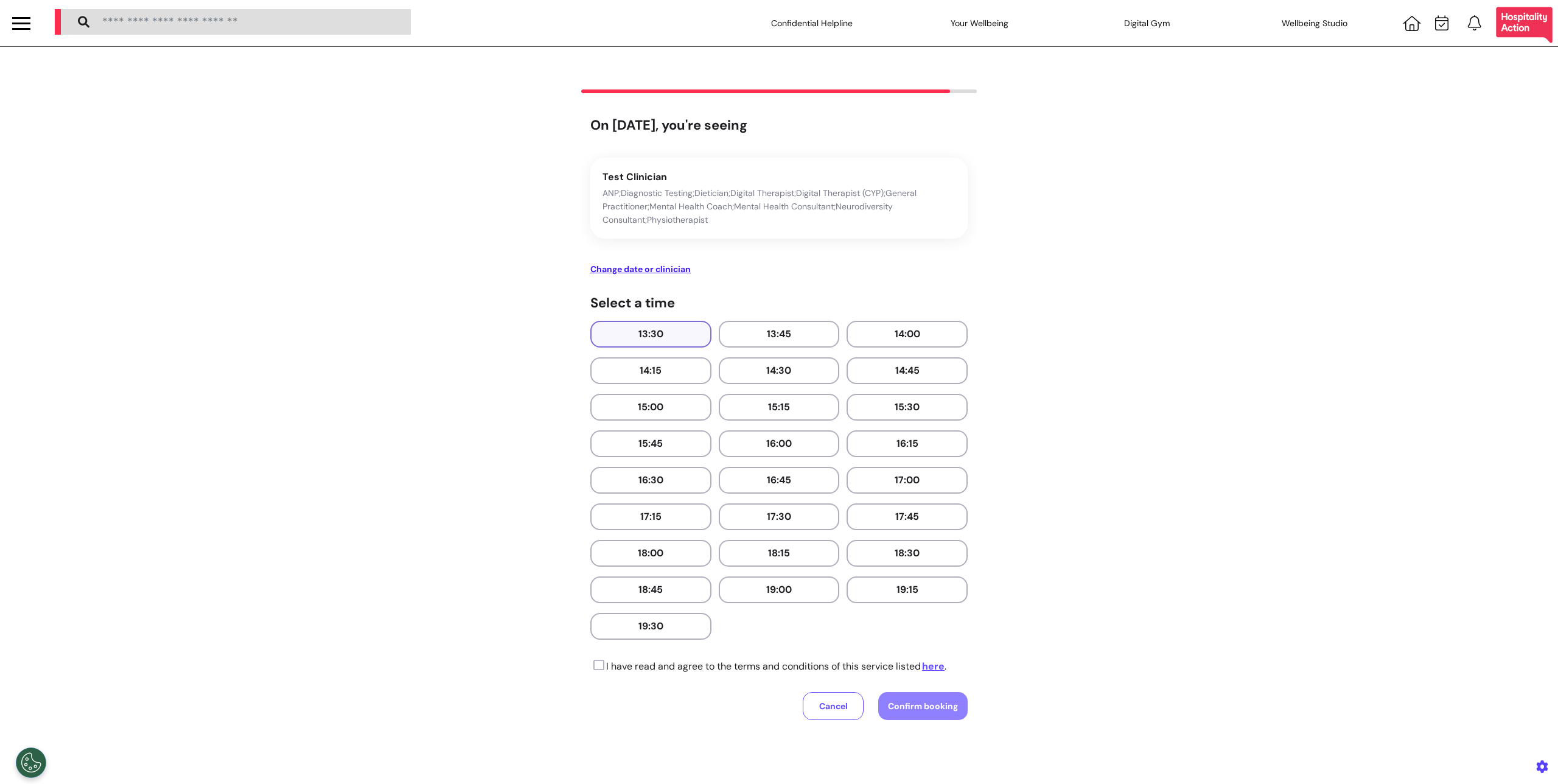
click at [649, 338] on button "13:30" at bounding box center [651, 334] width 121 height 27
click at [590, 666] on icon at bounding box center [597, 665] width 14 height 12
click at [938, 703] on span "Confirm booking" at bounding box center [923, 705] width 70 height 11
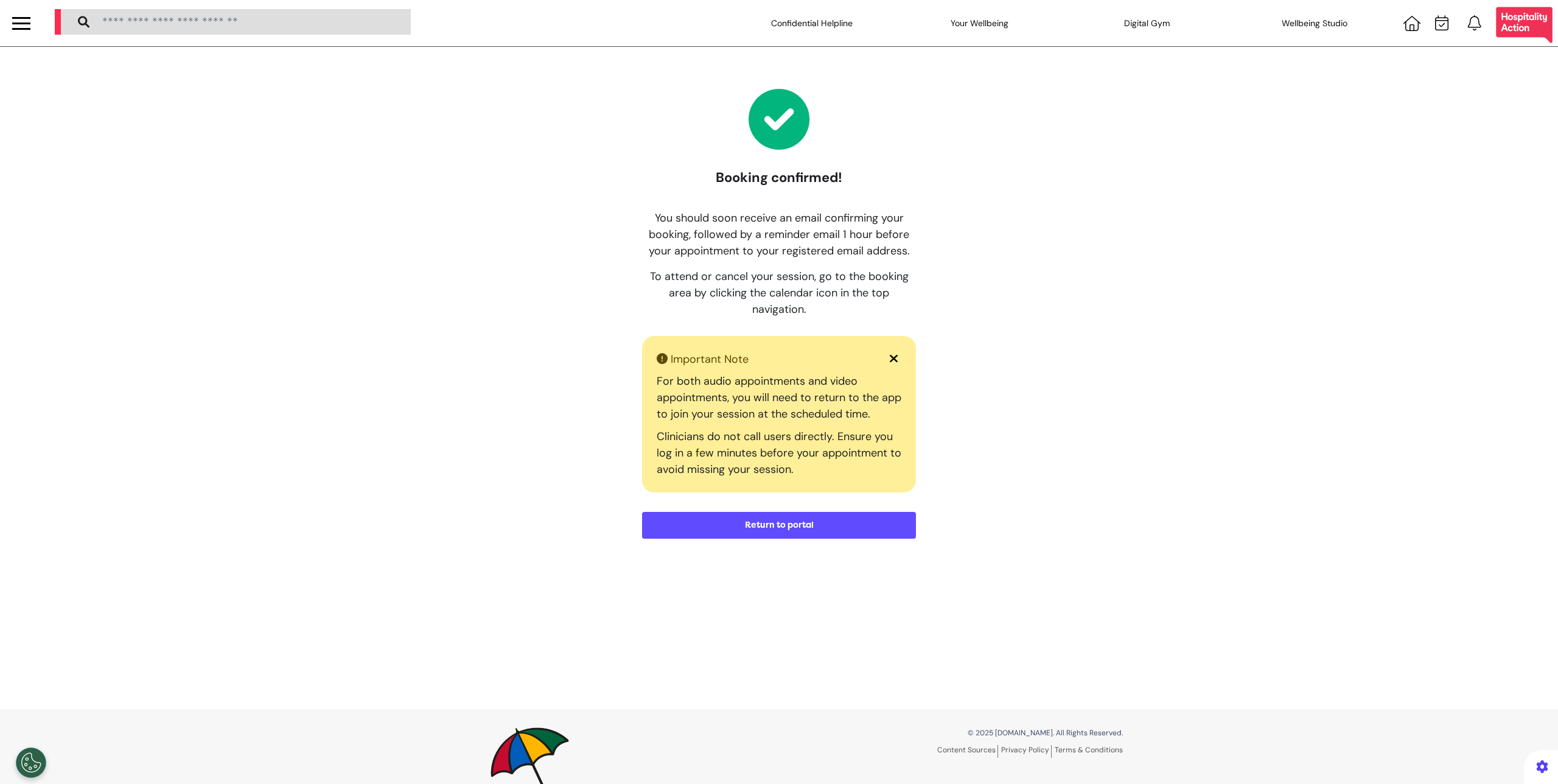
click at [802, 533] on button "Return to portal" at bounding box center [779, 525] width 274 height 27
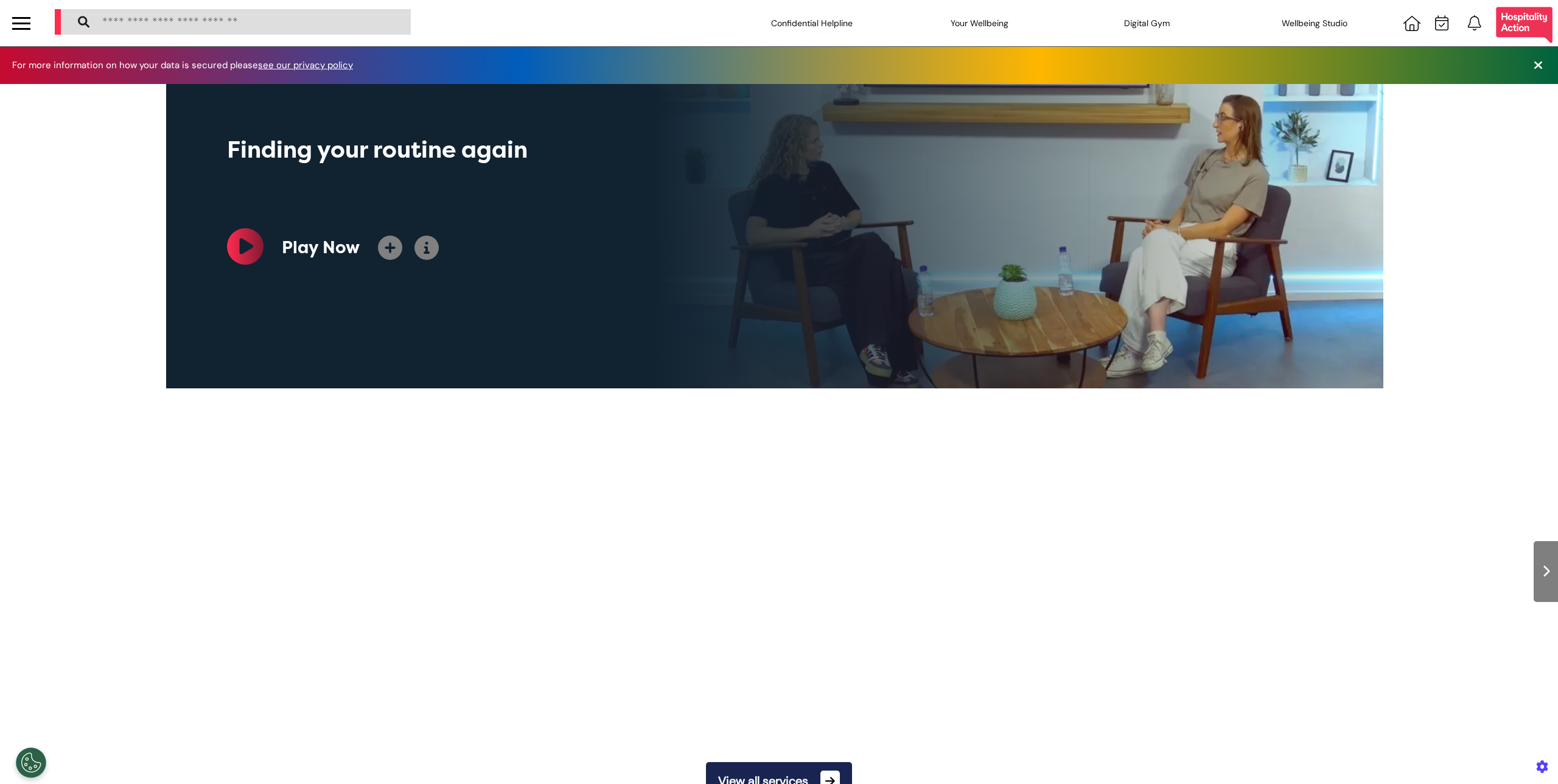
scroll to position [0, 609]
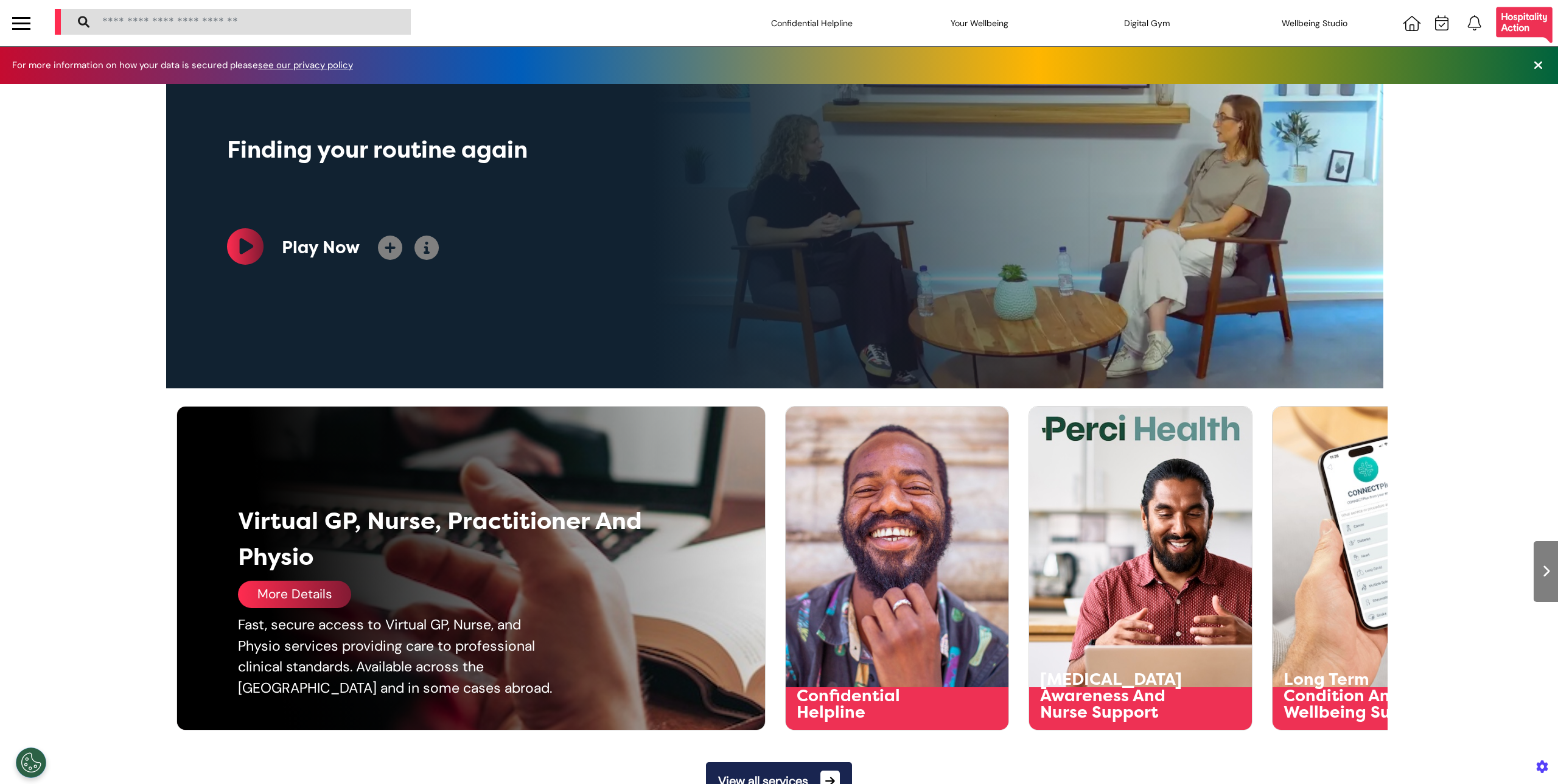
click at [333, 617] on div "Fast, secure access to Virtual GP, Nurse, and Physio services providing care to…" at bounding box center [402, 656] width 329 height 84
click at [318, 595] on div "More Details" at bounding box center [294, 594] width 113 height 28
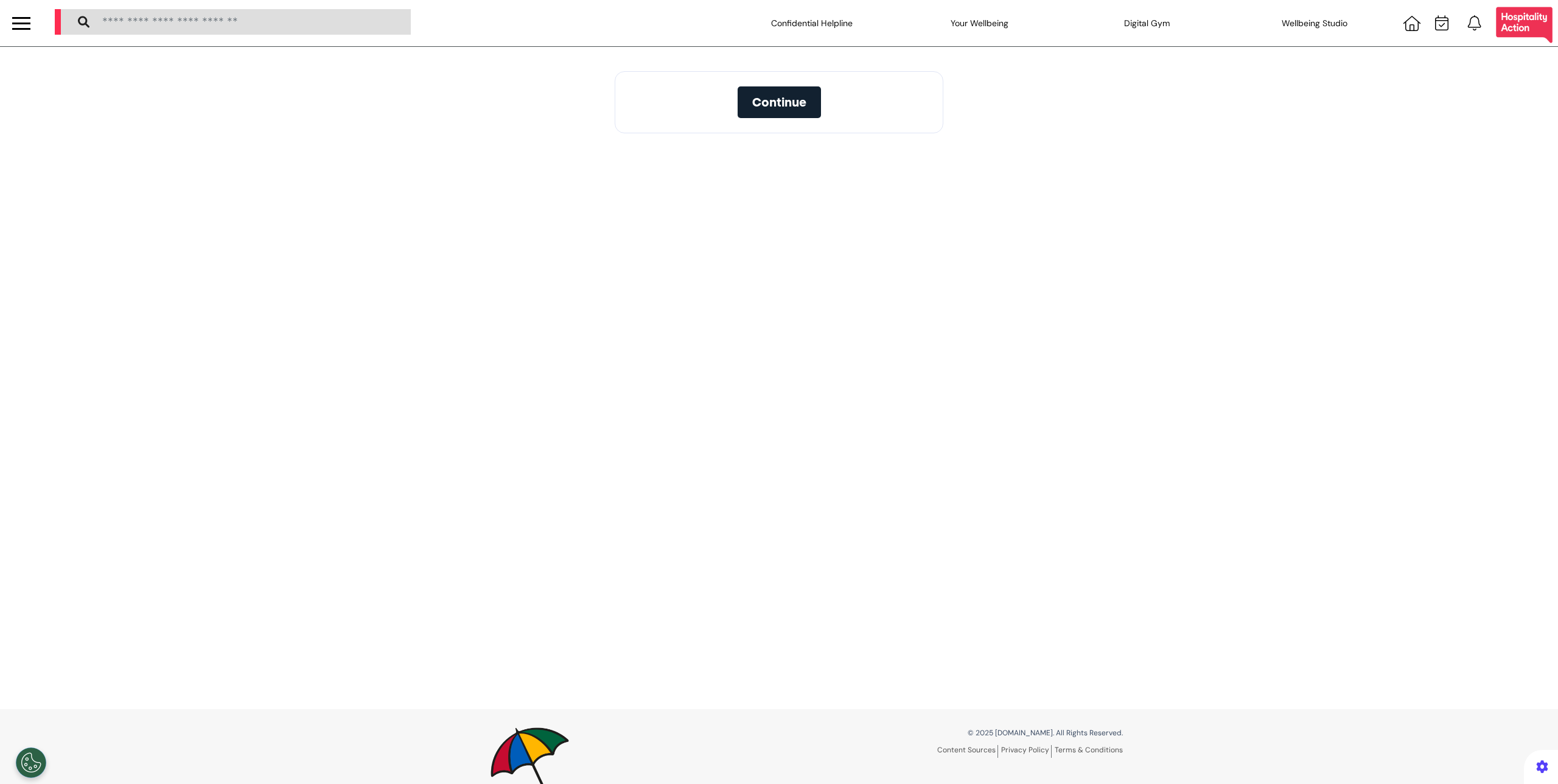
select select "**"
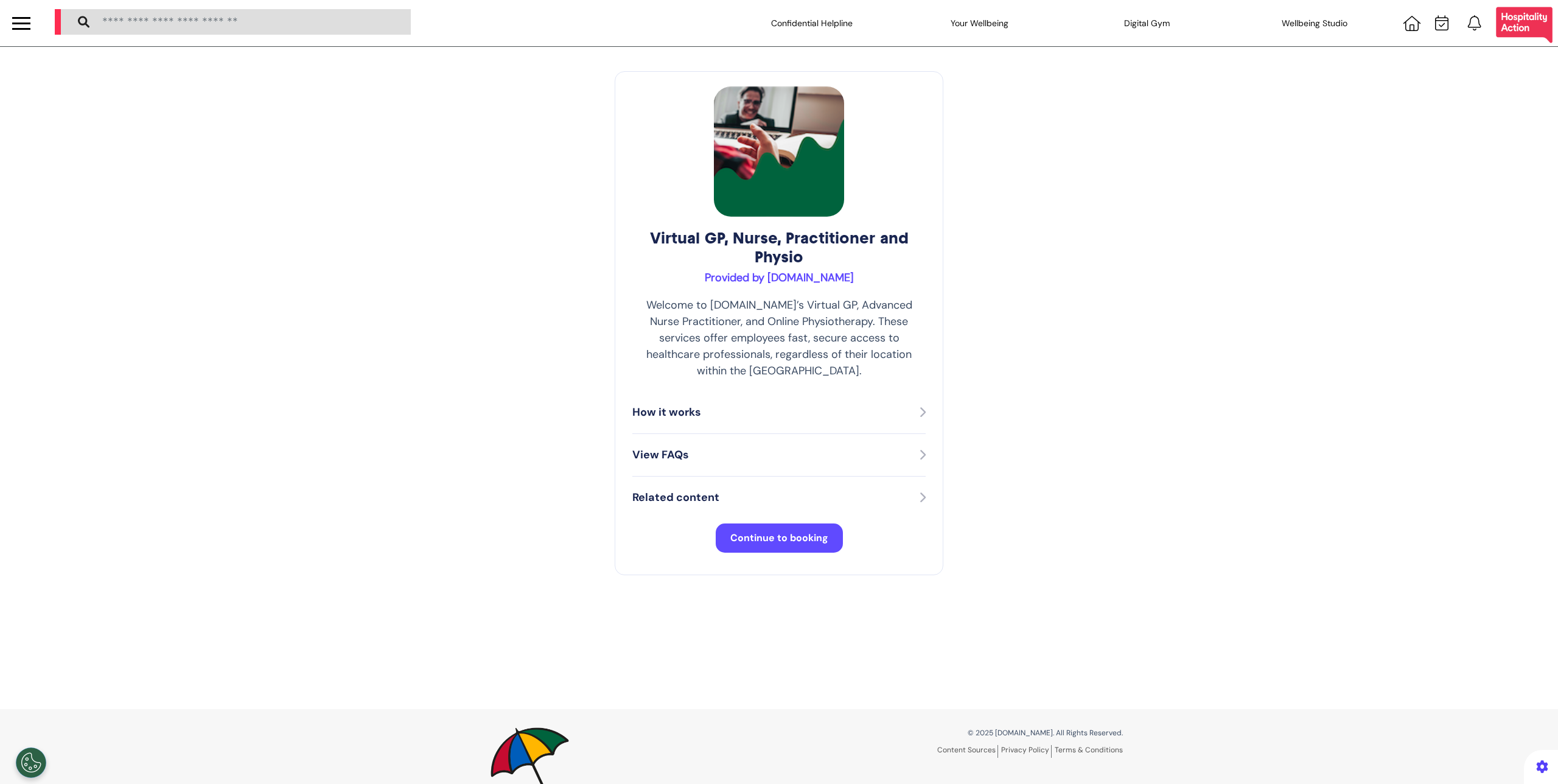
click at [802, 531] on span "Continue to booking" at bounding box center [780, 538] width 98 height 13
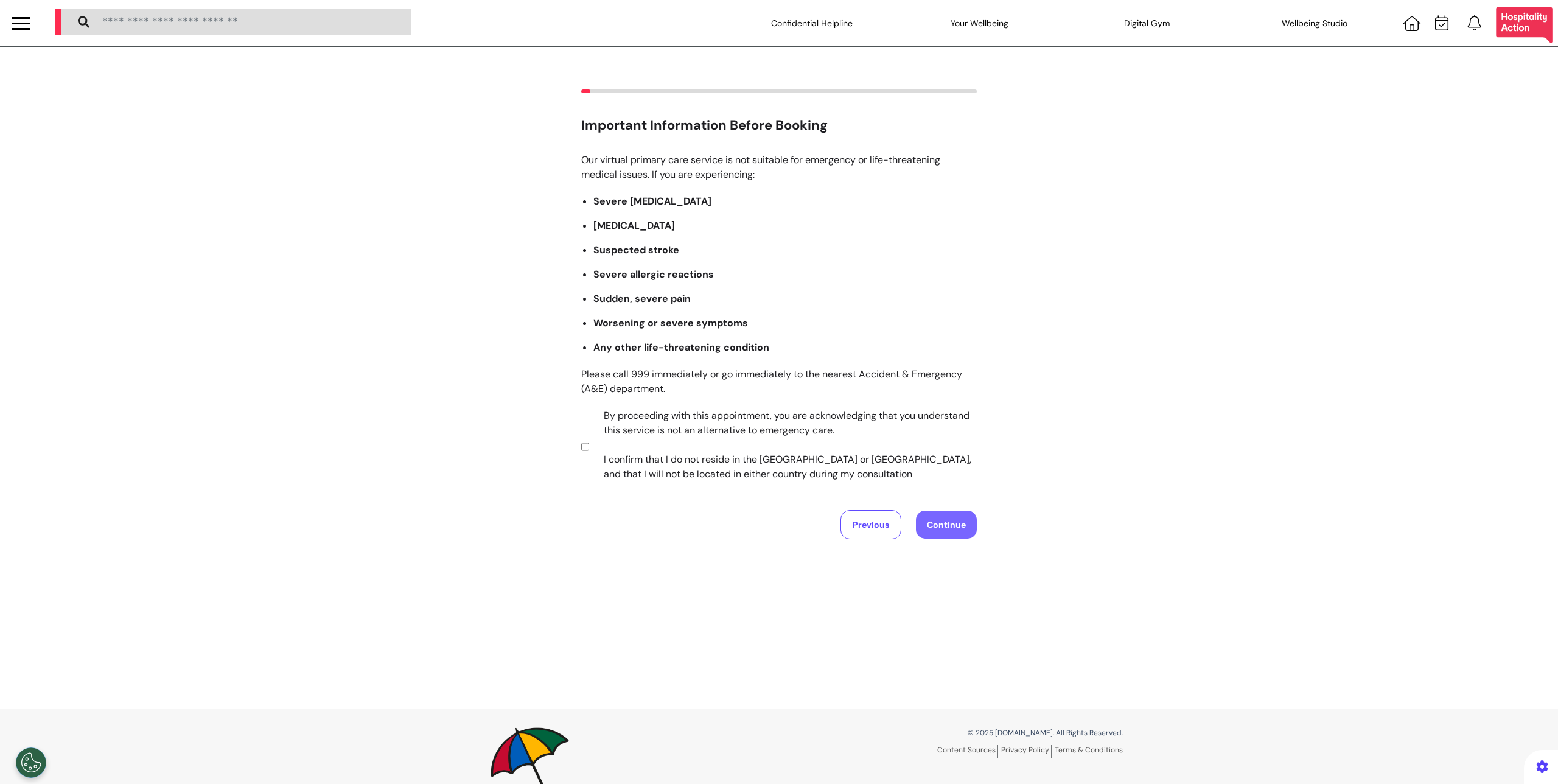
click at [920, 521] on button "Continue" at bounding box center [947, 524] width 61 height 28
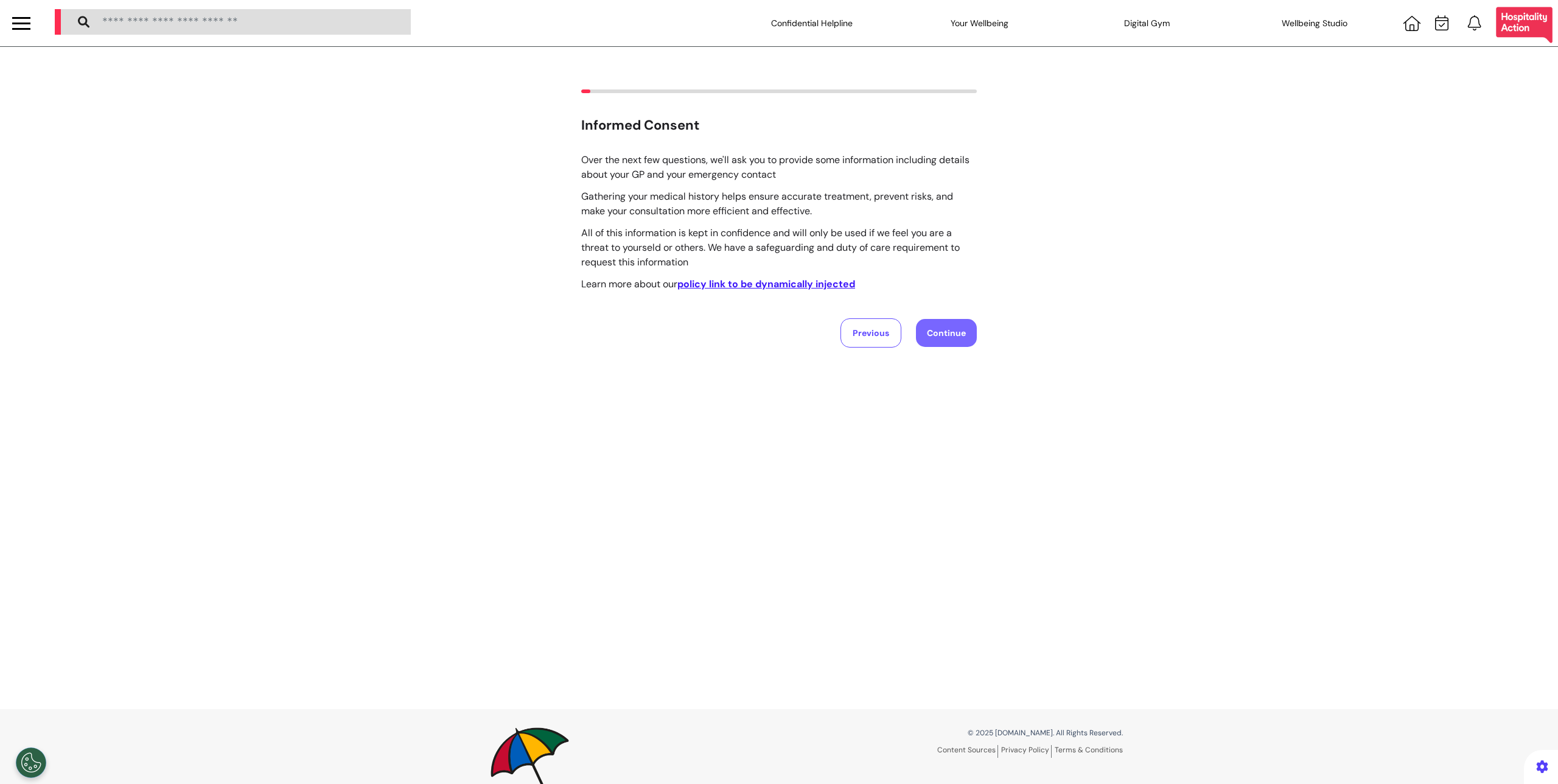
click at [944, 332] on button "Continue" at bounding box center [947, 332] width 61 height 28
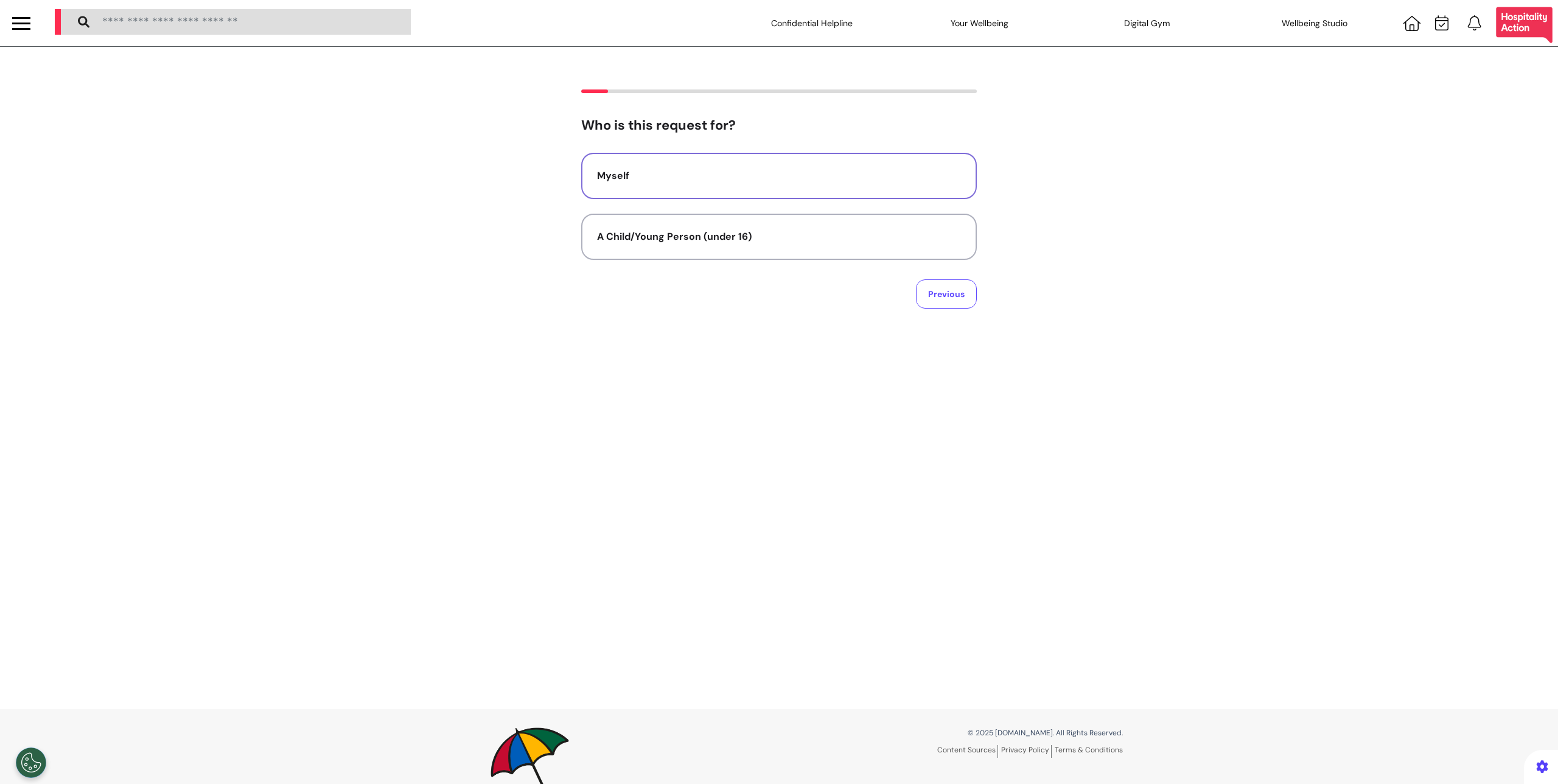
click at [758, 189] on button "Myself" at bounding box center [779, 176] width 396 height 46
select select "****"
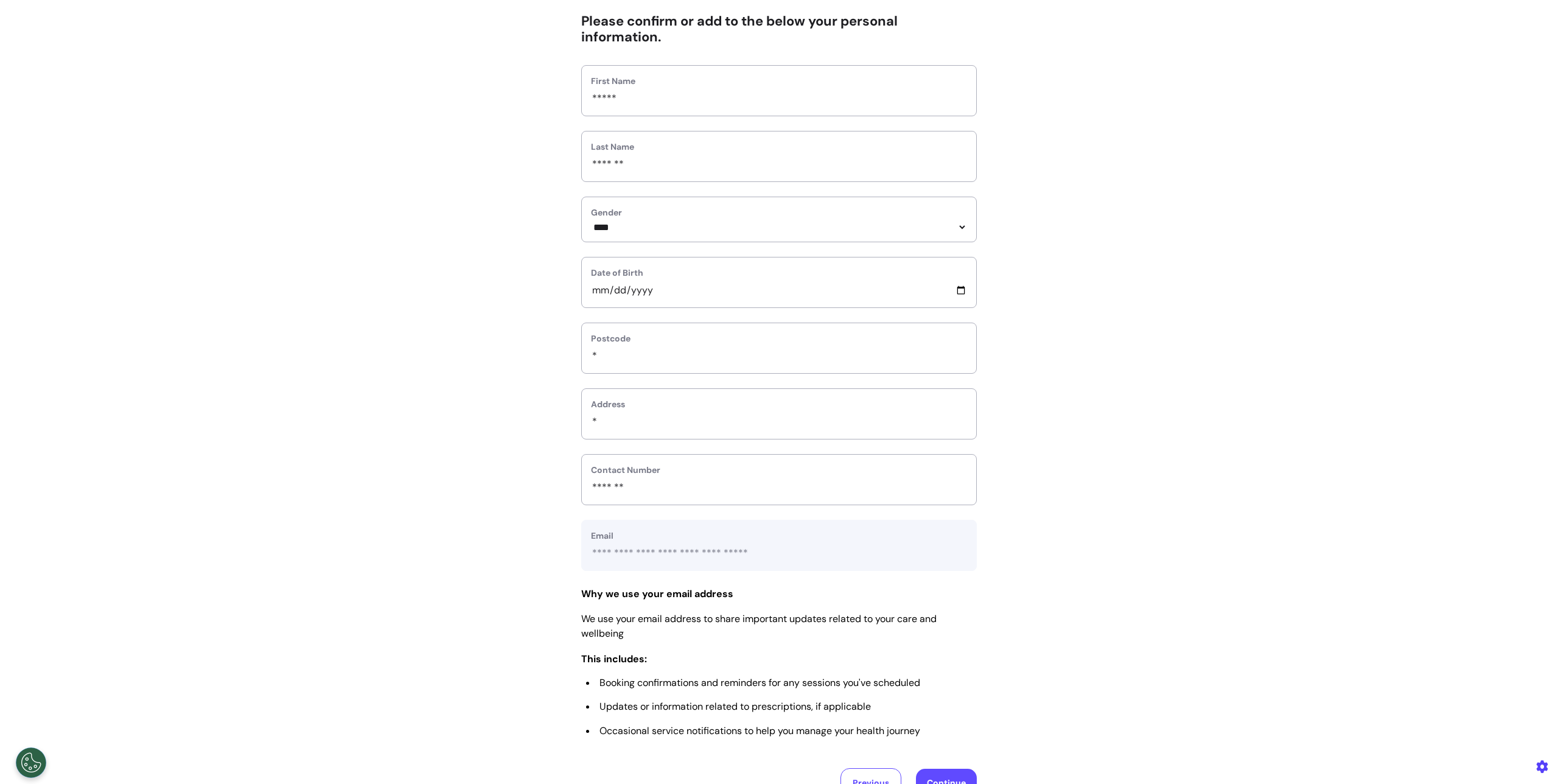
scroll to position [295, 0]
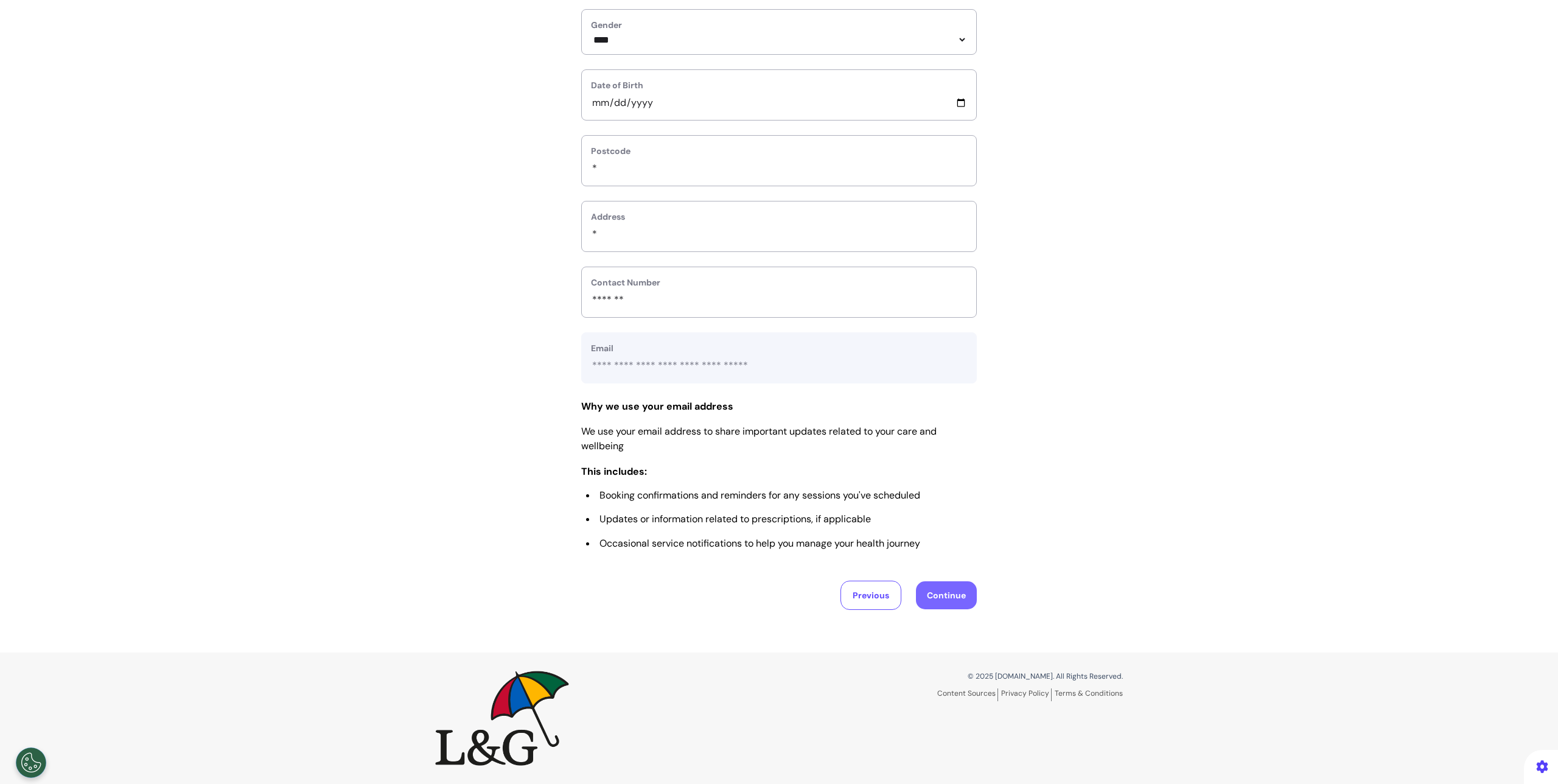
click at [939, 595] on button "Continue" at bounding box center [947, 595] width 61 height 28
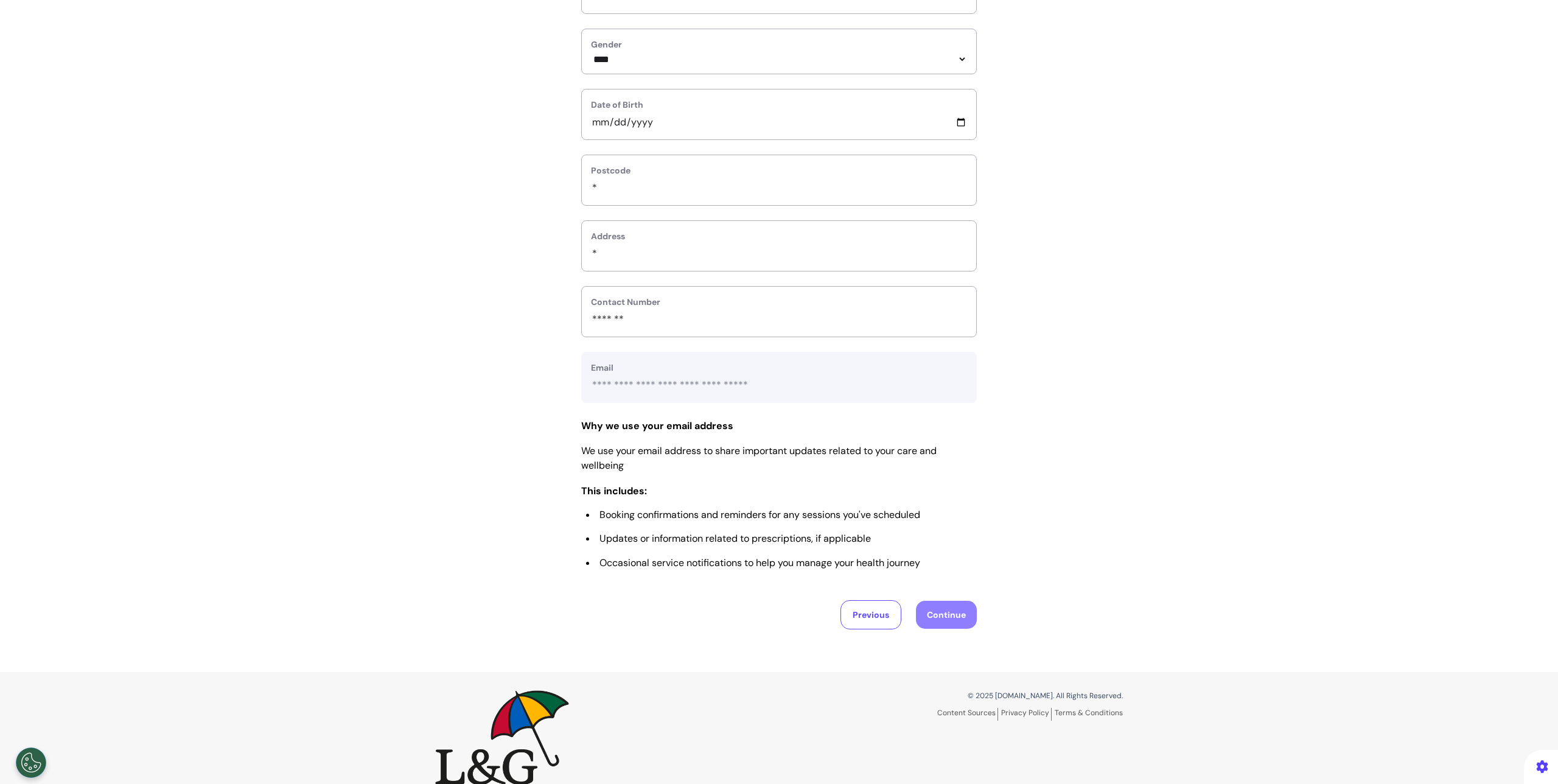
scroll to position [0, 0]
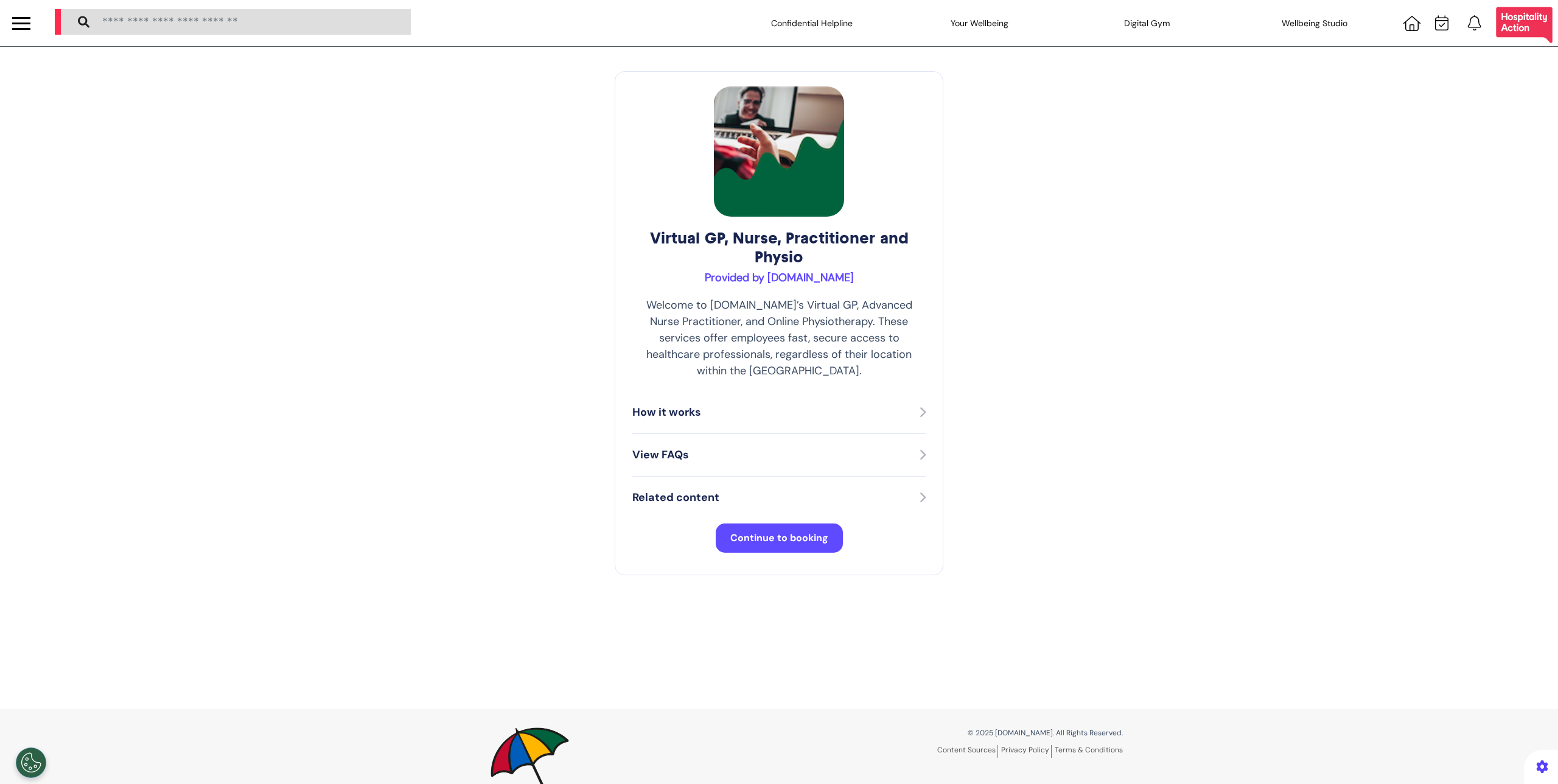
select select "**"
click at [786, 534] on button "Continue to booking" at bounding box center [779, 537] width 127 height 29
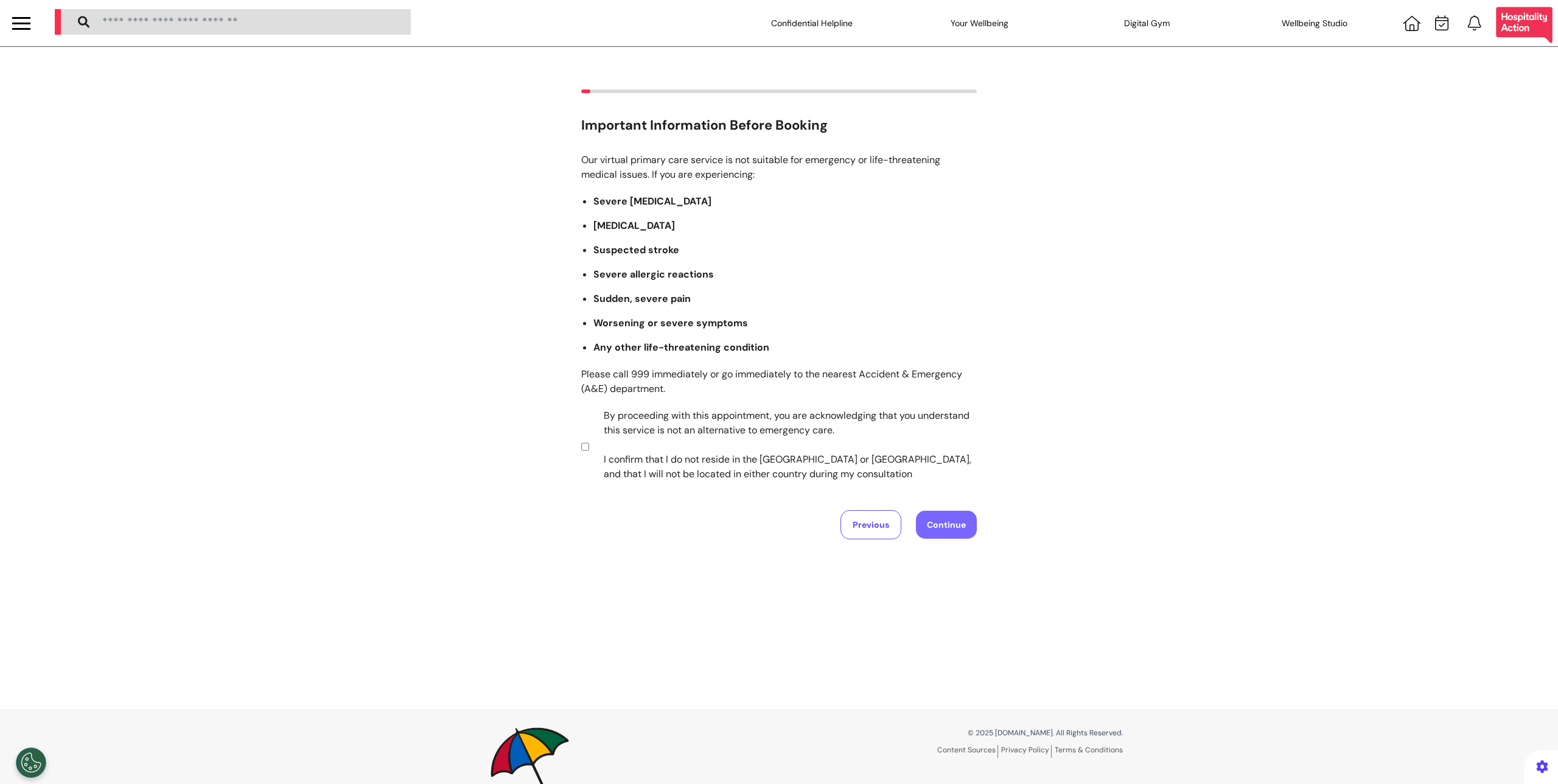
click at [942, 519] on button "Continue" at bounding box center [947, 524] width 61 height 28
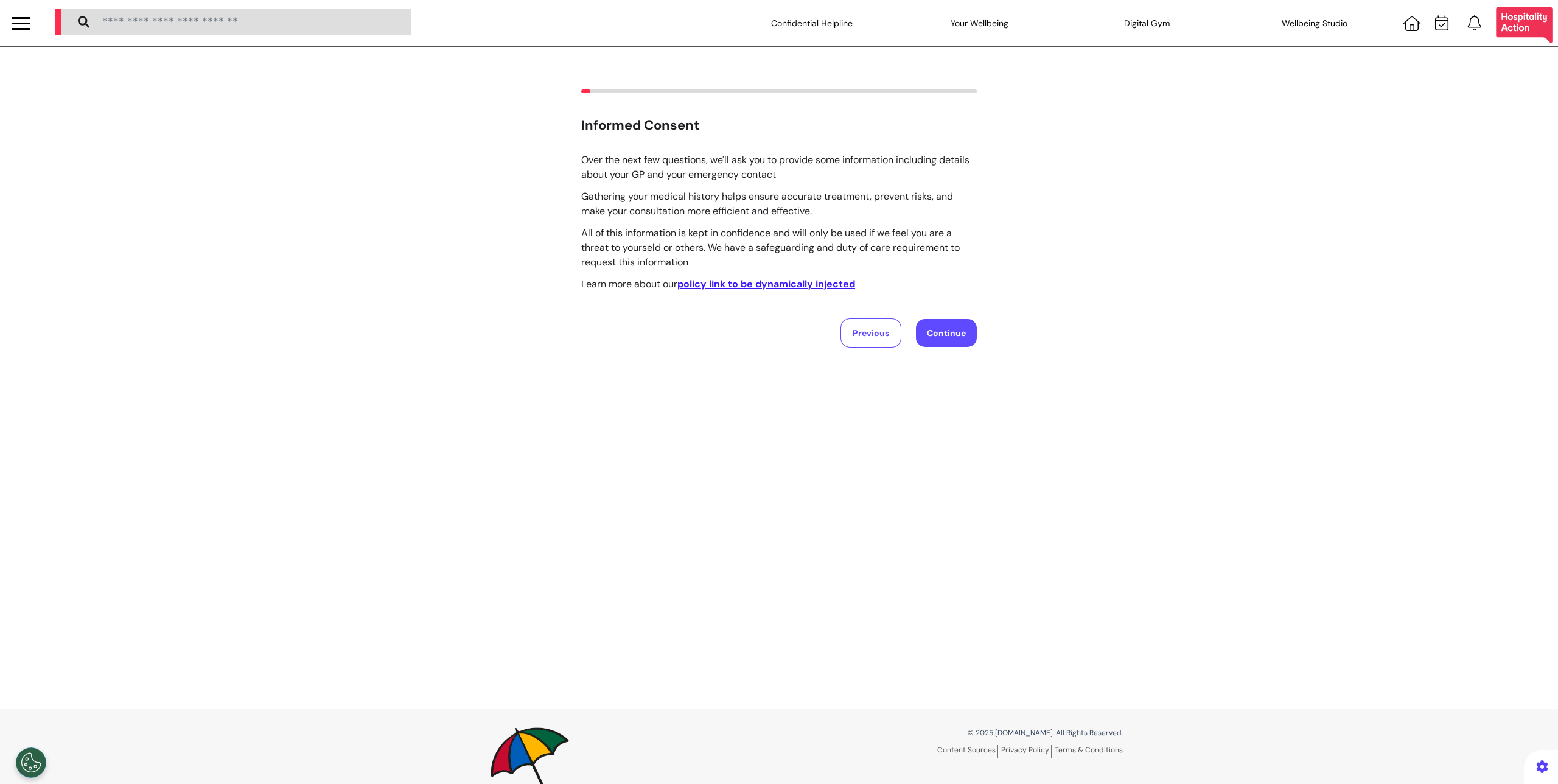
click at [1033, 522] on div "Informed Consent Over the next few questions, we'll ask you to provide some inf…" at bounding box center [779, 378] width 1558 height 662
click at [925, 324] on button "Continue" at bounding box center [947, 332] width 61 height 28
click at [874, 338] on div "Informed Consent Over the next few questions, we'll ask you to provide some inf…" at bounding box center [779, 378] width 1558 height 662
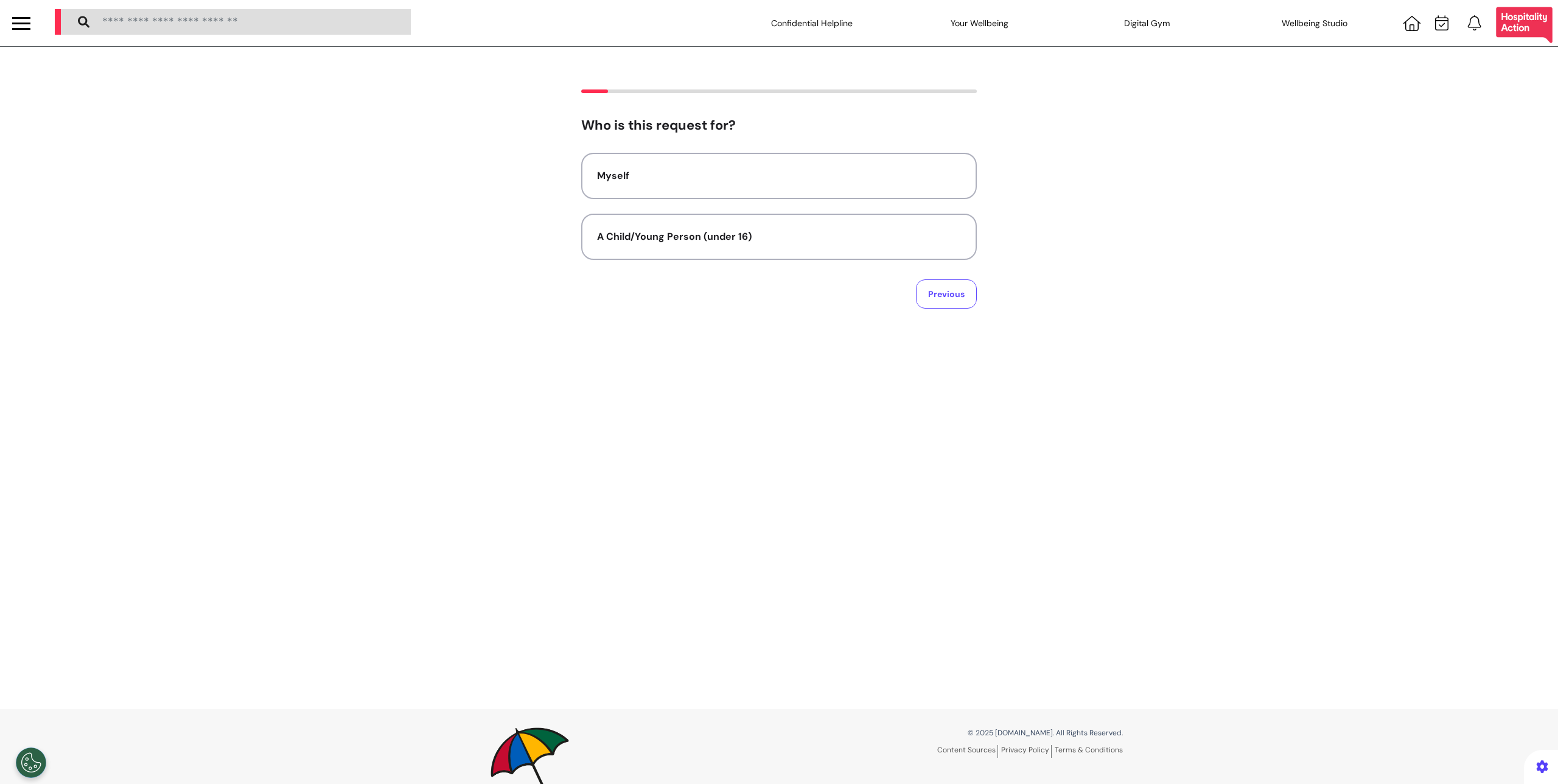
click at [12, 15] on div at bounding box center [21, 23] width 18 height 20
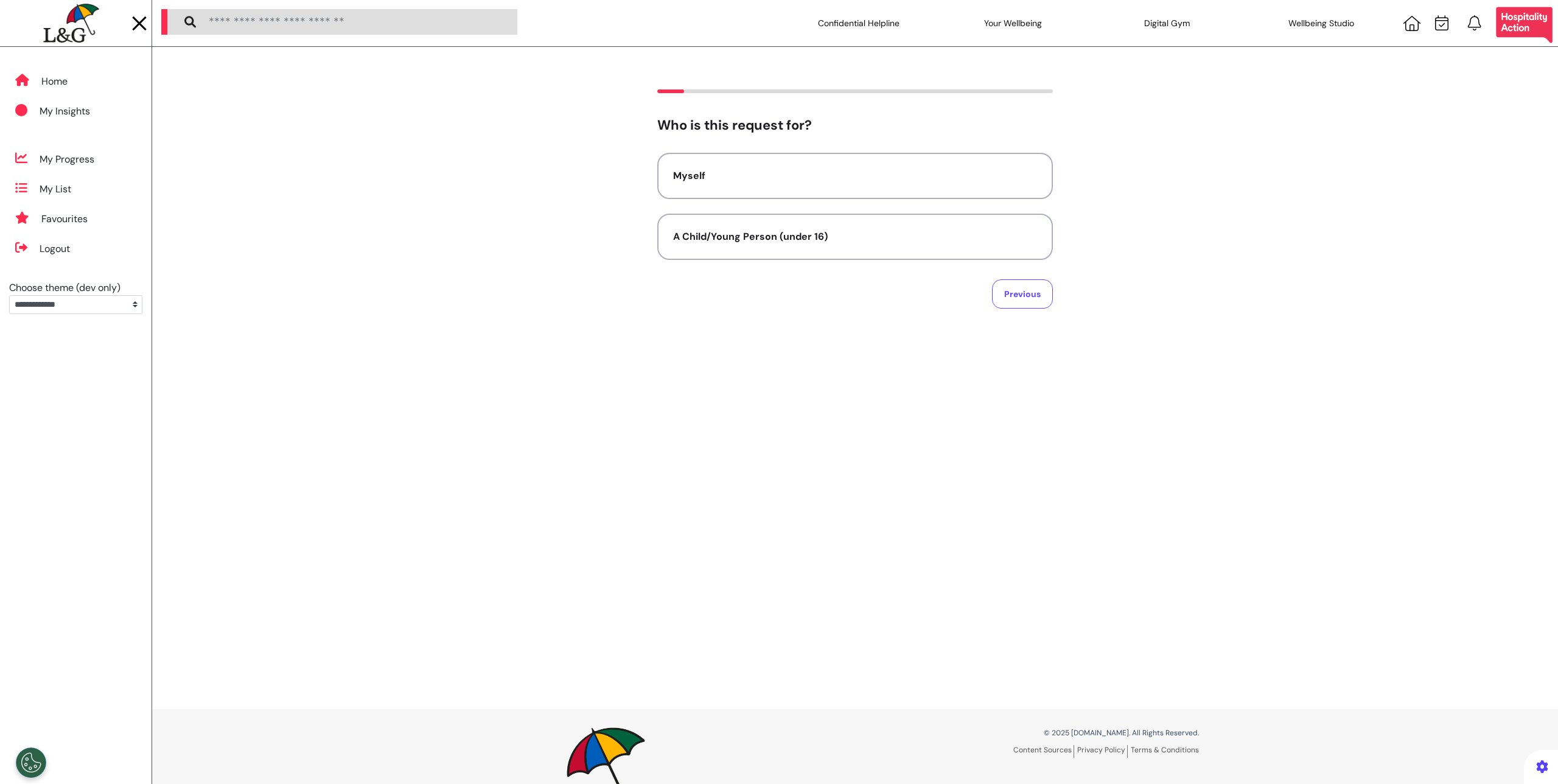
click at [62, 27] on img at bounding box center [71, 23] width 55 height 39
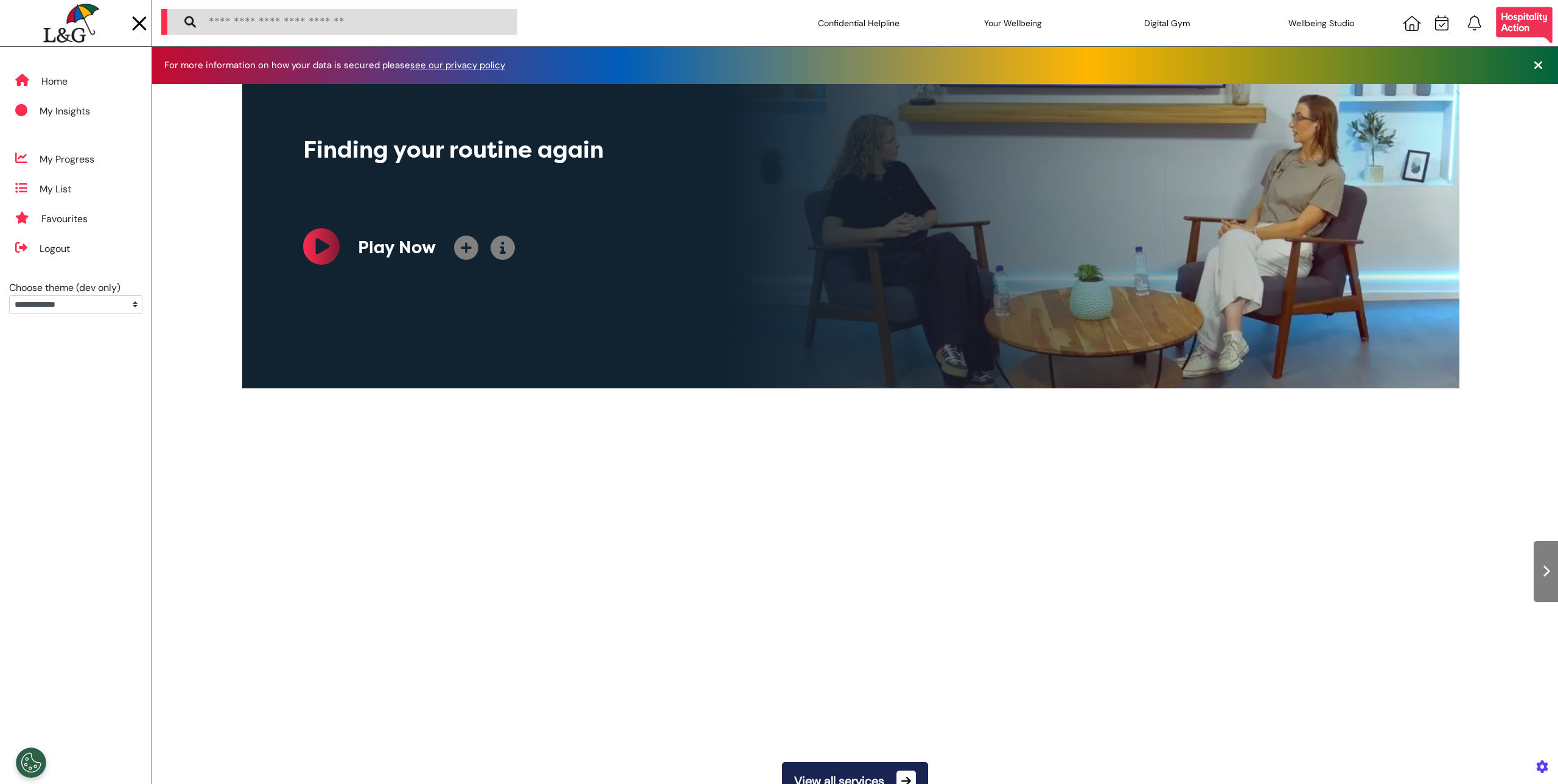
scroll to position [0, 609]
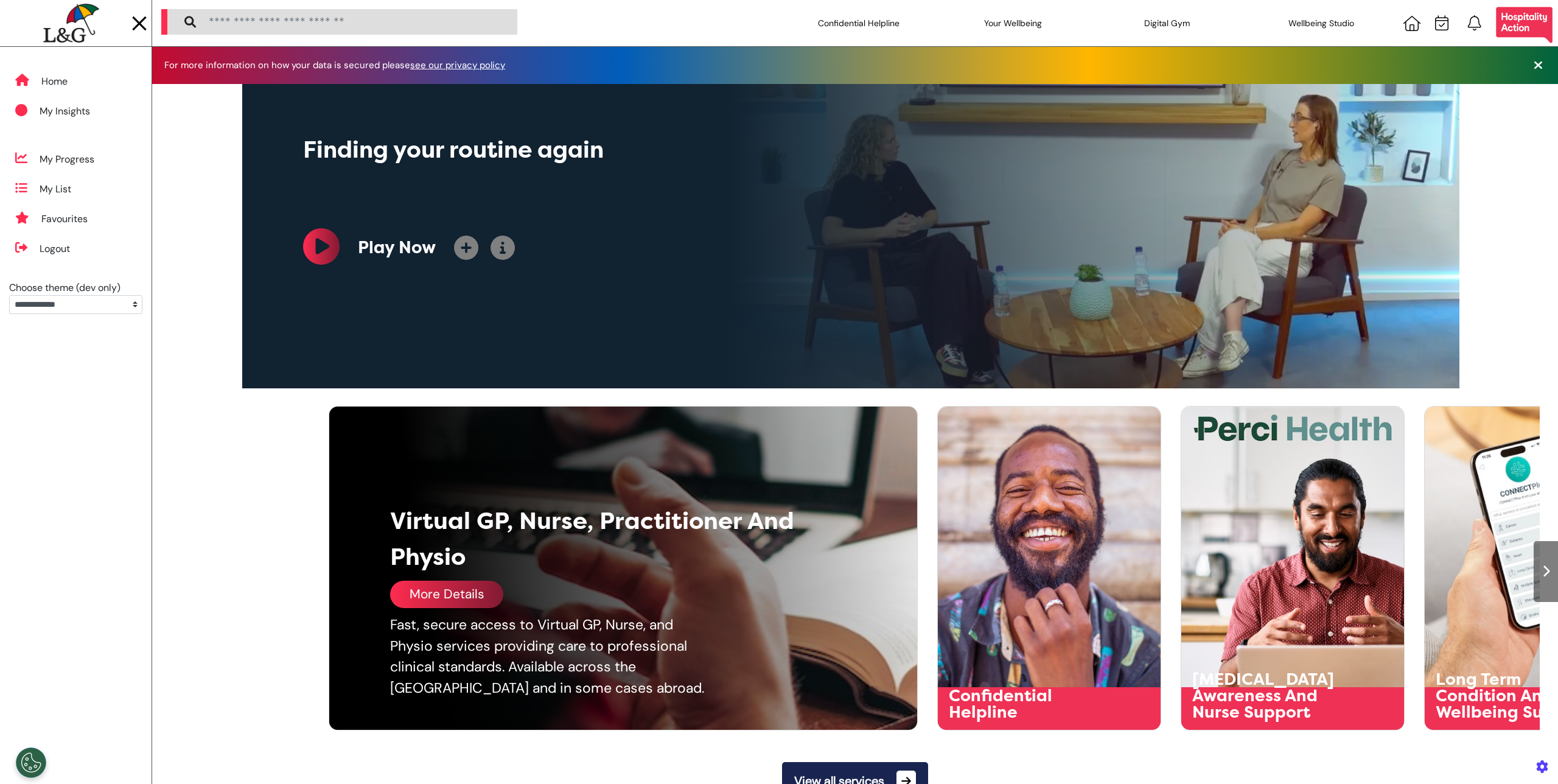
click at [428, 588] on div "More Details" at bounding box center [447, 594] width 113 height 28
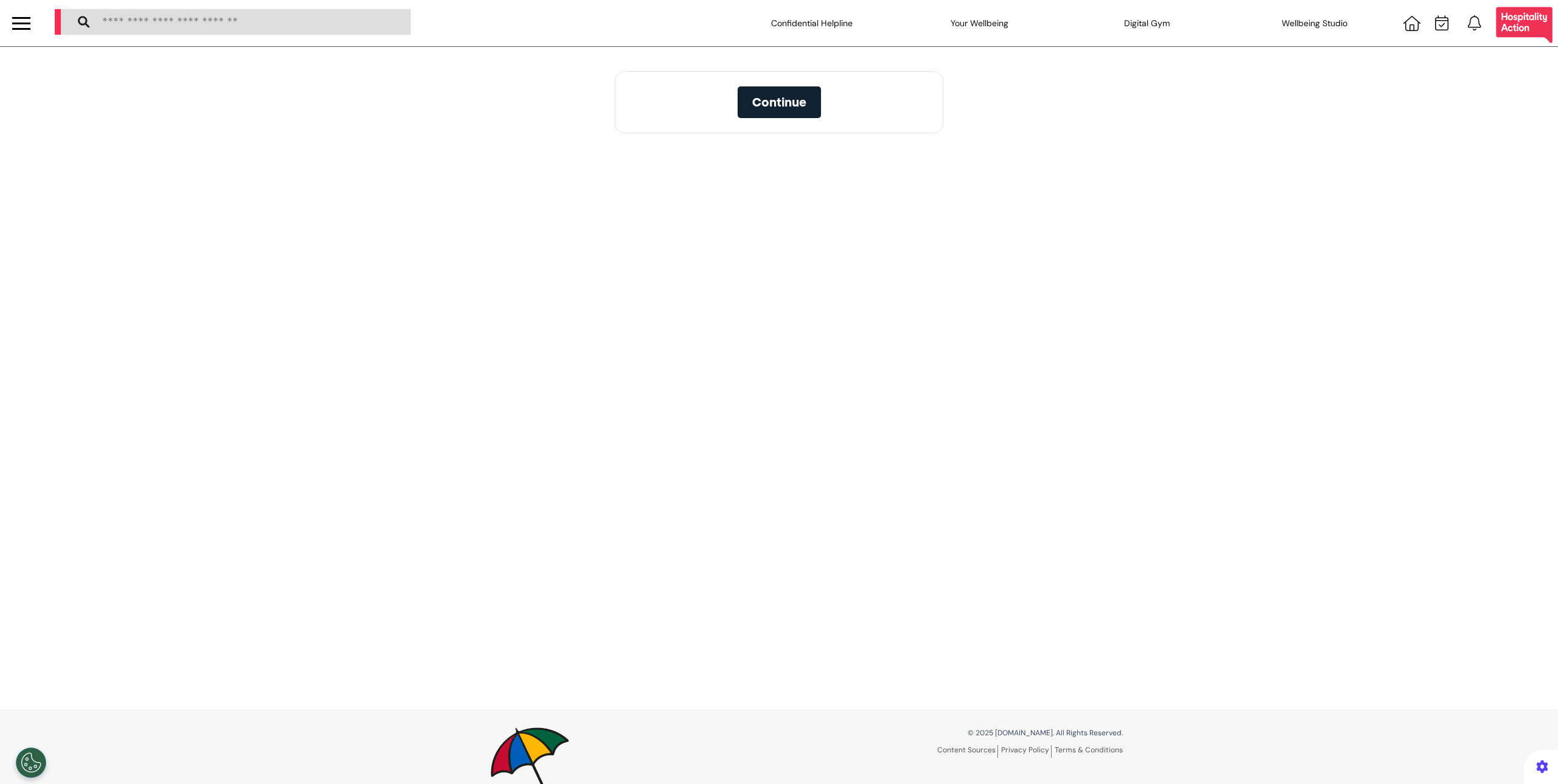
select select "**"
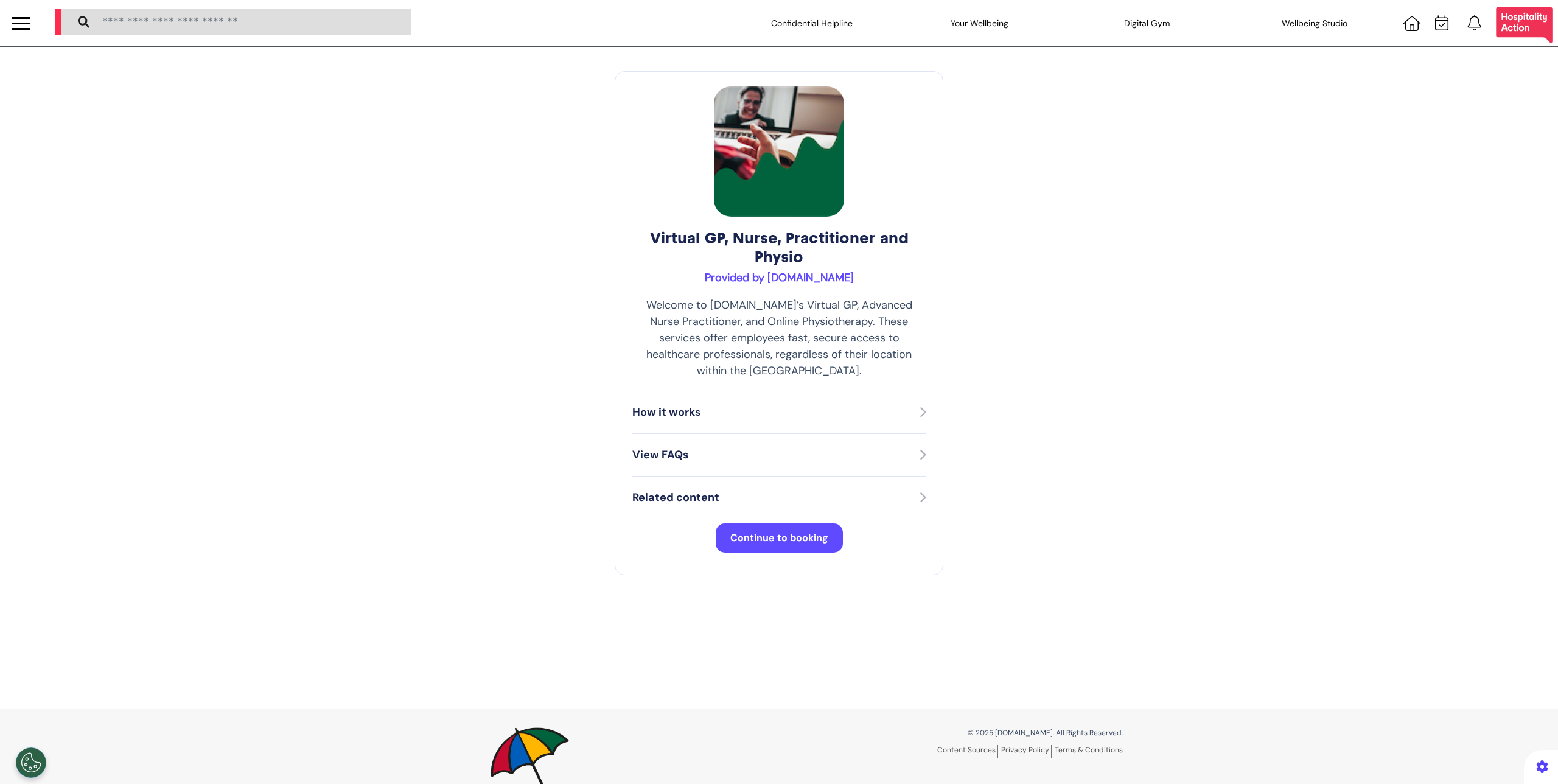
click at [805, 531] on button "Continue to booking" at bounding box center [779, 537] width 127 height 29
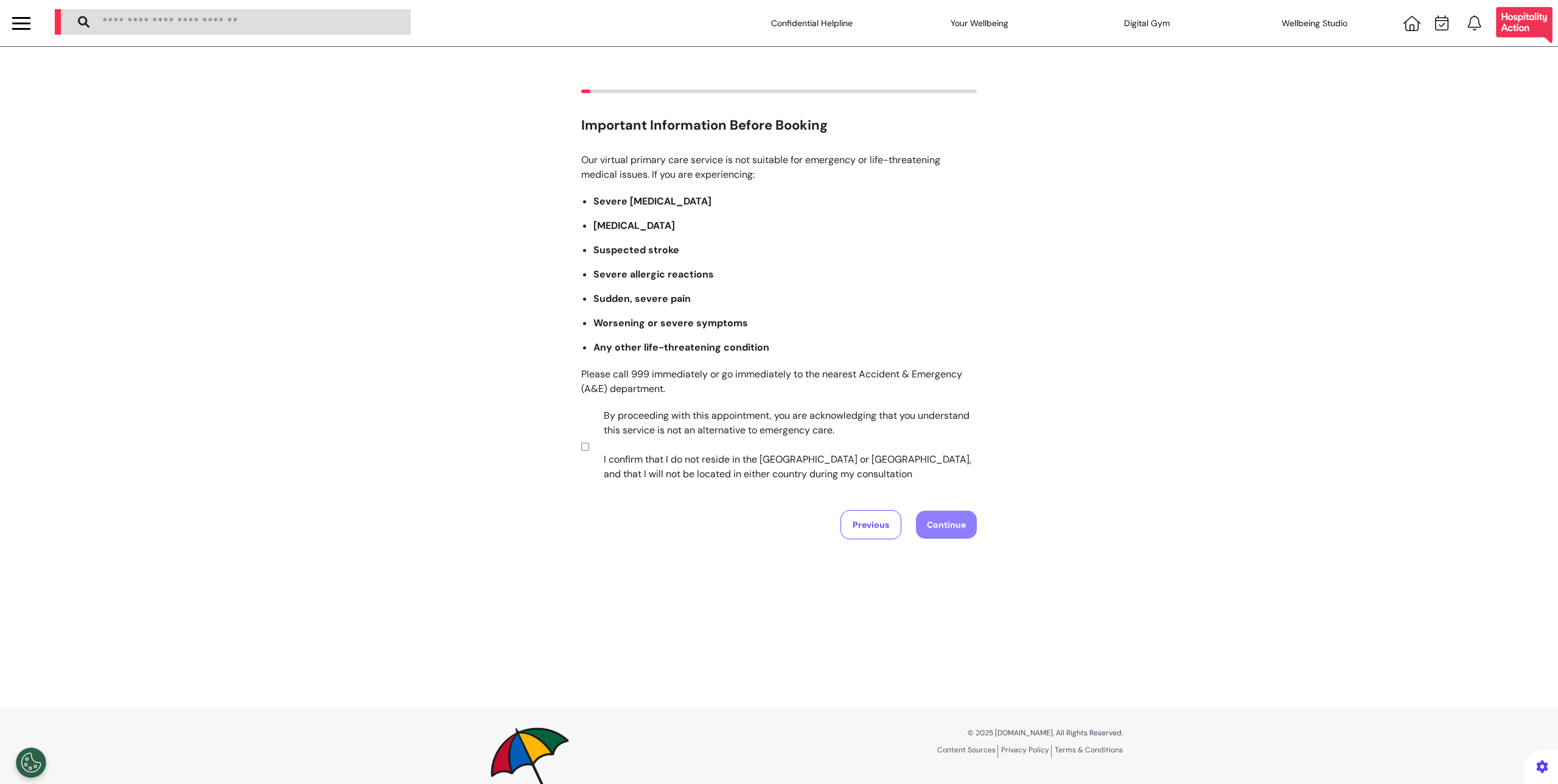
click at [586, 444] on section "By proceeding with this appointment, you are acknowledging that you understand …" at bounding box center [776, 446] width 391 height 76
click at [962, 530] on button "Continue" at bounding box center [947, 524] width 61 height 28
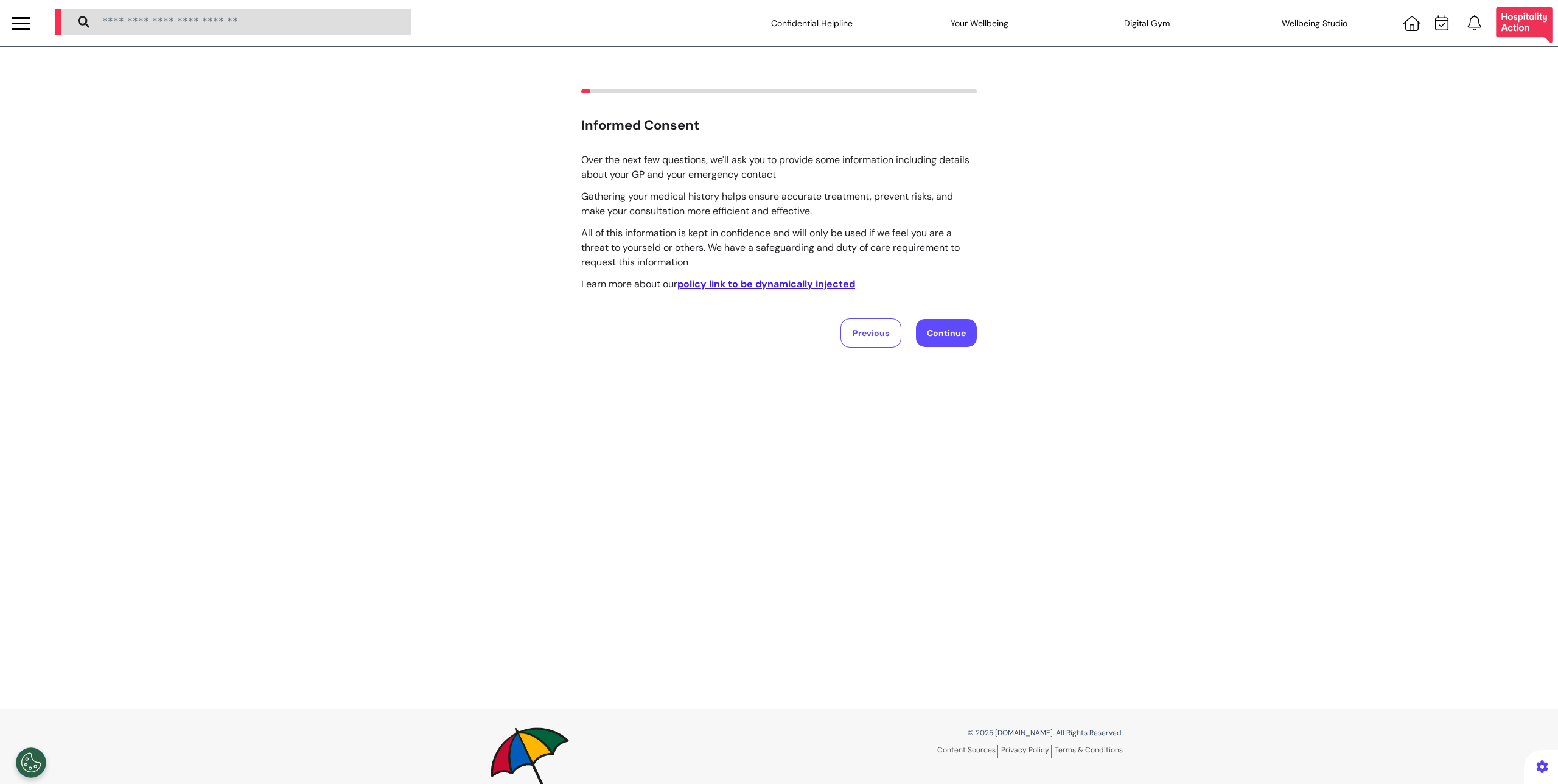
click at [972, 343] on div "Previous Continue" at bounding box center [779, 332] width 396 height 29
click at [962, 338] on button "Continue" at bounding box center [947, 332] width 61 height 28
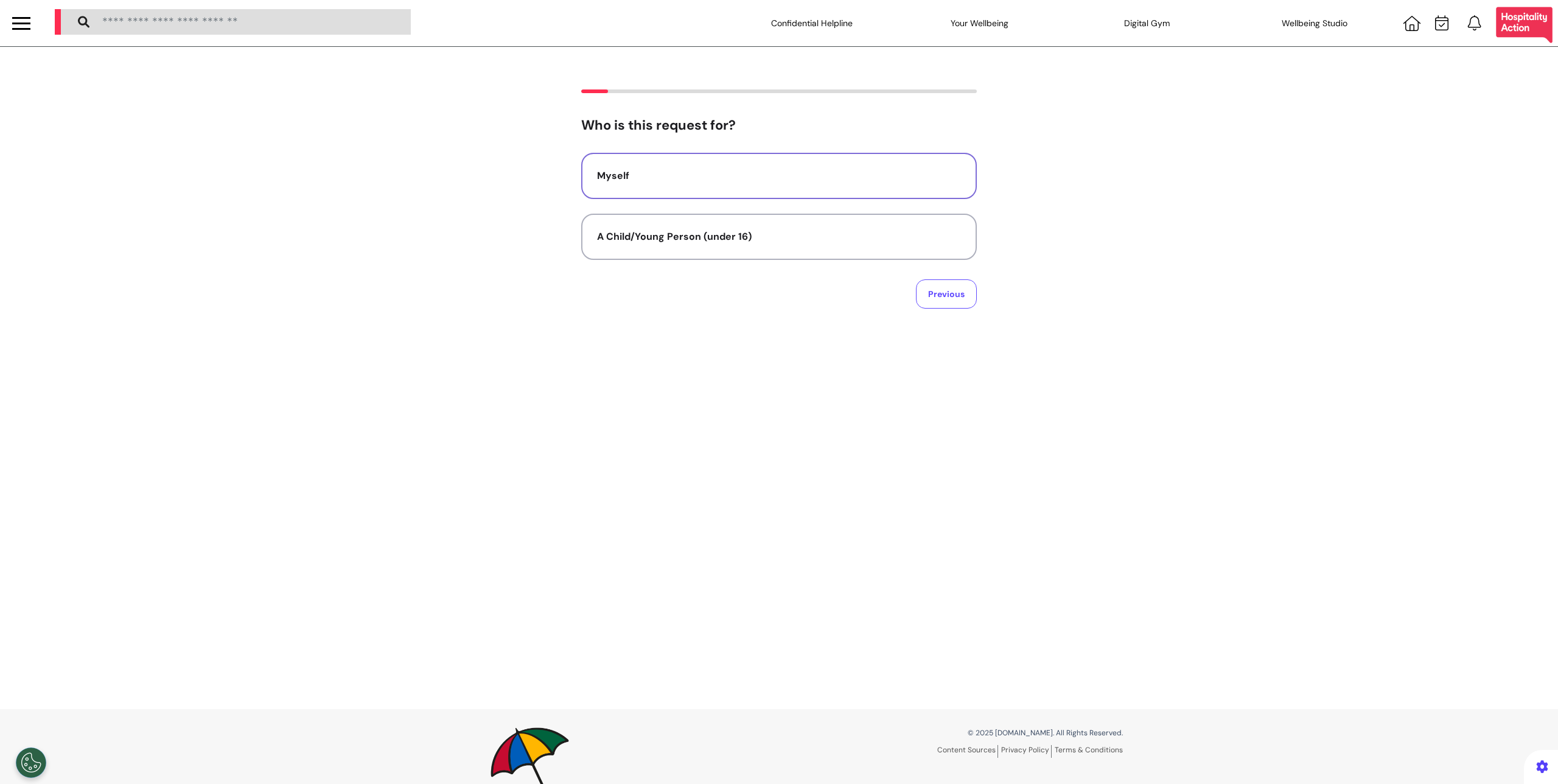
click at [709, 156] on button "Myself" at bounding box center [779, 176] width 396 height 46
select select "****"
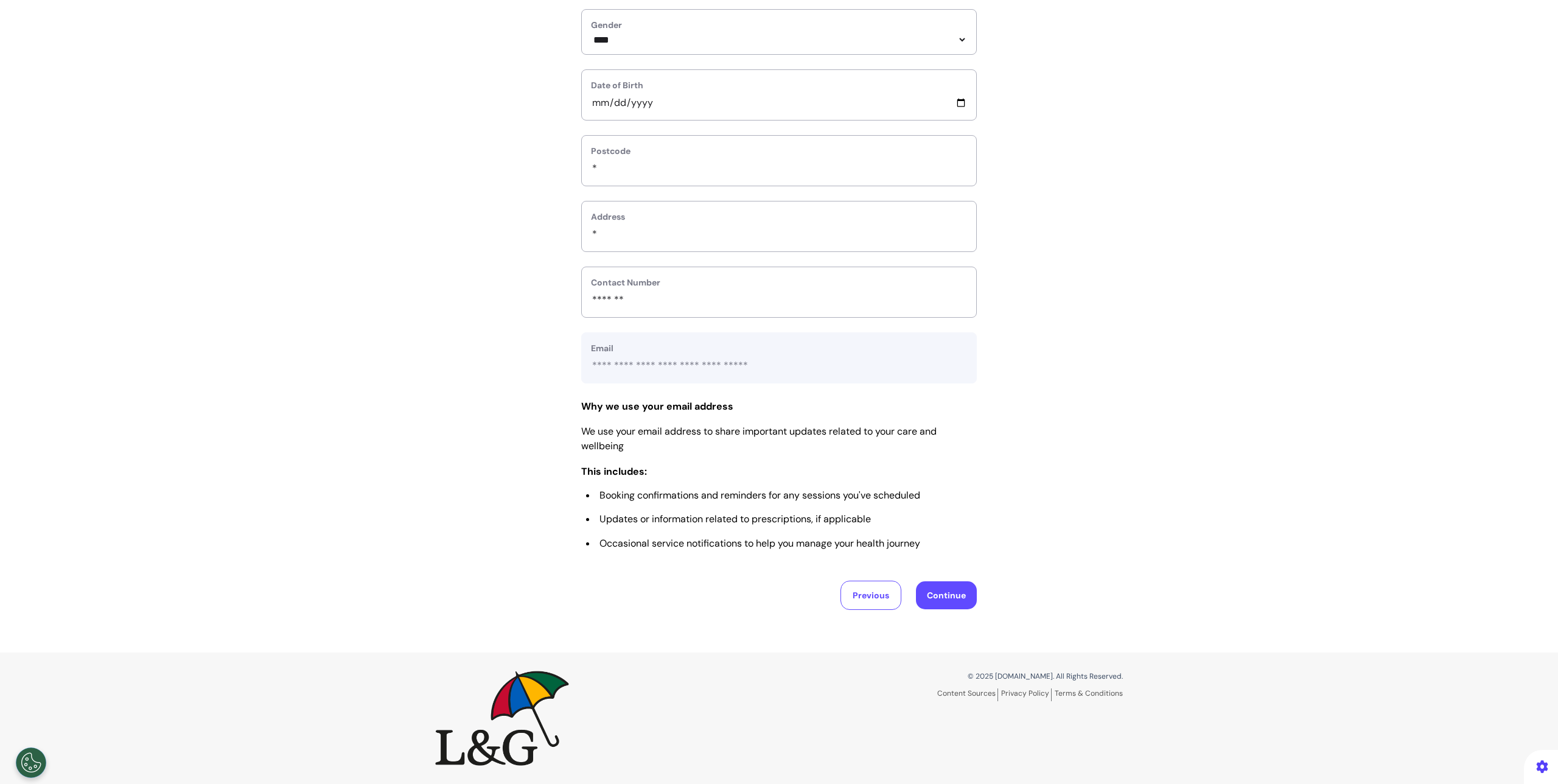
scroll to position [295, 0]
click at [956, 602] on button "Continue" at bounding box center [947, 595] width 61 height 28
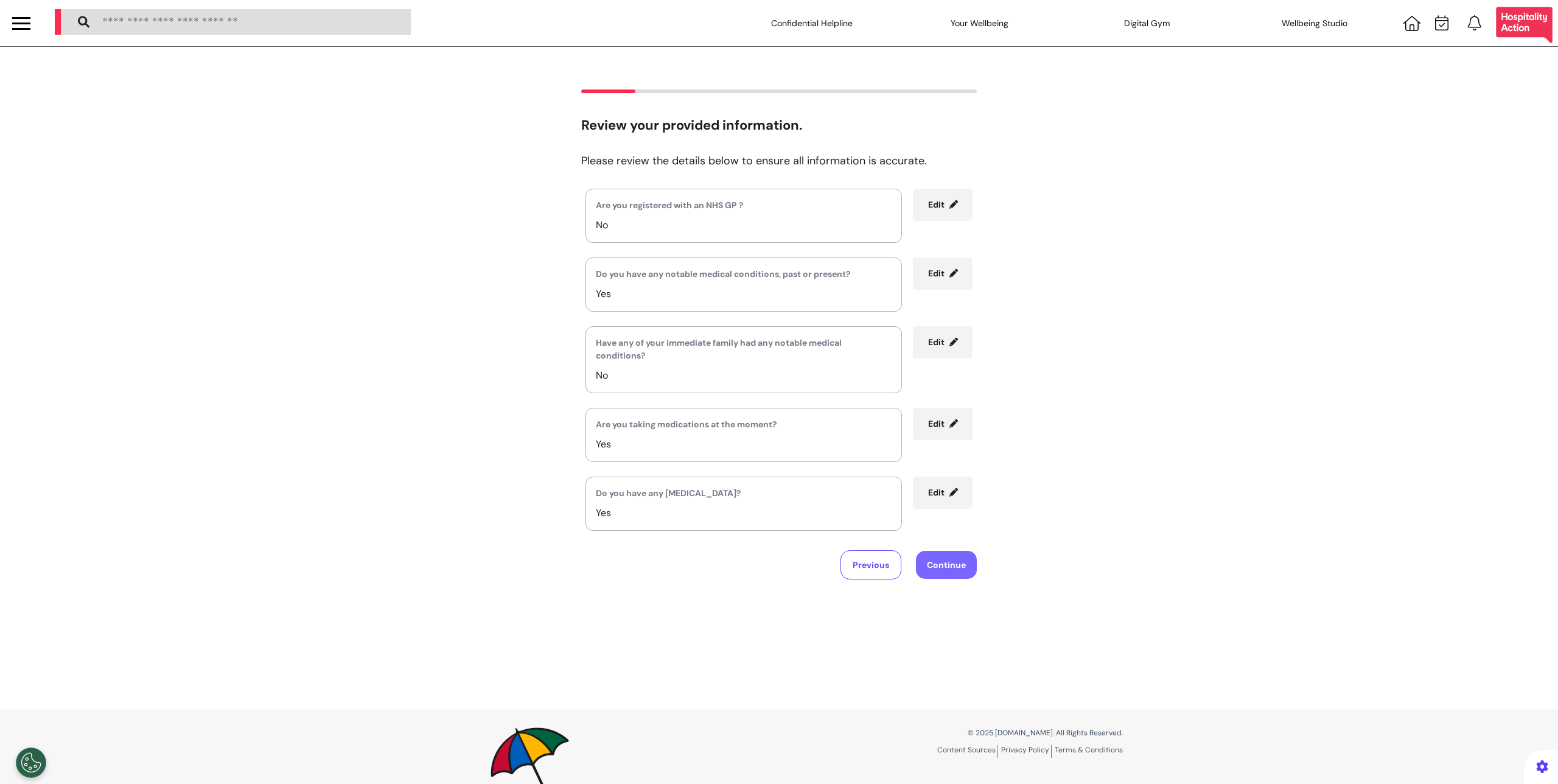
click at [943, 575] on button "Continue" at bounding box center [947, 564] width 61 height 28
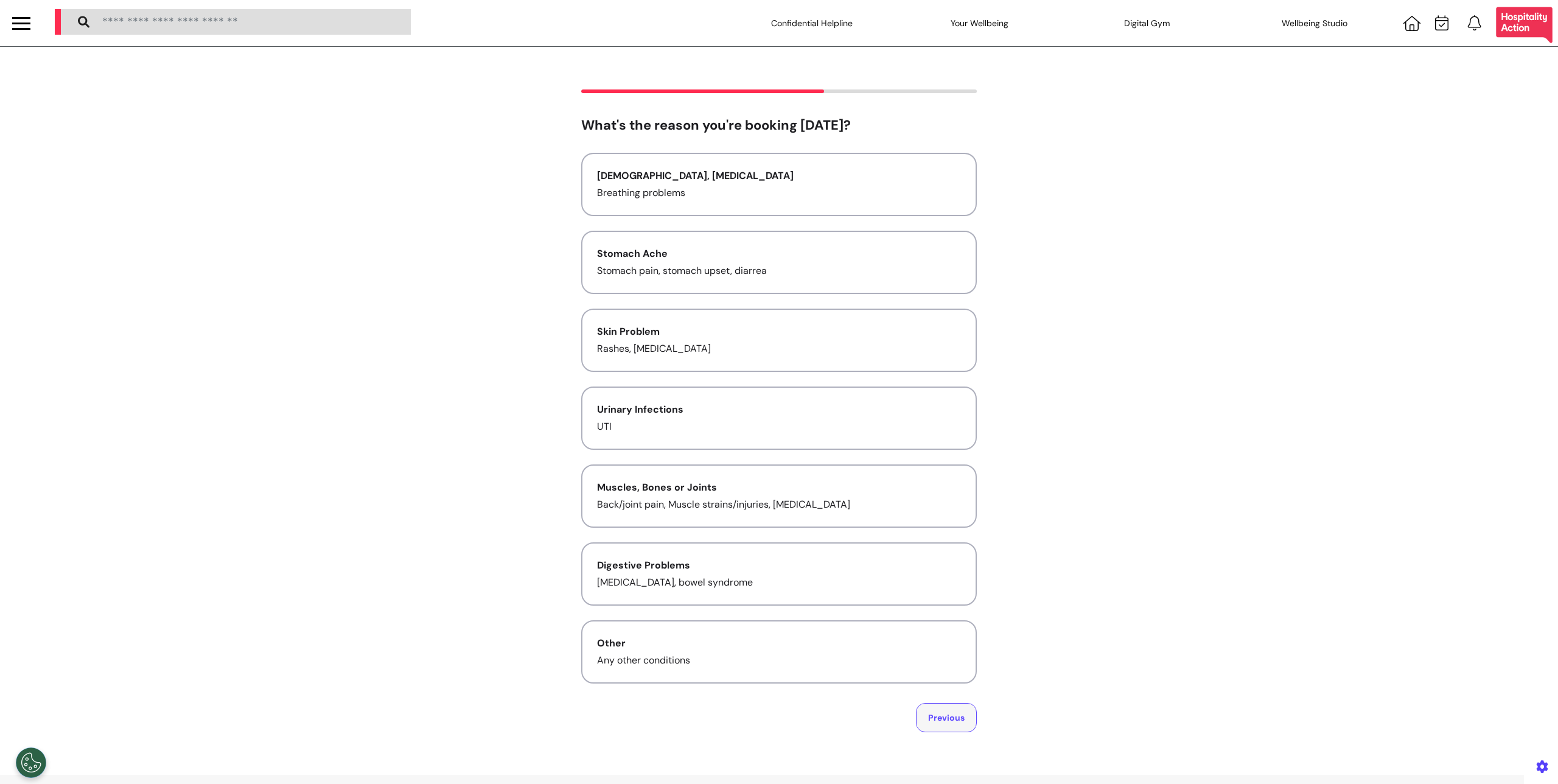
click at [961, 723] on button "Previous" at bounding box center [947, 717] width 61 height 29
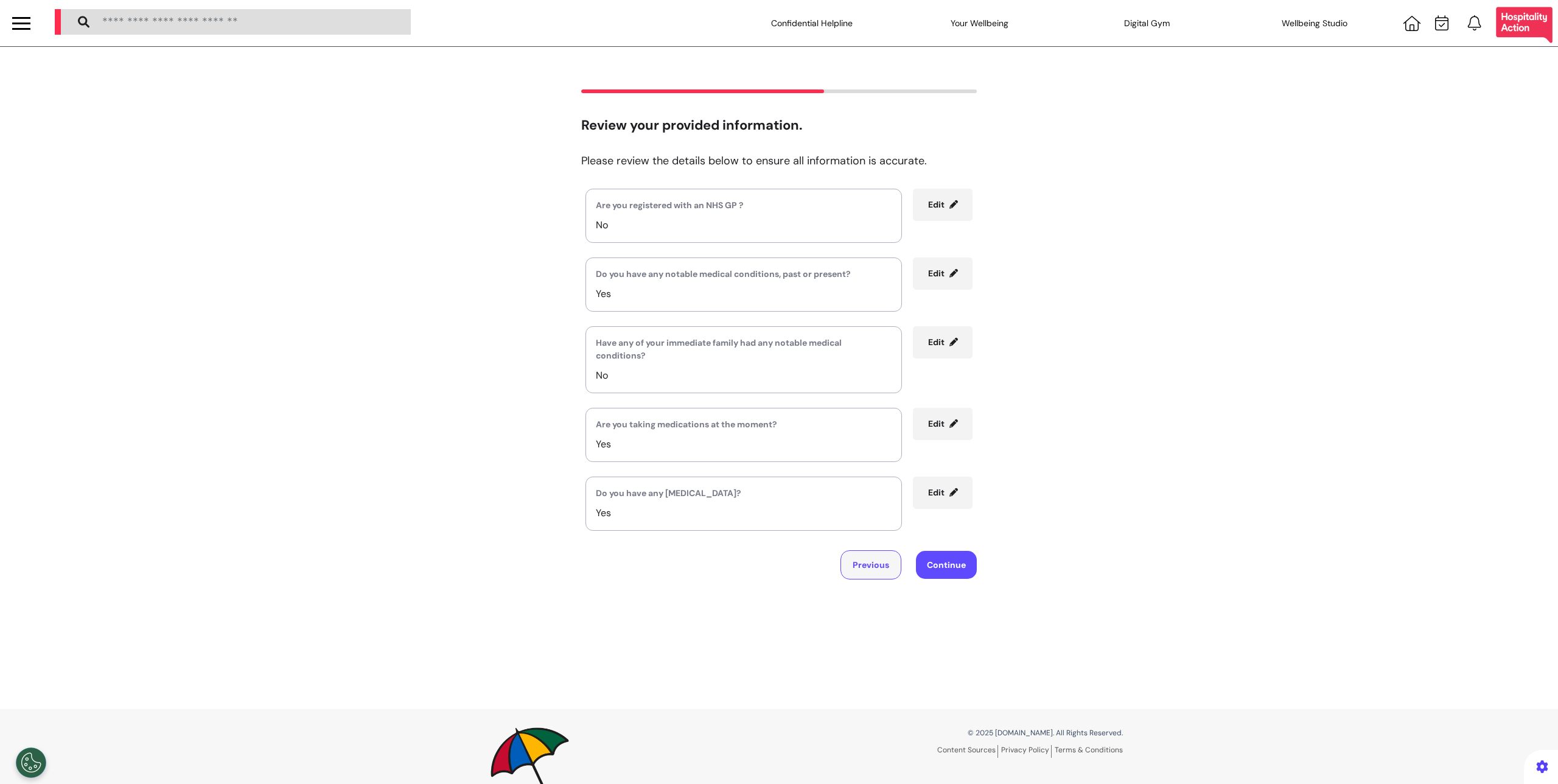
click at [860, 557] on button "Previous" at bounding box center [871, 564] width 61 height 29
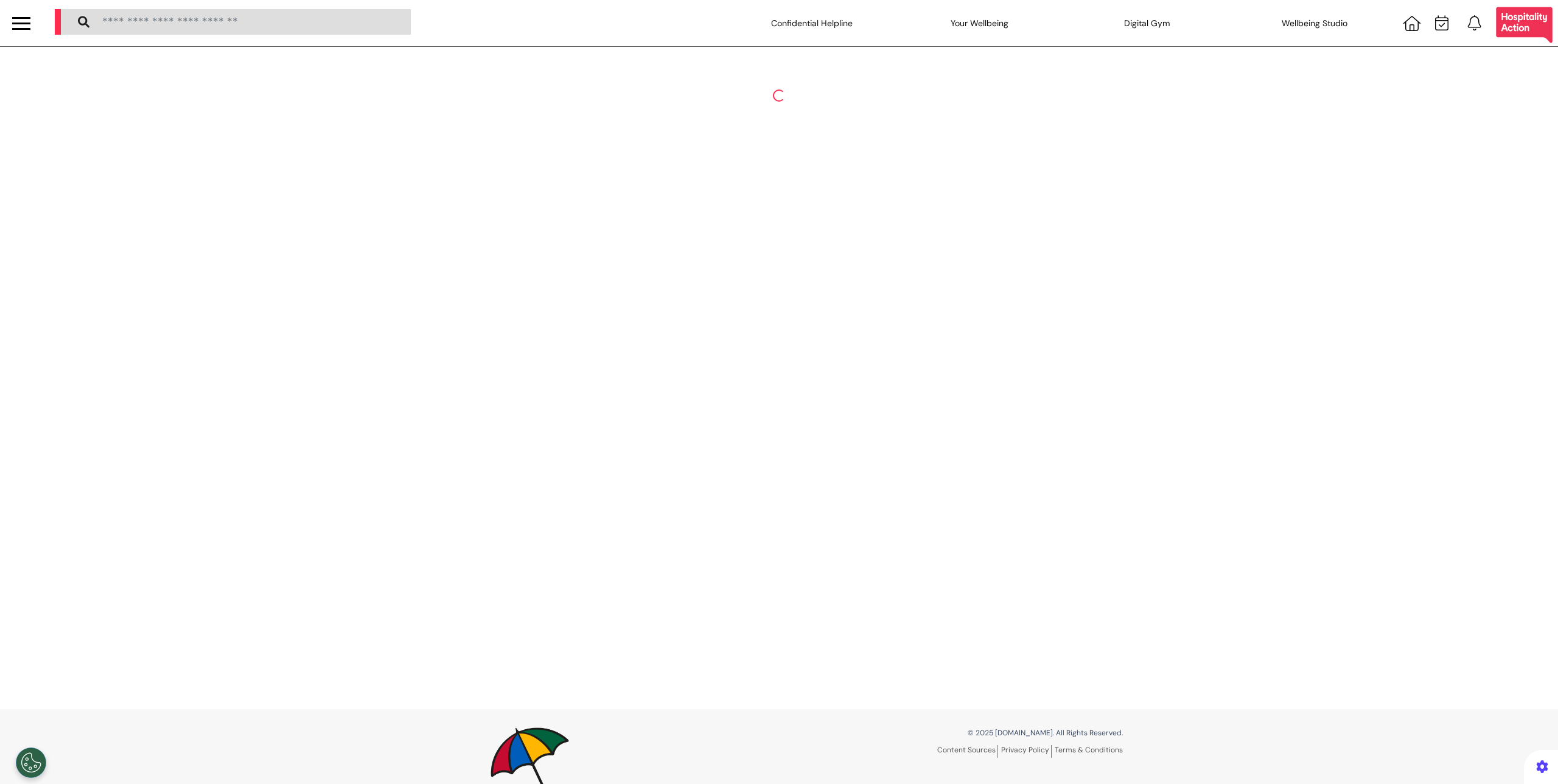
select select "****"
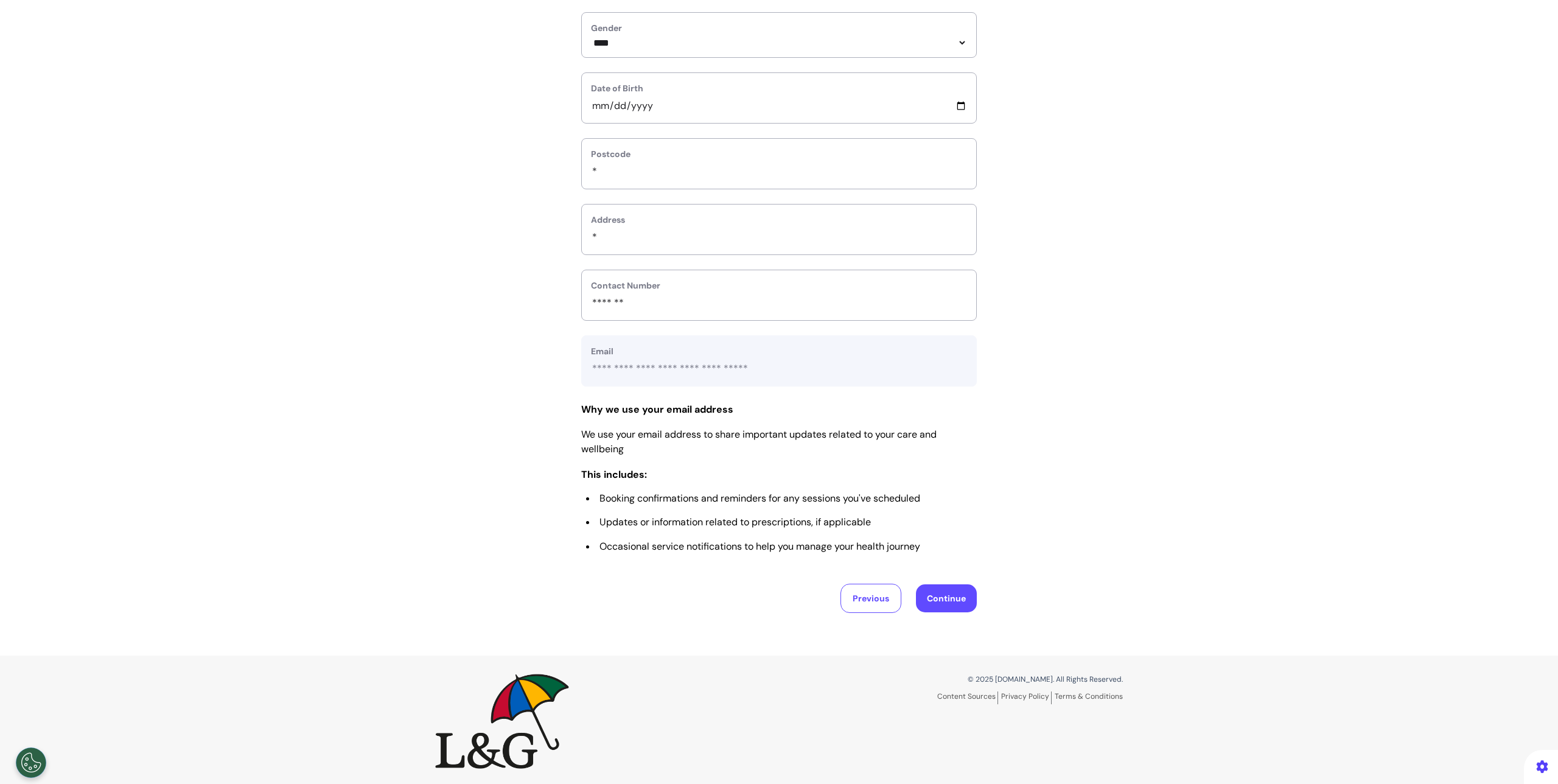
scroll to position [295, 0]
click at [880, 605] on button "Previous" at bounding box center [871, 595] width 61 height 29
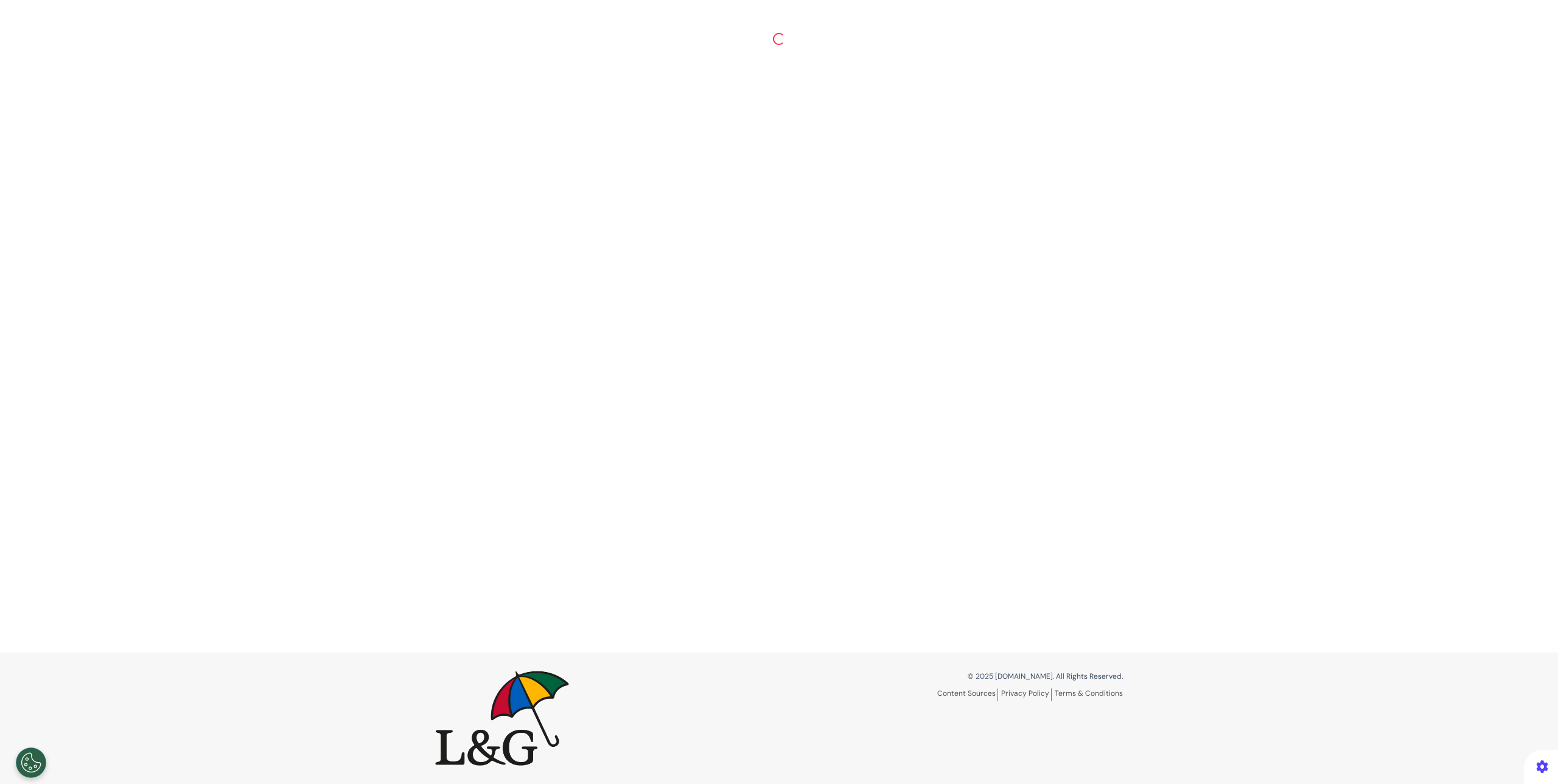
scroll to position [57, 0]
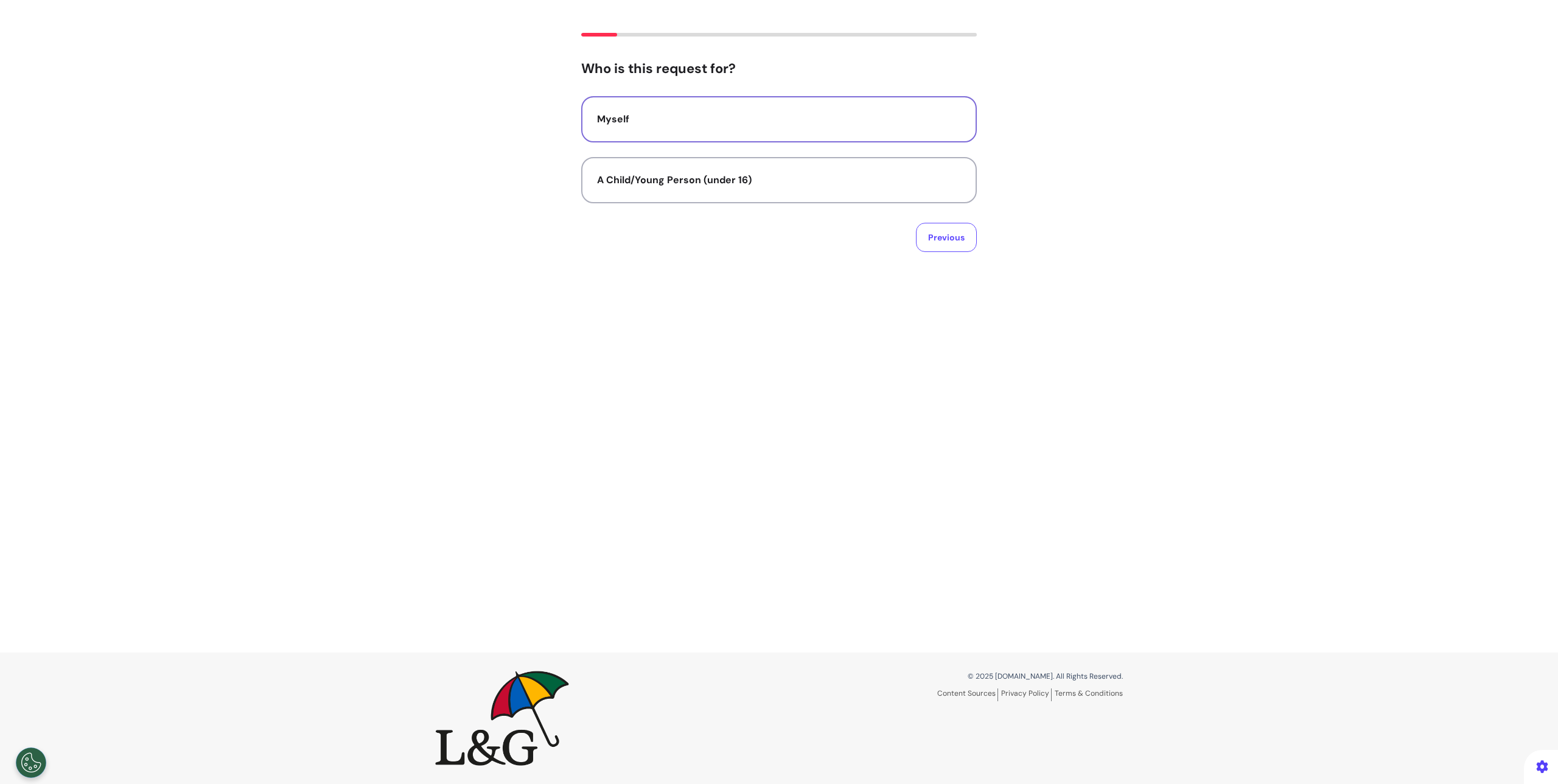
click at [643, 107] on button "Myself" at bounding box center [779, 119] width 396 height 46
select select "****"
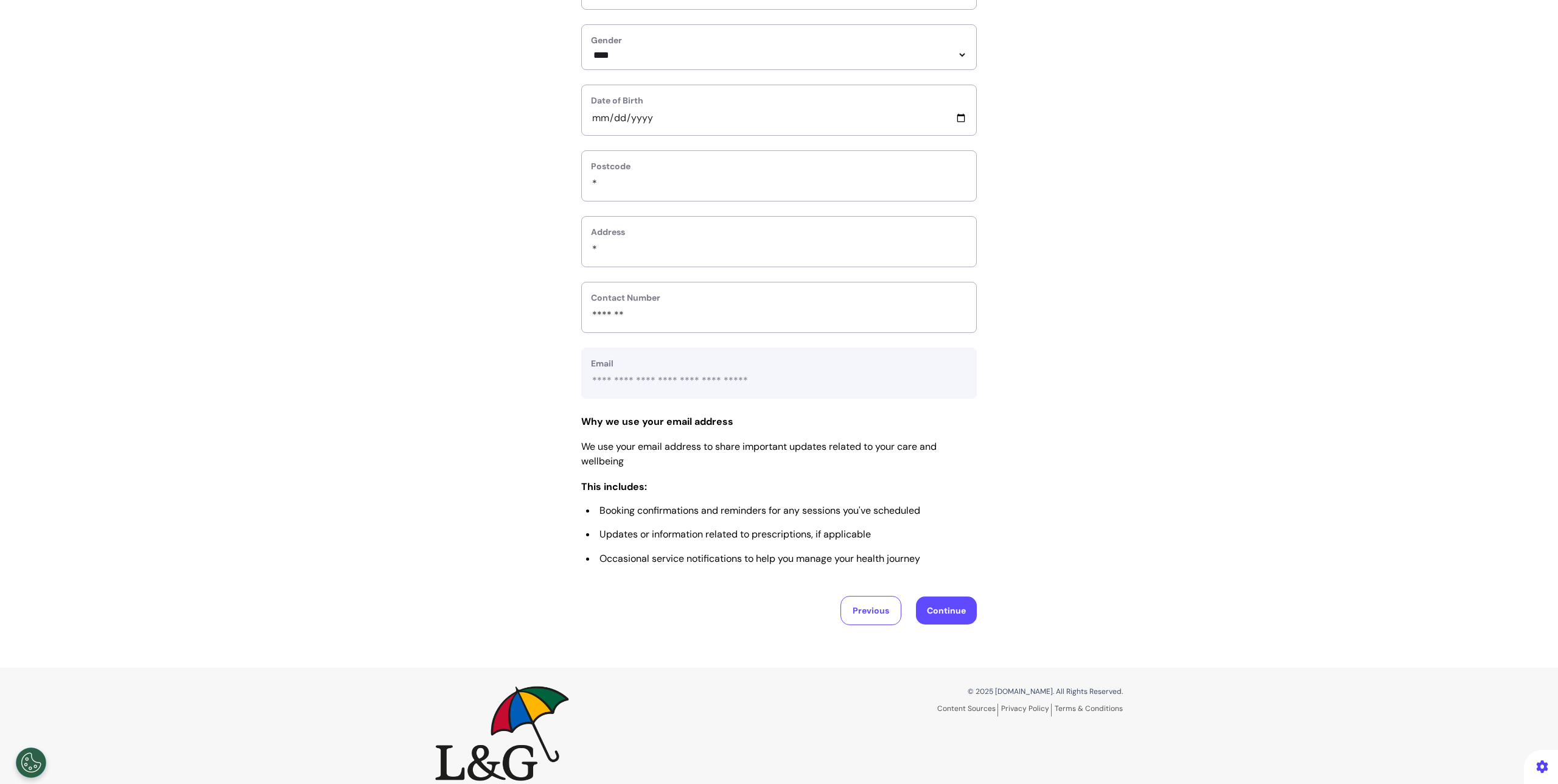
scroll to position [295, 0]
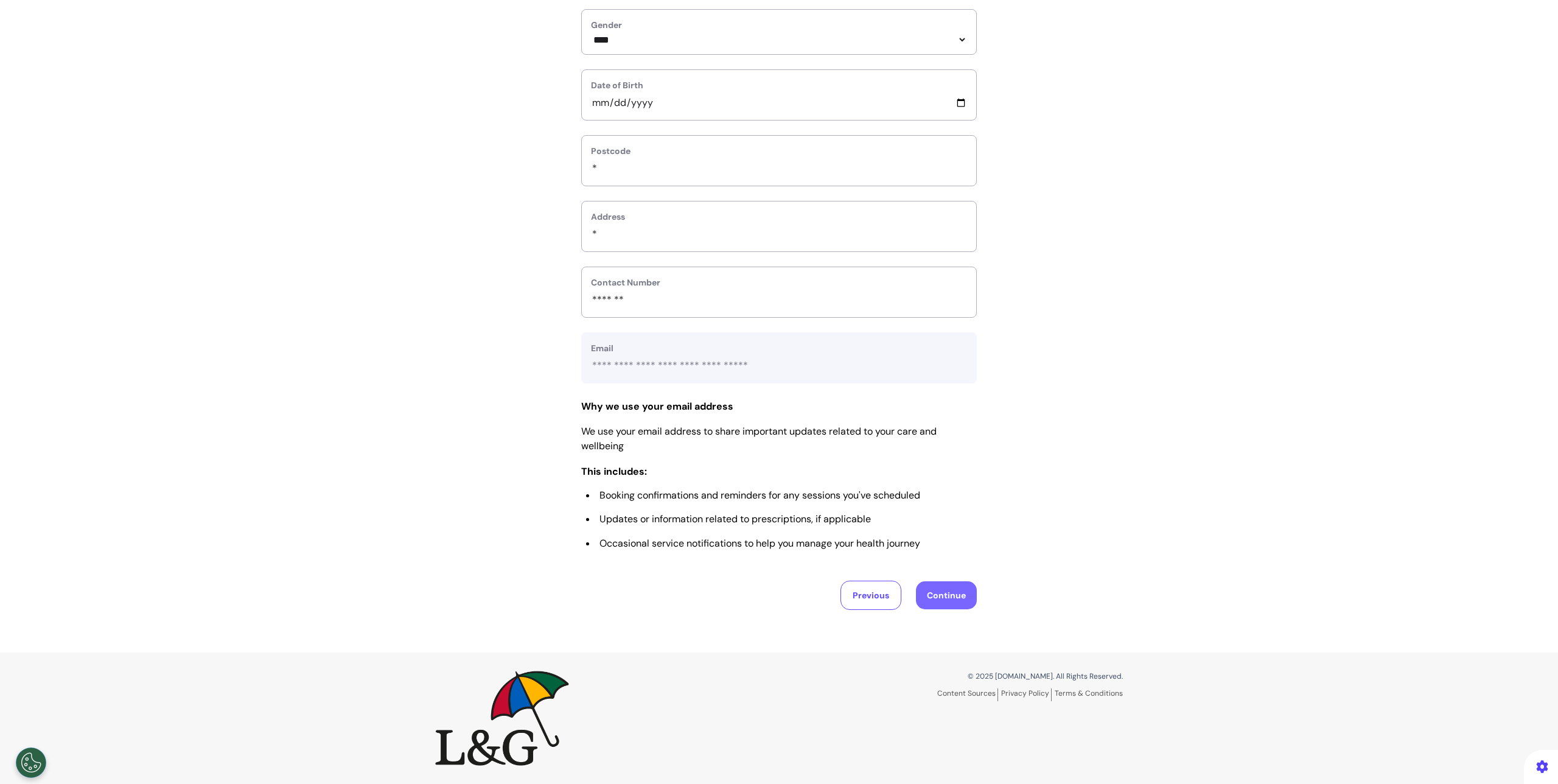
click at [933, 589] on button "Continue" at bounding box center [947, 595] width 61 height 28
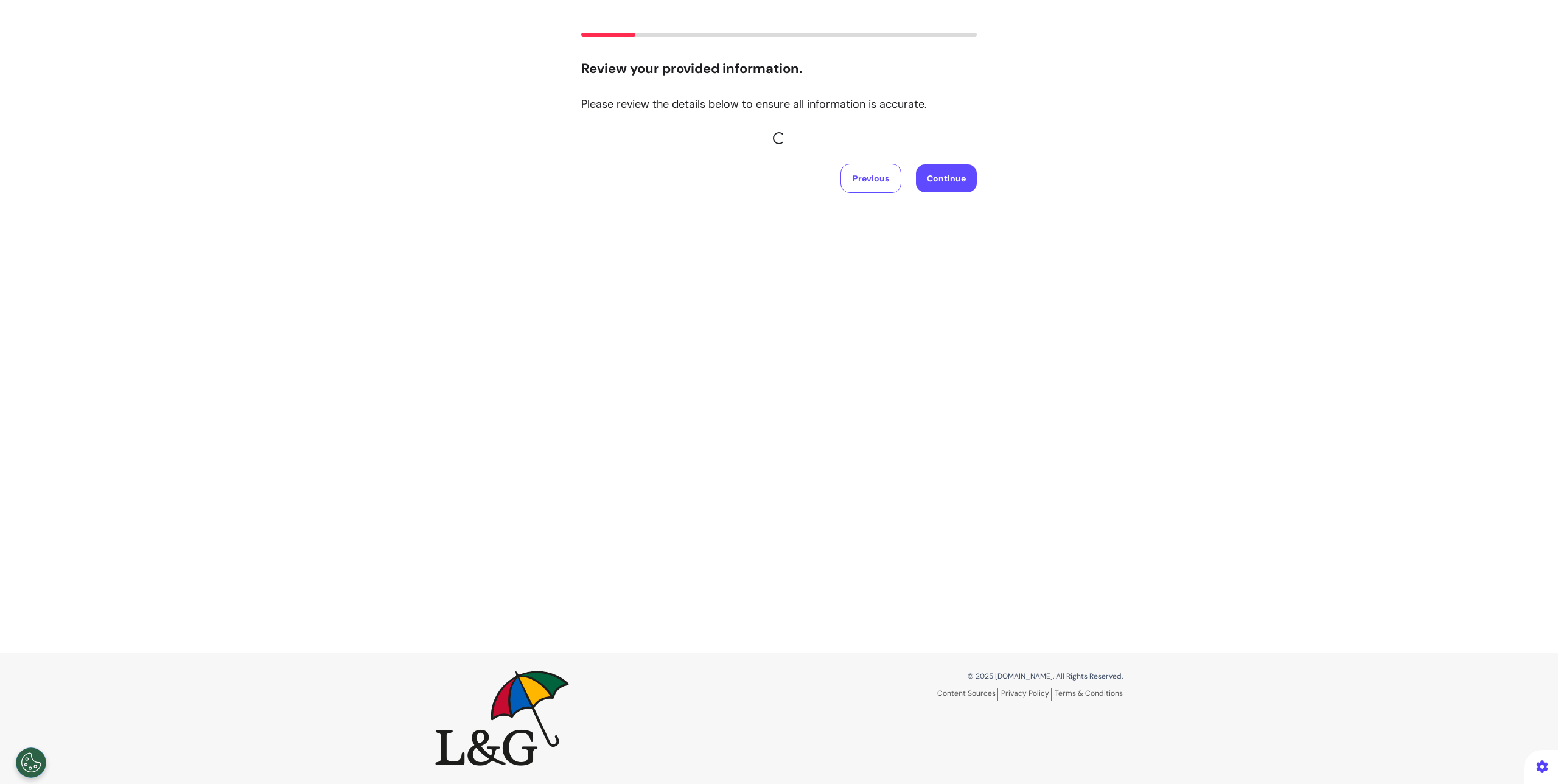
scroll to position [57, 0]
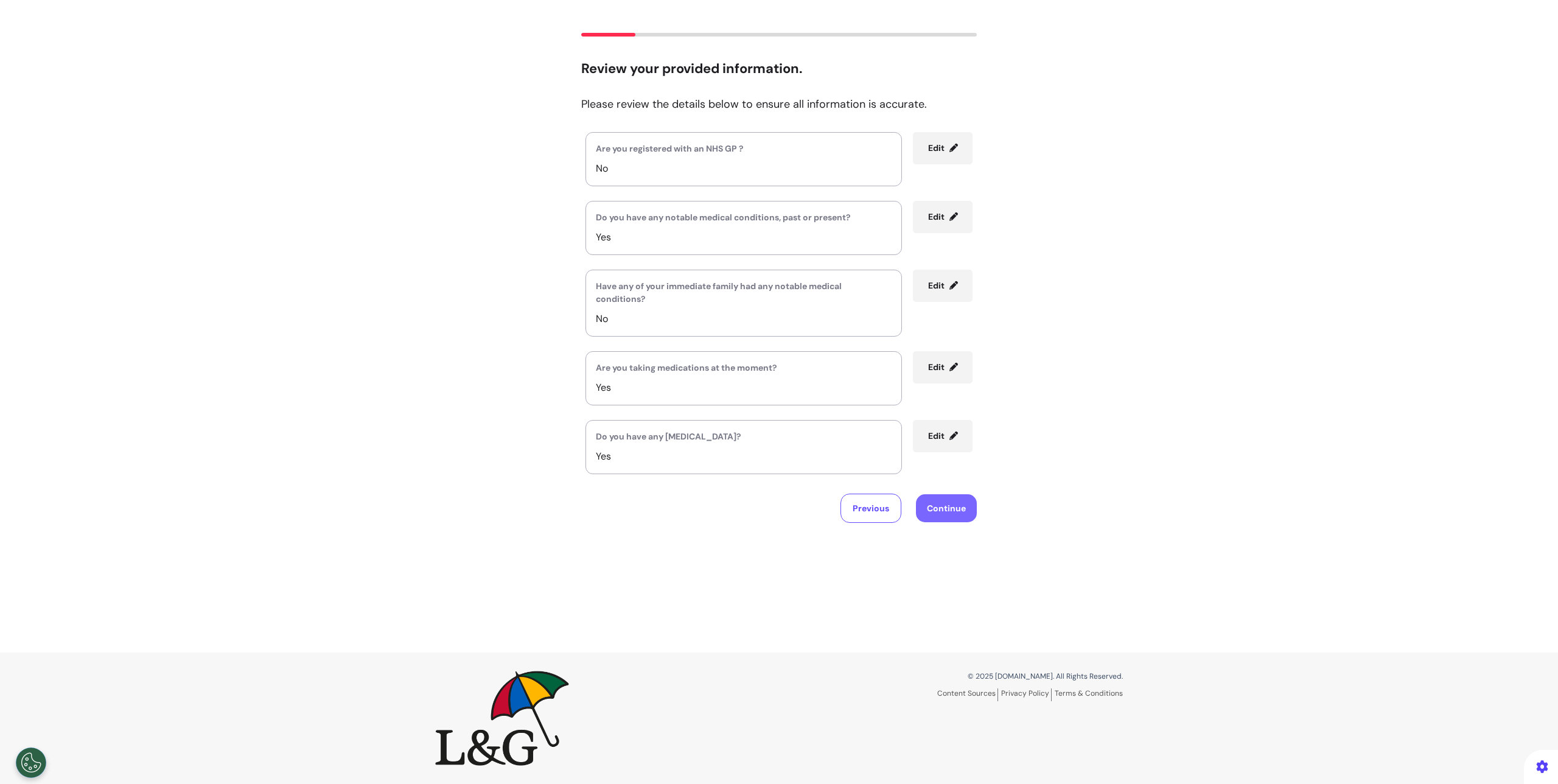
click at [953, 507] on button "Continue" at bounding box center [947, 508] width 61 height 28
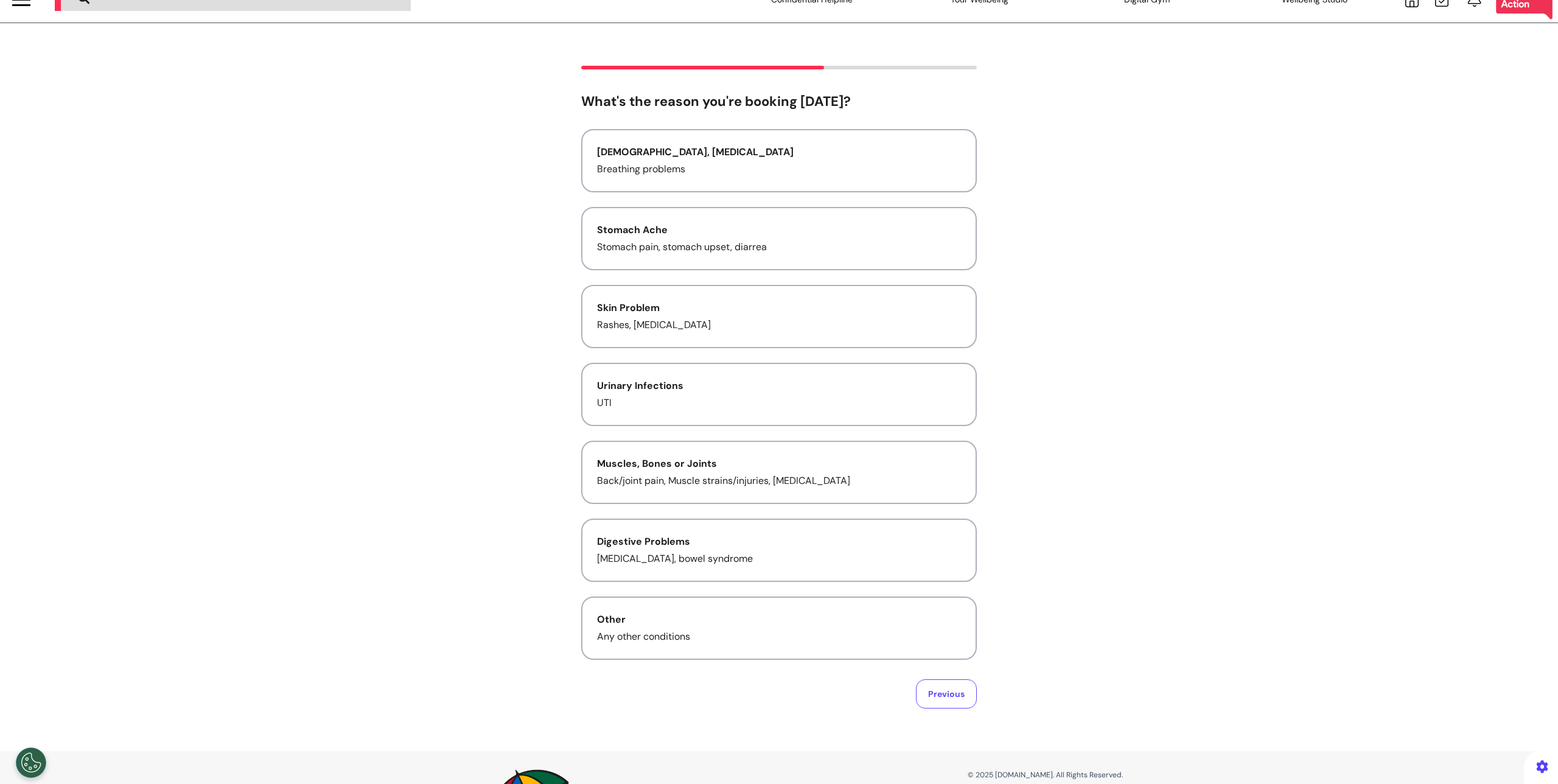
scroll to position [26, 0]
click at [697, 406] on p "UTI" at bounding box center [779, 401] width 364 height 15
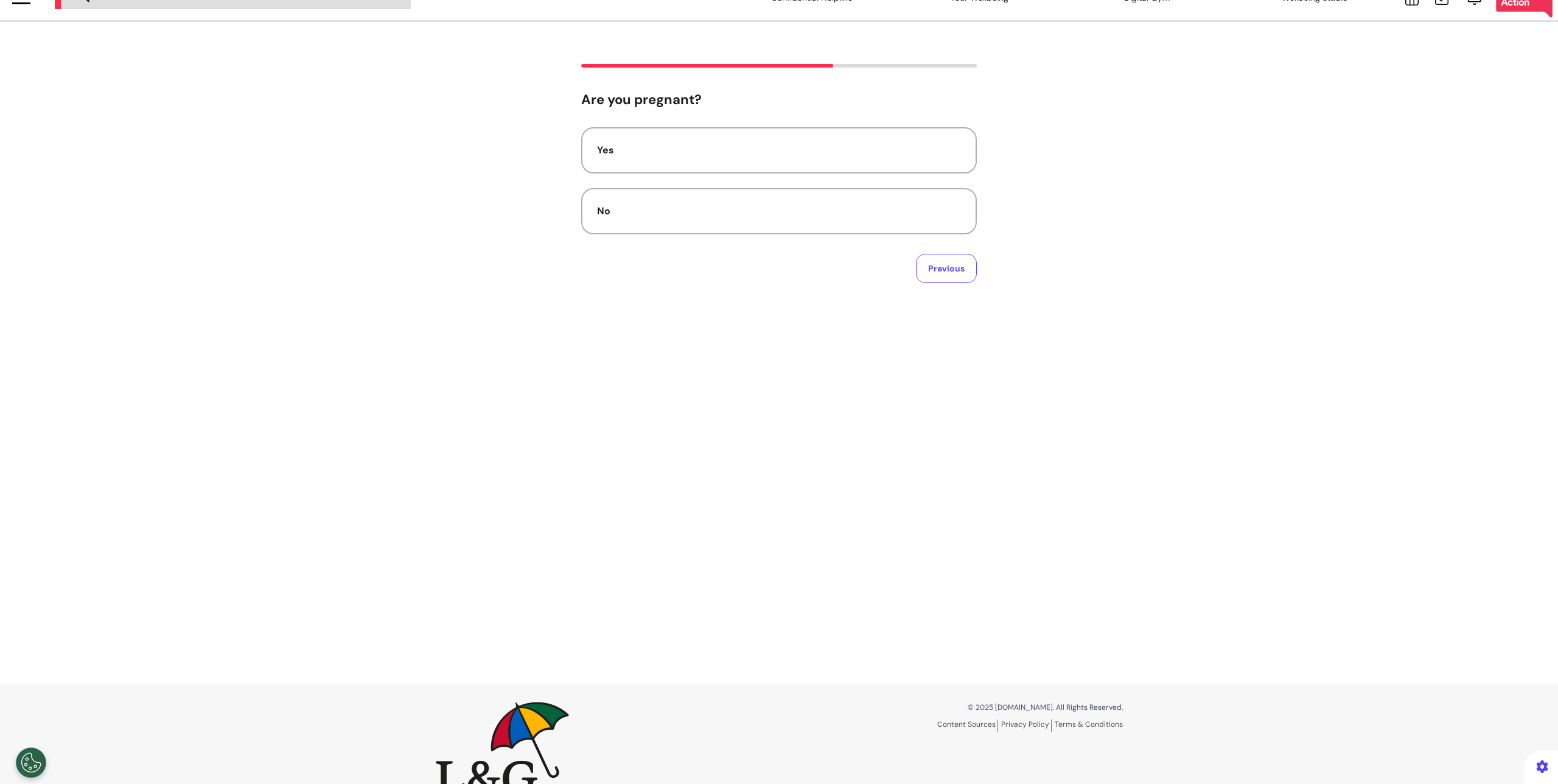
scroll to position [0, 0]
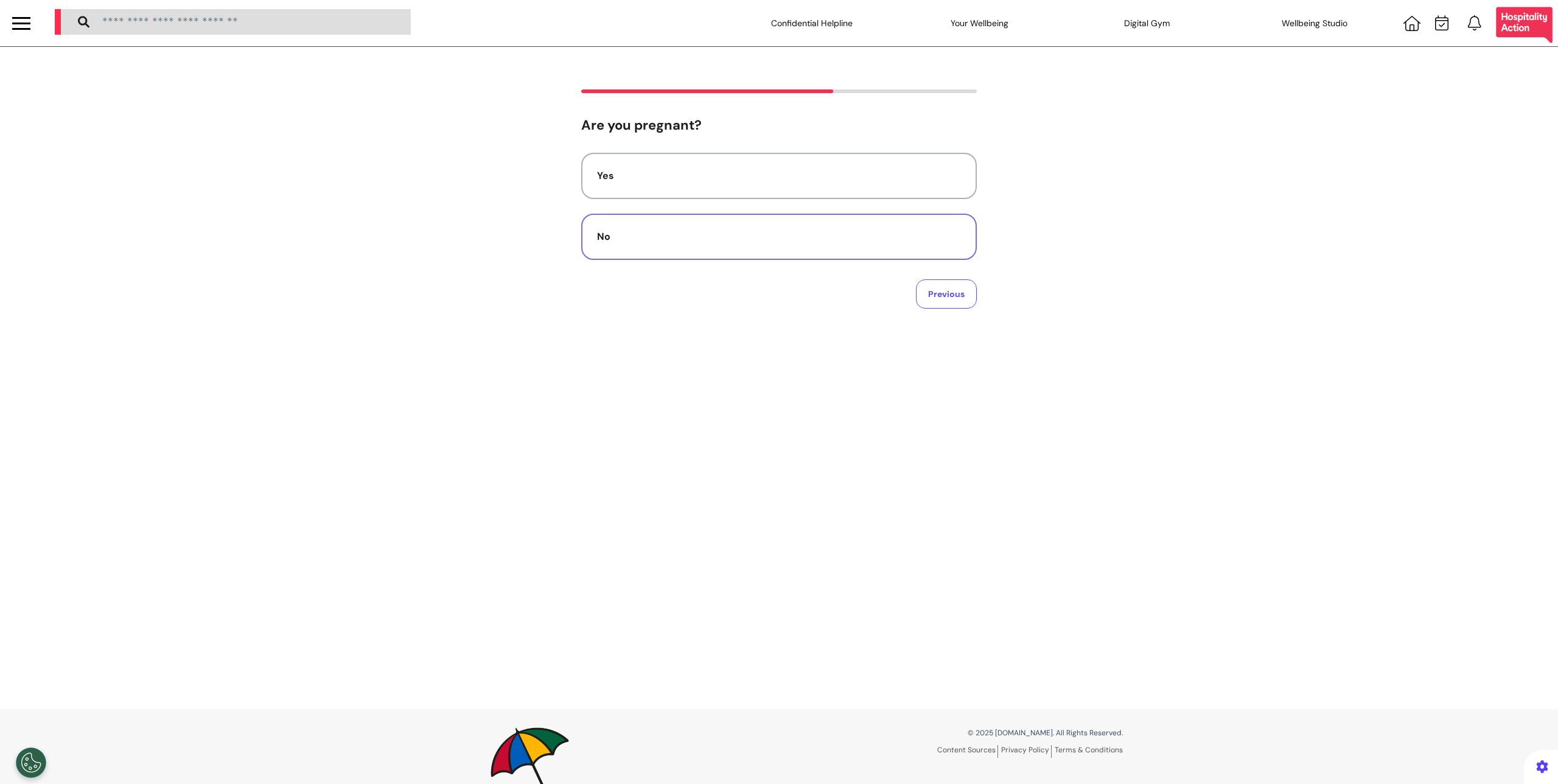
click at [696, 240] on div "No" at bounding box center [779, 236] width 364 height 15
click at [774, 207] on textarea at bounding box center [779, 193] width 376 height 61
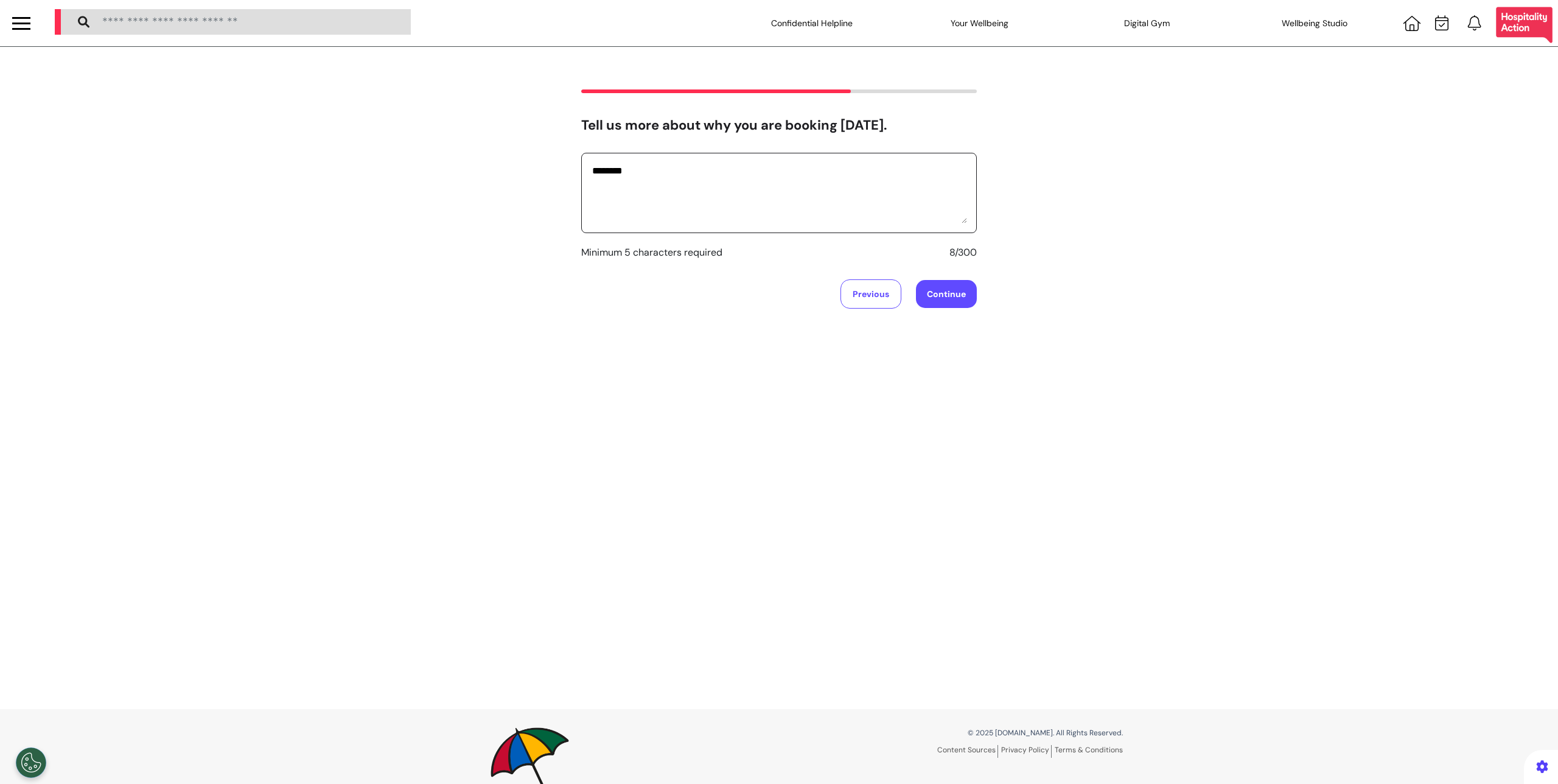
type textarea "********"
click at [932, 287] on button "Continue" at bounding box center [947, 294] width 61 height 28
click at [732, 225] on button "No" at bounding box center [779, 237] width 396 height 46
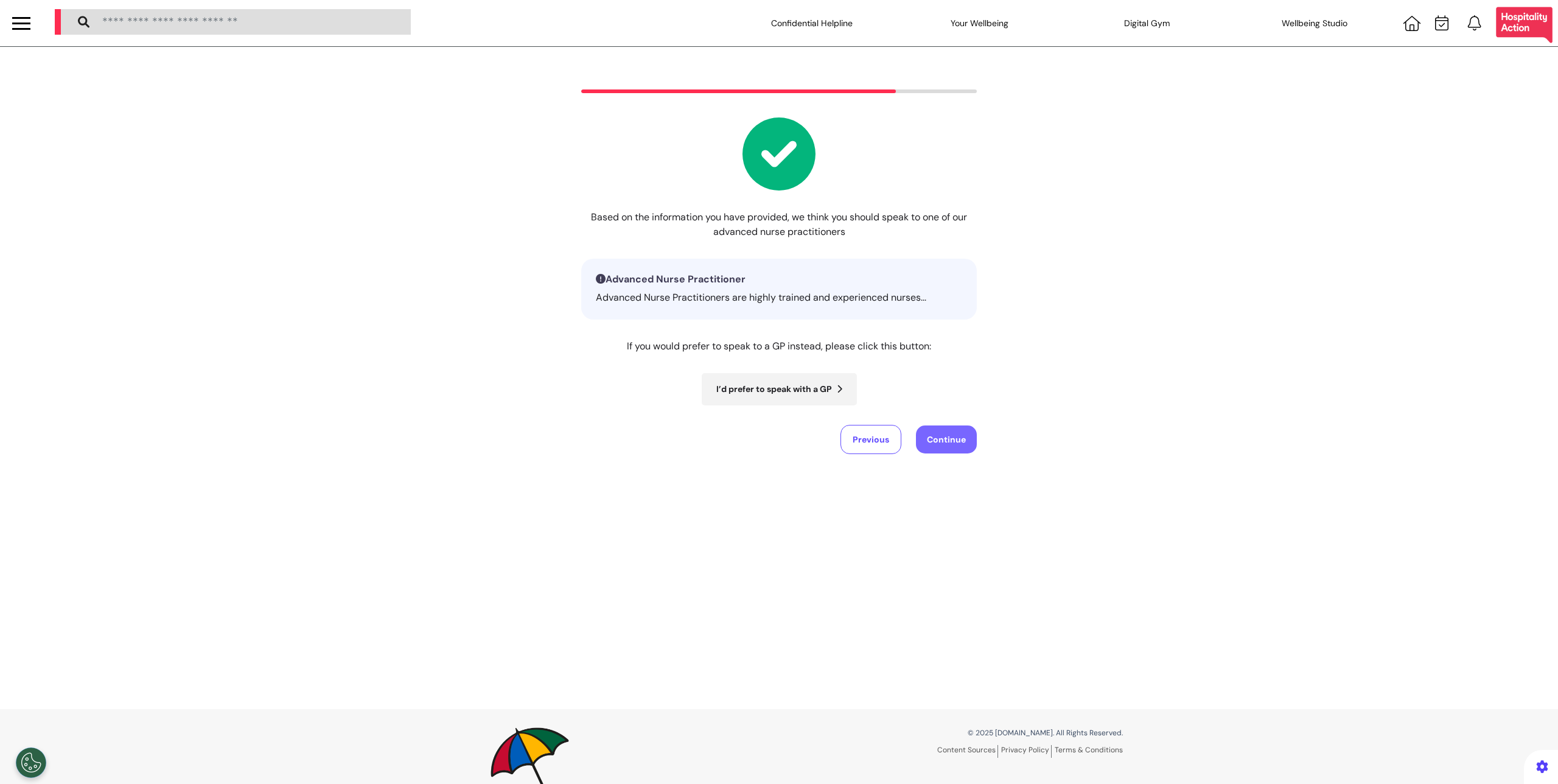
click at [950, 441] on button "Continue" at bounding box center [947, 439] width 61 height 28
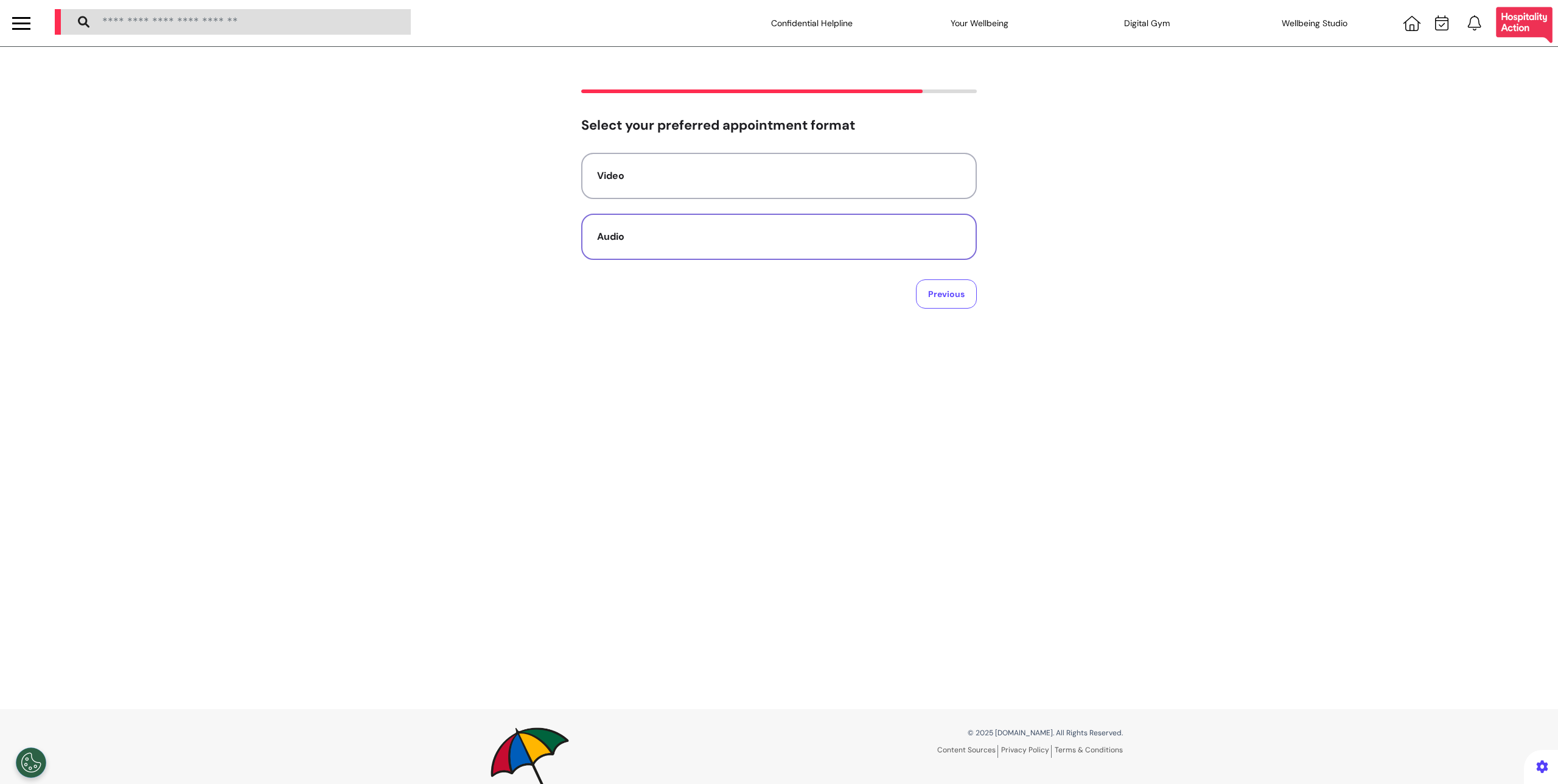
click at [730, 233] on div "Audio" at bounding box center [779, 236] width 364 height 15
click at [754, 188] on button "No preference" at bounding box center [779, 176] width 396 height 46
click at [599, 202] on button "01 Sep 2025" at bounding box center [637, 209] width 86 height 27
